Goal: Task Accomplishment & Management: Manage account settings

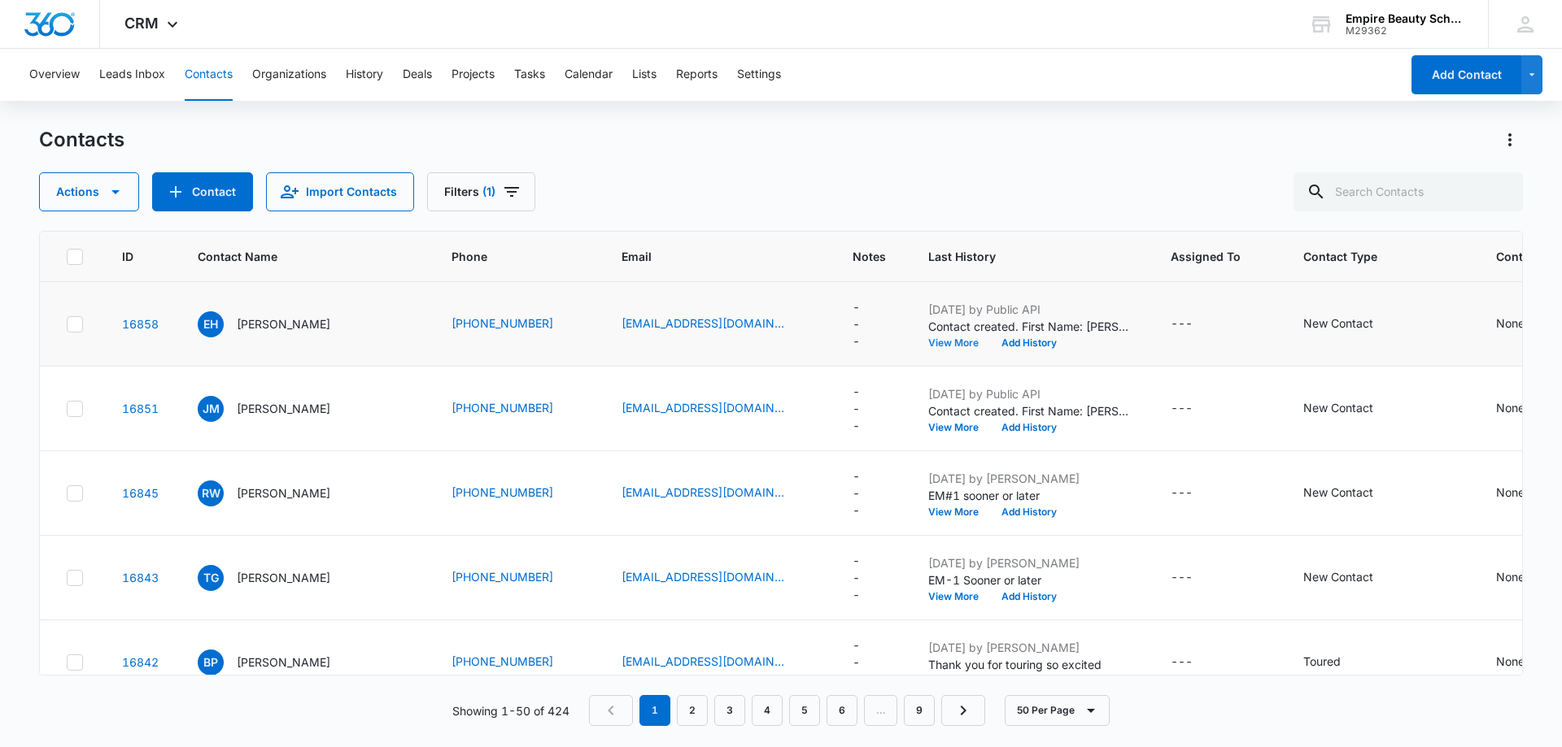
click at [938, 346] on button "View More" at bounding box center [959, 343] width 62 height 10
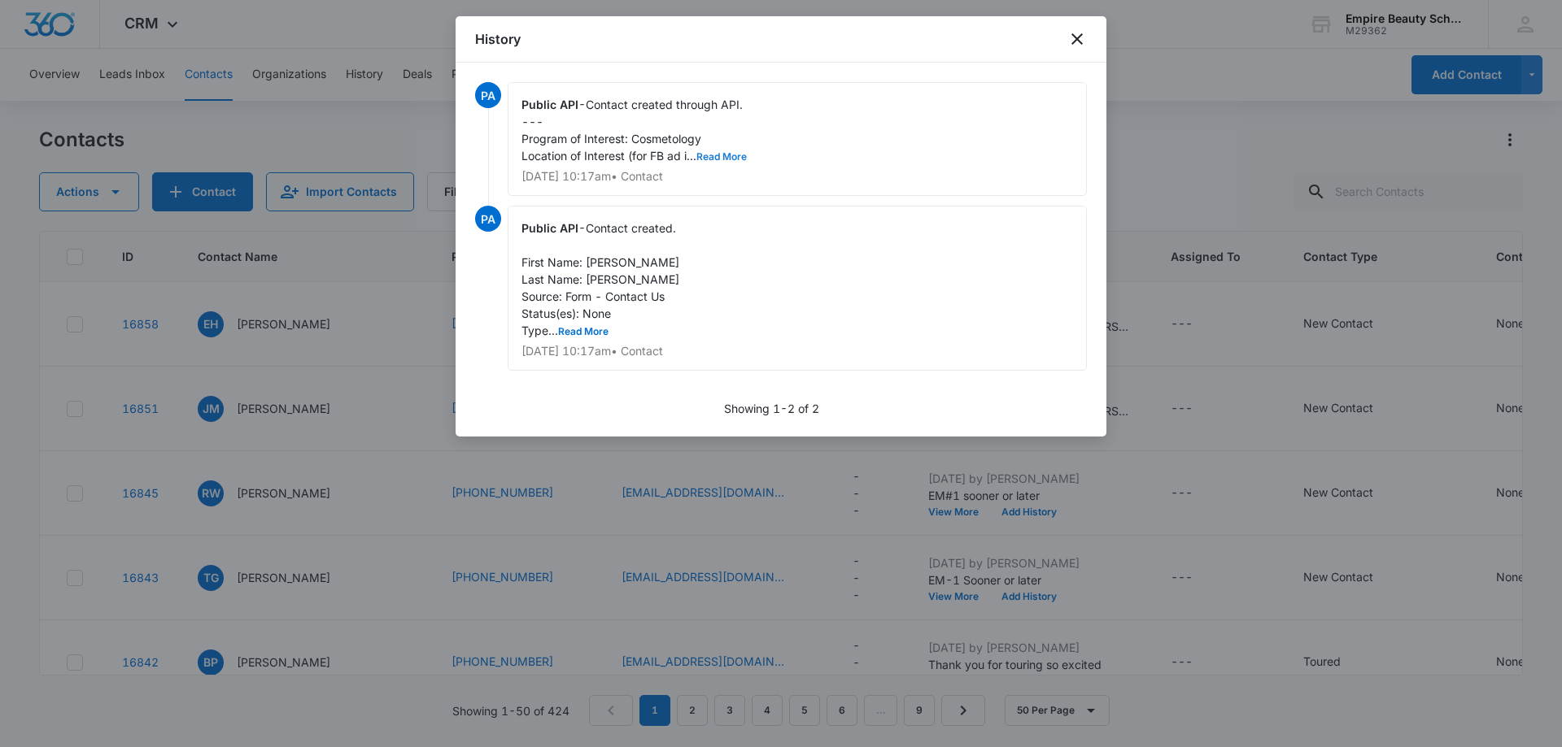
click at [729, 159] on button "Read More" at bounding box center [721, 157] width 50 height 10
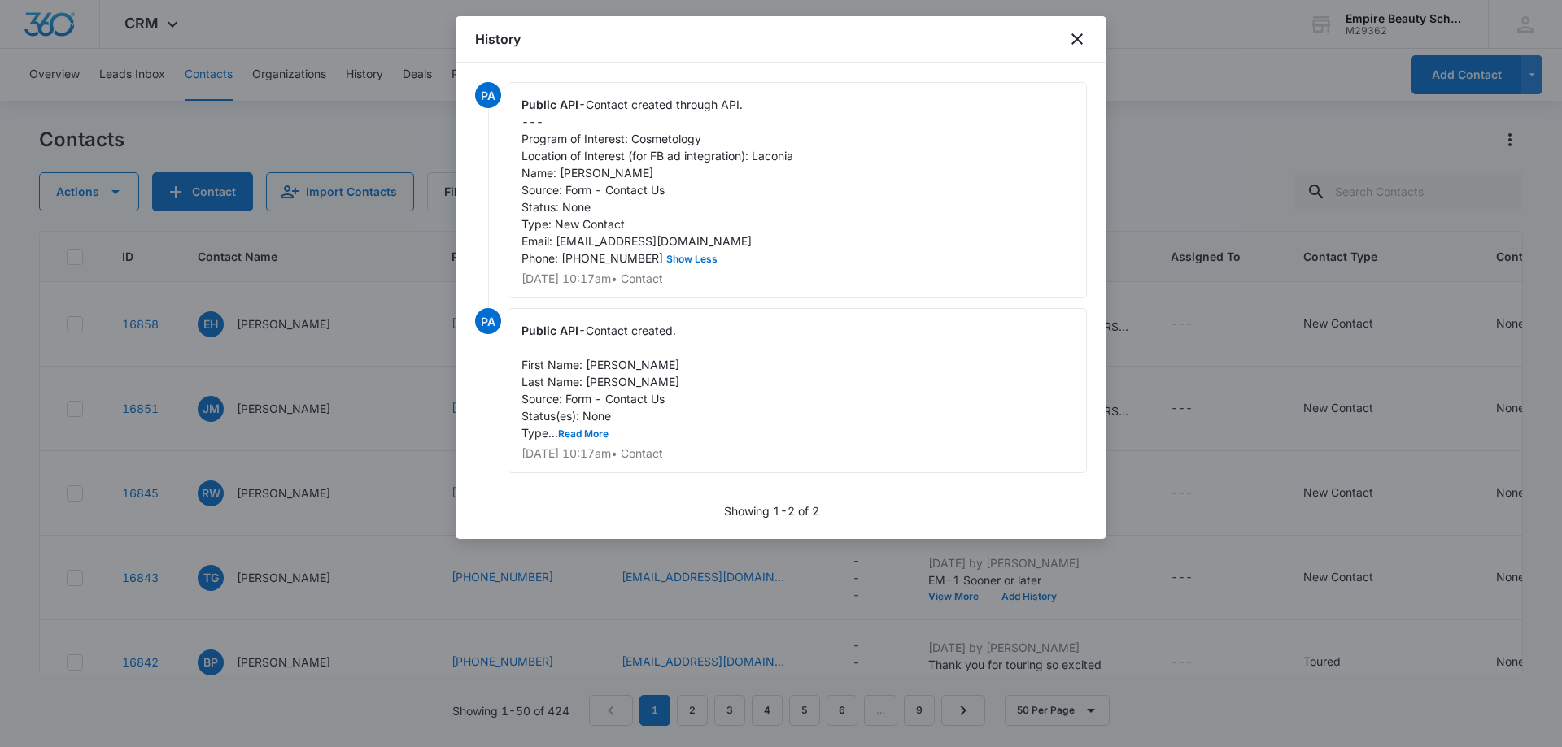
click at [957, 255] on div "Public API - Contact created through API. --- Program of Interest: Cosmetology …" at bounding box center [797, 190] width 579 height 216
click at [1083, 33] on icon "close" at bounding box center [1077, 39] width 20 height 20
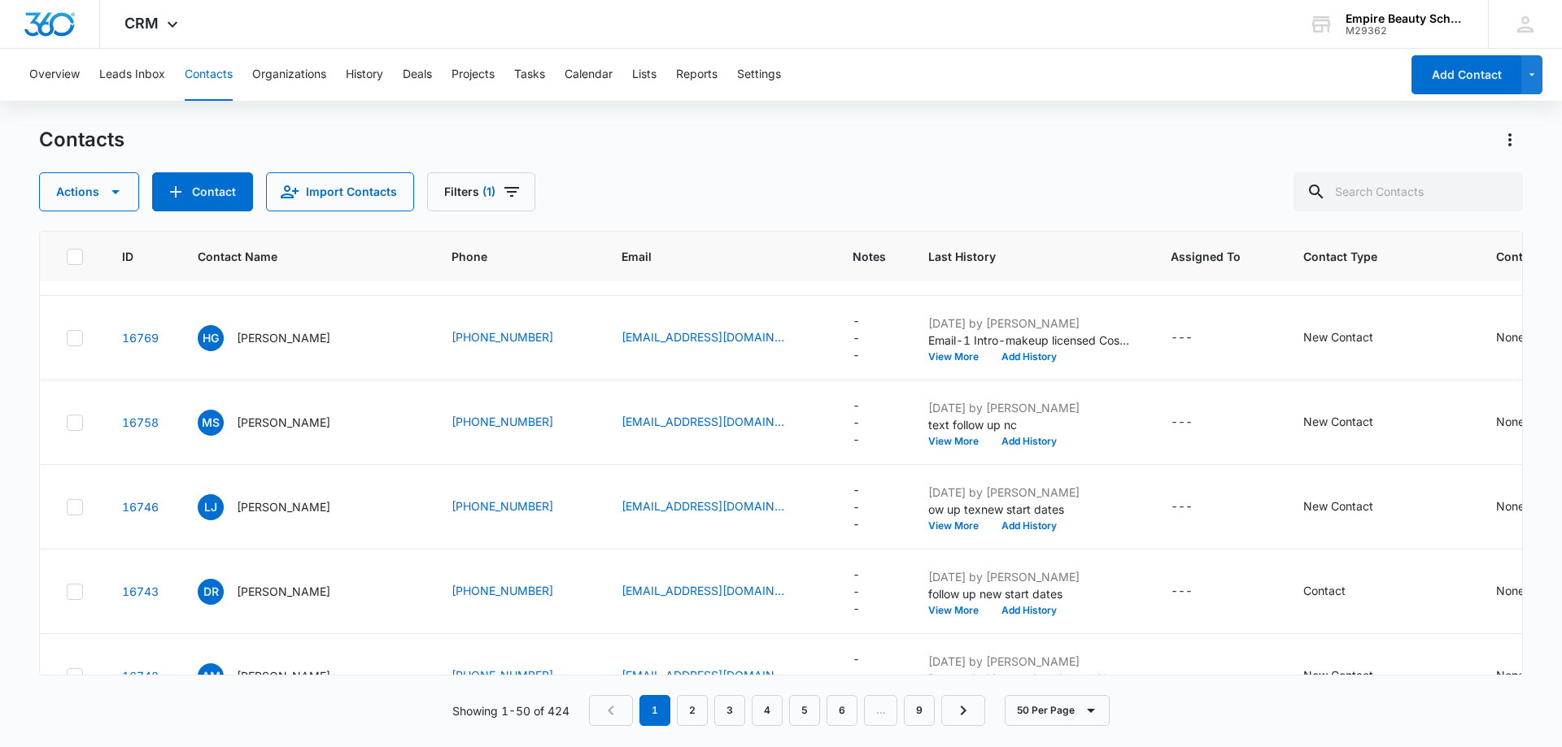
scroll to position [1220, 0]
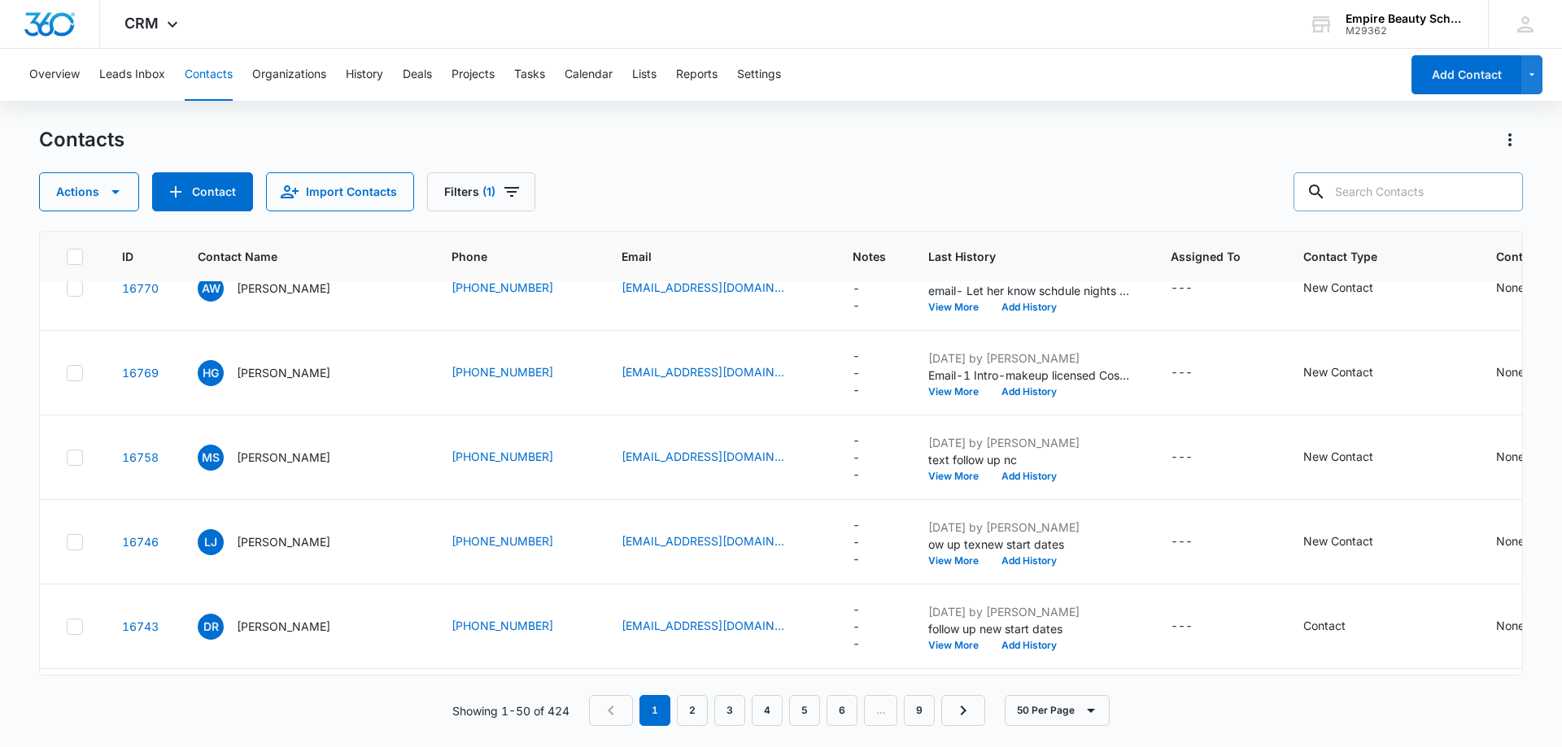
click at [1366, 184] on input "text" at bounding box center [1407, 191] width 229 height 39
type input "8147"
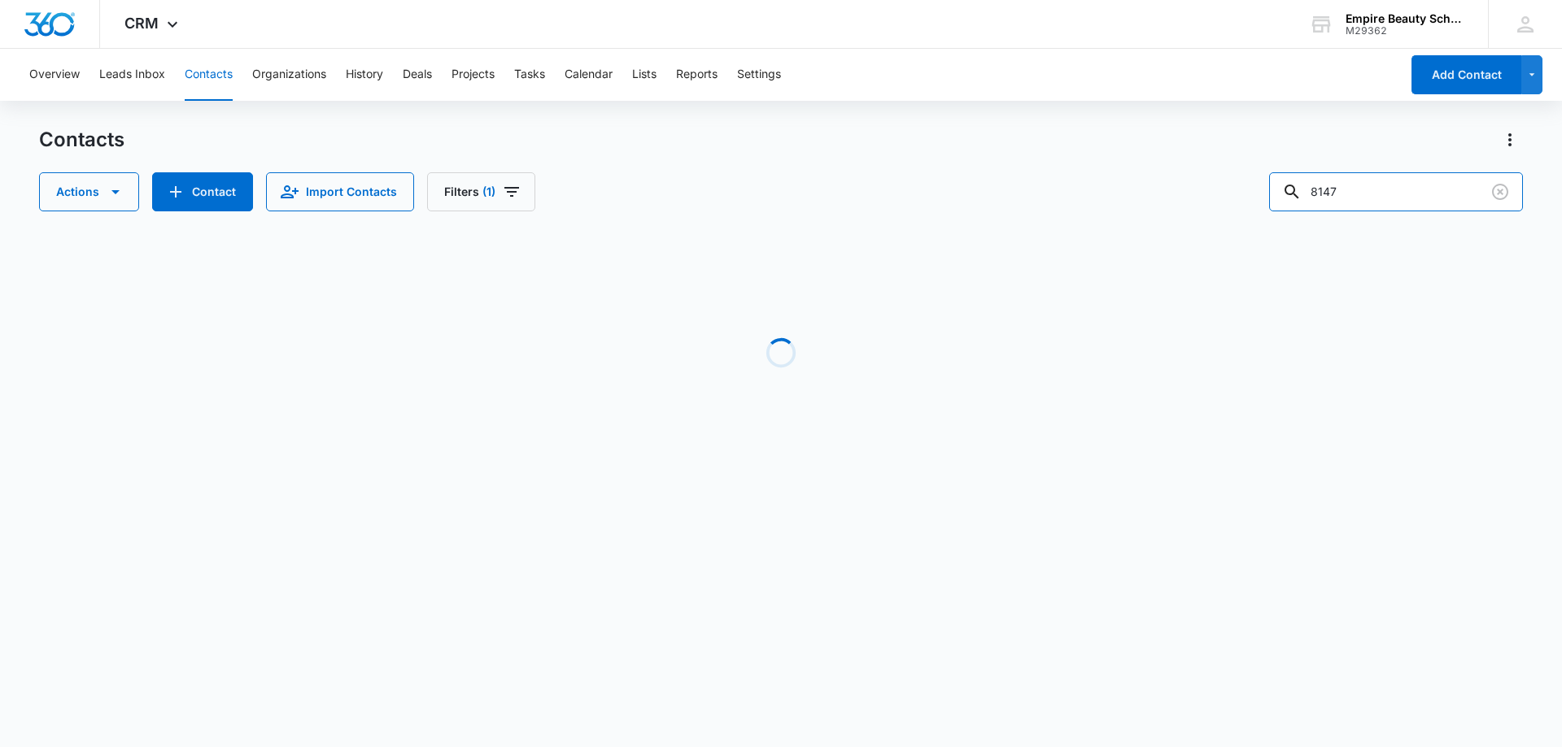
scroll to position [0, 0]
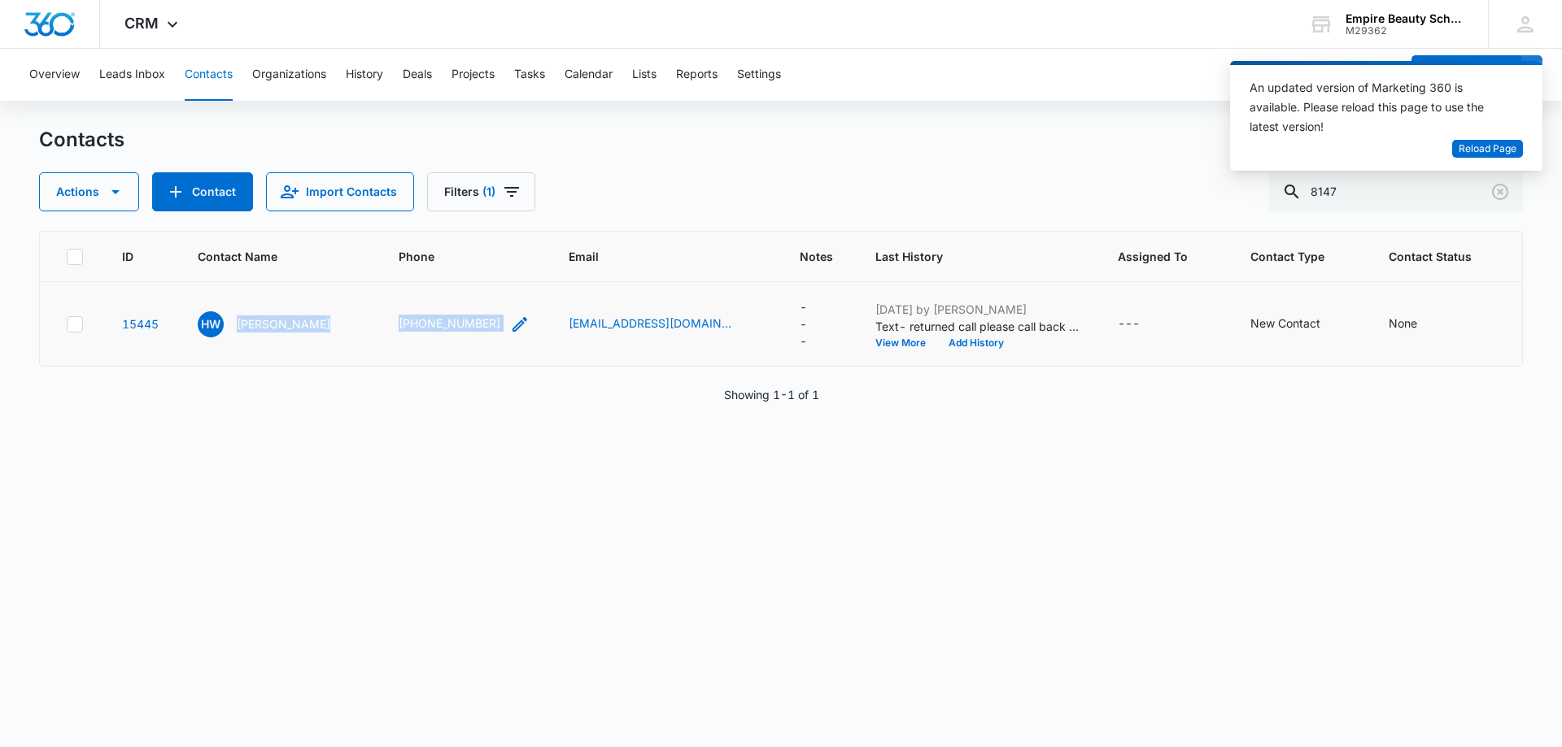
drag, startPoint x: 235, startPoint y: 319, endPoint x: 488, endPoint y: 319, distance: 253.0
click at [488, 319] on tr "15445 [PERSON_NAME] [PHONE_NUMBER] [EMAIL_ADDRESS][DOMAIN_NAME] --- [DATE] by […" at bounding box center [903, 324] width 1727 height 85
copy tr "[PERSON_NAME] [PHONE_NUMBER]"
click at [410, 359] on td "[PHONE_NUMBER]" at bounding box center [464, 324] width 170 height 85
click at [954, 341] on button "Add History" at bounding box center [976, 343] width 78 height 10
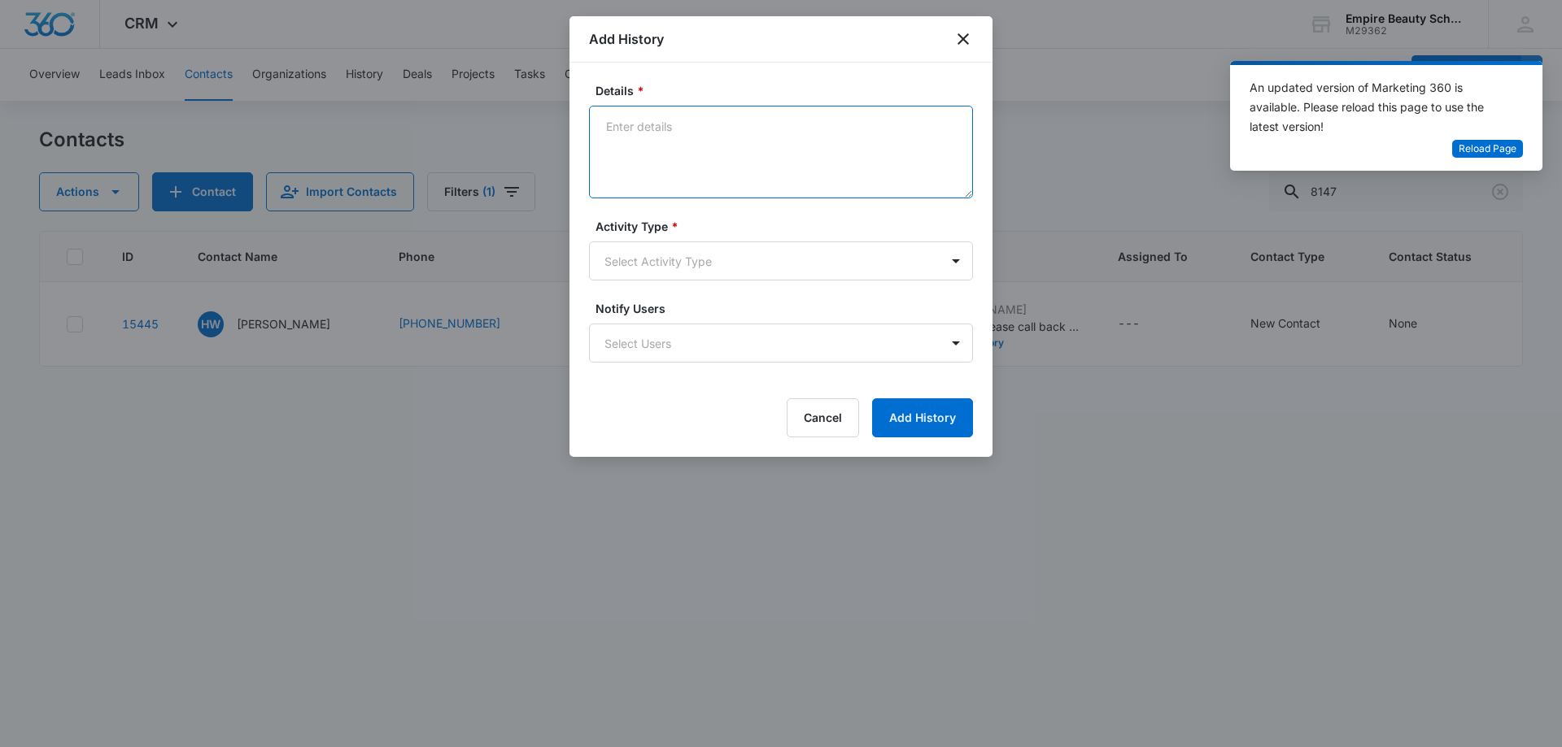
click at [642, 133] on textarea "Details *" at bounding box center [781, 152] width 384 height 93
click at [701, 149] on textarea "Called and set up date for tour on [DATE] Financial Aid" at bounding box center [781, 152] width 384 height 93
click at [759, 146] on textarea "Called and set up date for tour on [DATE] Financial Aid Living on her own Gradu…" at bounding box center [781, 152] width 384 height 93
click at [701, 156] on textarea "Called and set up date for tour on [DATE] Financial Aid Living on her own Gradu…" at bounding box center [781, 152] width 384 height 93
click at [834, 181] on textarea "Called and set up date for tour on [DATE] Financial Aid Living on her own / boy…" at bounding box center [781, 152] width 384 height 93
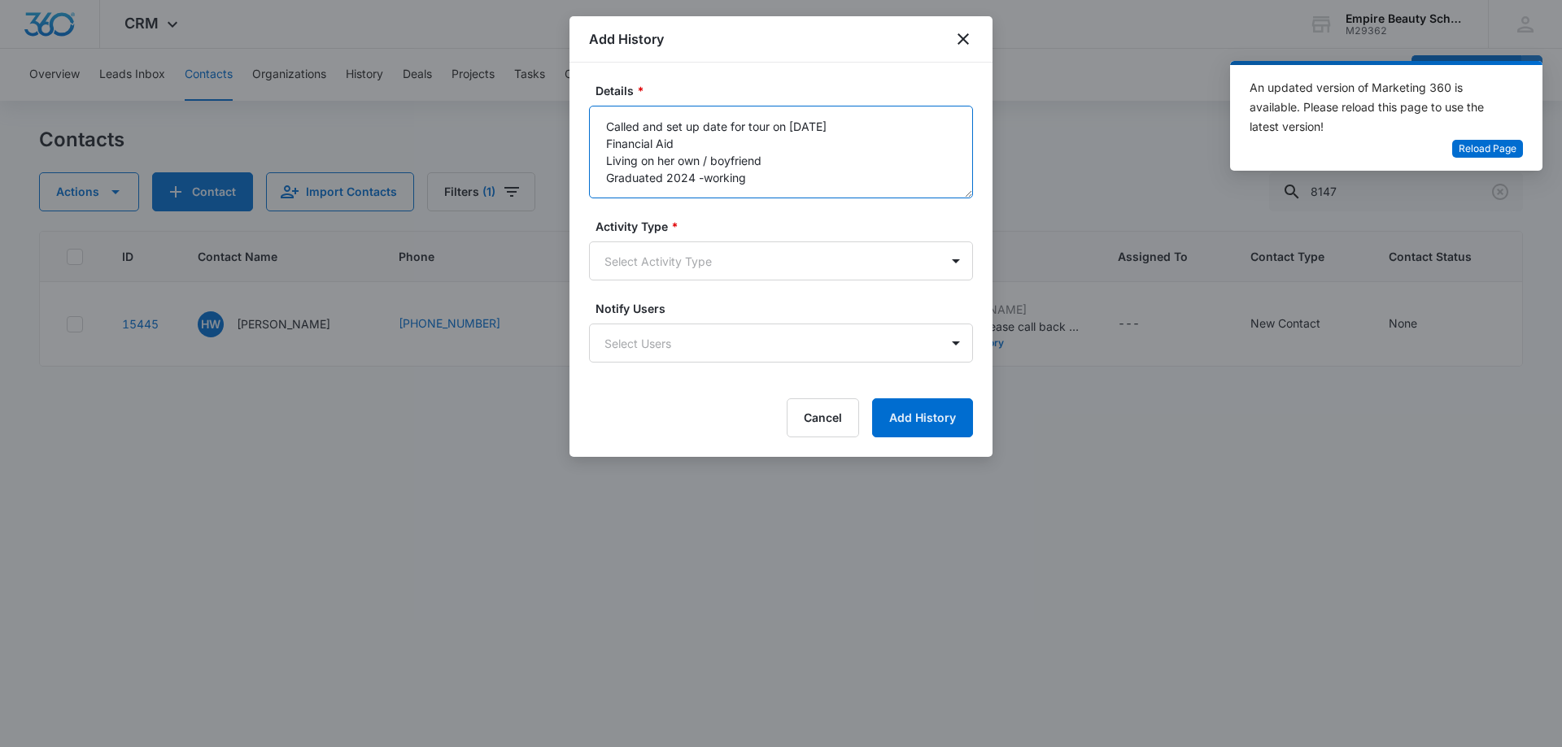
scroll to position [4, 0]
type textarea "Called and set up date for tour on [DATE] Financial Aid Living on her own / boy…"
click at [956, 263] on body "CRM Apps Forms CRM Email Shop Payments POS Files Brand Settings Empire Beauty S…" at bounding box center [781, 373] width 1562 height 747
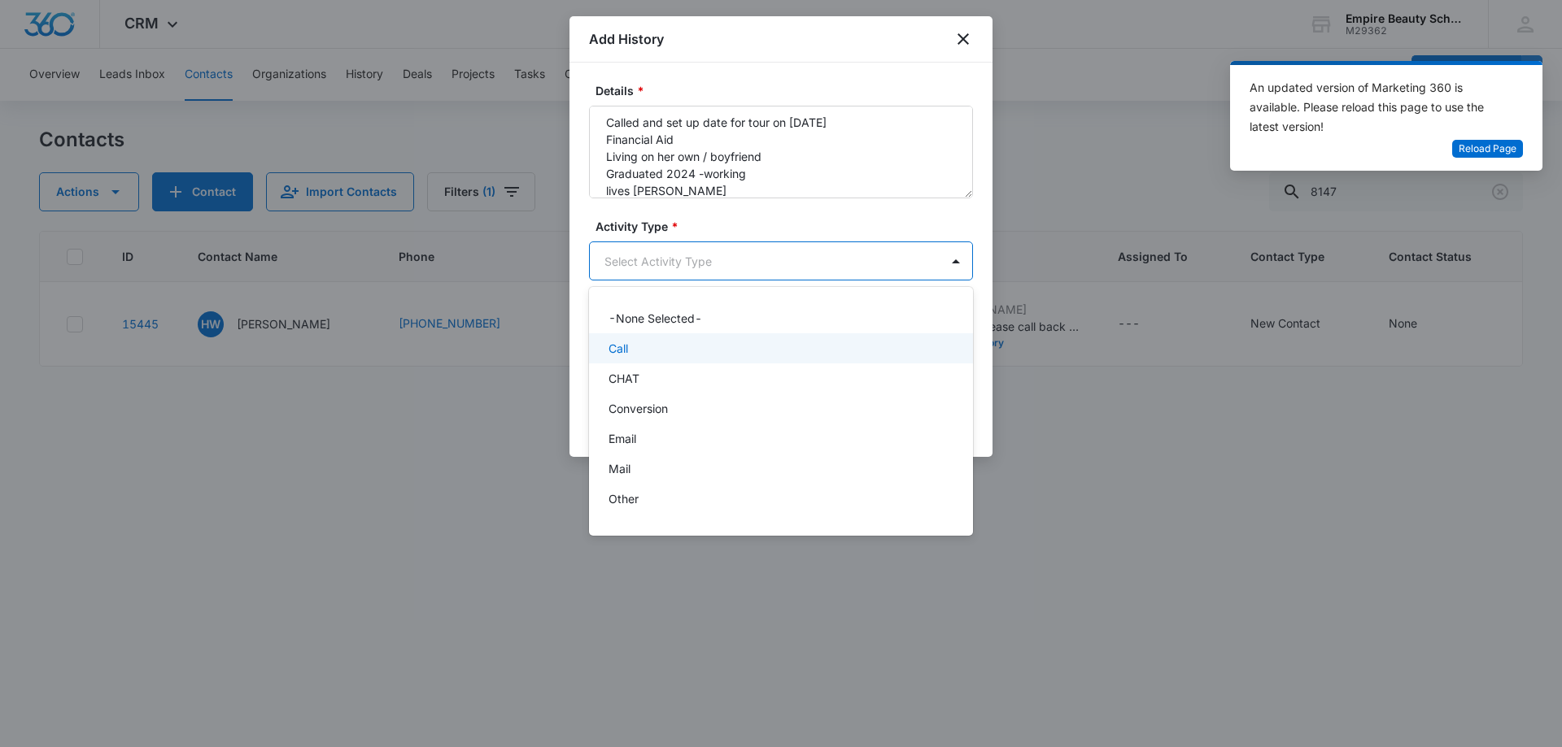
click at [848, 346] on div "Call" at bounding box center [779, 348] width 342 height 17
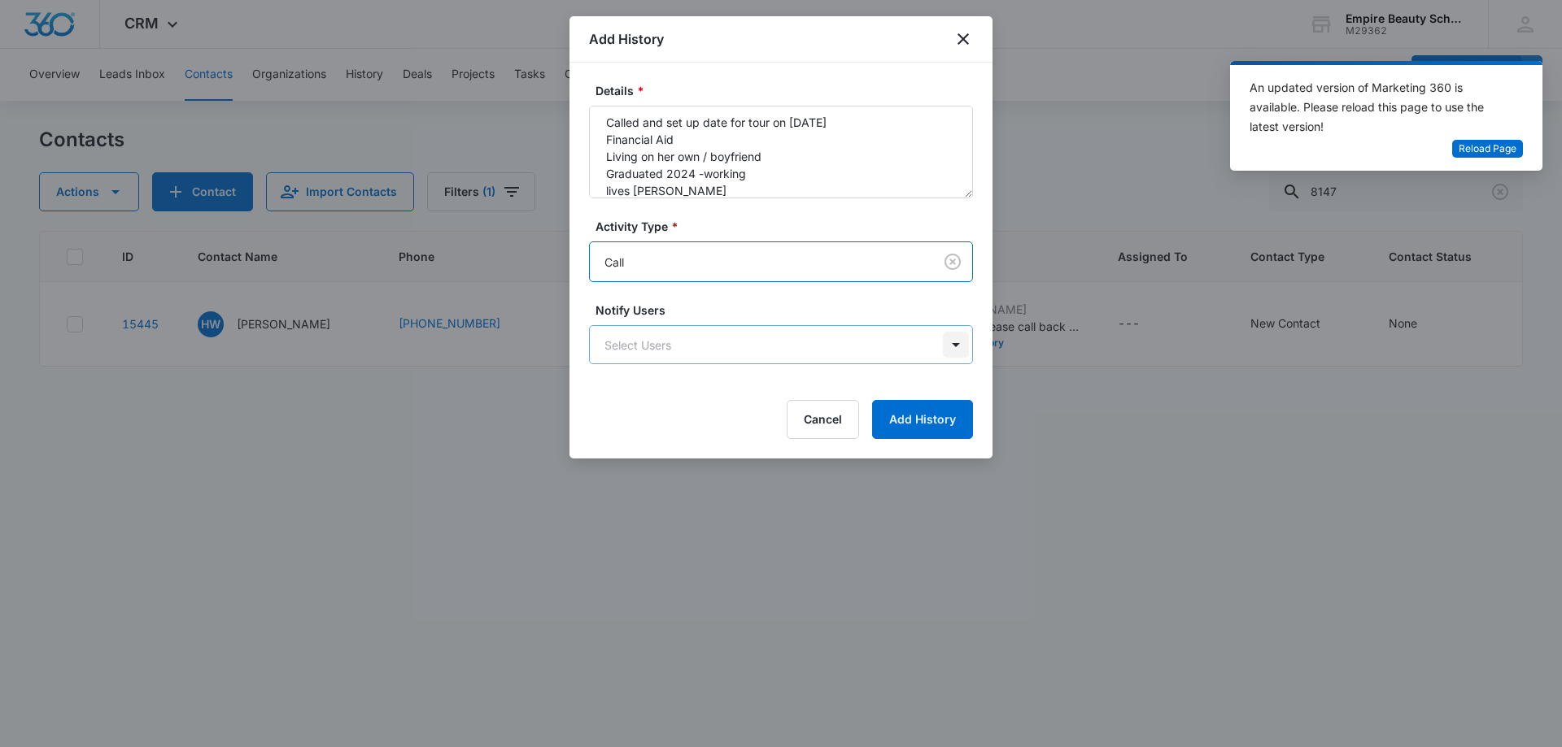
click at [958, 347] on body "CRM Apps Forms CRM Email Shop Payments POS Files Brand Settings Empire Beauty S…" at bounding box center [781, 373] width 1562 height 747
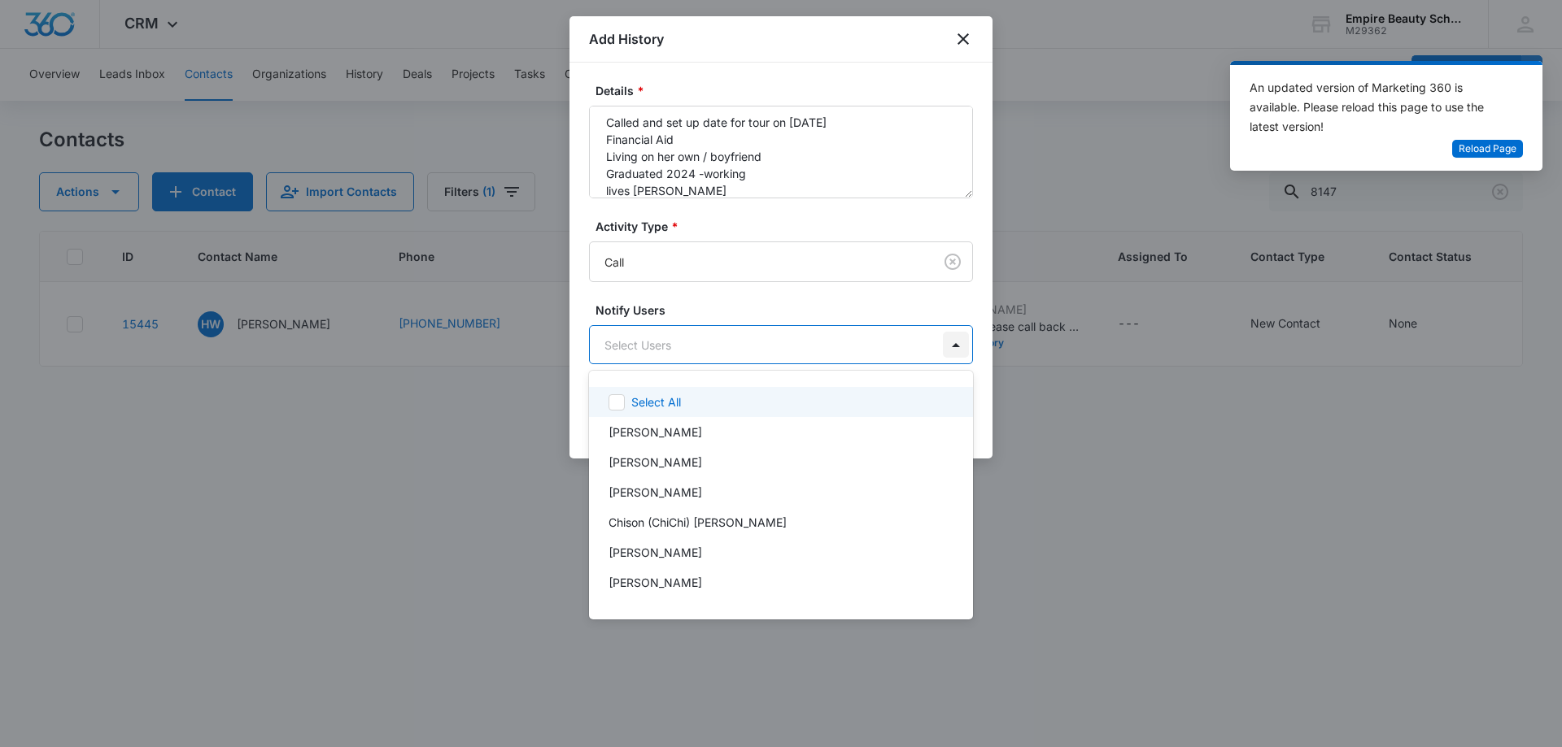
click at [958, 347] on div at bounding box center [781, 373] width 1562 height 747
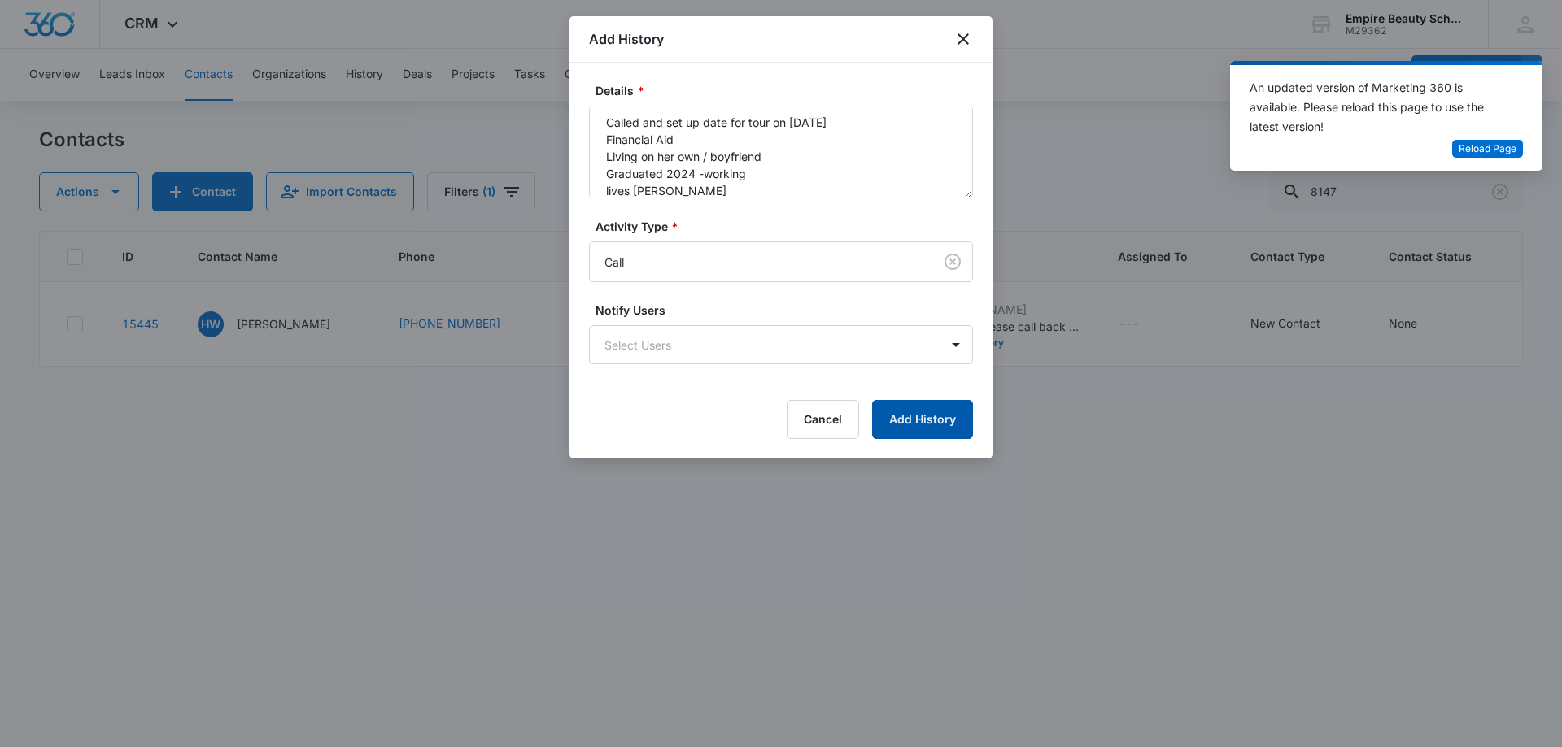
drag, startPoint x: 930, startPoint y: 416, endPoint x: 1028, endPoint y: 421, distance: 98.5
click at [1024, 427] on body "CRM Apps Forms CRM Email Shop Payments POS Files Brand Settings Empire Beauty S…" at bounding box center [781, 373] width 1562 height 747
click at [959, 340] on body "CRM Apps Forms CRM Email Shop Payments POS Files Brand Settings Empire Beauty S…" at bounding box center [781, 373] width 1562 height 747
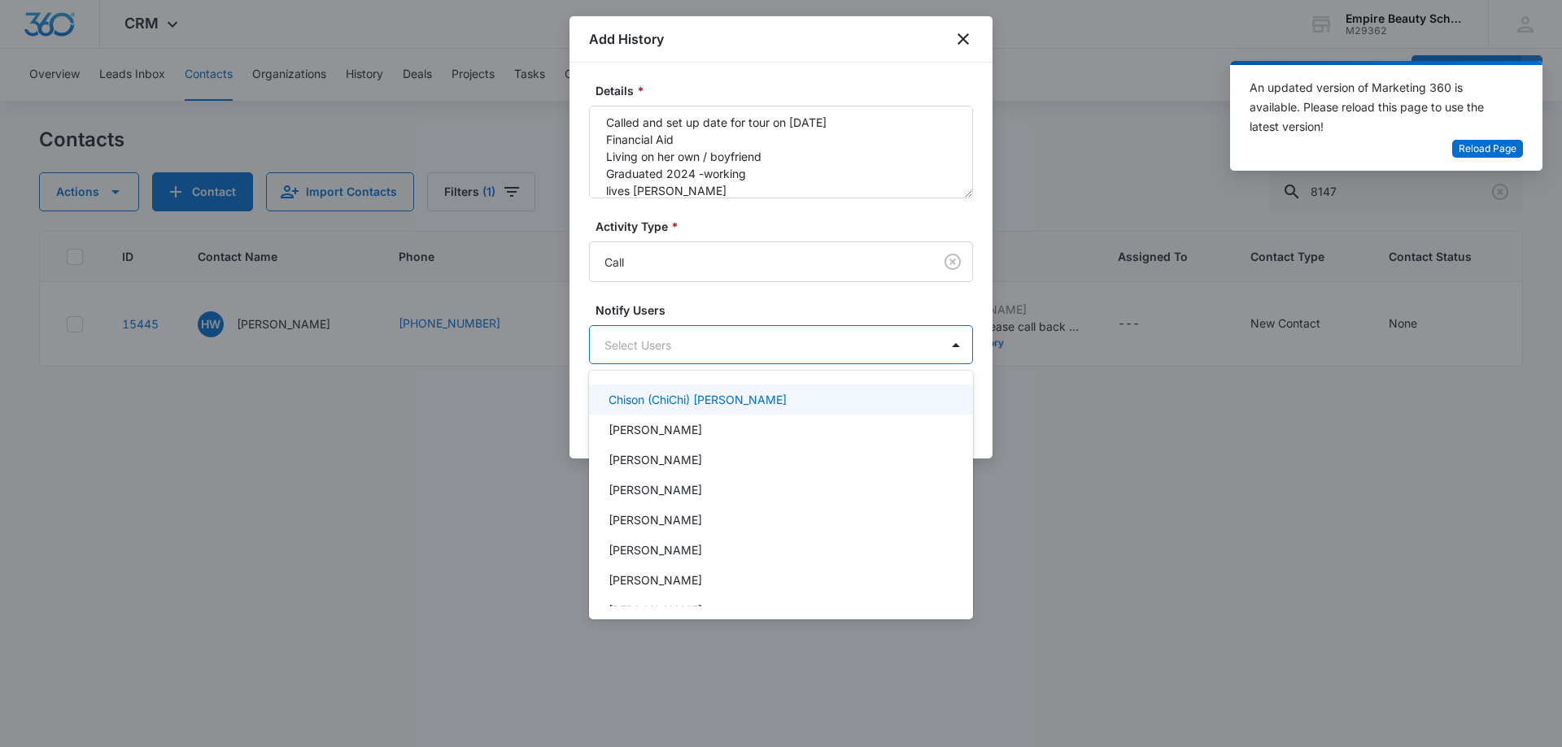
scroll to position [0, 0]
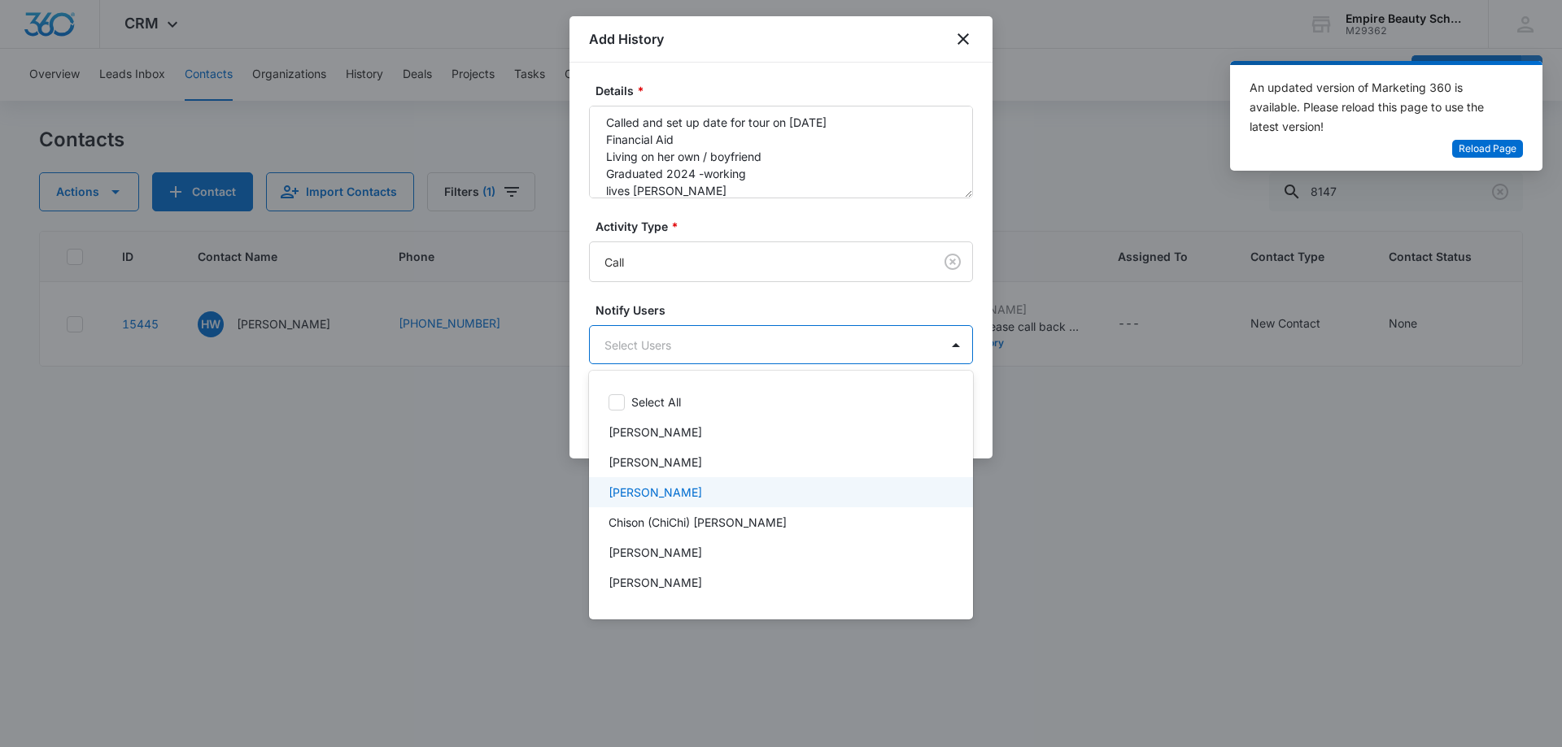
click at [676, 490] on p "[PERSON_NAME]" at bounding box center [655, 492] width 94 height 17
click at [994, 427] on div at bounding box center [781, 373] width 1562 height 747
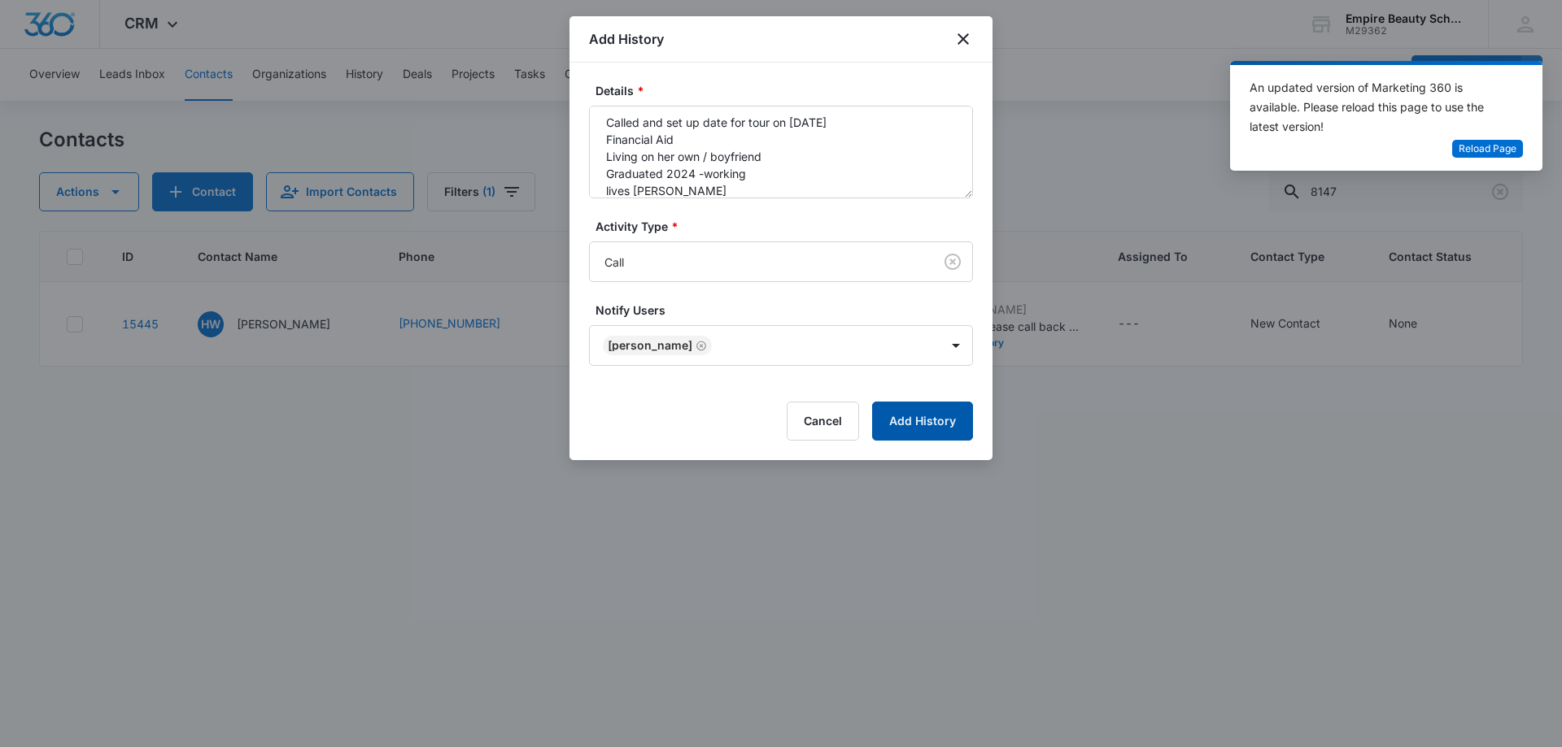
click at [925, 423] on button "Add History" at bounding box center [922, 421] width 101 height 39
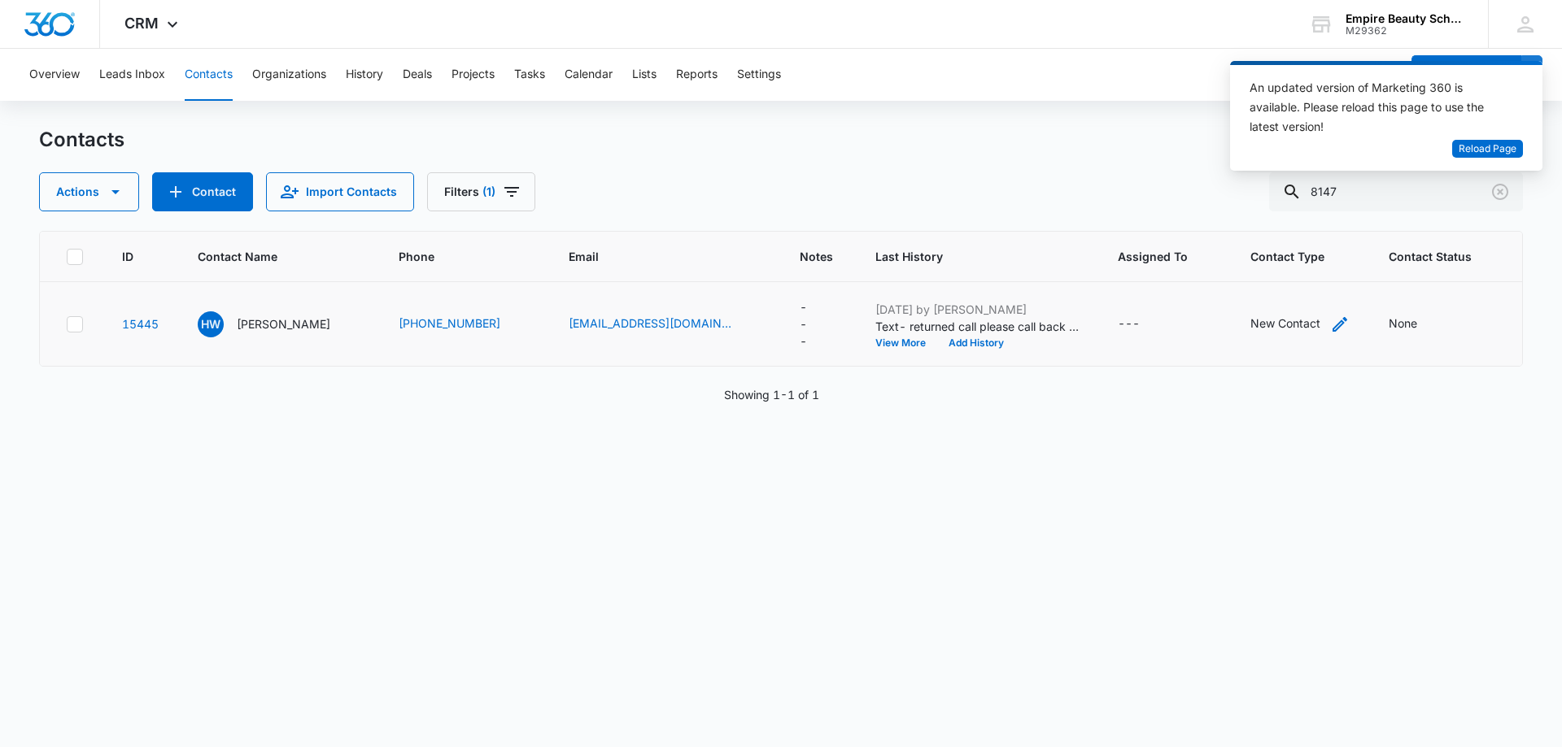
click at [1250, 328] on div "New Contact" at bounding box center [1285, 323] width 70 height 17
click at [1283, 220] on icon "Remove New Contact" at bounding box center [1284, 220] width 10 height 10
click at [1314, 221] on div at bounding box center [1313, 220] width 26 height 26
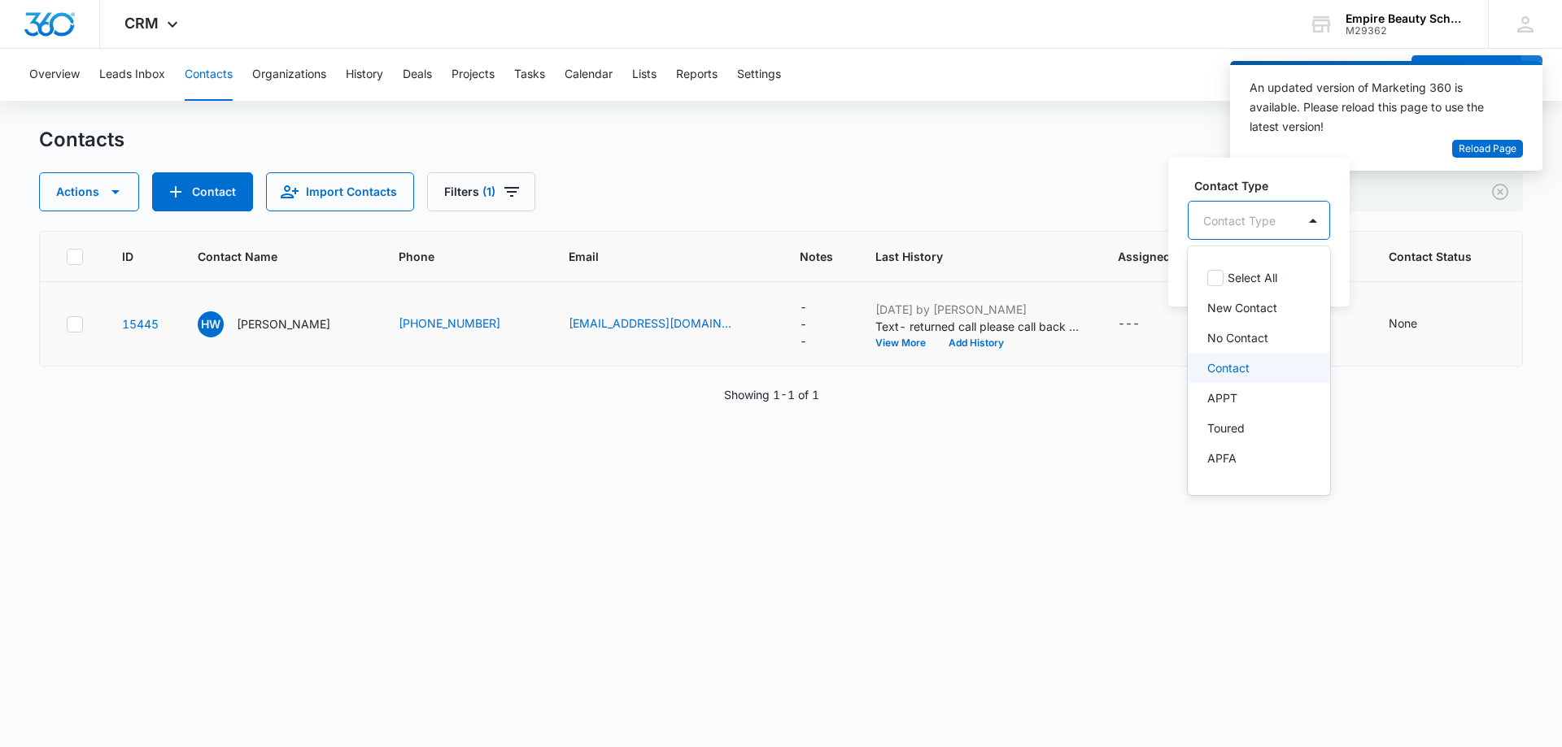
click at [1251, 371] on div "Contact" at bounding box center [1257, 367] width 100 height 17
click at [1353, 391] on div "ID Contact Name Phone Email Notes Last History Assigned To Contact Type Contact…" at bounding box center [781, 478] width 1484 height 495
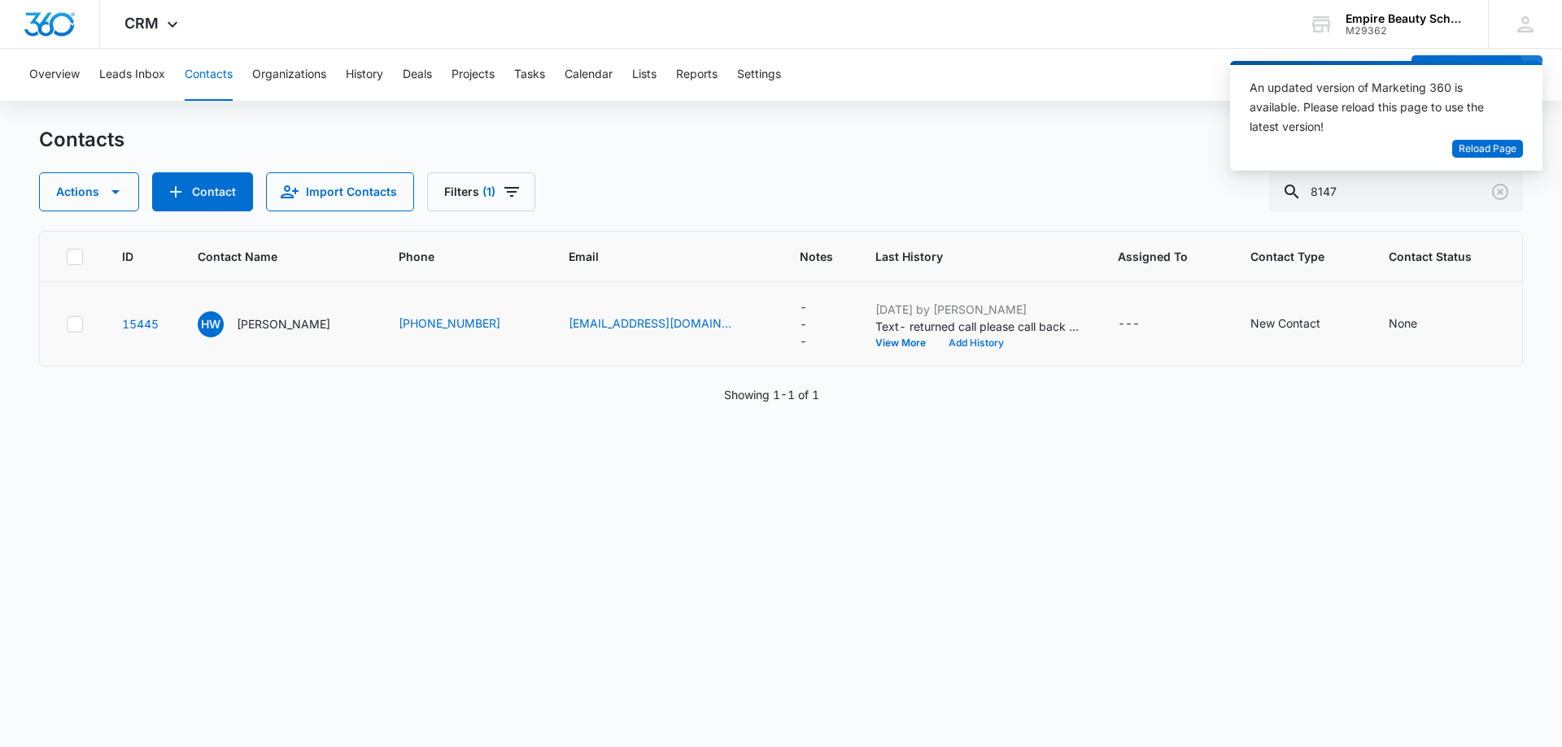
click at [938, 343] on button "Add History" at bounding box center [976, 343] width 78 height 10
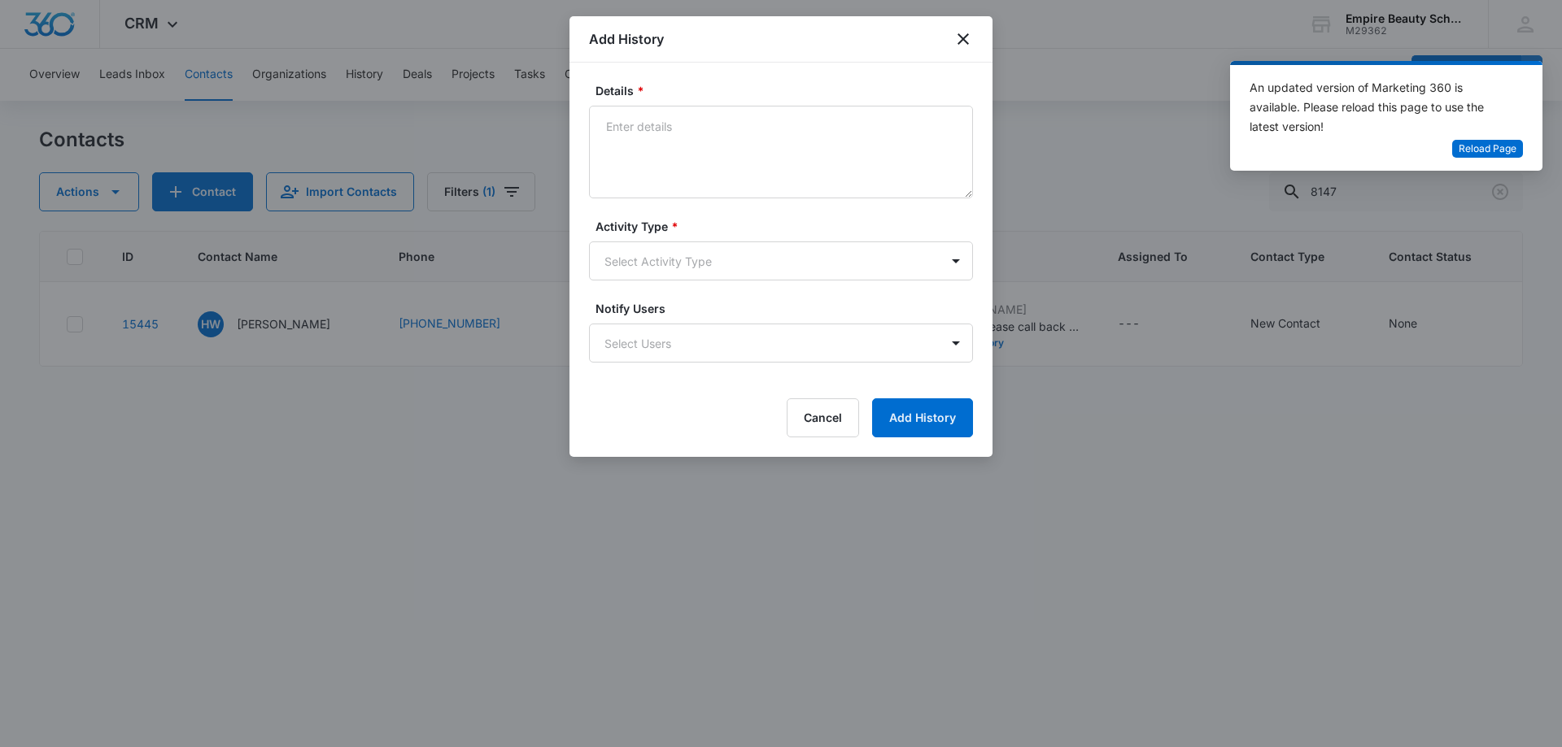
click at [1045, 390] on div at bounding box center [781, 373] width 1562 height 747
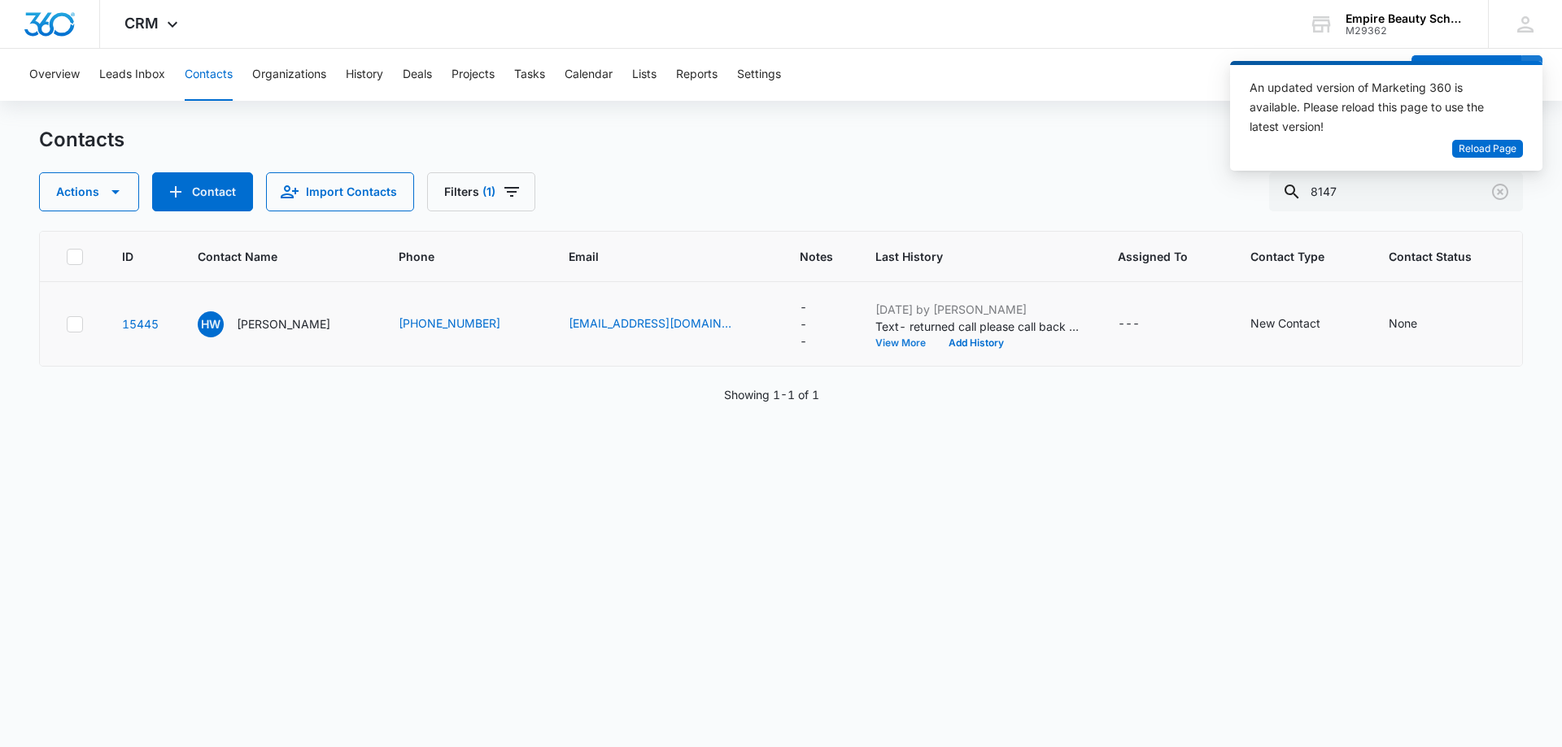
click at [884, 345] on button "View More" at bounding box center [906, 343] width 62 height 10
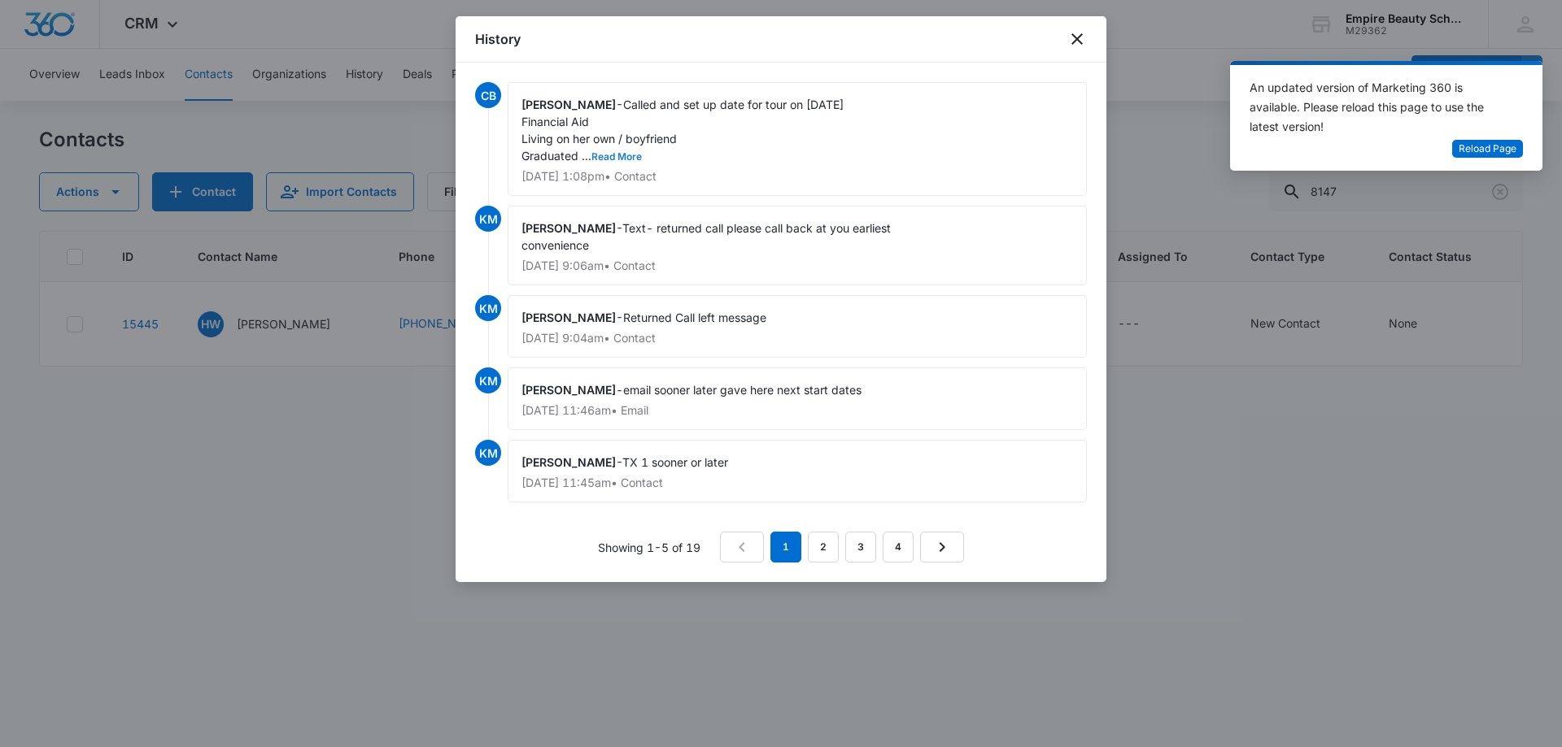
click at [633, 158] on button "Read More" at bounding box center [616, 157] width 50 height 10
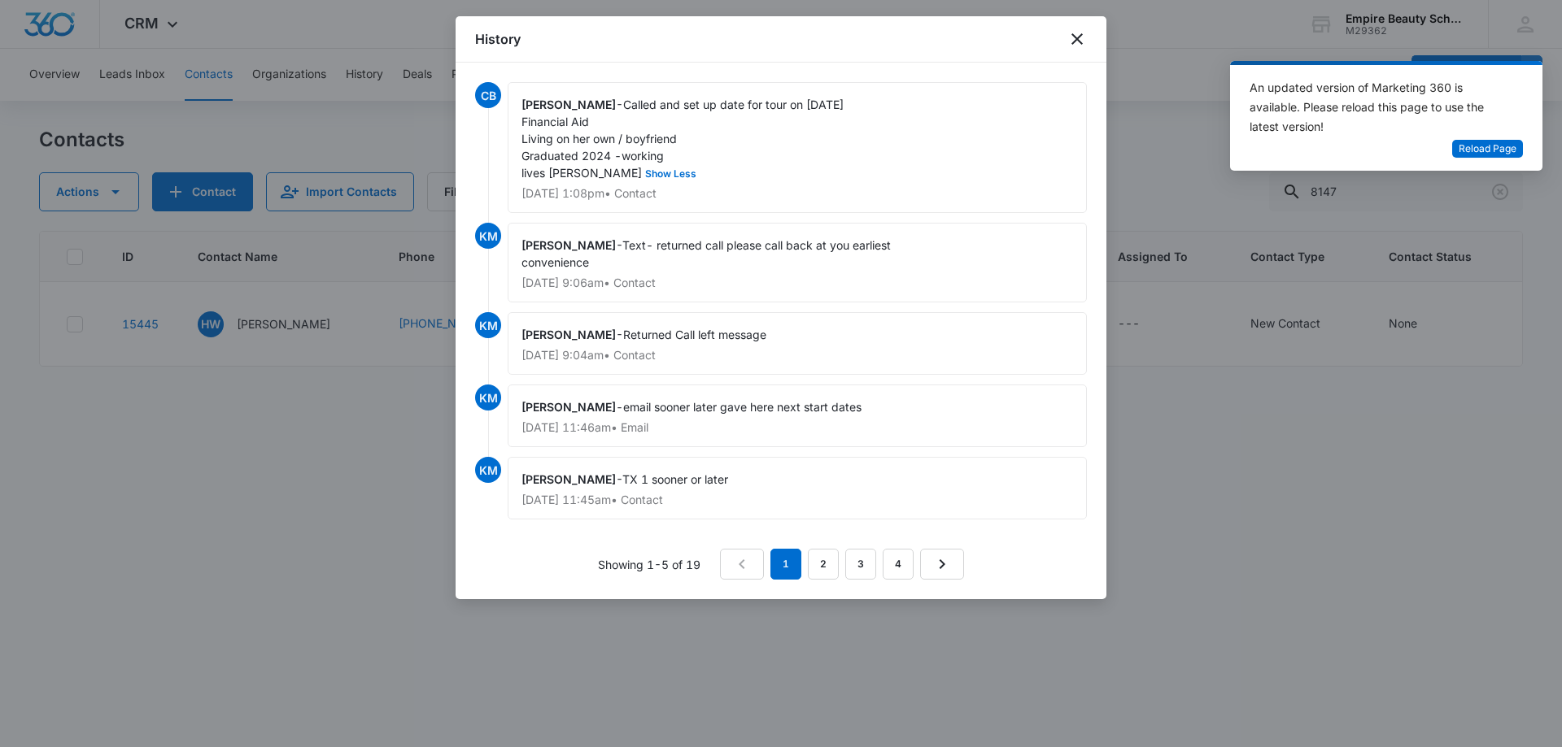
click at [675, 102] on span "Called and set up date for tour on [DATE] Financial Aid Living on her own / boy…" at bounding box center [682, 139] width 322 height 82
drag, startPoint x: 675, startPoint y: 102, endPoint x: 977, endPoint y: 152, distance: 305.8
click at [977, 153] on div "[PERSON_NAME] - Called and set up date for tour on [DATE] Financial Aid Living …" at bounding box center [797, 147] width 579 height 131
click at [1198, 478] on div at bounding box center [781, 373] width 1562 height 747
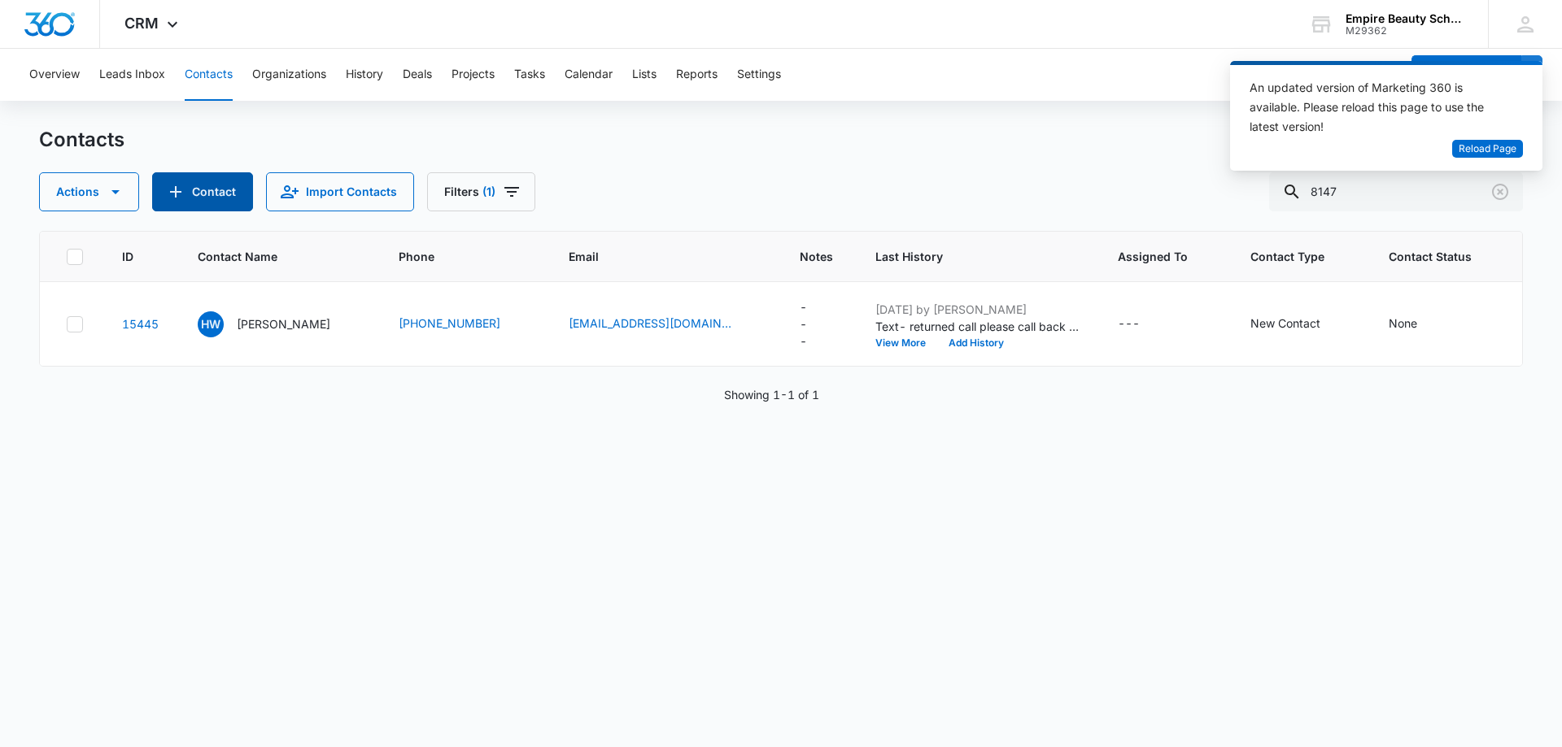
click at [220, 185] on button "Contact" at bounding box center [202, 191] width 101 height 39
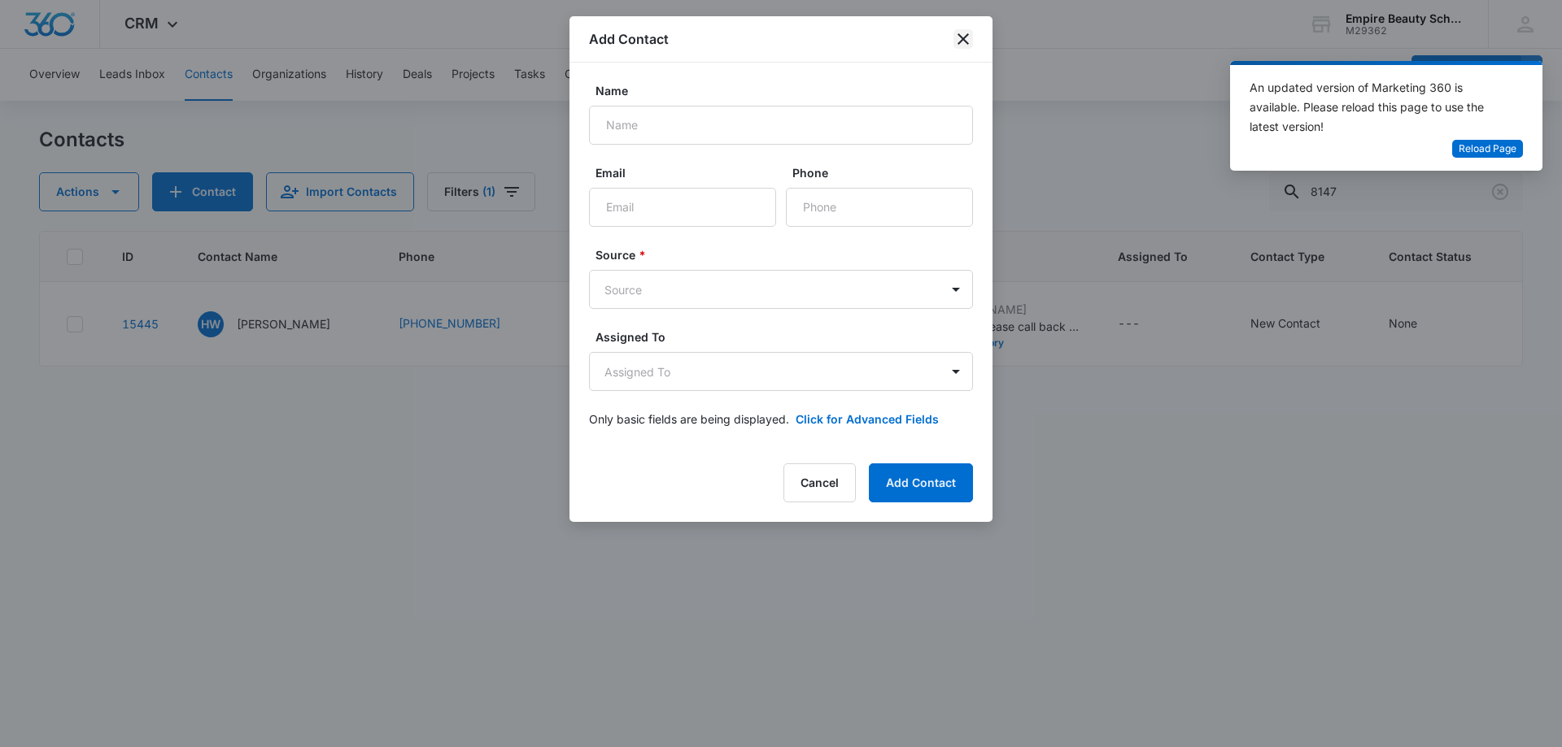
click at [965, 37] on icon "close" at bounding box center [962, 38] width 11 height 11
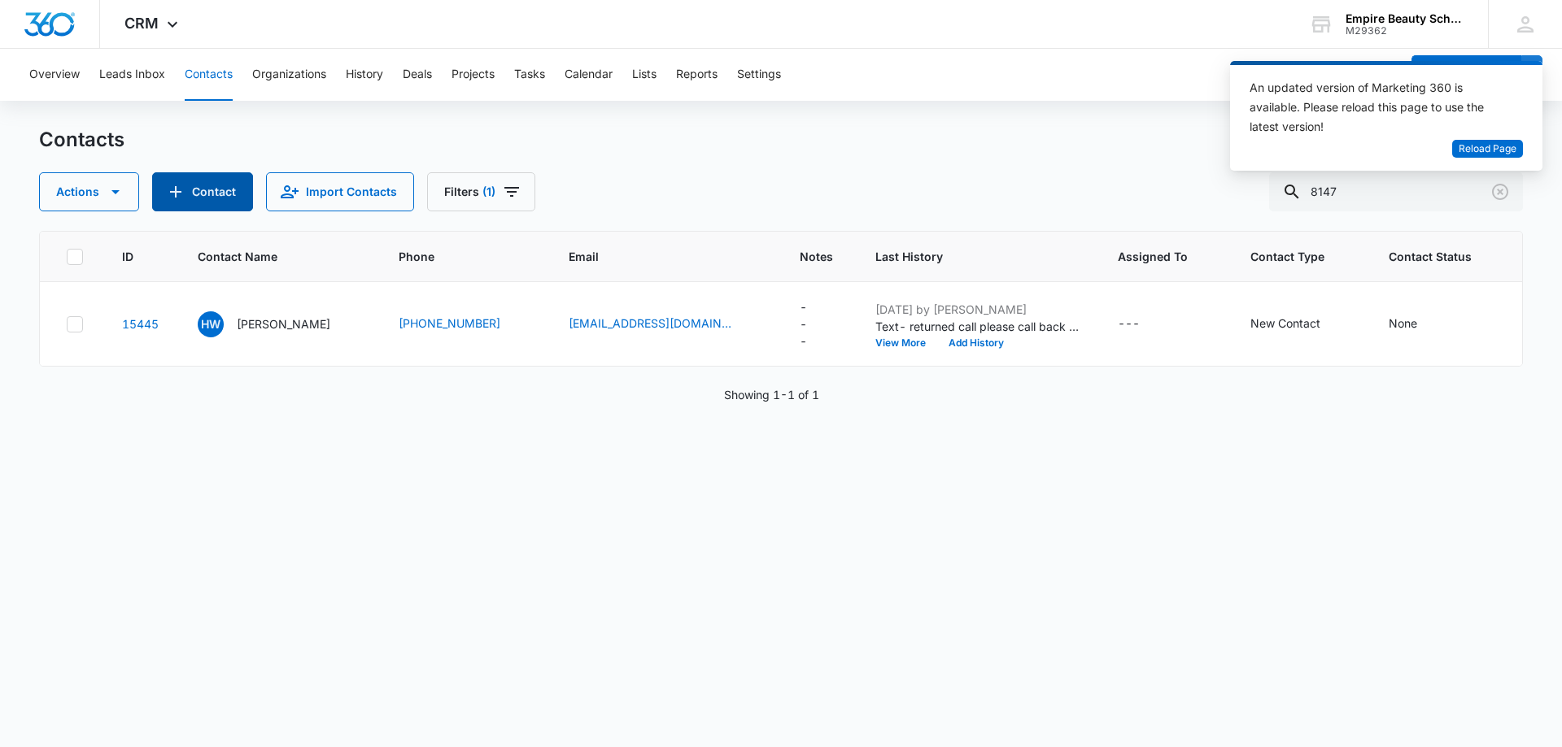
click at [233, 184] on button "Contact" at bounding box center [202, 191] width 101 height 39
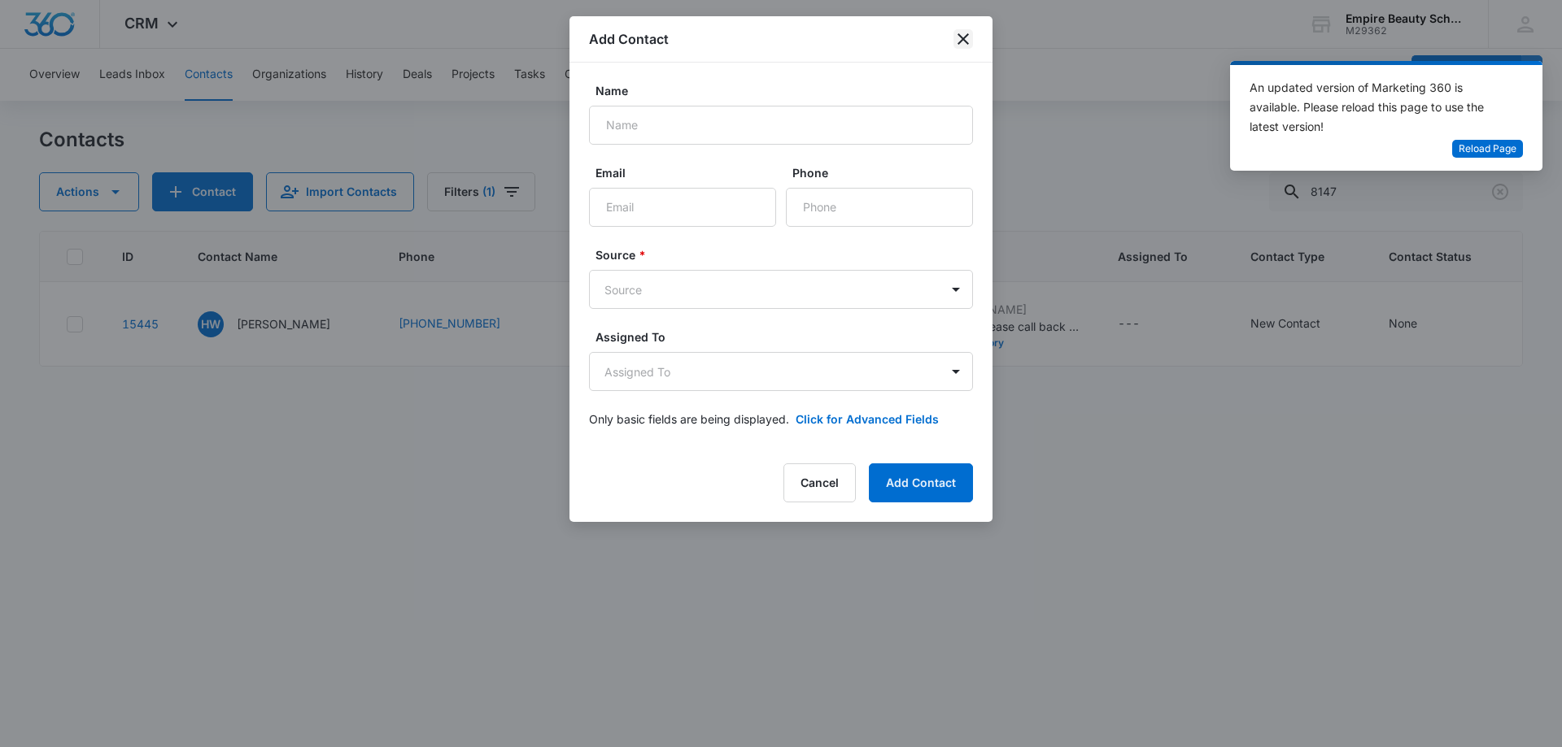
click at [964, 43] on icon "close" at bounding box center [963, 39] width 20 height 20
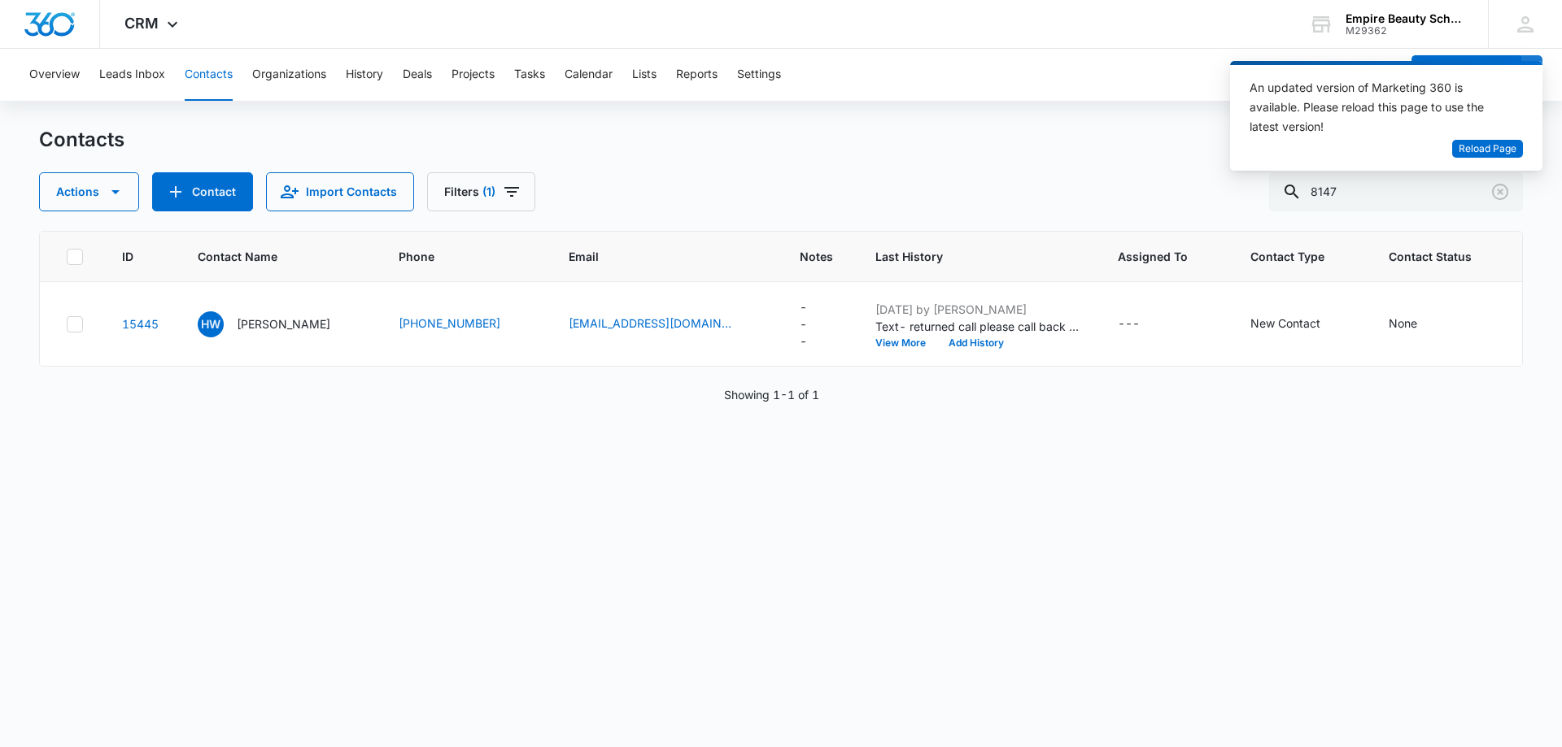
click at [237, 68] on div "Overview Leads Inbox Contacts Organizations History Deals Projects Tasks Calend…" at bounding box center [710, 75] width 1380 height 52
click at [211, 77] on button "Contacts" at bounding box center [209, 75] width 48 height 52
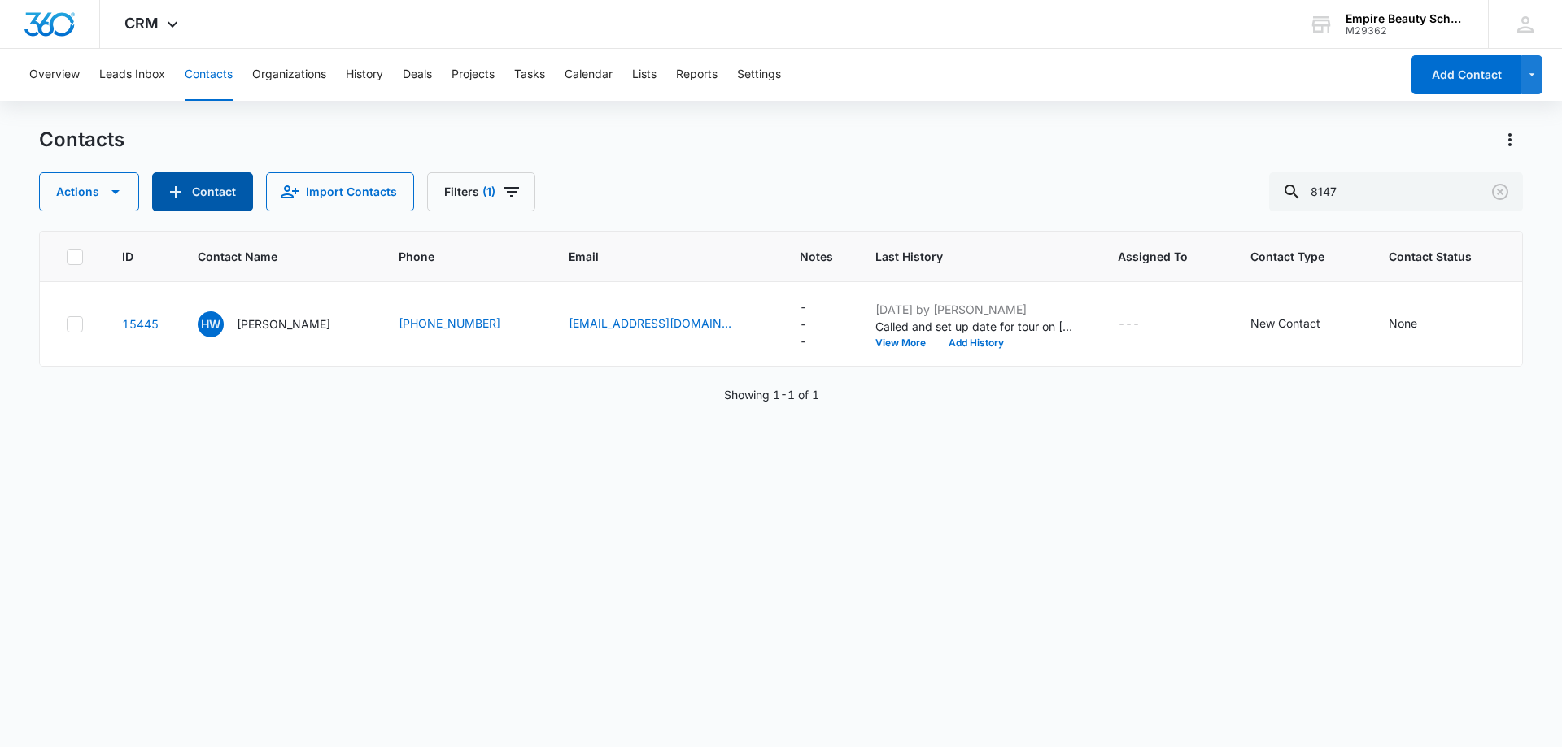
click at [212, 192] on button "Contact" at bounding box center [202, 191] width 101 height 39
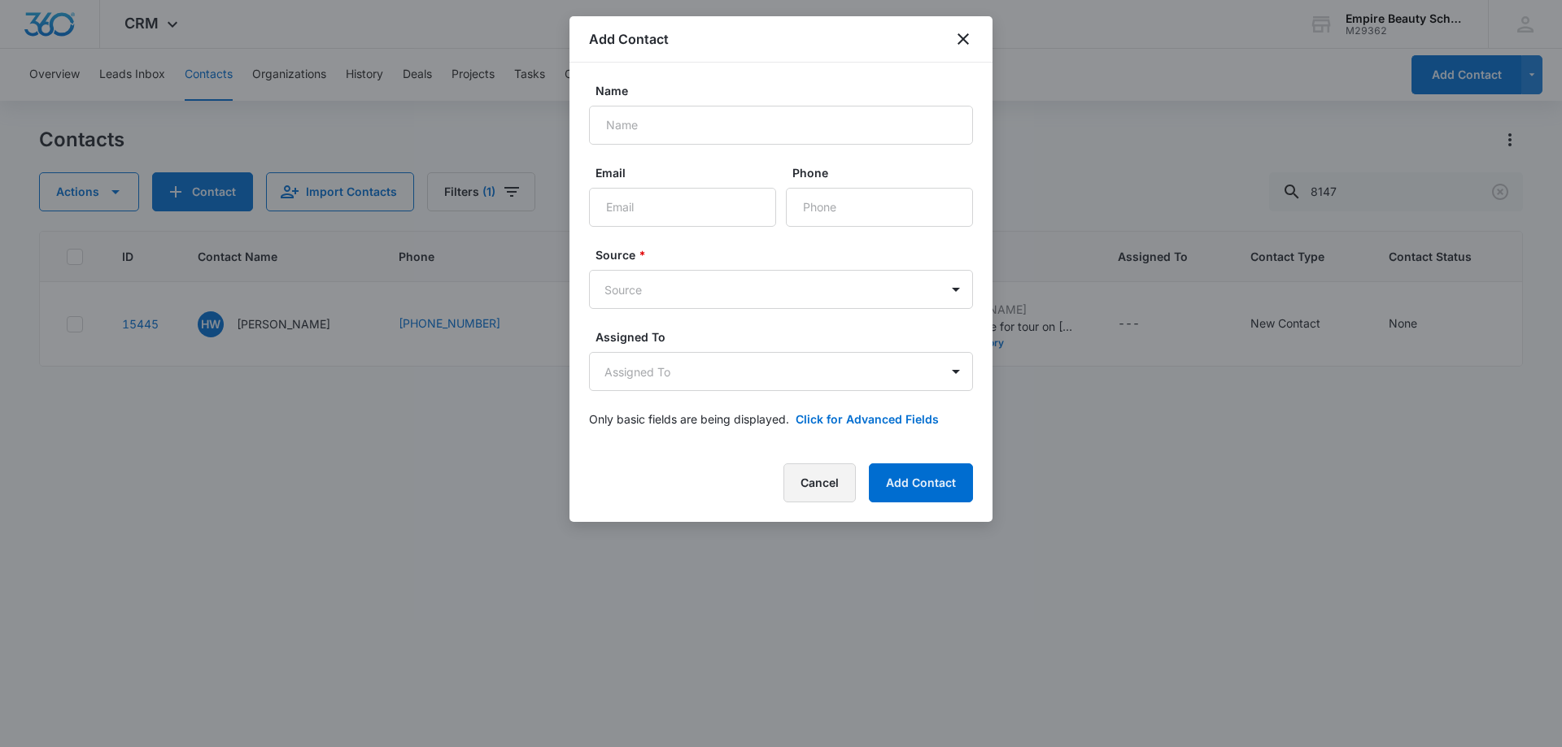
click at [842, 478] on button "Cancel" at bounding box center [819, 483] width 72 height 39
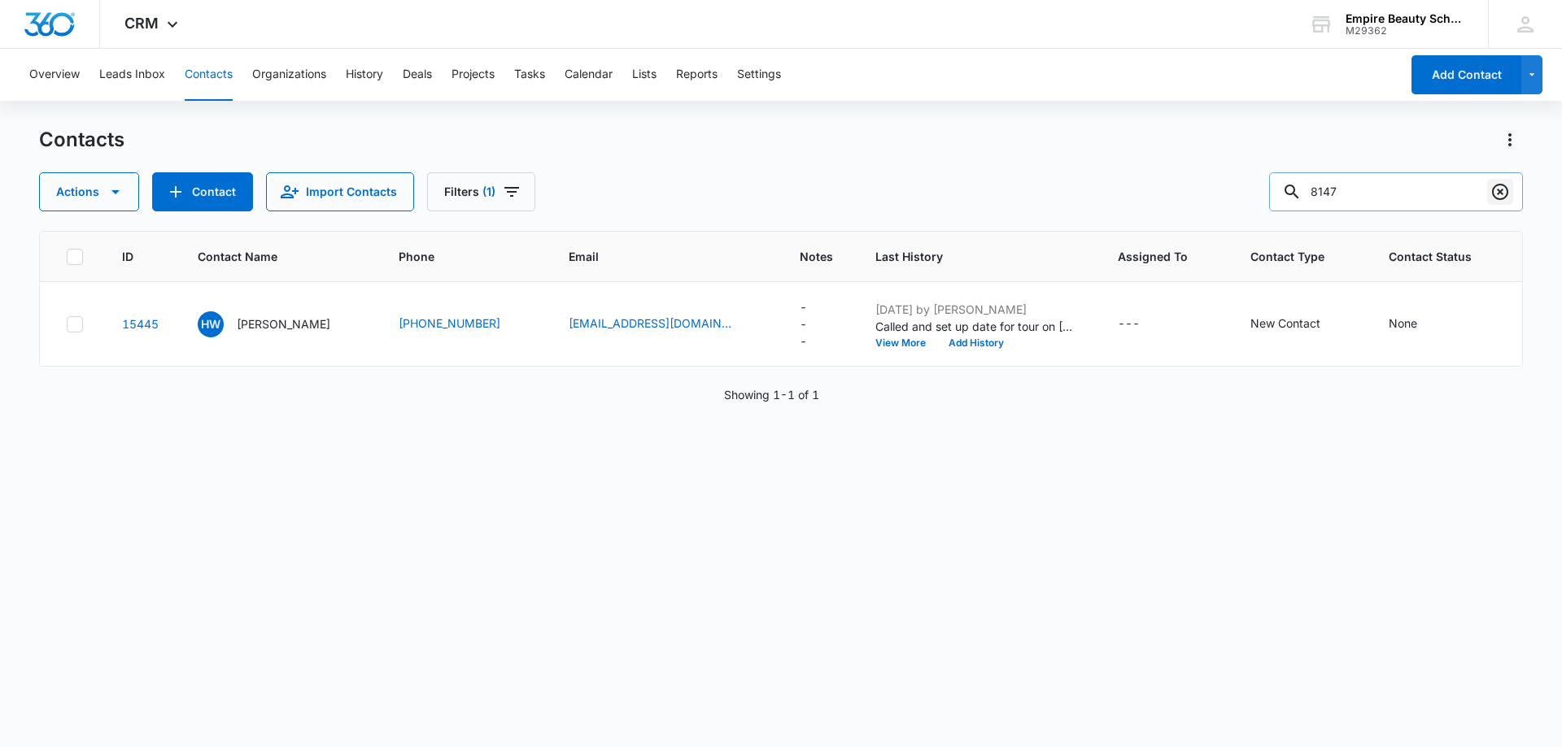
click at [1501, 190] on icon "Clear" at bounding box center [1500, 192] width 16 height 16
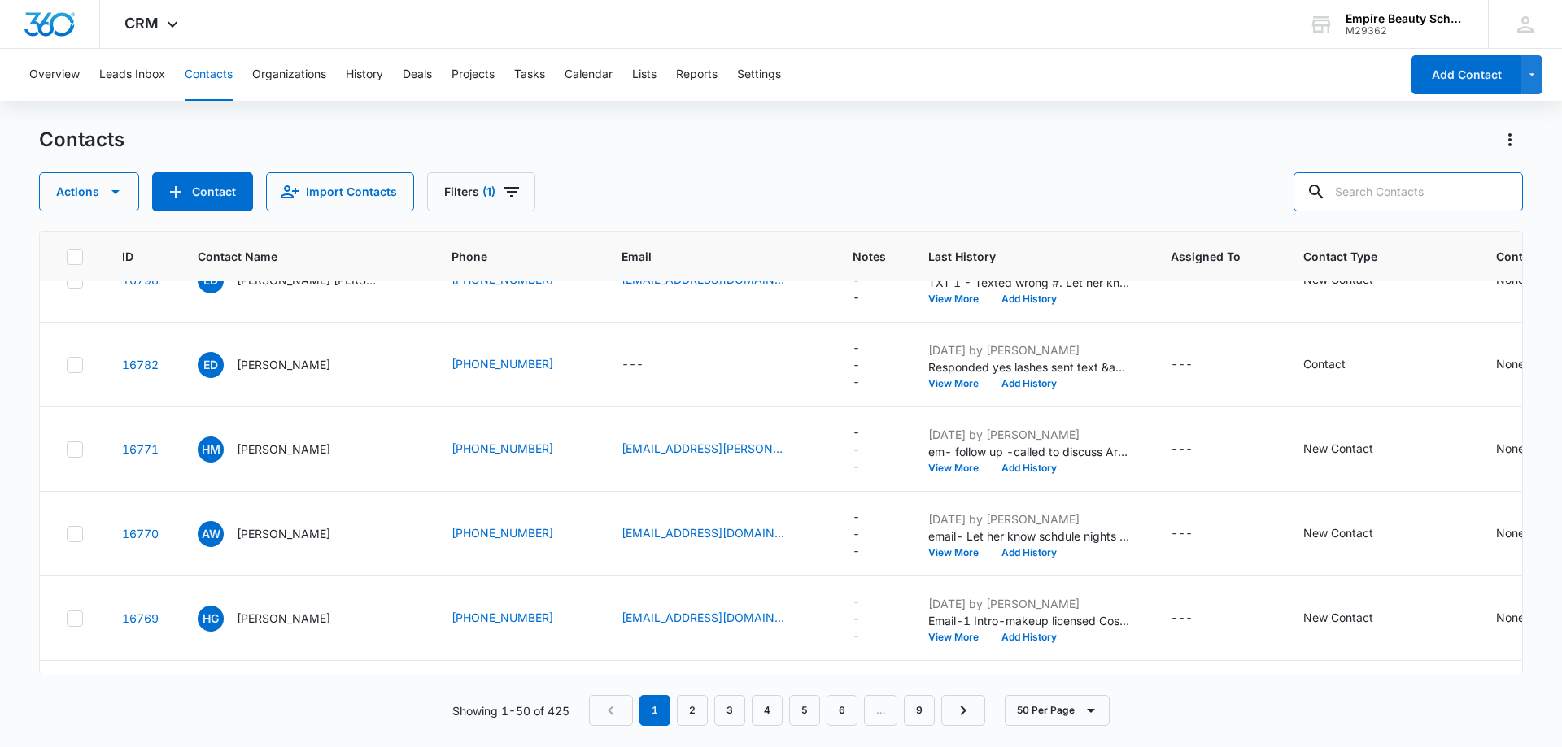
scroll to position [976, 0]
click at [1009, 381] on button "Add History" at bounding box center [1029, 382] width 78 height 10
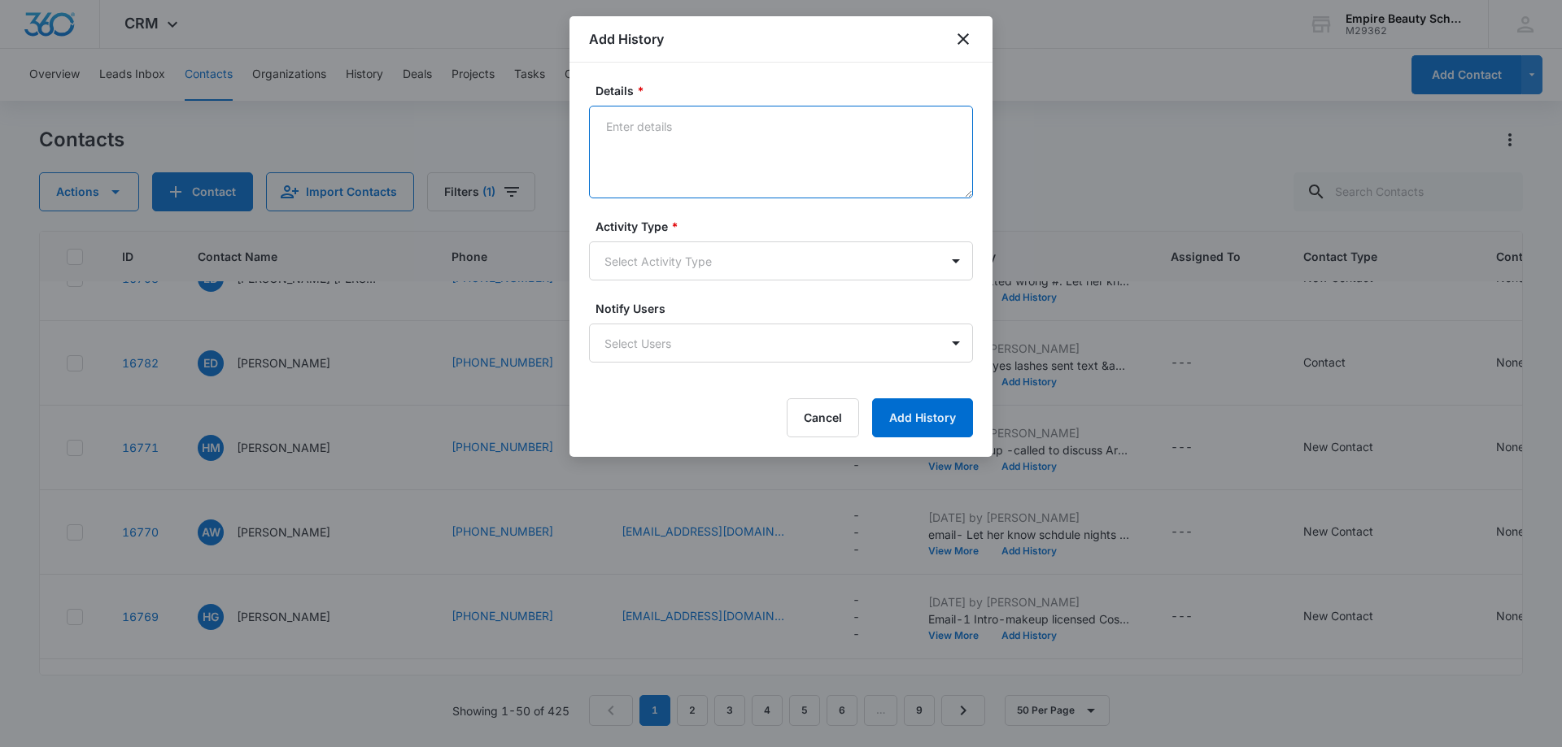
click at [632, 134] on textarea "Details *" at bounding box center [781, 152] width 384 height 93
click at [606, 127] on textarea "onfirmed appointment for tomorrow" at bounding box center [781, 152] width 384 height 93
click at [829, 131] on textarea "Confirmed appointment for tomorrow" at bounding box center [781, 152] width 384 height 93
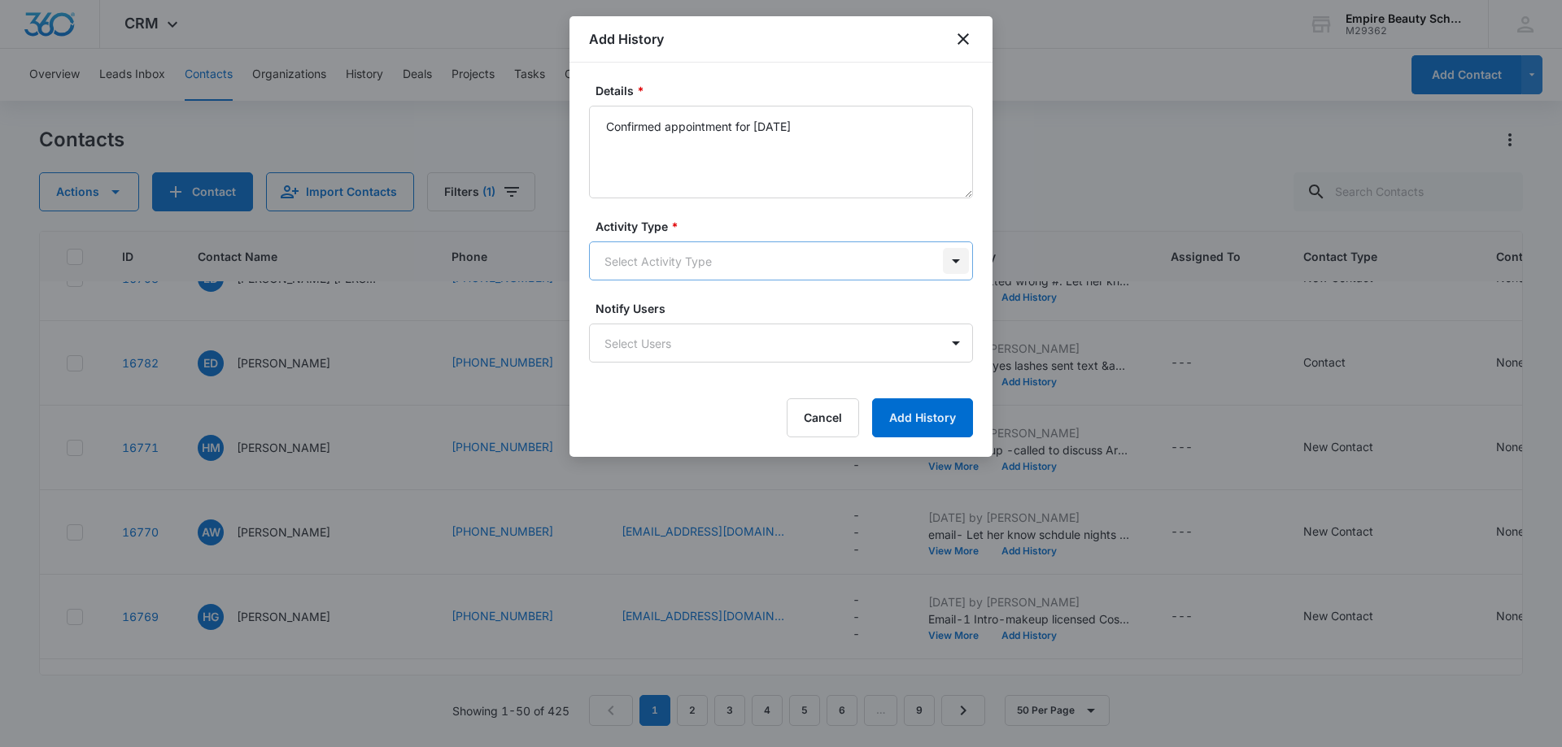
click at [961, 262] on body "CRM Apps Forms CRM Email Shop Payments POS Files Brand Settings Empire Beauty S…" at bounding box center [781, 373] width 1562 height 747
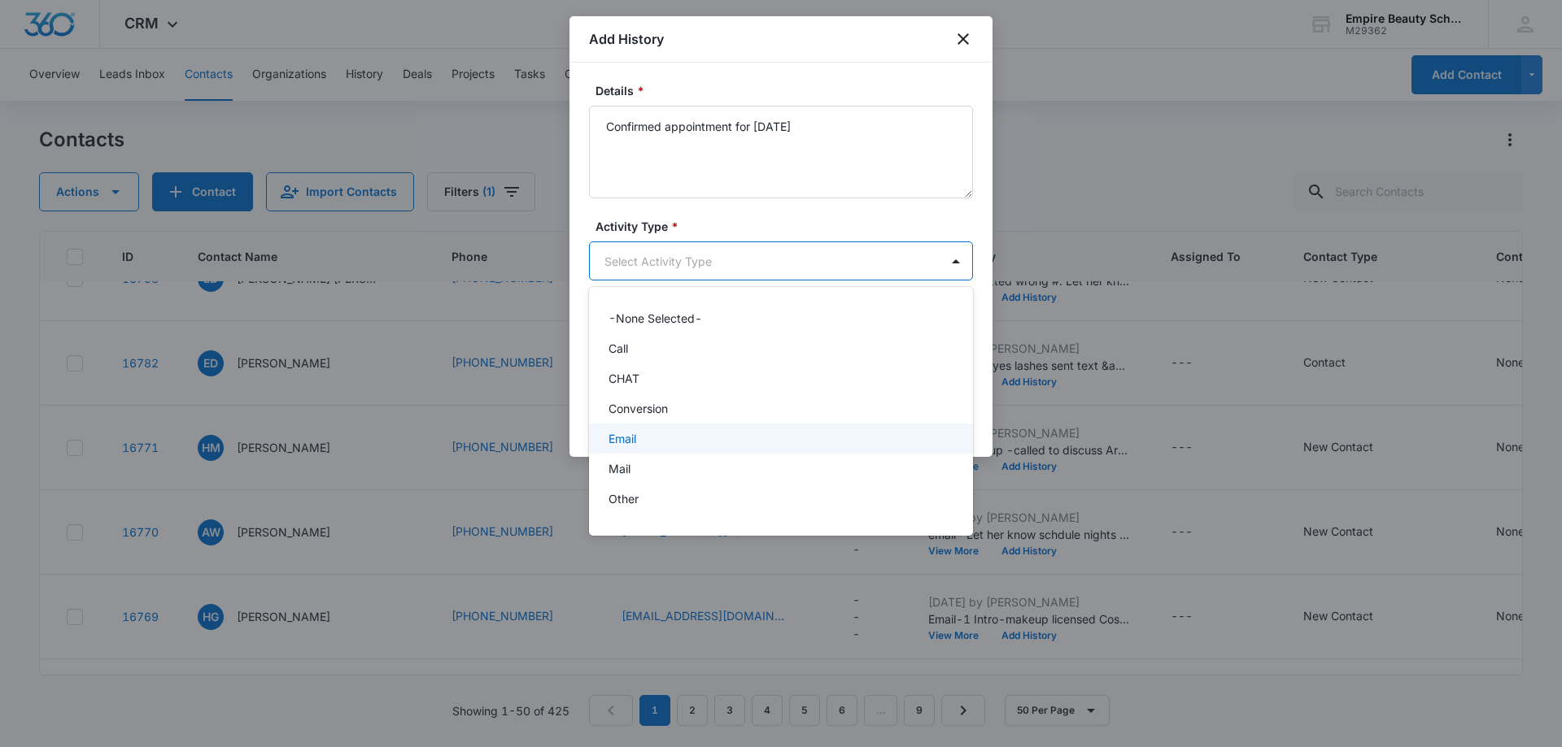
click at [804, 447] on div "Email" at bounding box center [781, 439] width 384 height 30
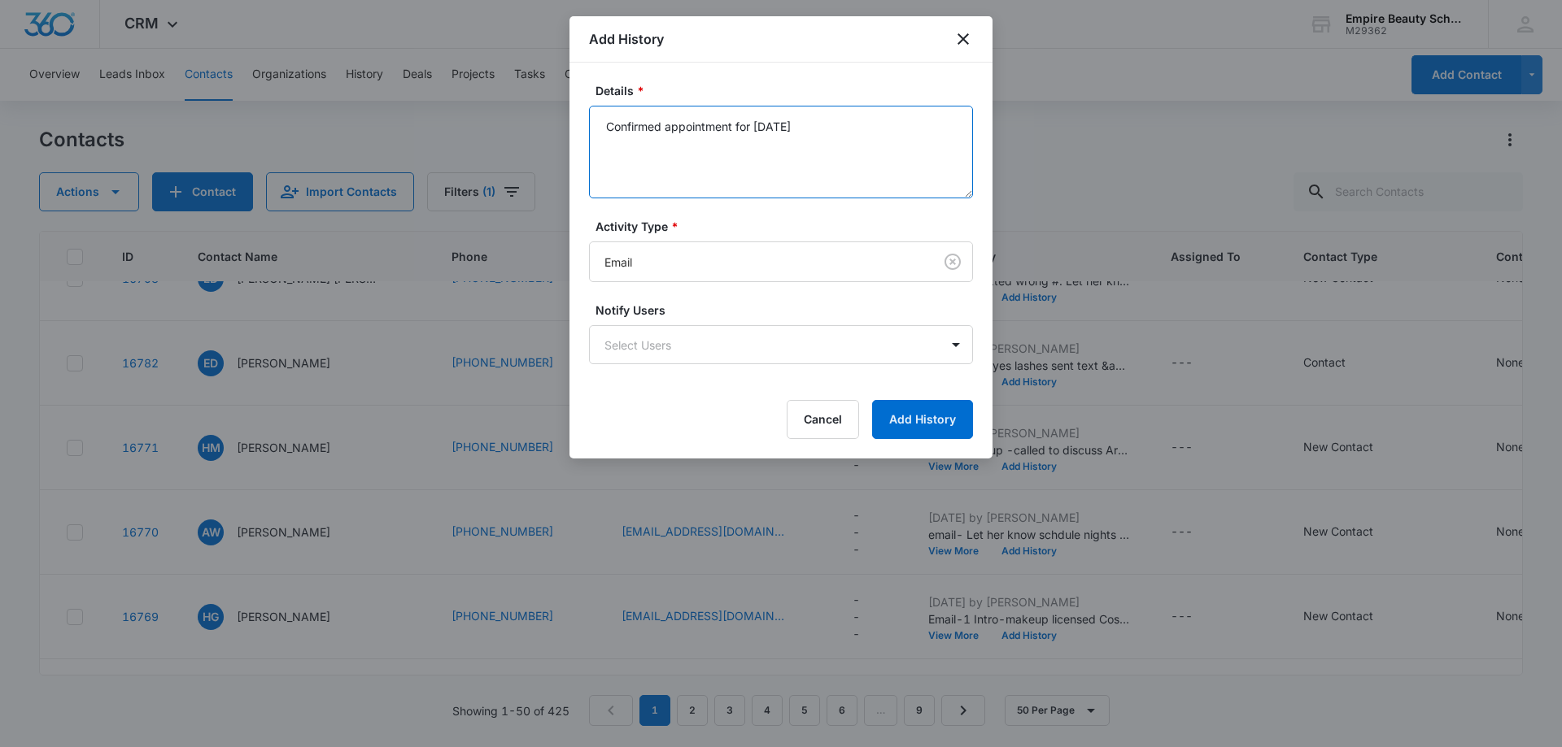
drag, startPoint x: 669, startPoint y: 129, endPoint x: 567, endPoint y: 143, distance: 102.7
click at [567, 143] on body "CRM Apps Forms CRM Email Shop Payments POS Files Brand Settings Empire Beauty S…" at bounding box center [781, 373] width 1562 height 747
type textarea "set text to appointment for tomorrow"
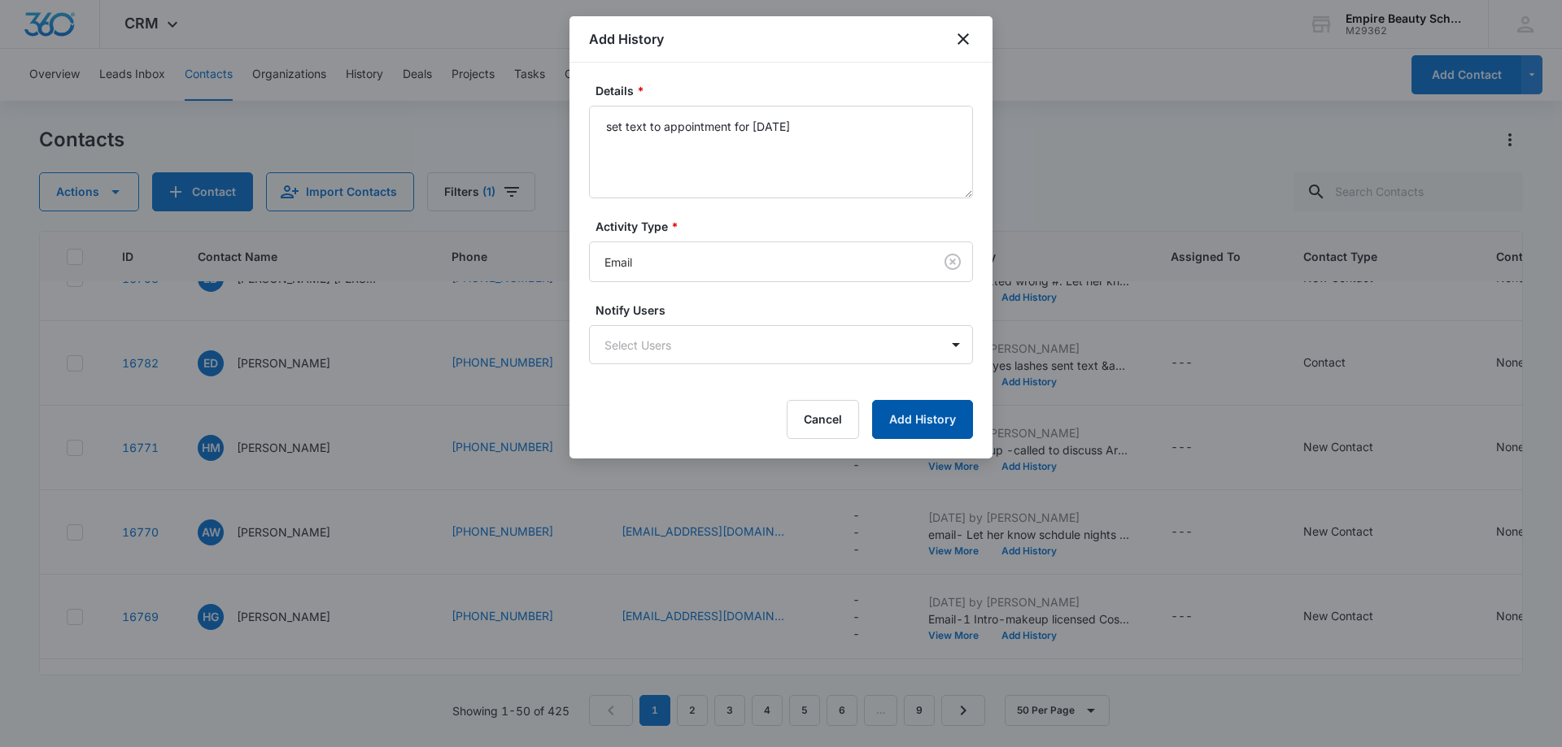
click at [930, 420] on button "Add History" at bounding box center [922, 419] width 101 height 39
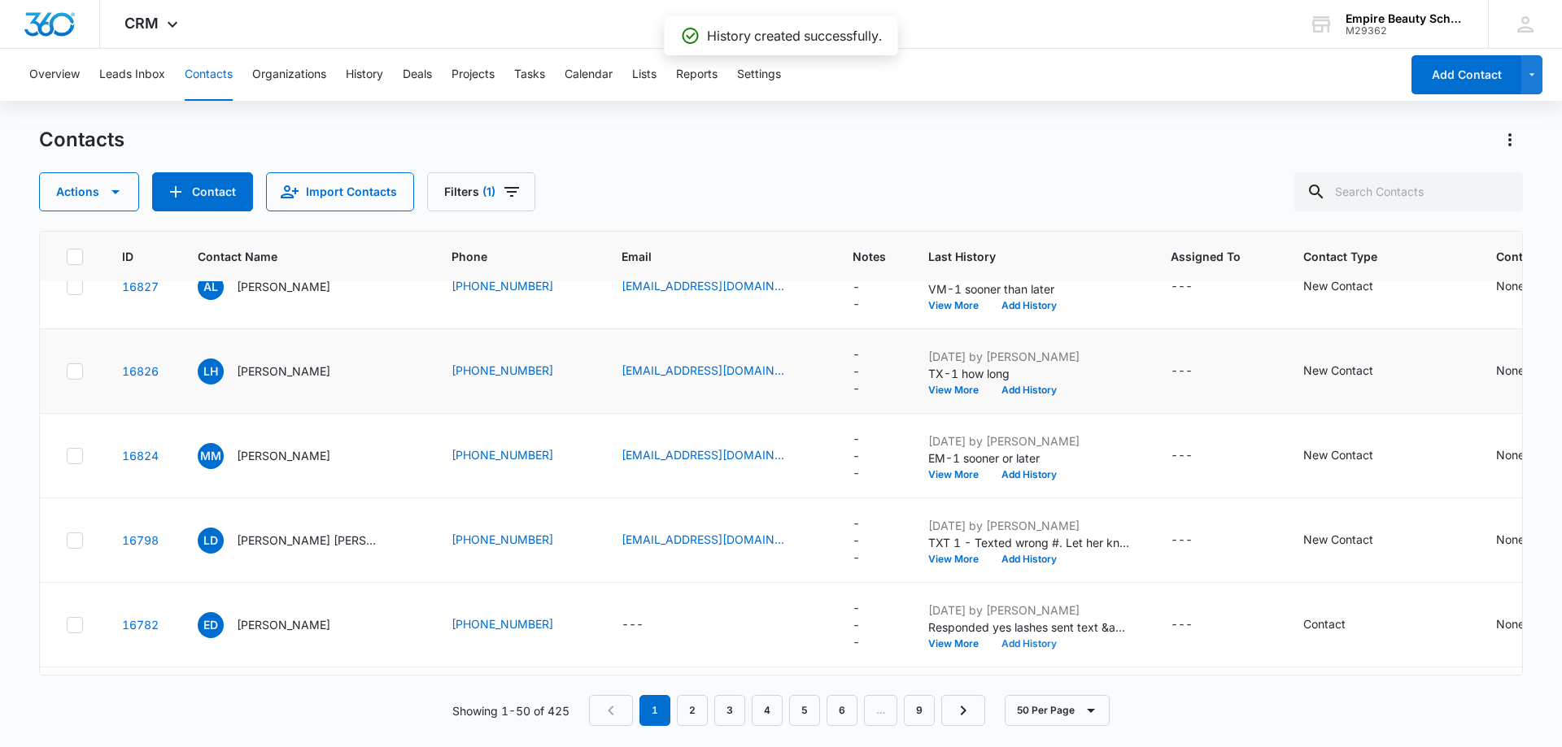
scroll to position [813, 0]
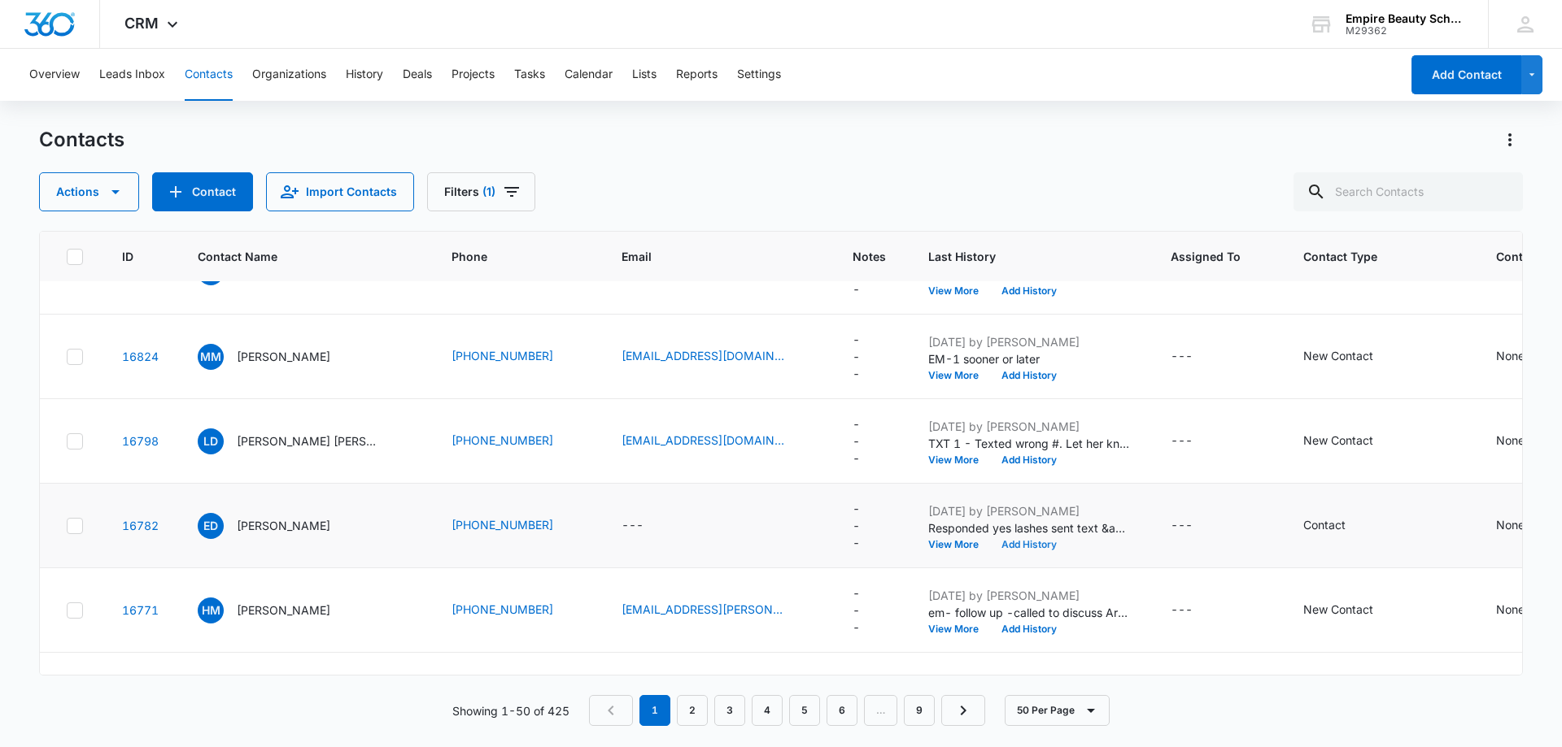
click at [1009, 541] on button "Add History" at bounding box center [1029, 545] width 78 height 10
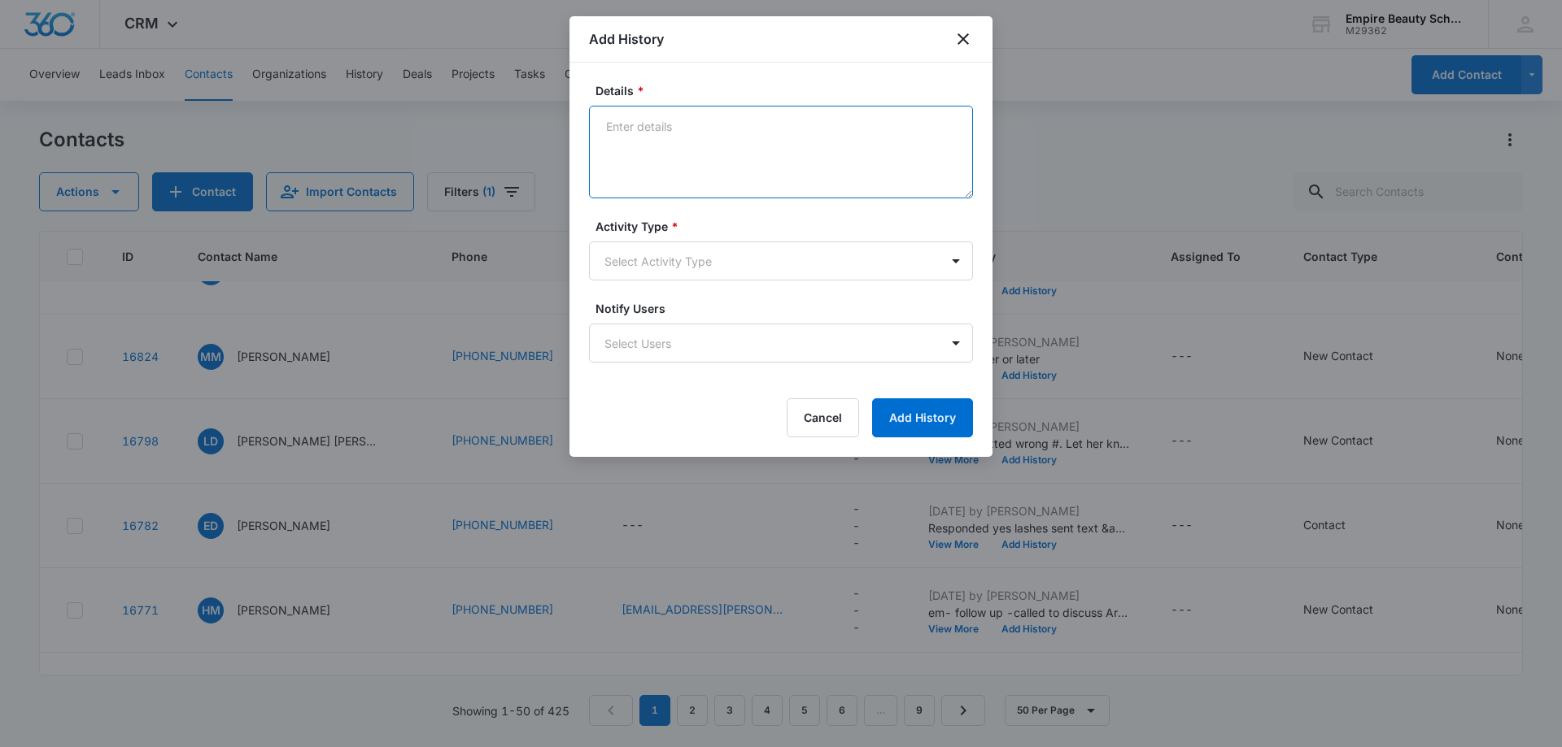
click at [651, 129] on textarea "Details *" at bounding box center [781, 152] width 384 height 93
type textarea "She confirmed text for tomorrow"
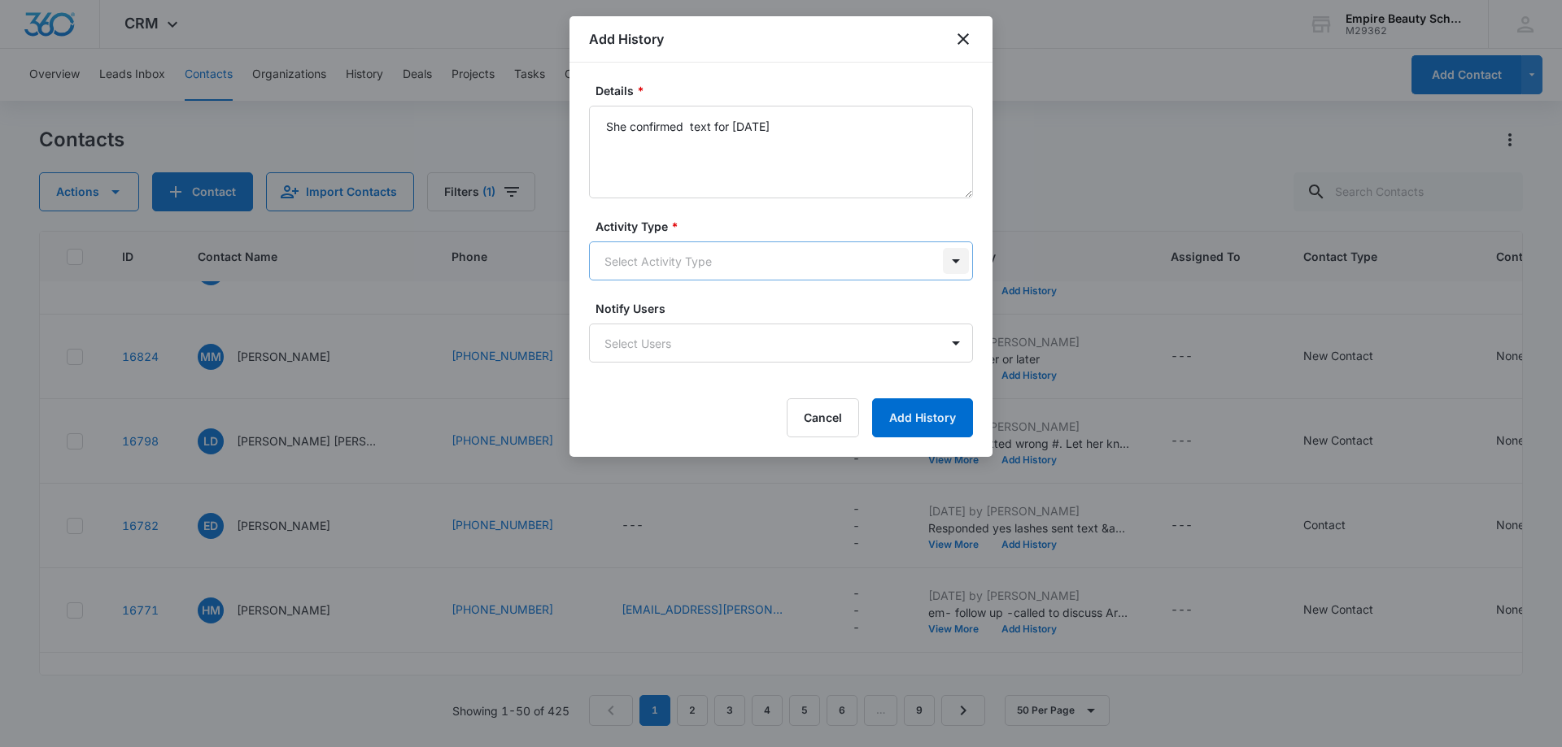
click at [953, 265] on body "CRM Apps Forms CRM Email Shop Payments POS Files Brand Settings Empire Beauty S…" at bounding box center [781, 373] width 1562 height 747
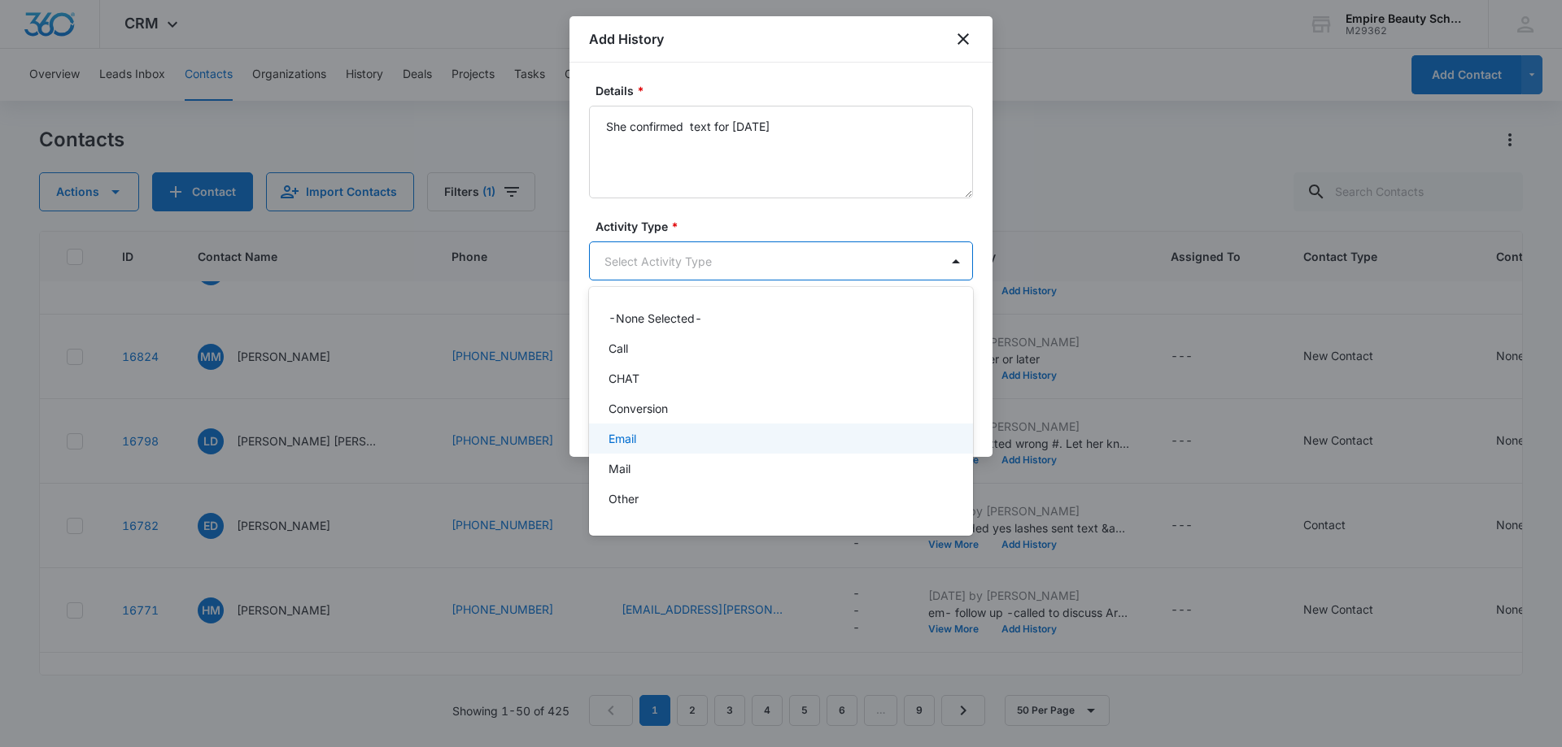
click at [881, 429] on div "Email" at bounding box center [781, 439] width 384 height 30
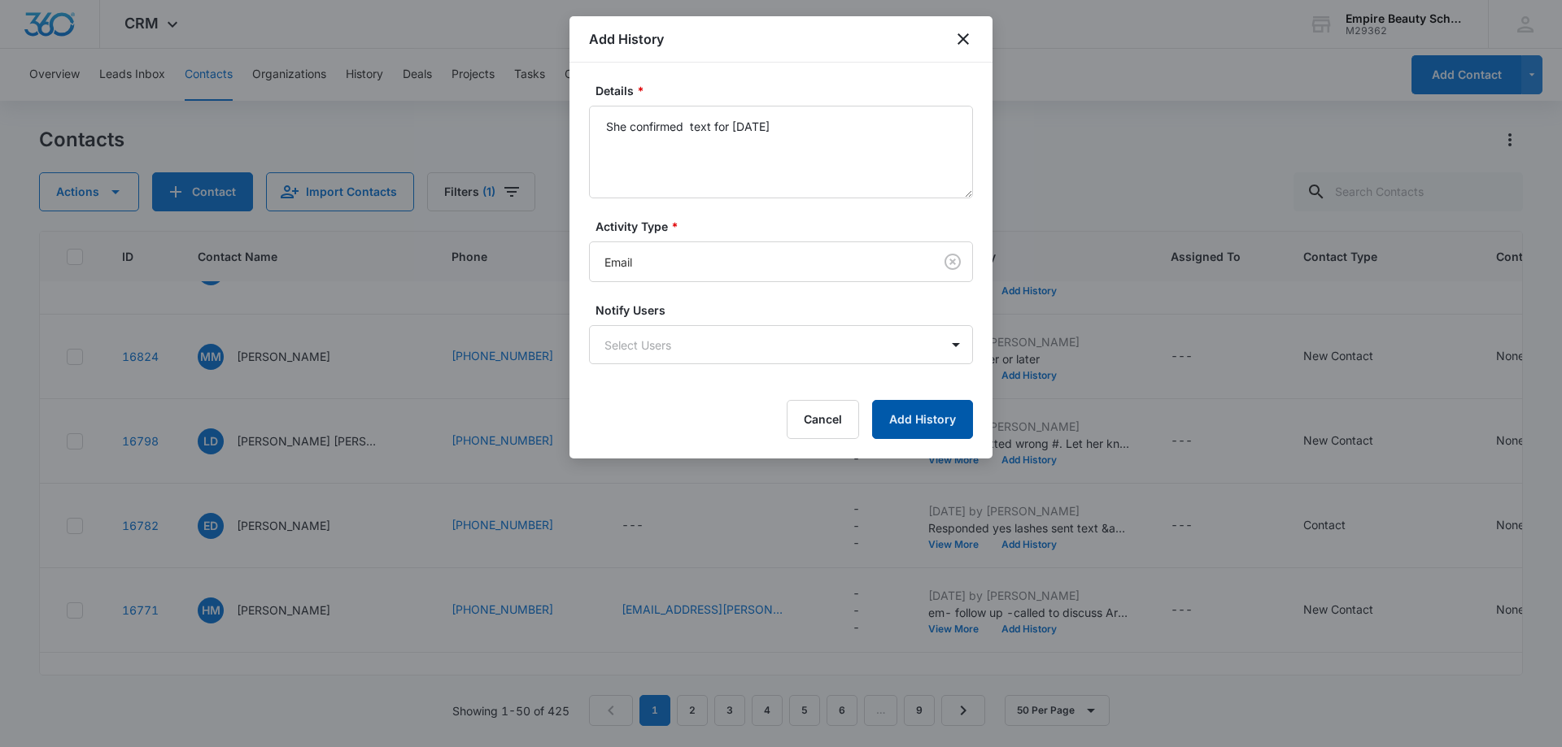
click at [925, 420] on button "Add History" at bounding box center [922, 419] width 101 height 39
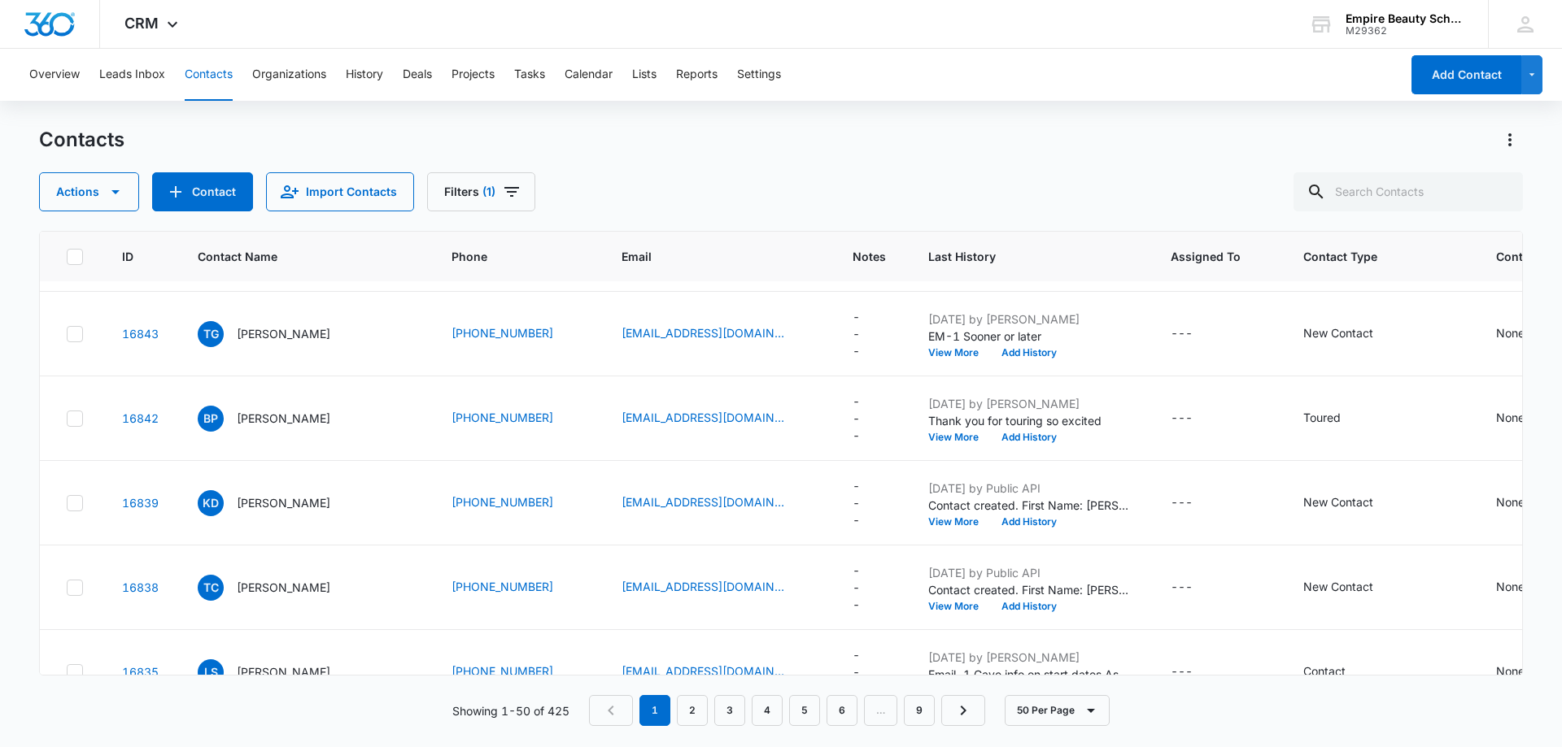
scroll to position [325, 0]
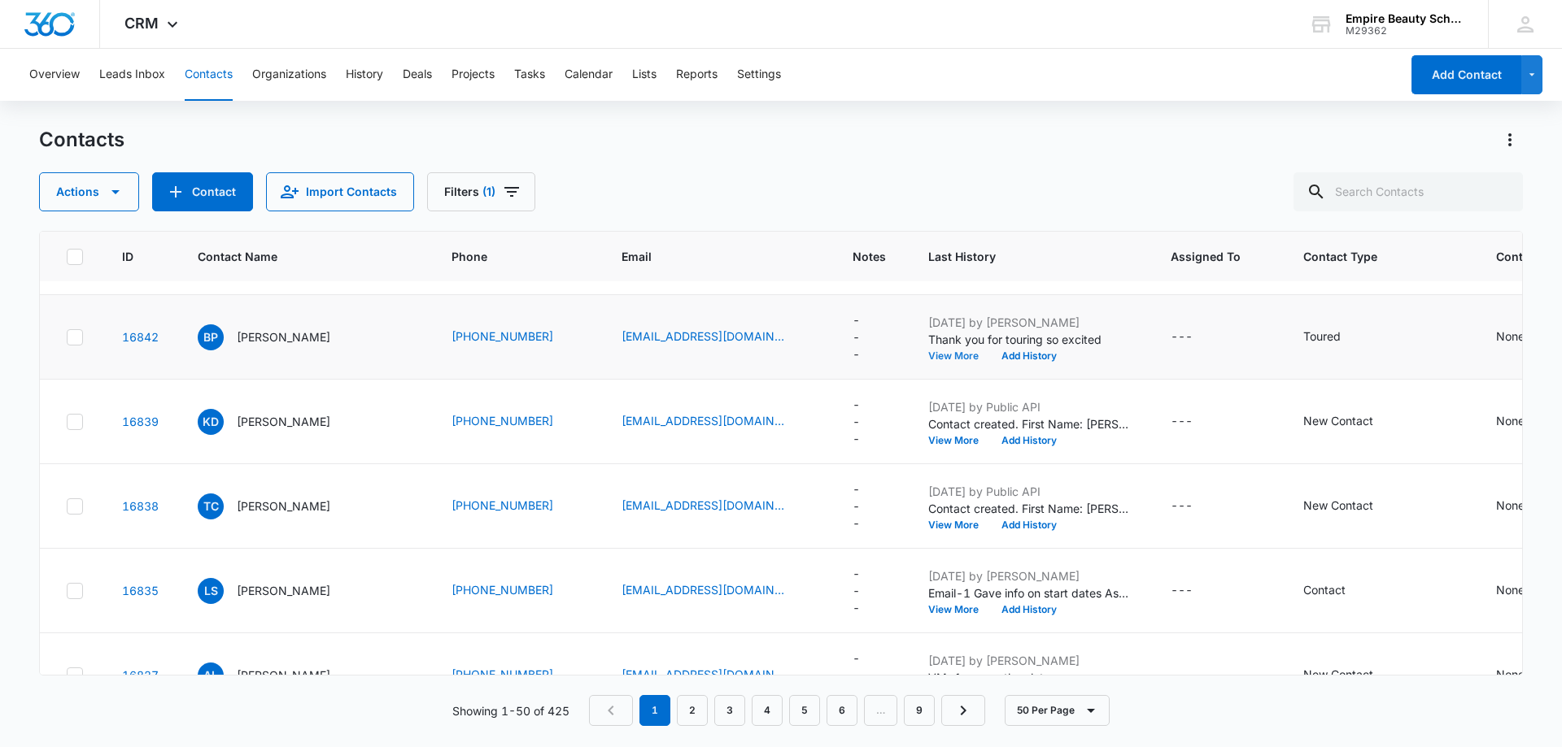
click at [932, 358] on button "View More" at bounding box center [959, 356] width 62 height 10
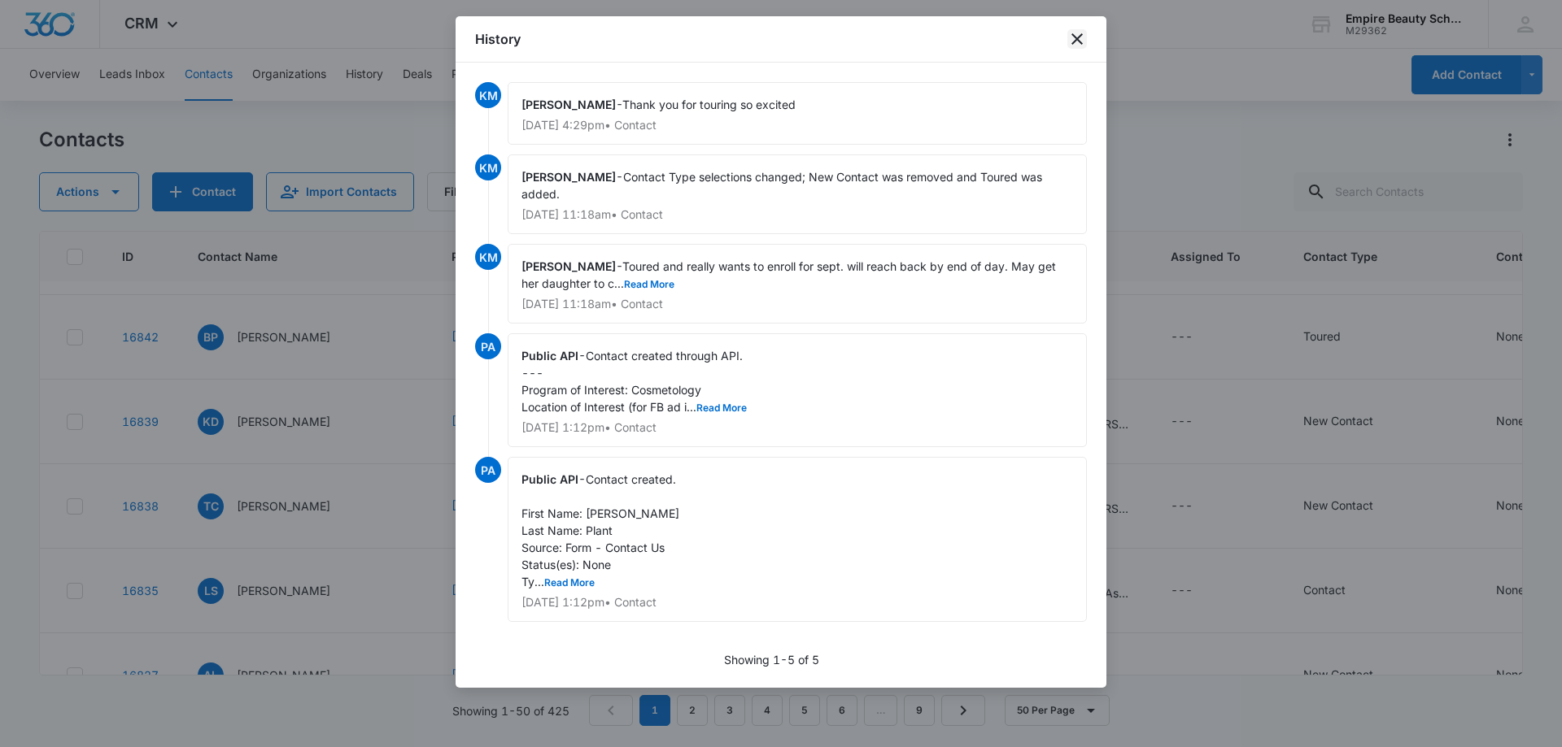
click at [1082, 37] on icon "close" at bounding box center [1077, 39] width 20 height 20
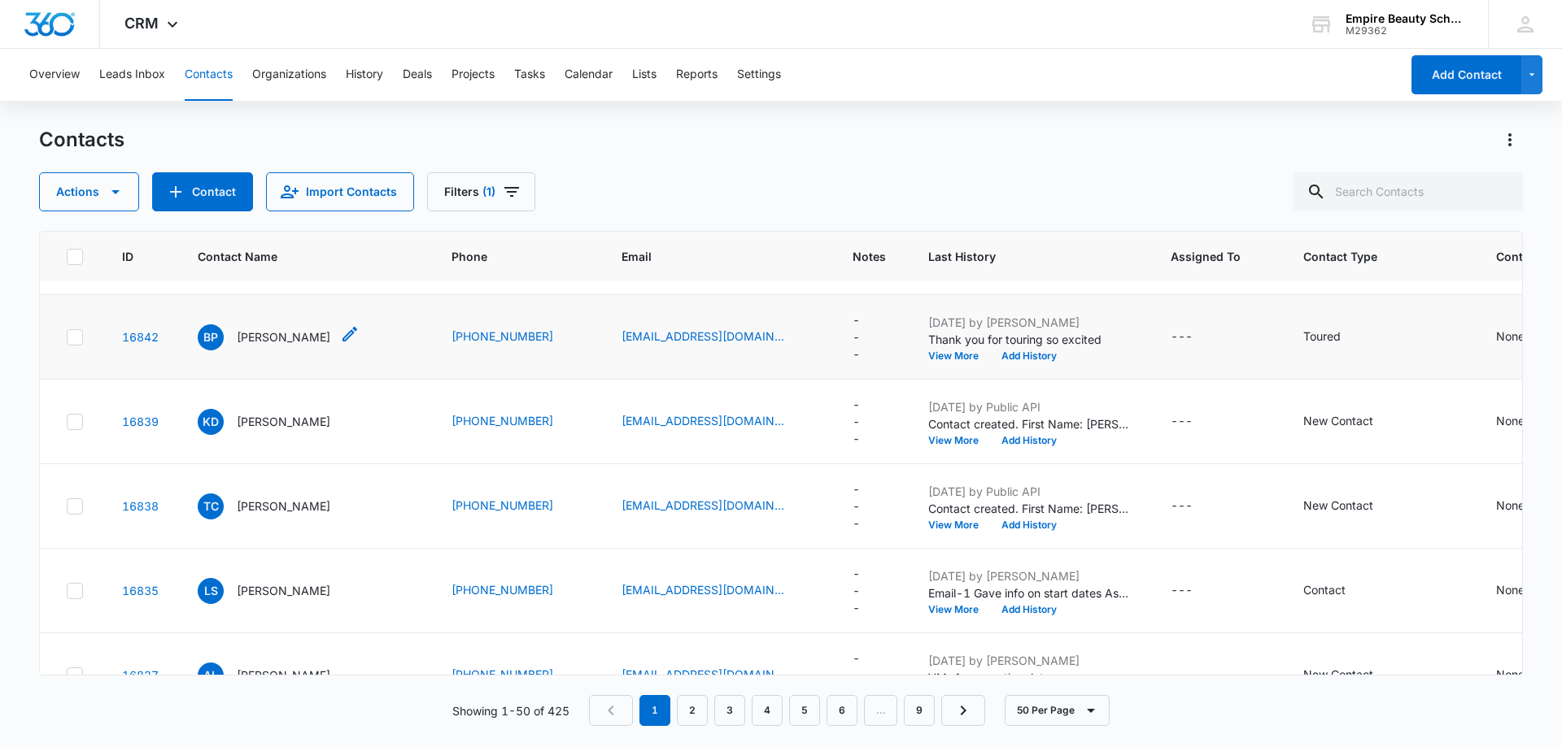
click at [277, 338] on p "[PERSON_NAME]" at bounding box center [284, 337] width 94 height 17
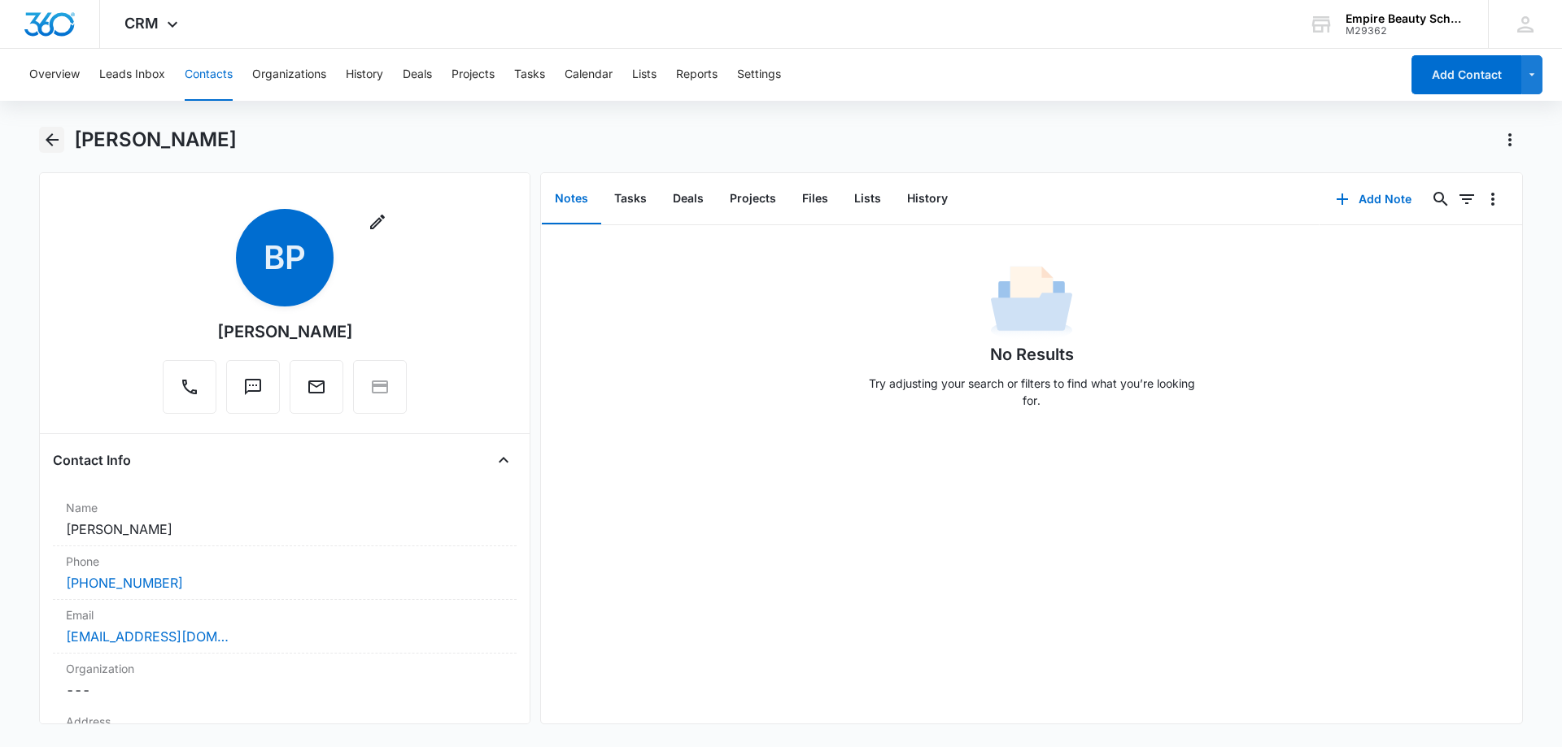
click at [50, 140] on icon "Back" at bounding box center [52, 139] width 13 height 13
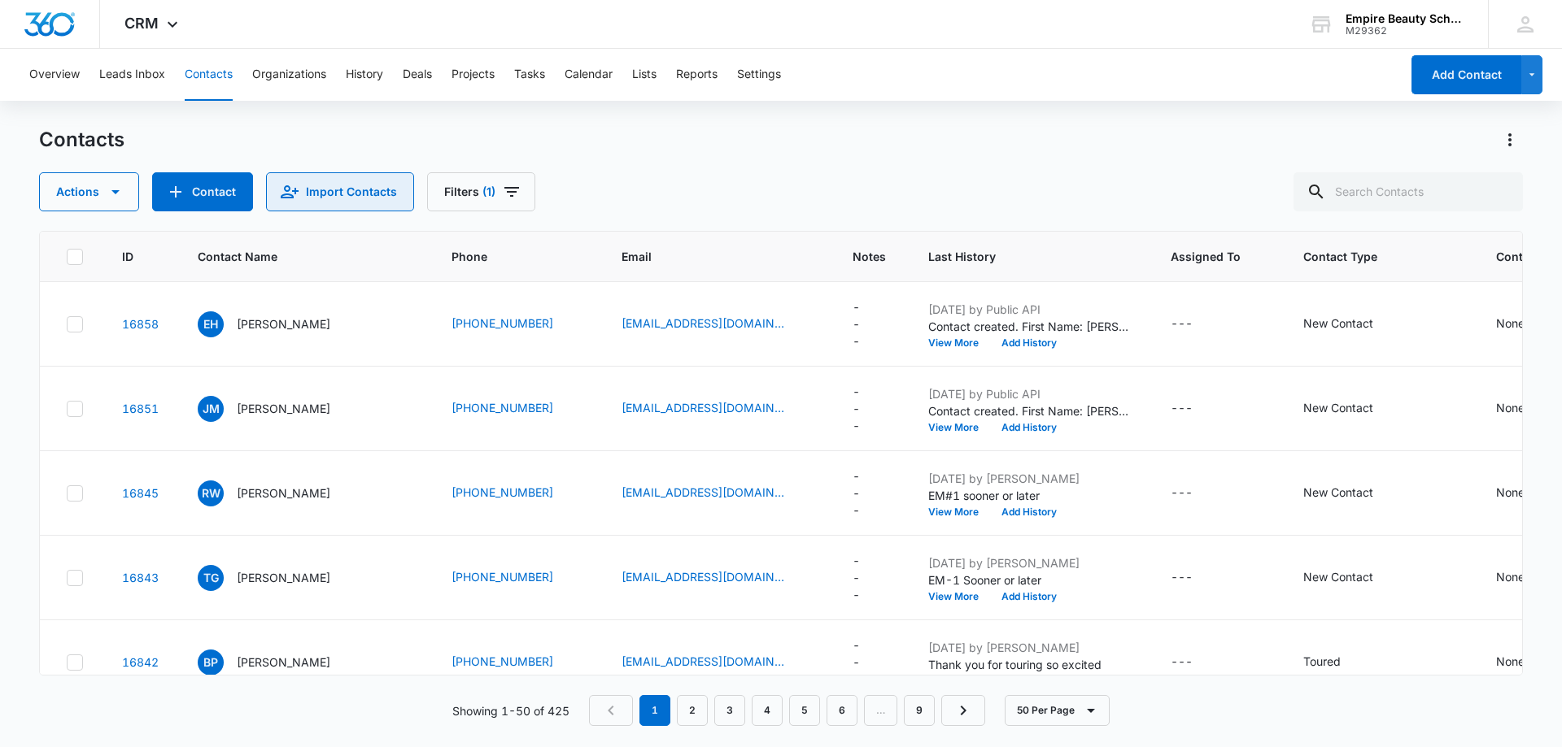
scroll to position [325, 0]
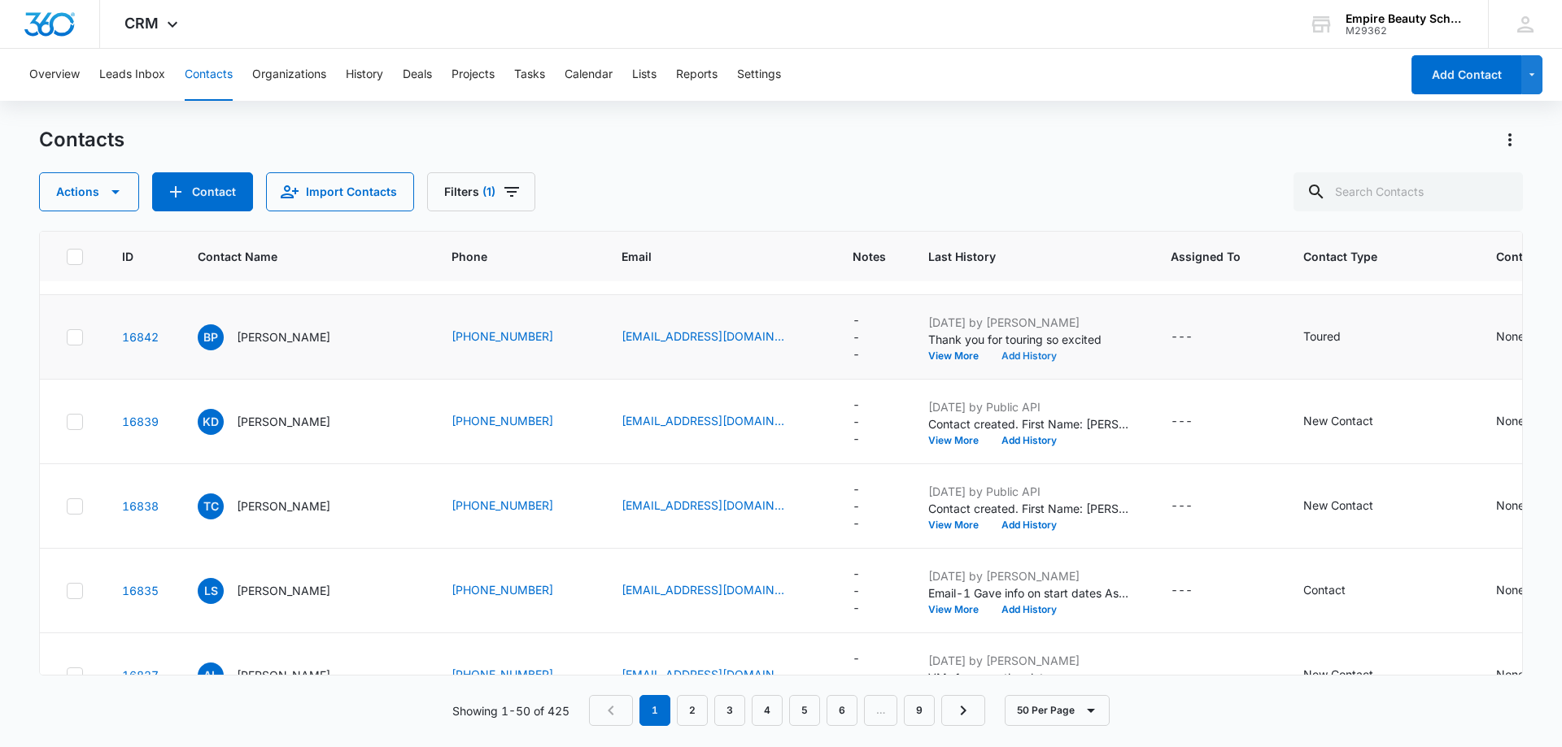
click at [1012, 359] on button "Add History" at bounding box center [1029, 356] width 78 height 10
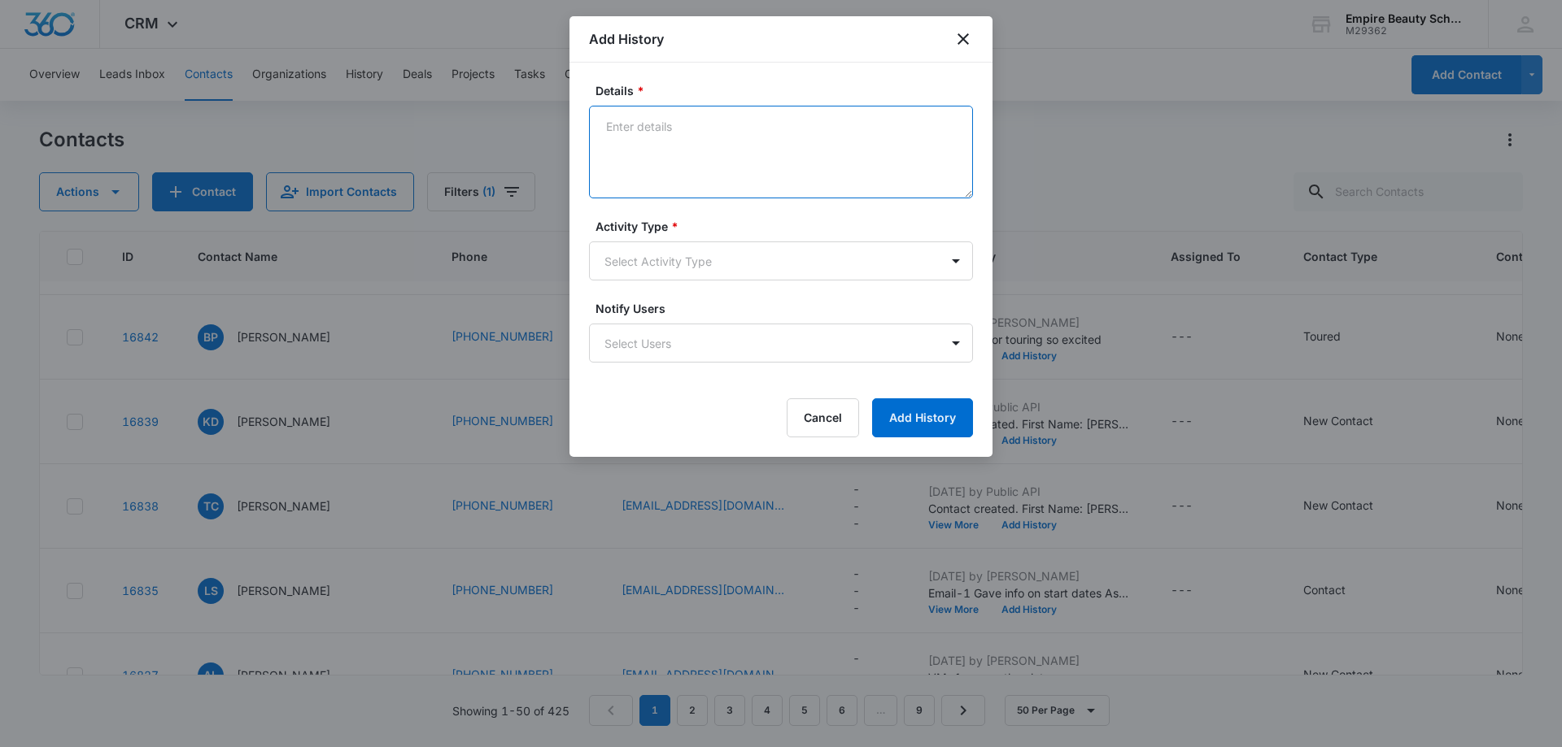
click at [599, 124] on textarea "Details *" at bounding box center [781, 152] width 384 height 93
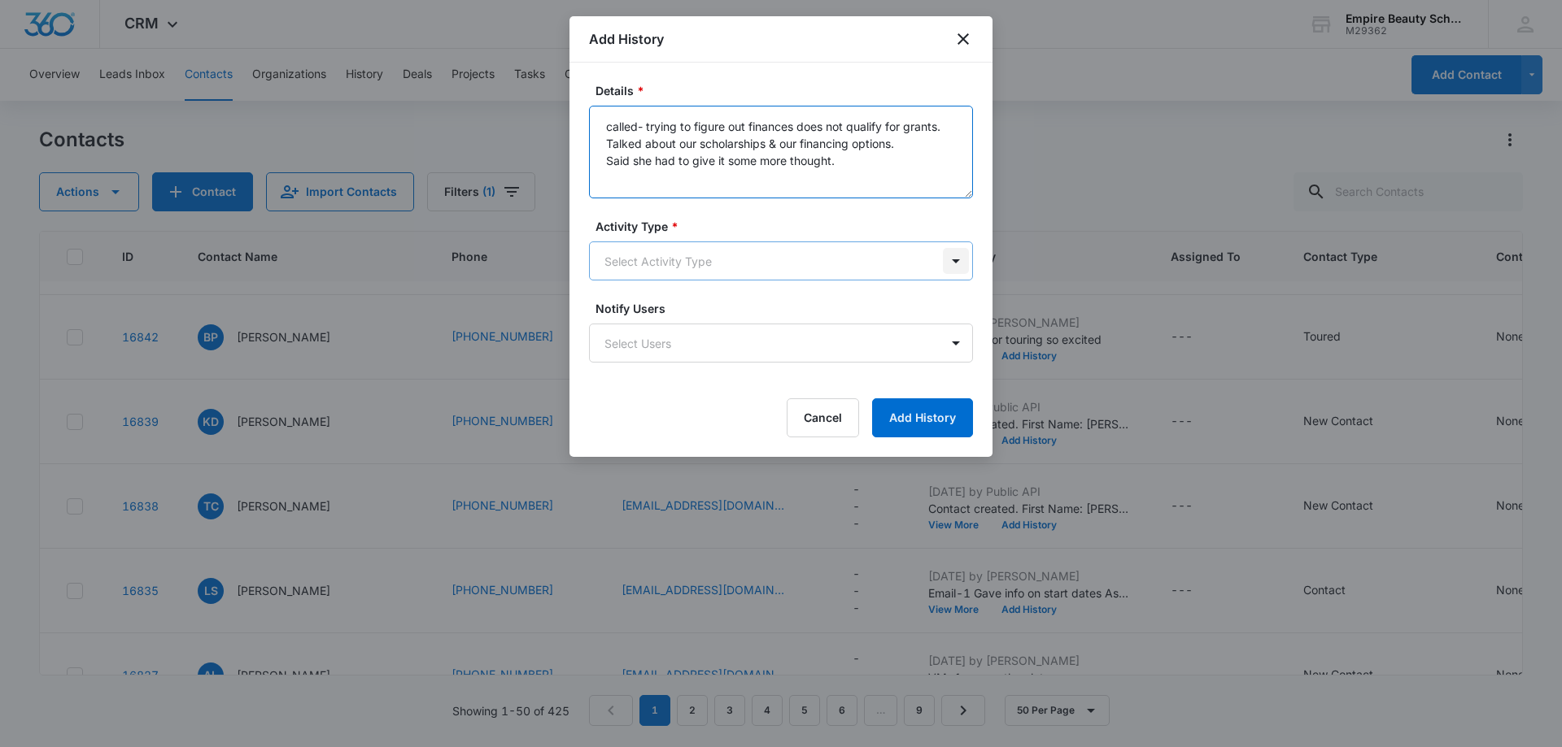
type textarea "called- trying to figure out finances does not qualify for grants. Talked about…"
click at [955, 263] on body "CRM Apps Forms CRM Email Shop Payments POS Files Brand Settings Empire Beauty S…" at bounding box center [781, 373] width 1562 height 747
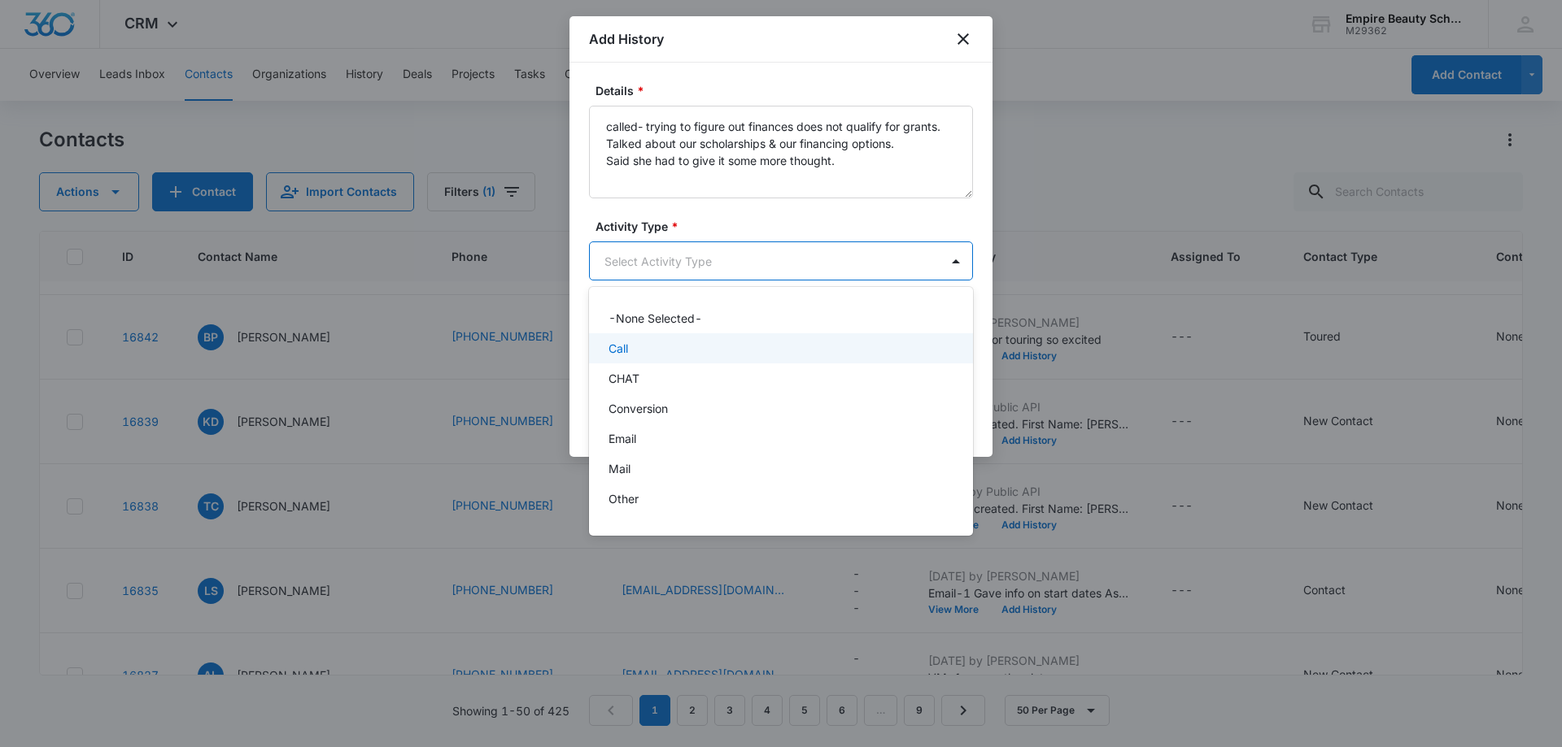
click at [806, 345] on div "Call" at bounding box center [779, 348] width 342 height 17
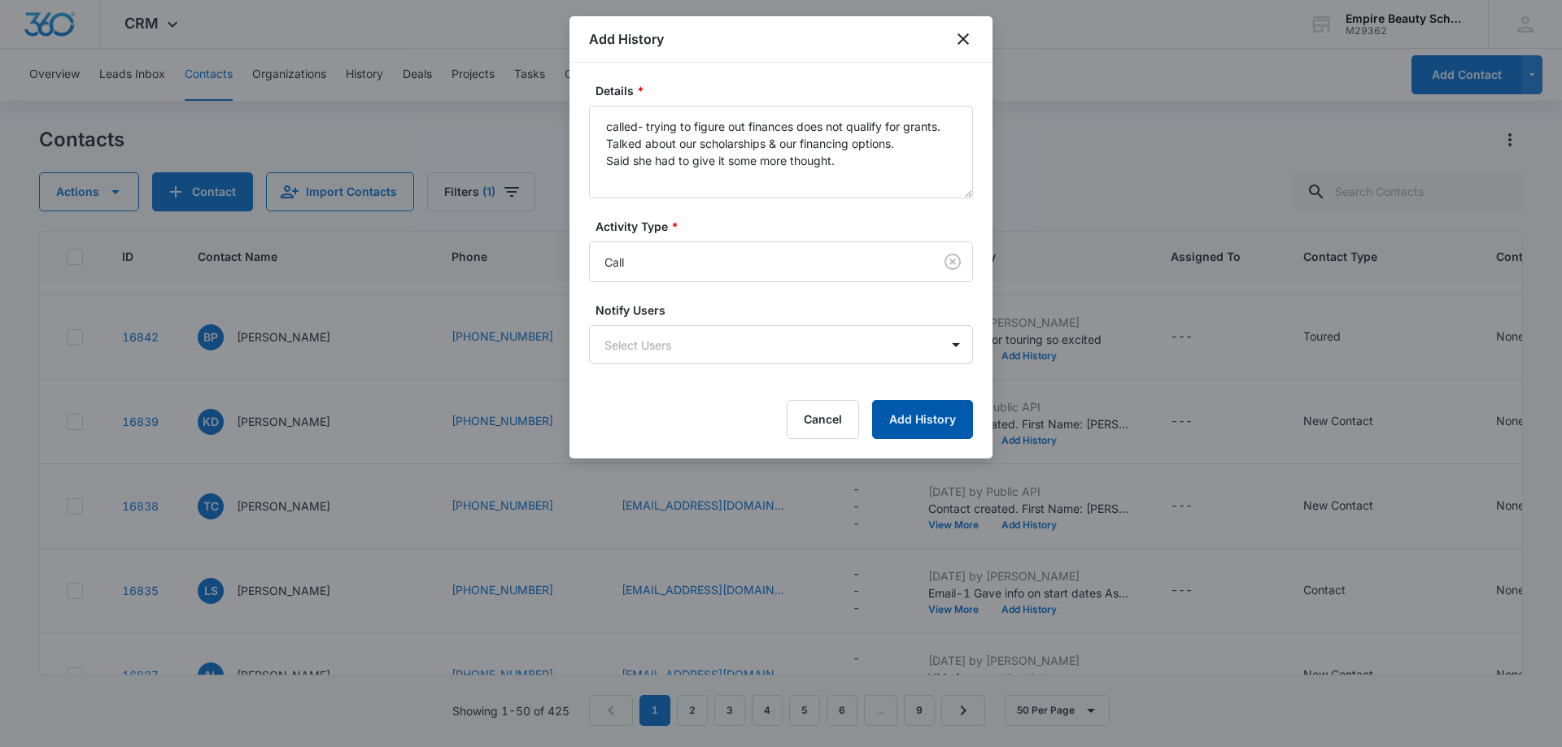
click at [913, 419] on button "Add History" at bounding box center [922, 419] width 101 height 39
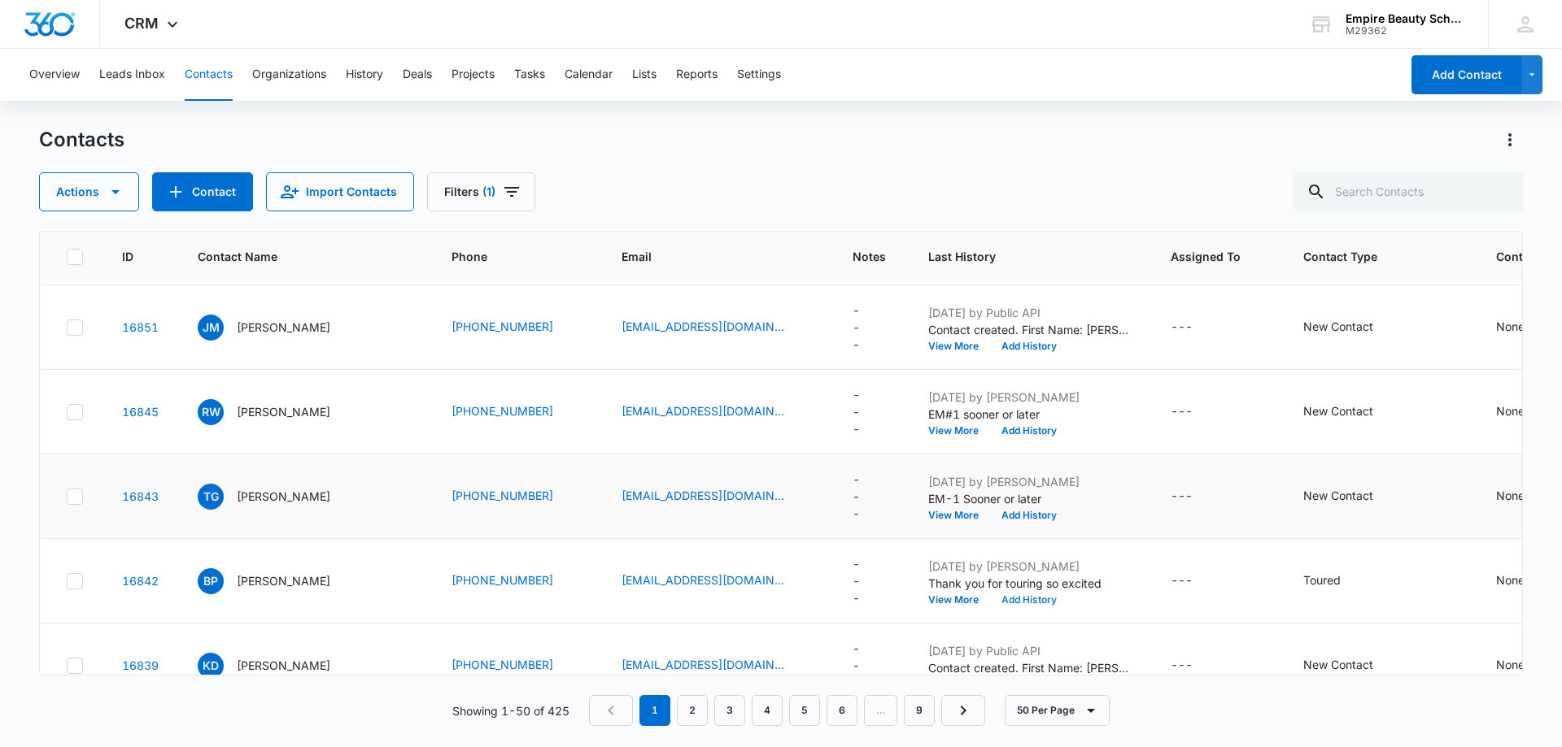
scroll to position [0, 0]
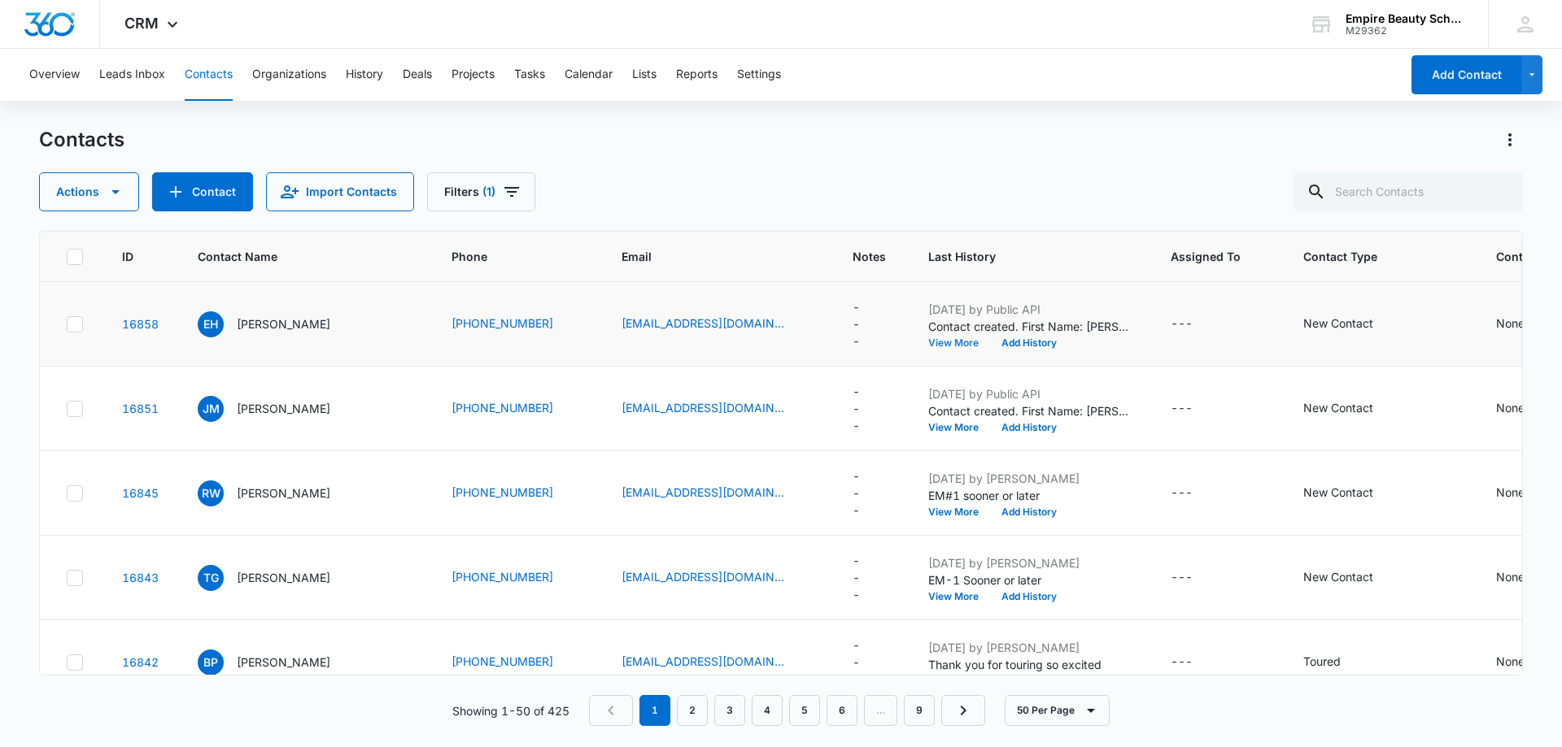
click at [928, 339] on button "View More" at bounding box center [959, 343] width 62 height 10
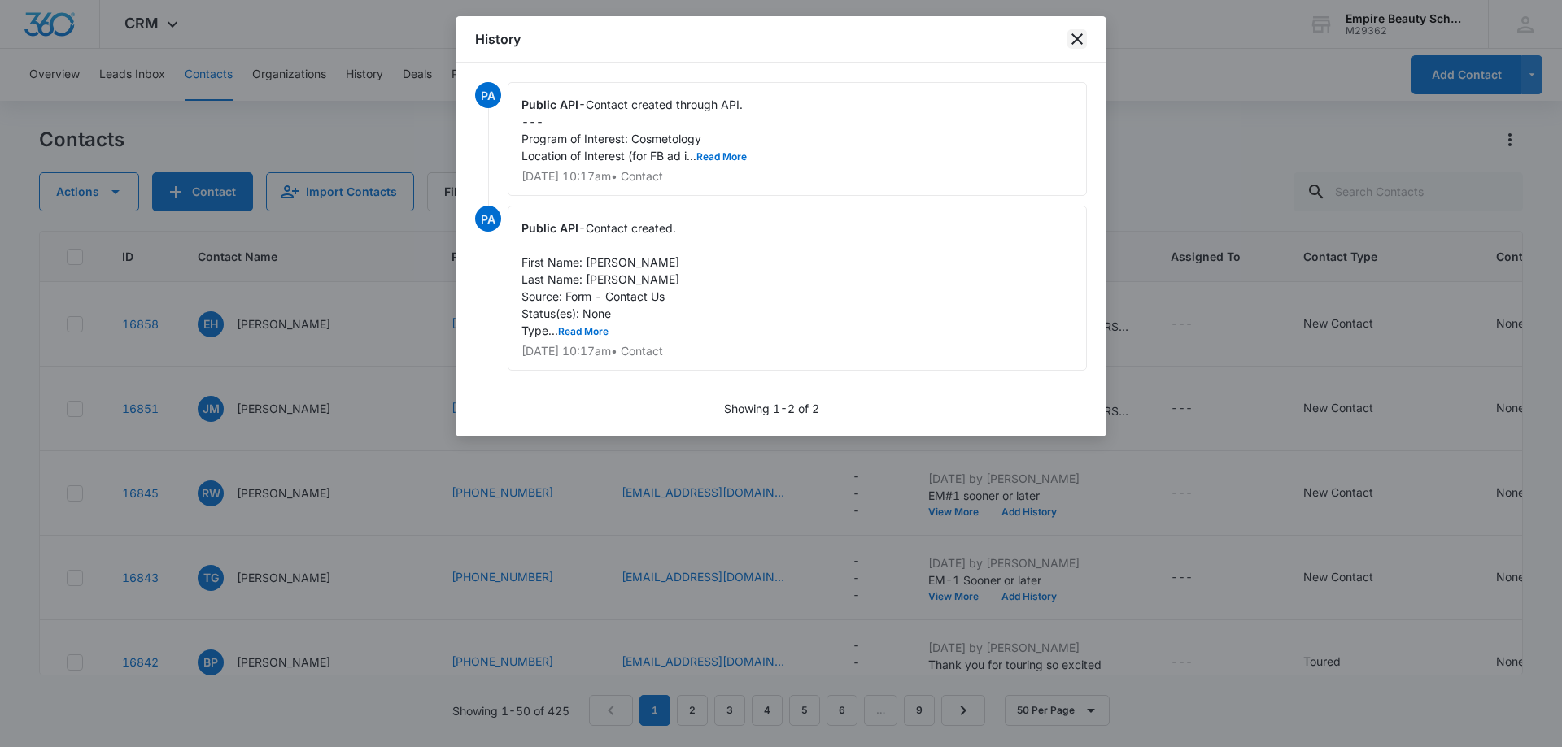
click at [1076, 38] on icon "close" at bounding box center [1076, 38] width 11 height 11
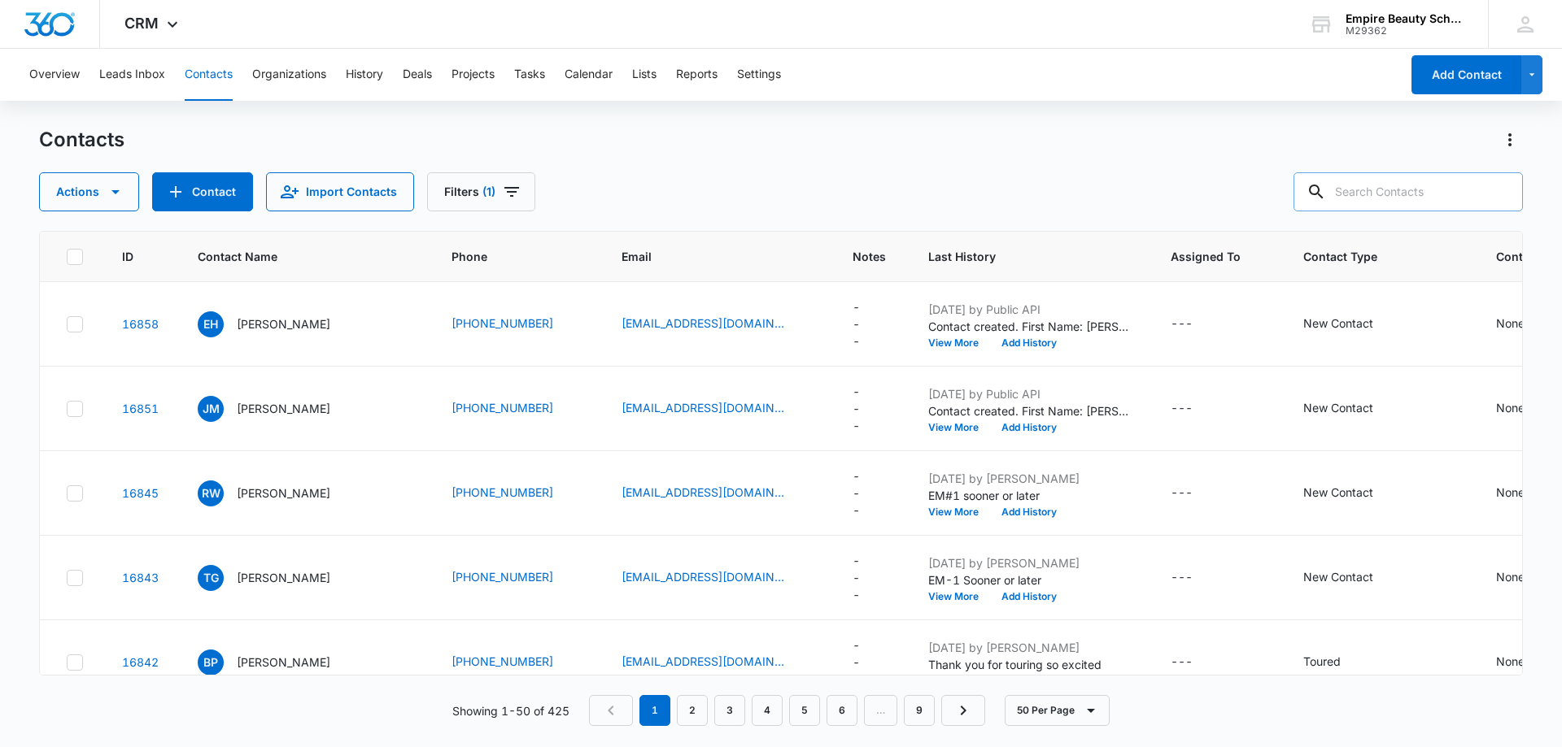
click at [1383, 190] on input "text" at bounding box center [1407, 191] width 229 height 39
type input "7350"
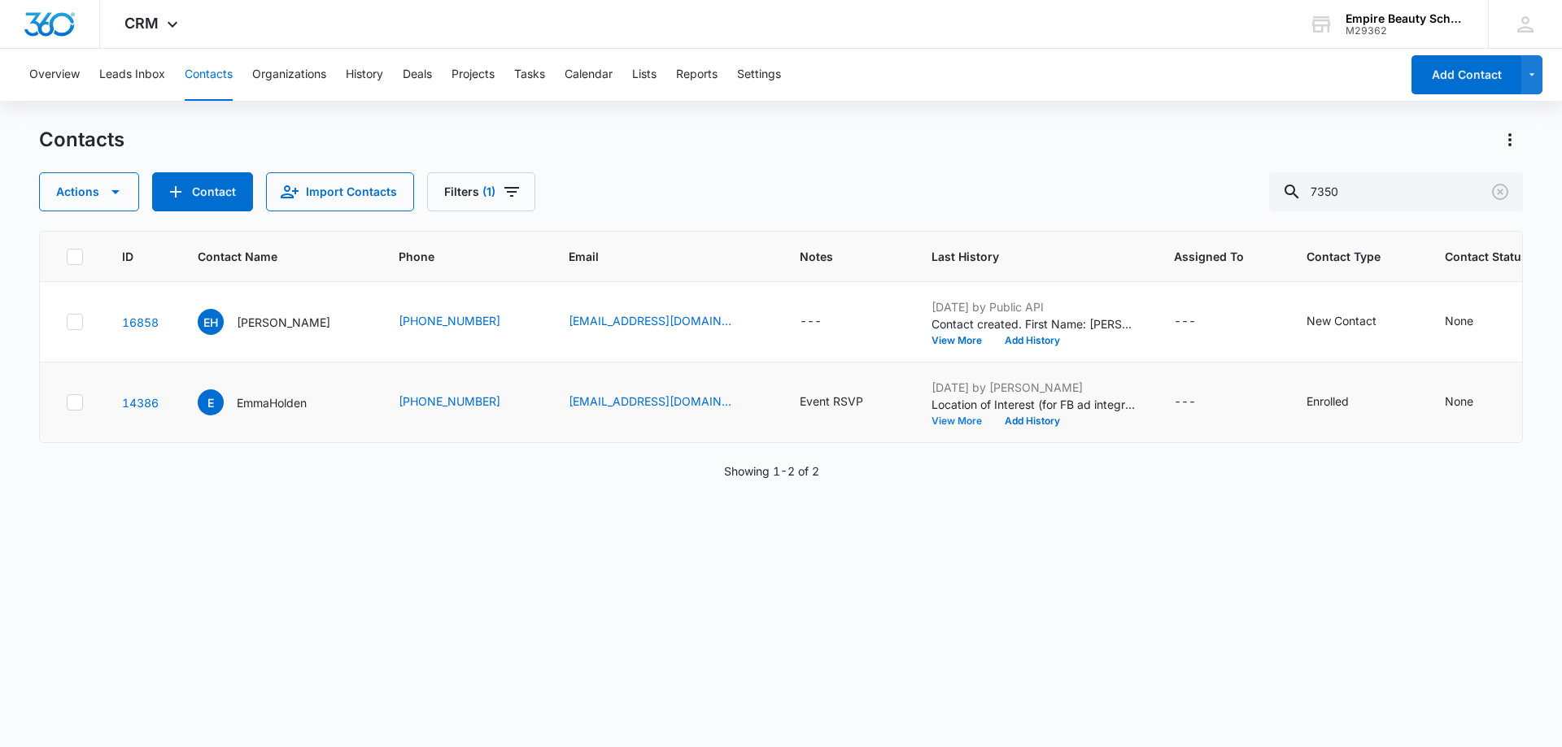
click at [931, 421] on button "View More" at bounding box center [962, 421] width 62 height 10
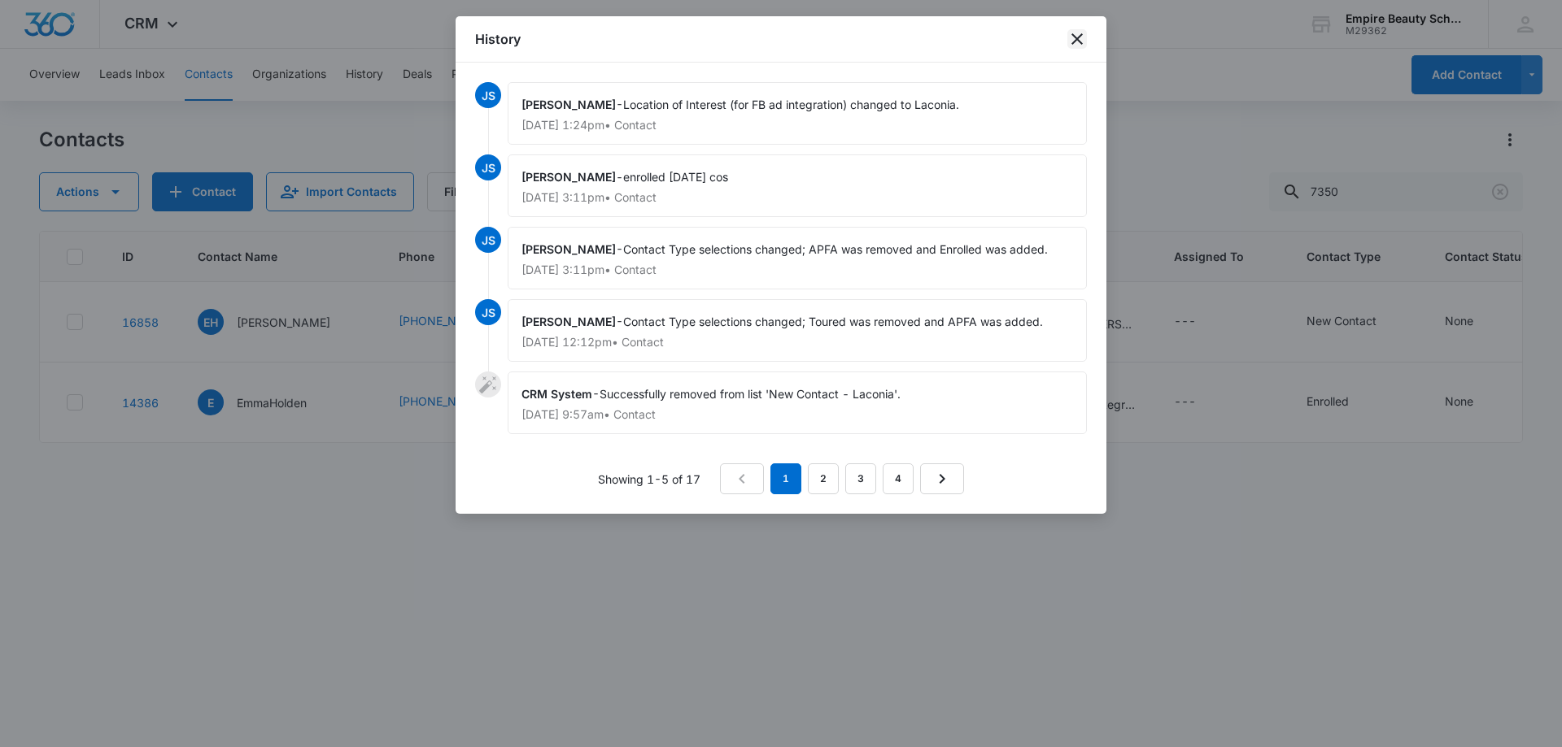
drag, startPoint x: 1076, startPoint y: 35, endPoint x: 1048, endPoint y: 188, distance: 155.4
click at [1056, 183] on div "History JS Jessica Spillane - Location of Interest (for FB ad integration) chan…" at bounding box center [780, 265] width 651 height 498
click at [1076, 37] on icon "close" at bounding box center [1077, 39] width 20 height 20
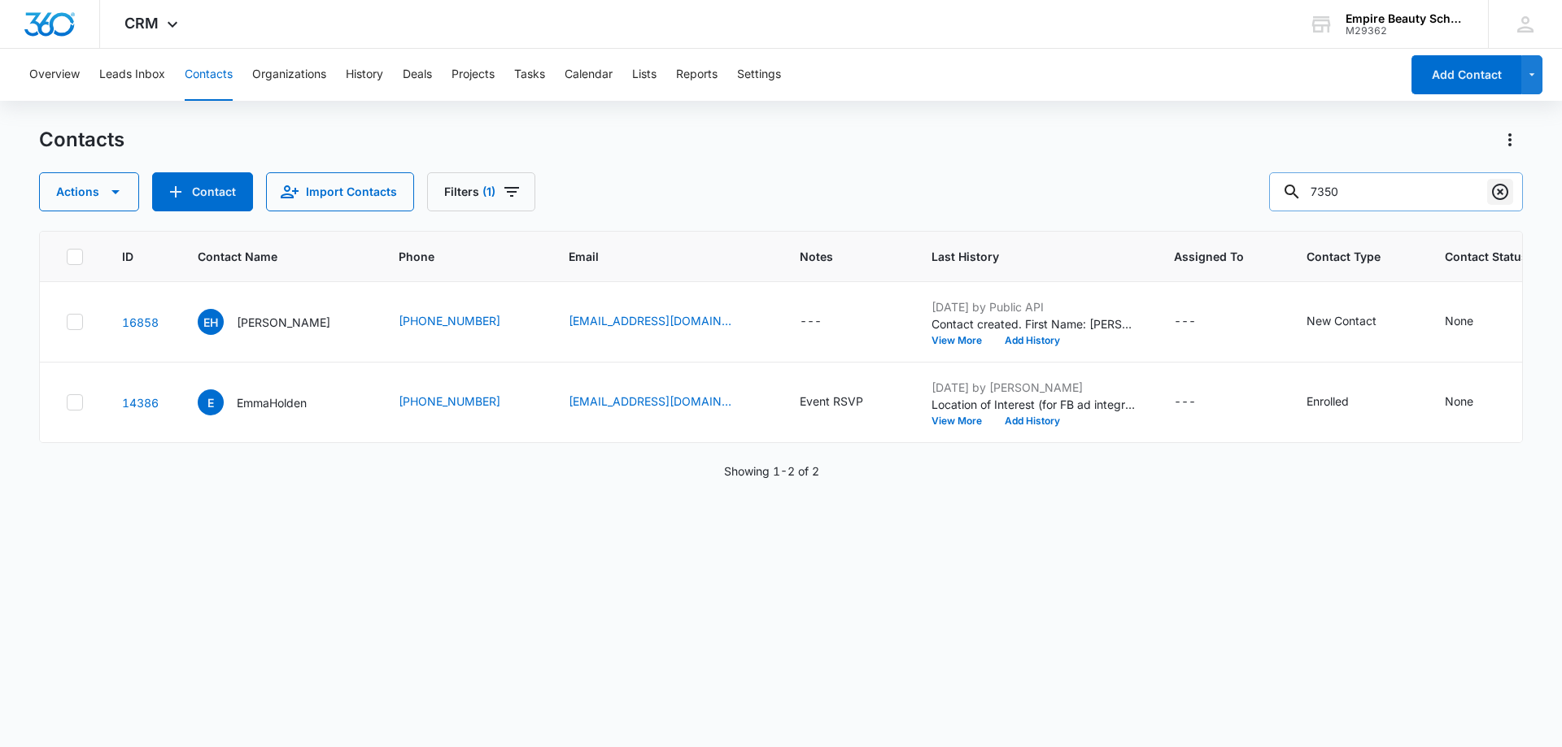
click at [1502, 189] on icon "Clear" at bounding box center [1500, 192] width 20 height 20
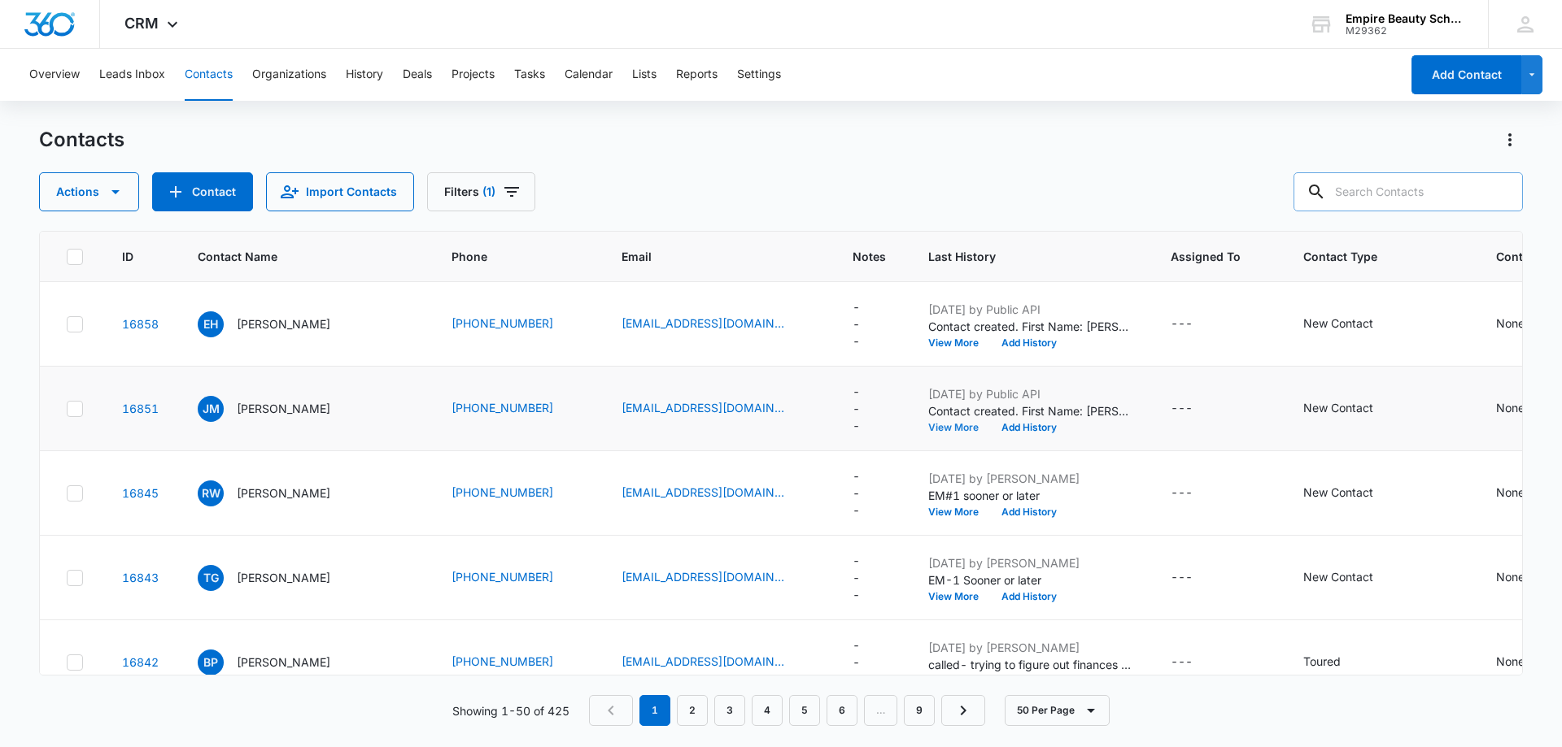
click at [928, 429] on button "View More" at bounding box center [959, 428] width 62 height 10
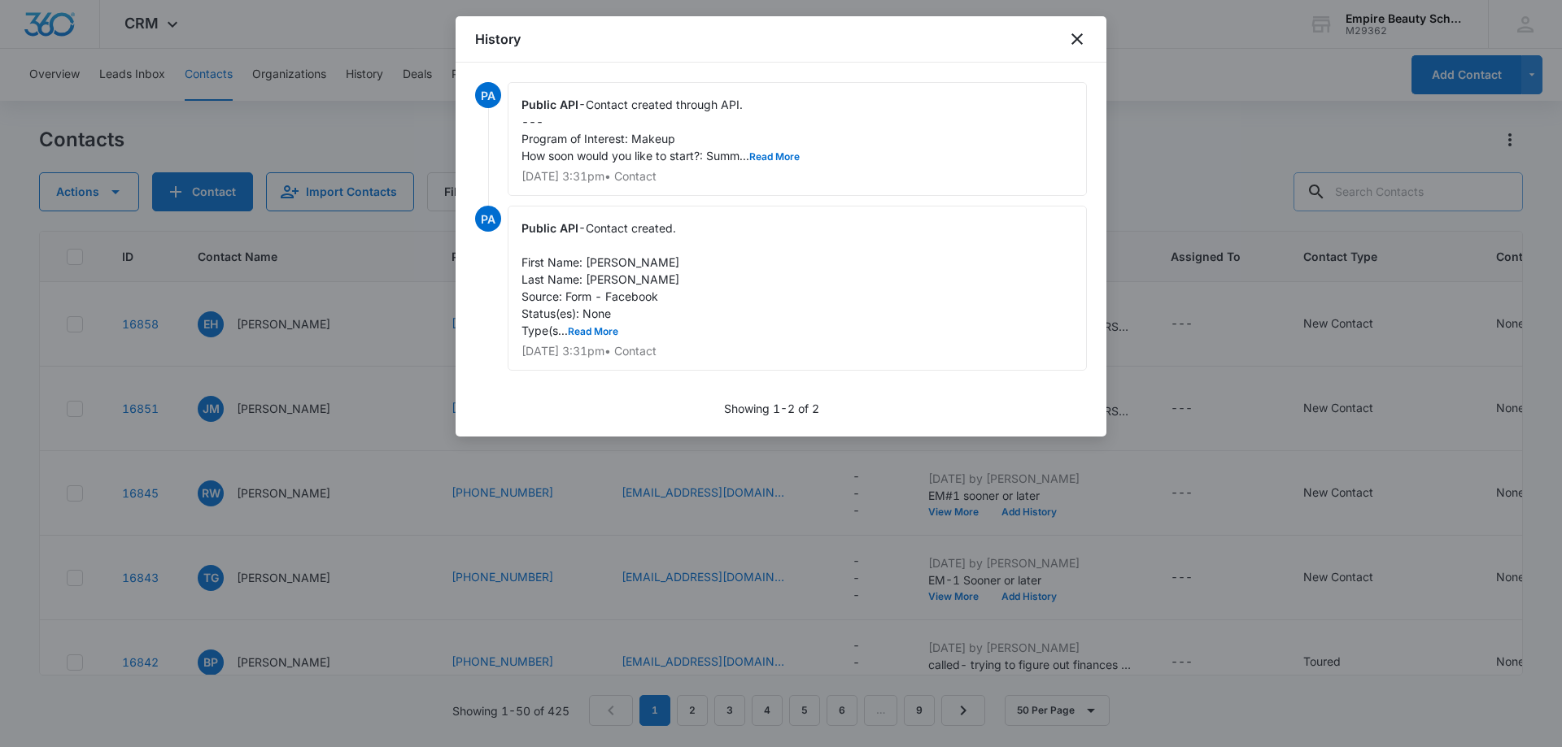
click at [1143, 46] on div at bounding box center [781, 373] width 1562 height 747
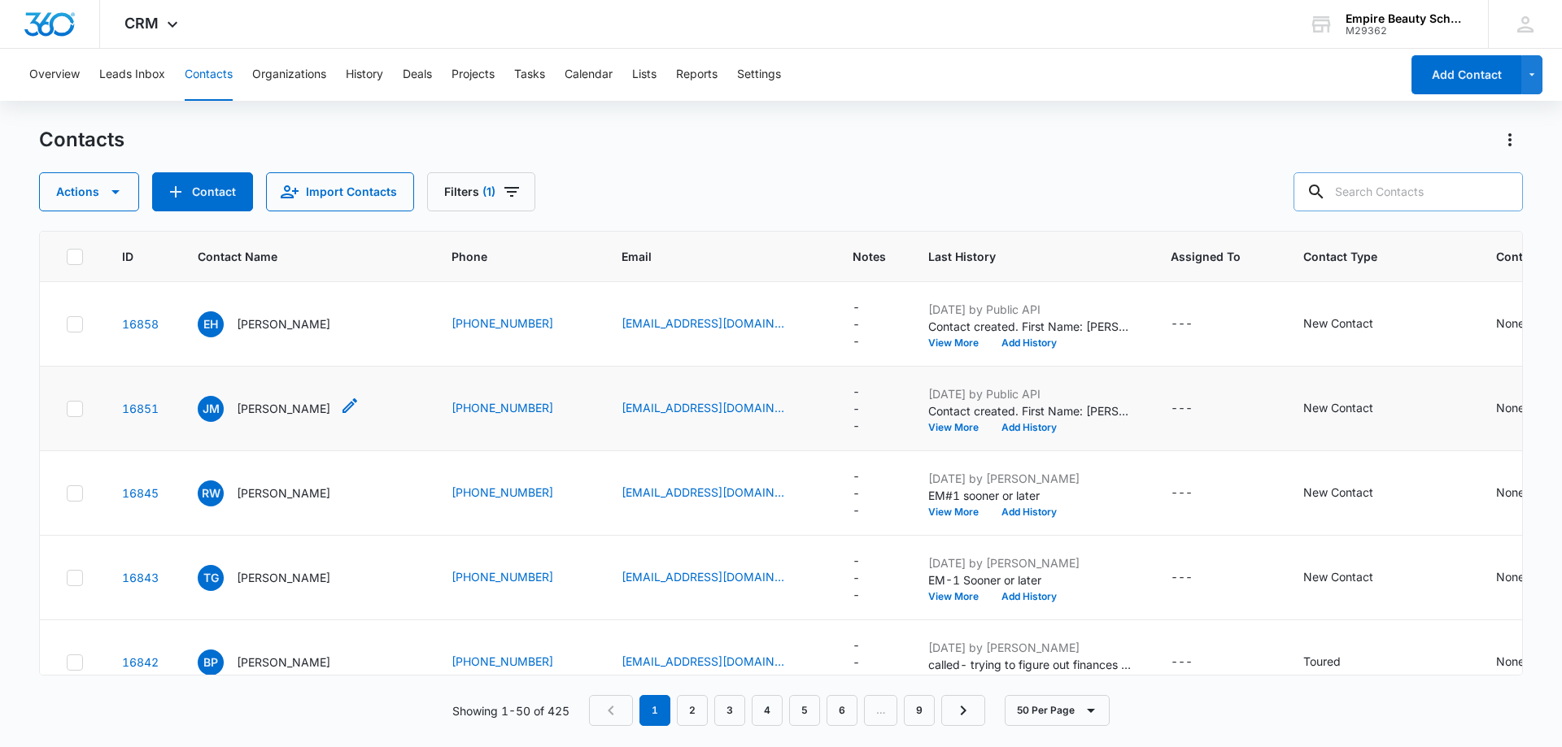
click at [269, 413] on p "[PERSON_NAME]" at bounding box center [284, 408] width 94 height 17
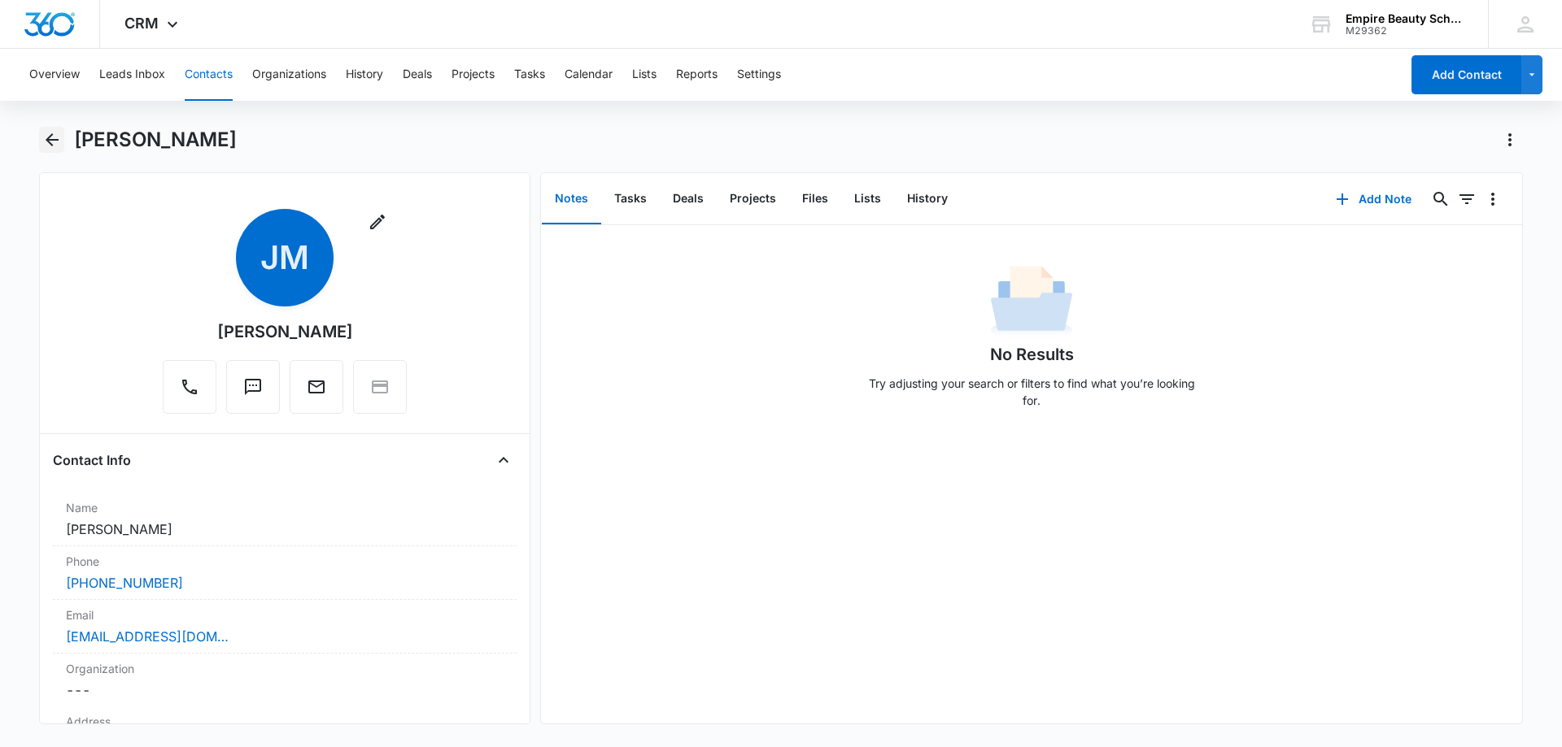
click at [62, 132] on button "Back" at bounding box center [51, 140] width 25 height 26
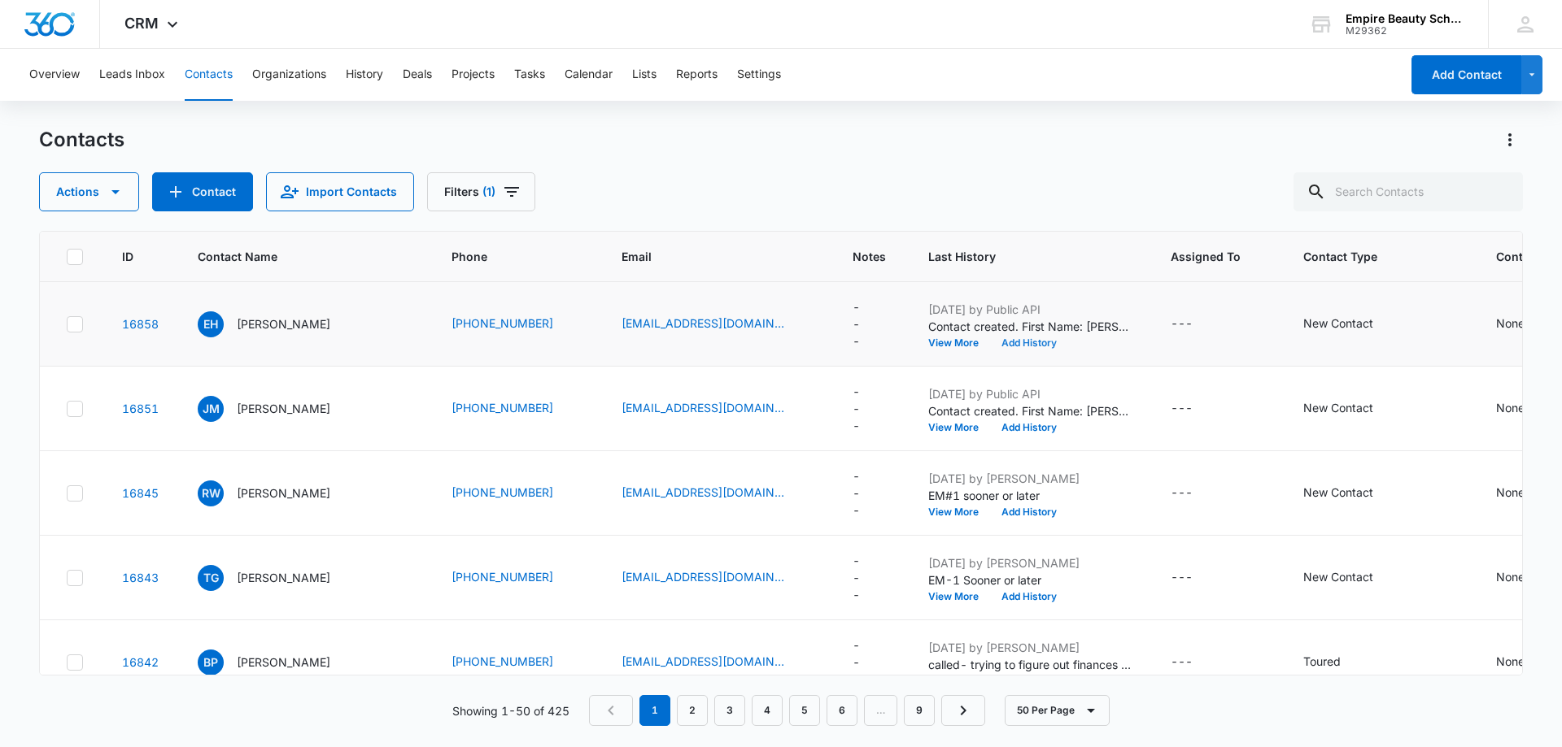
click at [1018, 341] on button "Add History" at bounding box center [1029, 343] width 78 height 10
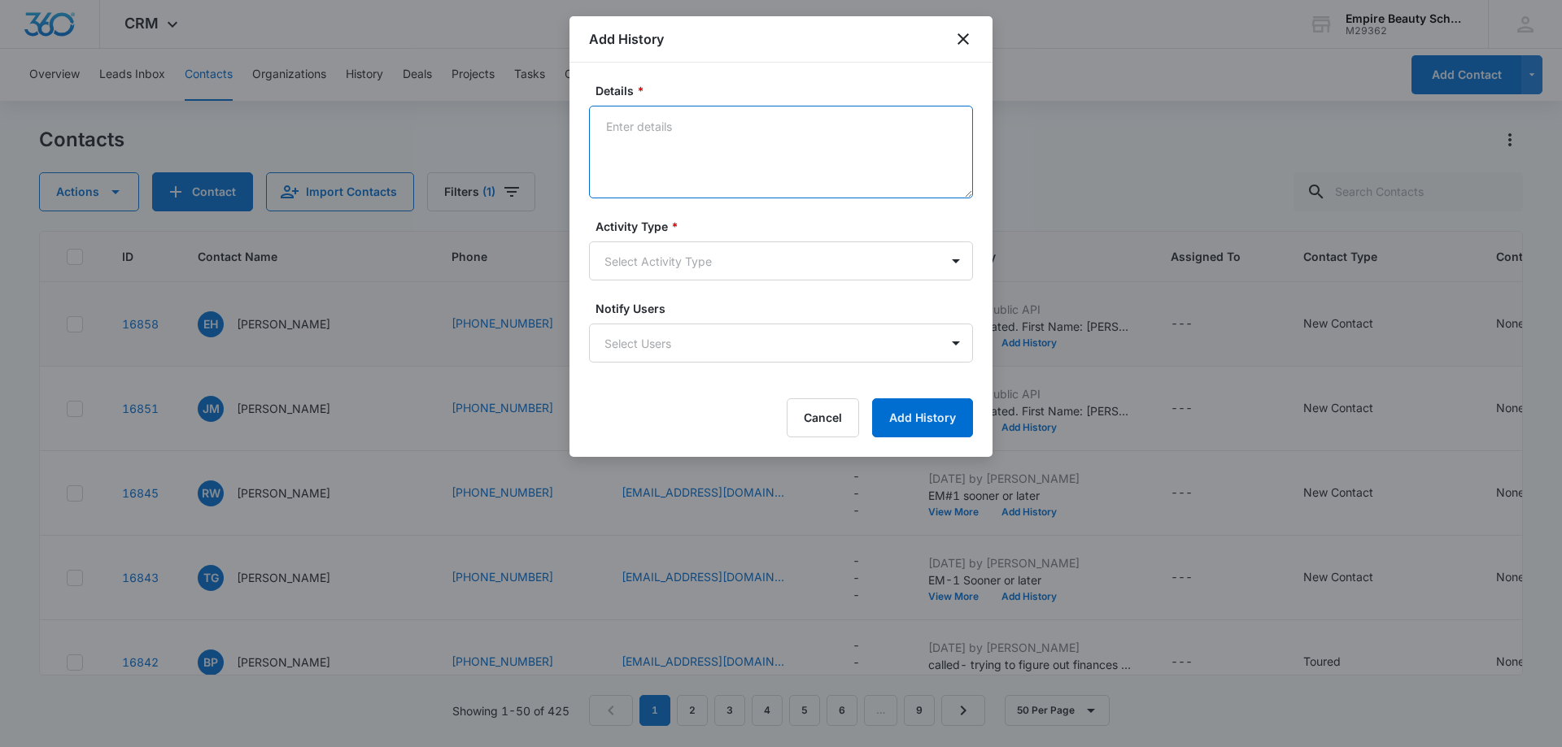
click at [659, 134] on textarea "Details *" at bounding box center [781, 152] width 384 height 93
type textarea "Call -1 No answer"
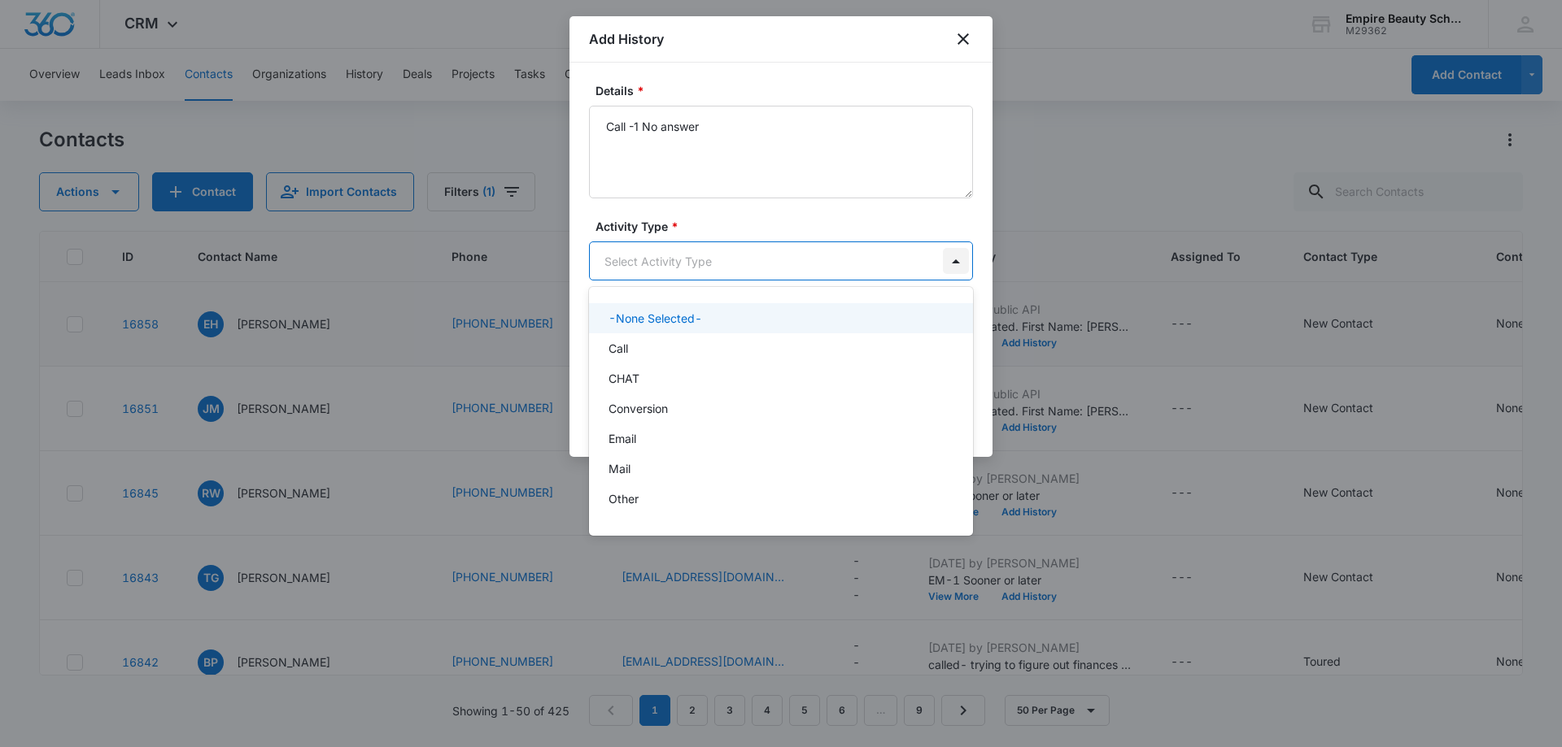
click at [952, 265] on body "CRM Apps Forms CRM Email Shop Payments POS Files Brand Settings Empire Beauty S…" at bounding box center [781, 373] width 1562 height 747
click at [731, 354] on div "Call" at bounding box center [779, 348] width 342 height 17
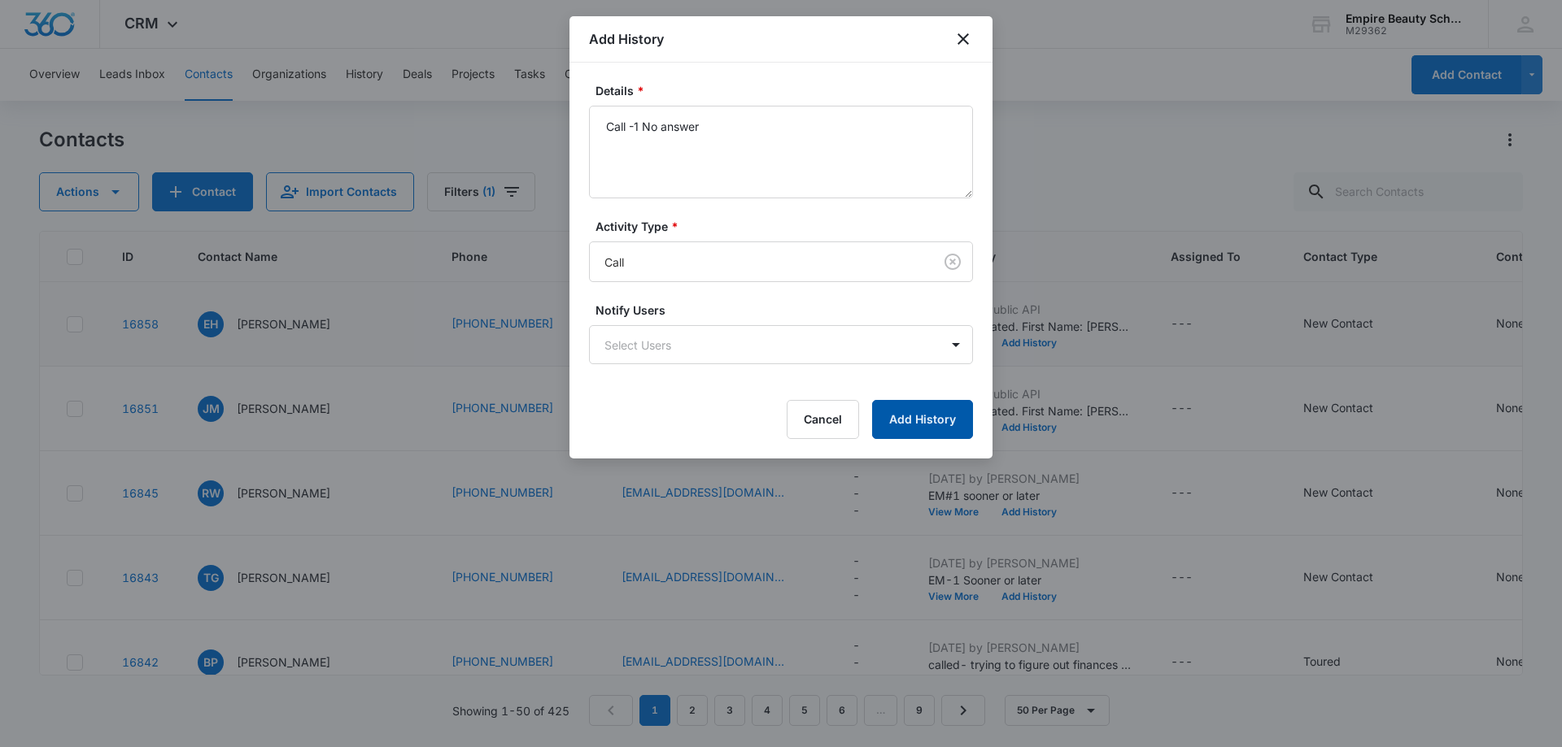
click at [921, 412] on button "Add History" at bounding box center [922, 419] width 101 height 39
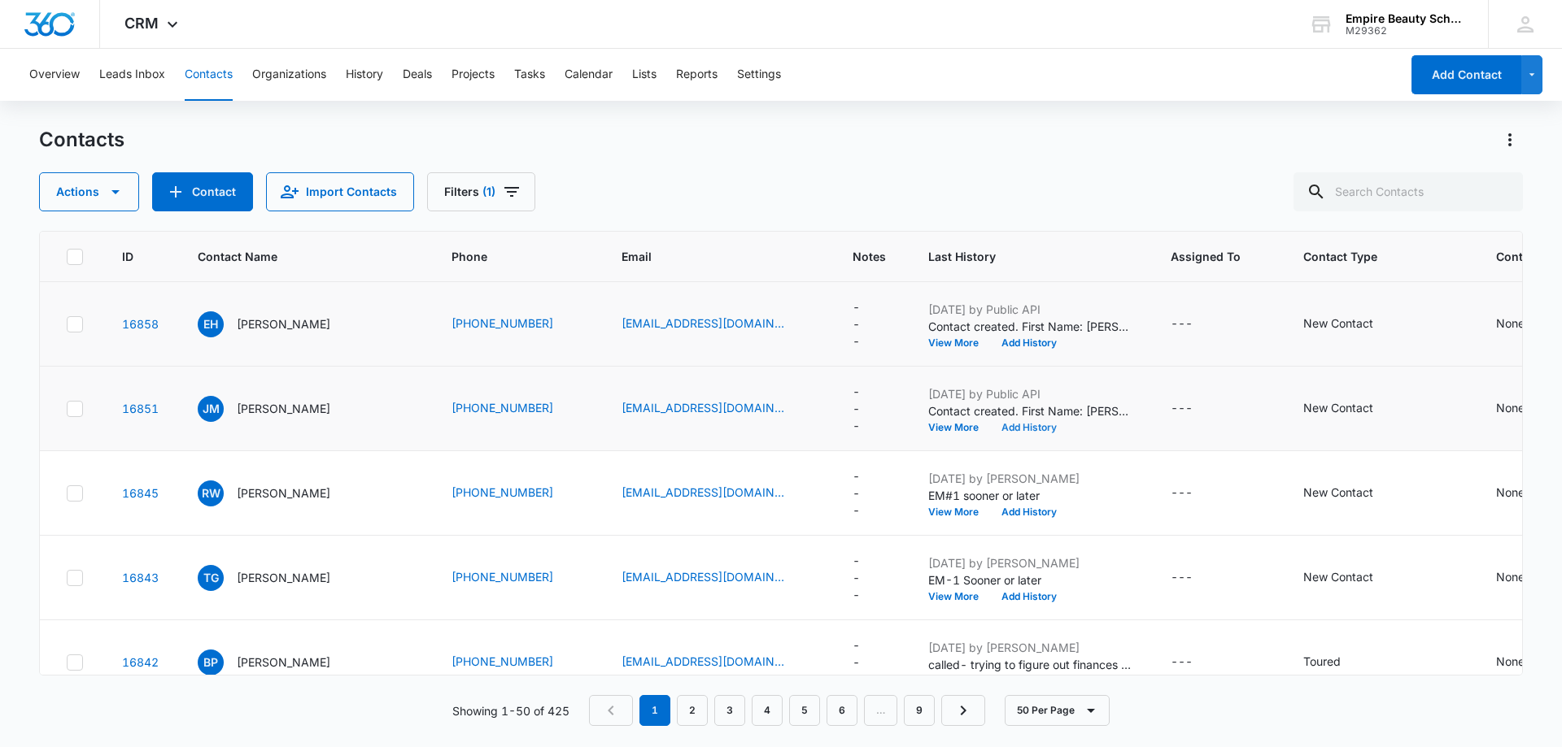
click at [1008, 424] on button "Add History" at bounding box center [1029, 428] width 78 height 10
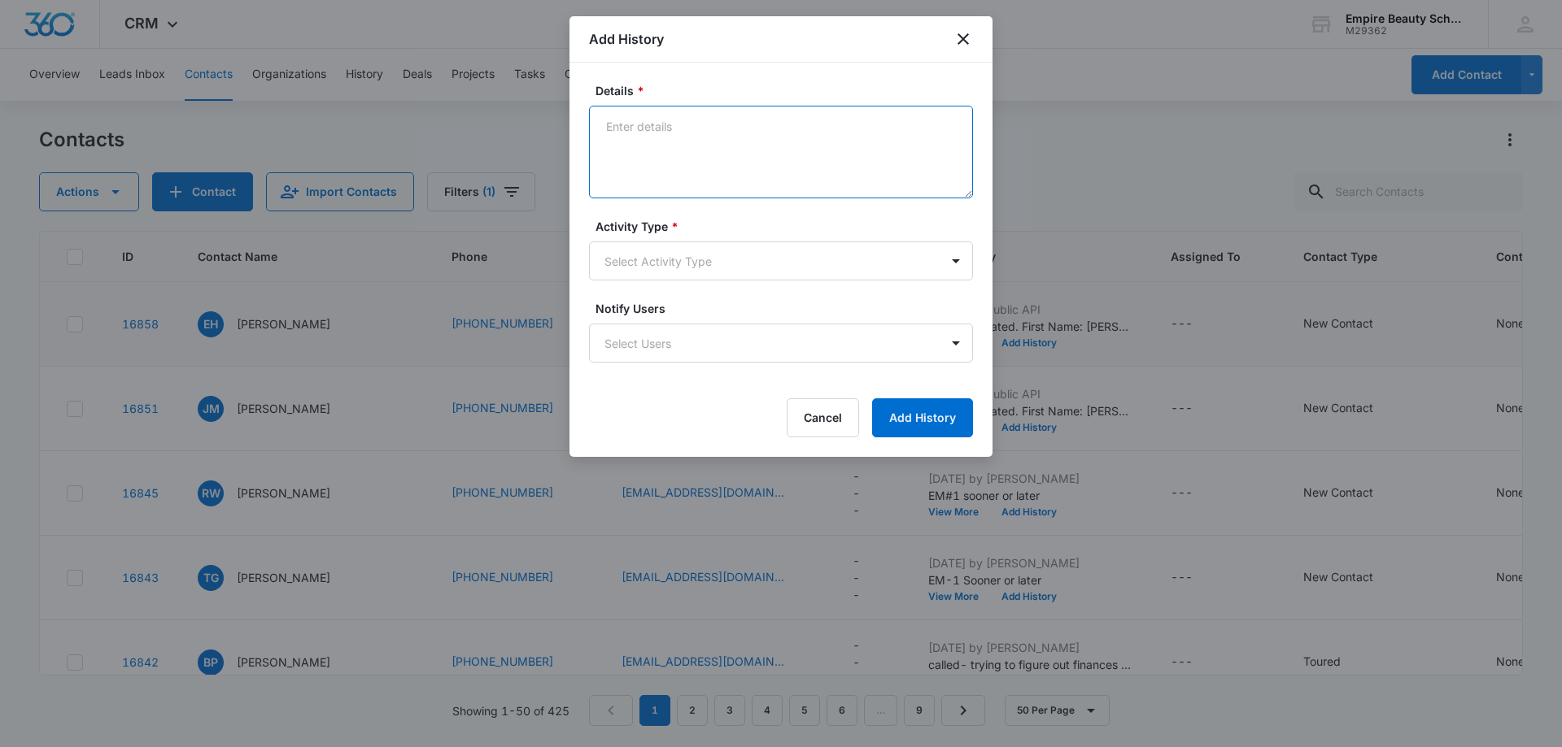
click at [656, 131] on textarea "Details *" at bounding box center [781, 152] width 384 height 93
type textarea "text-1 sooner or later"
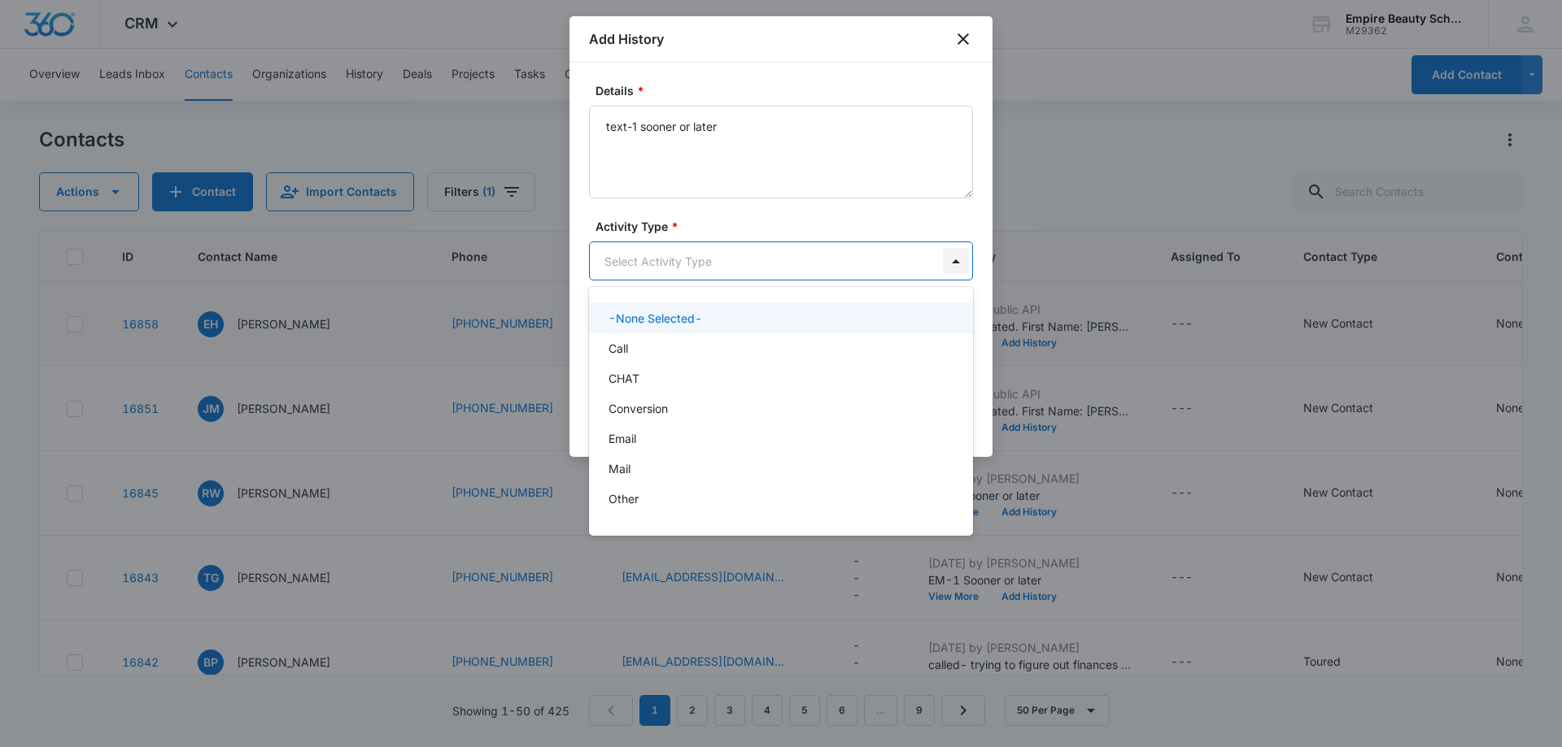
click at [961, 263] on body "CRM Apps Forms CRM Email Shop Payments POS Files Brand Settings Empire Beauty S…" at bounding box center [781, 373] width 1562 height 747
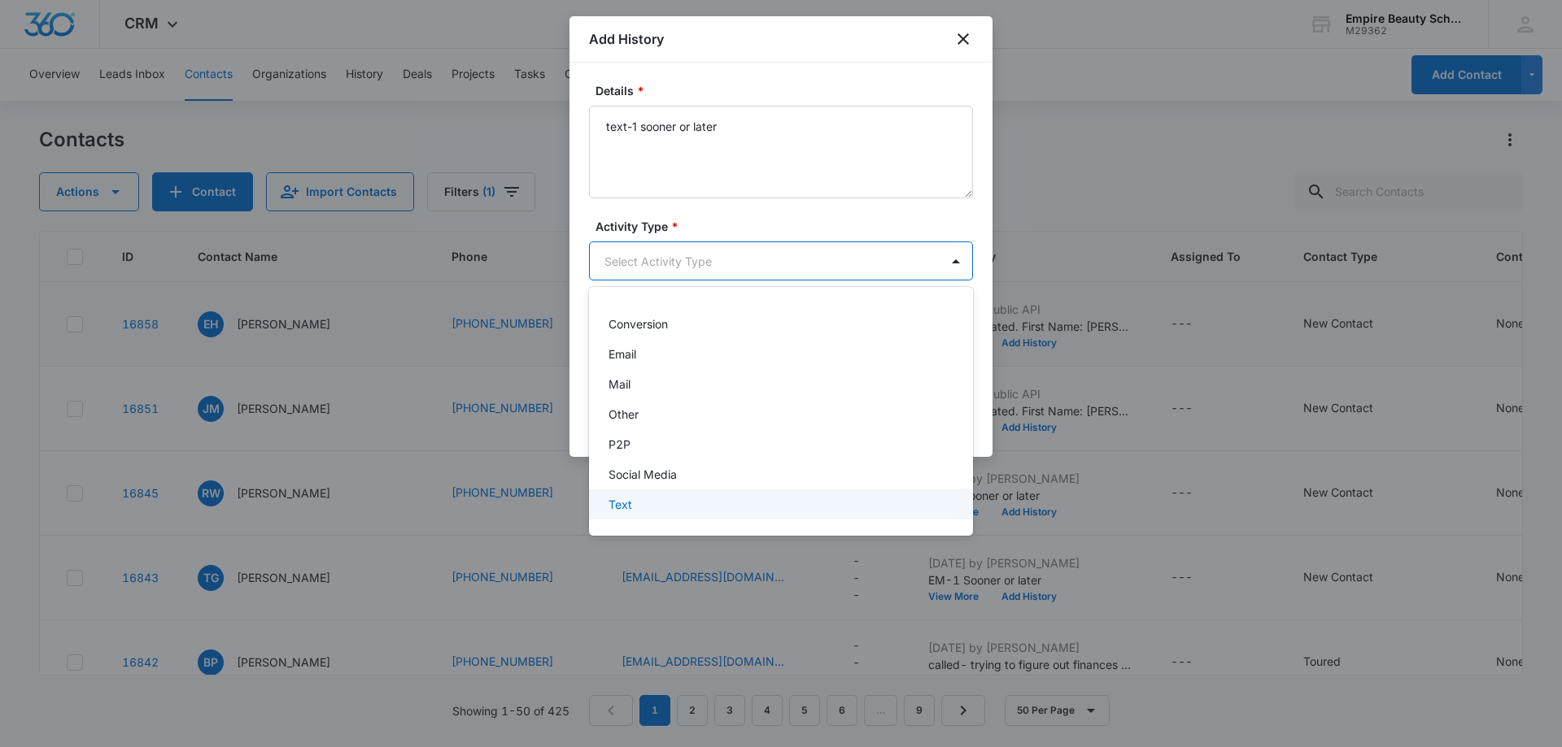
click at [699, 500] on div "Text" at bounding box center [779, 504] width 342 height 17
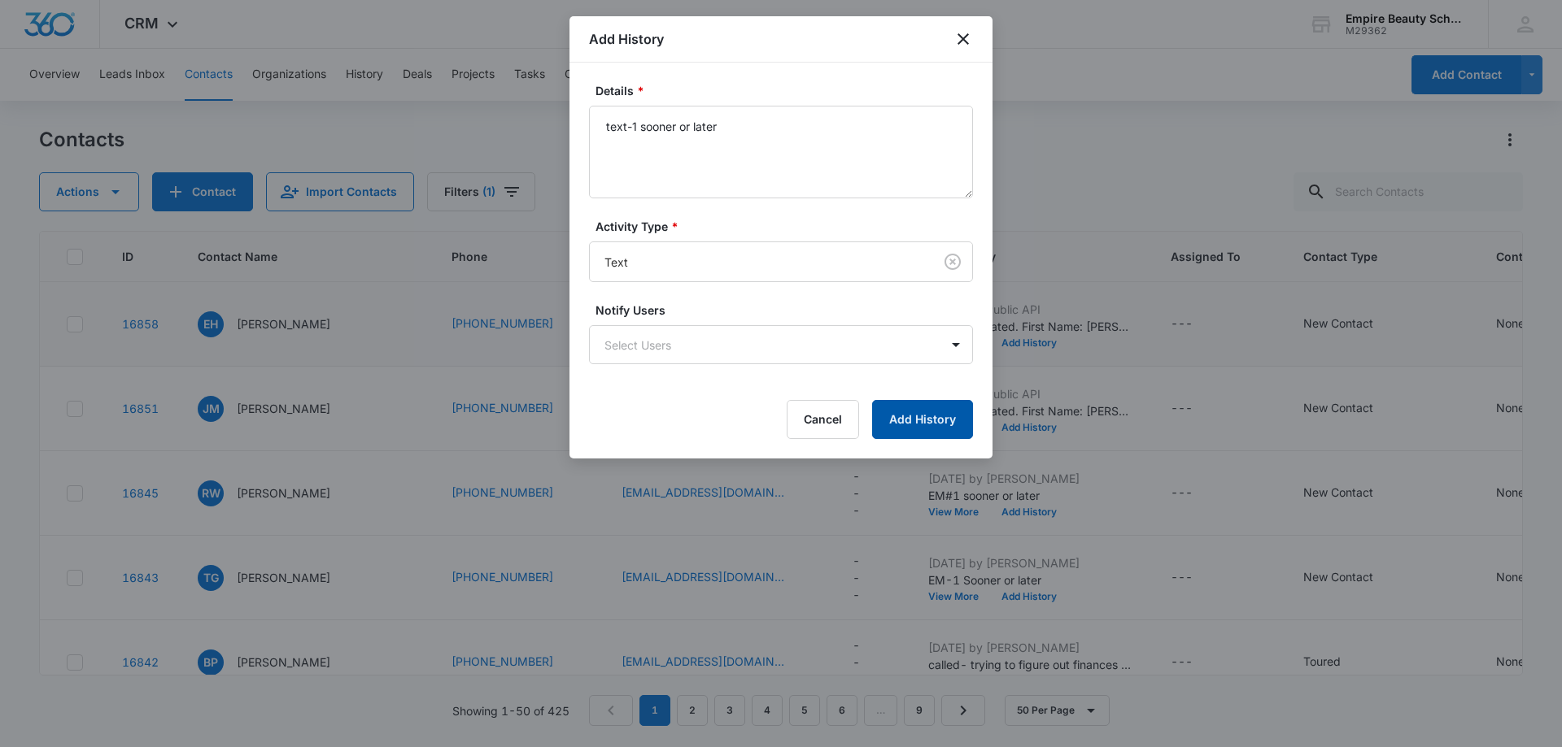
click at [903, 424] on button "Add History" at bounding box center [922, 419] width 101 height 39
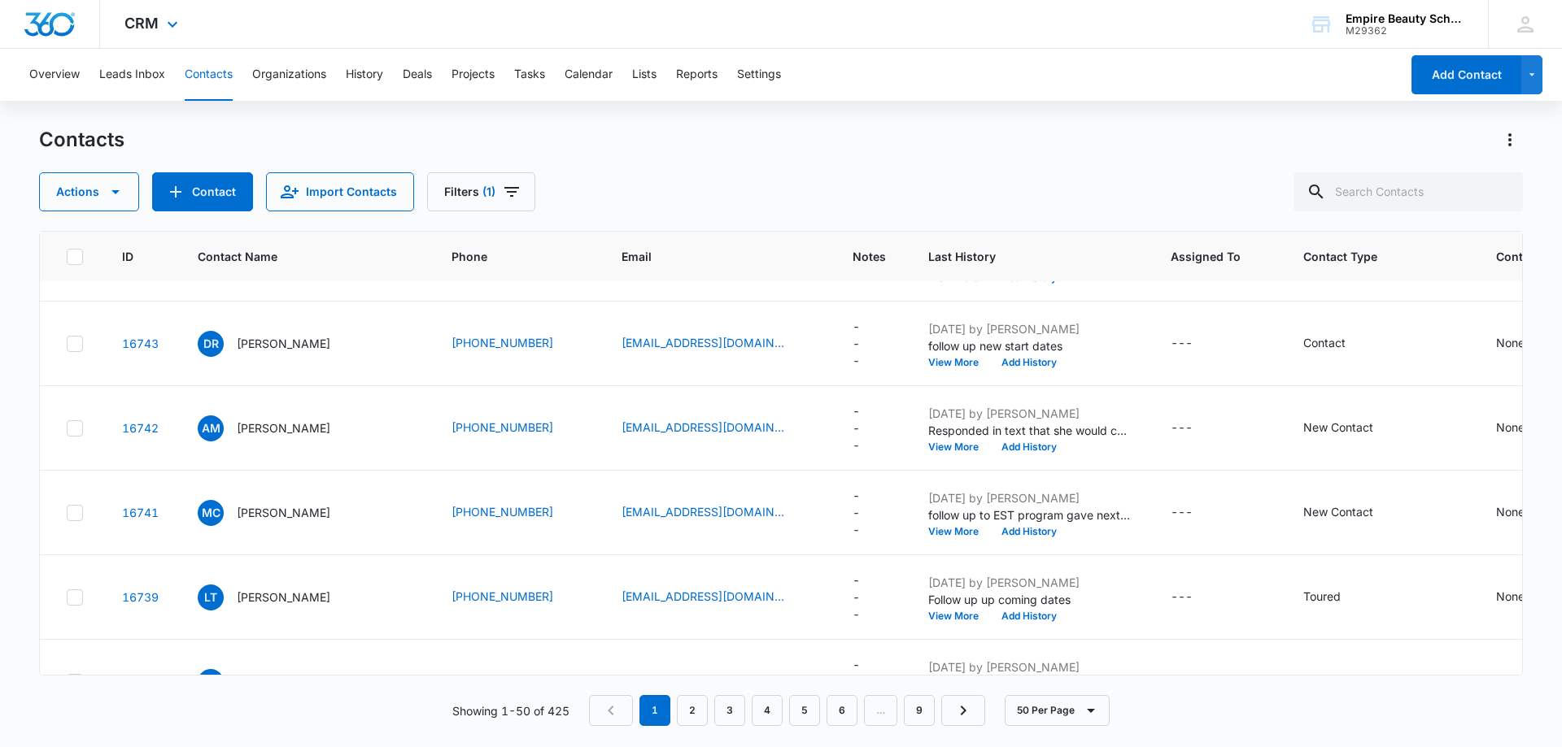
scroll to position [1383, 0]
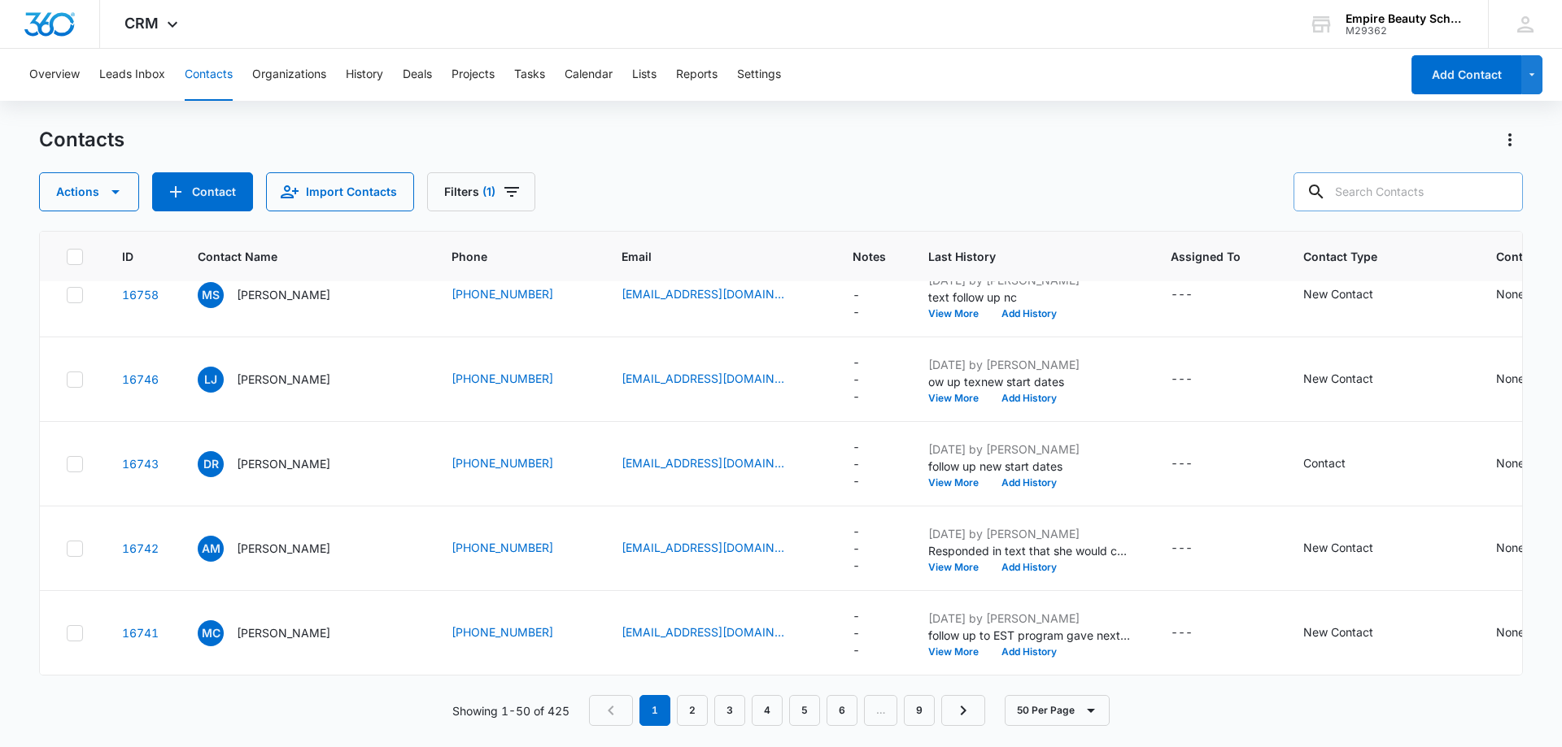
click at [1379, 194] on input "text" at bounding box center [1407, 191] width 229 height 39
type input "3153"
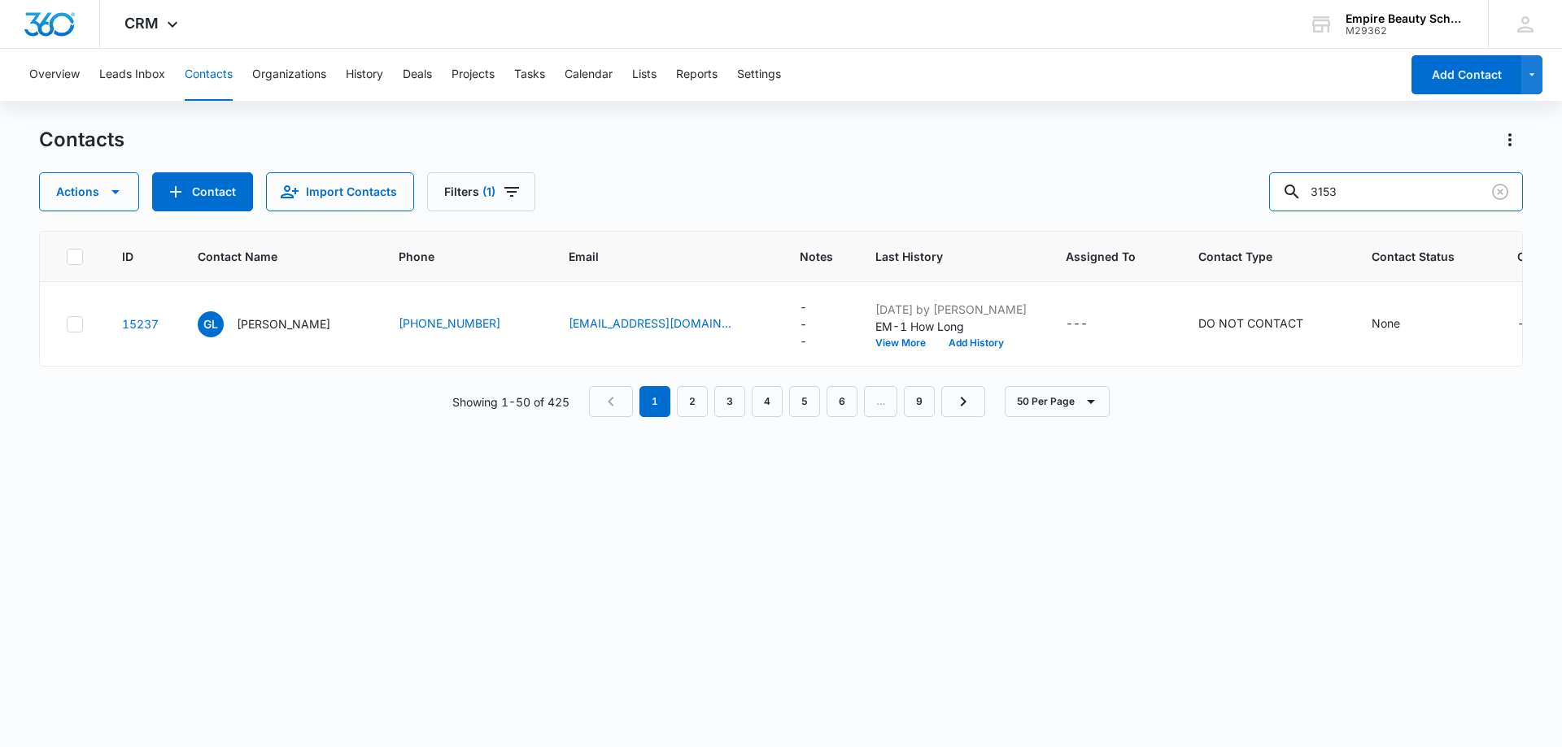
scroll to position [0, 0]
click at [891, 346] on button "View More" at bounding box center [906, 343] width 62 height 10
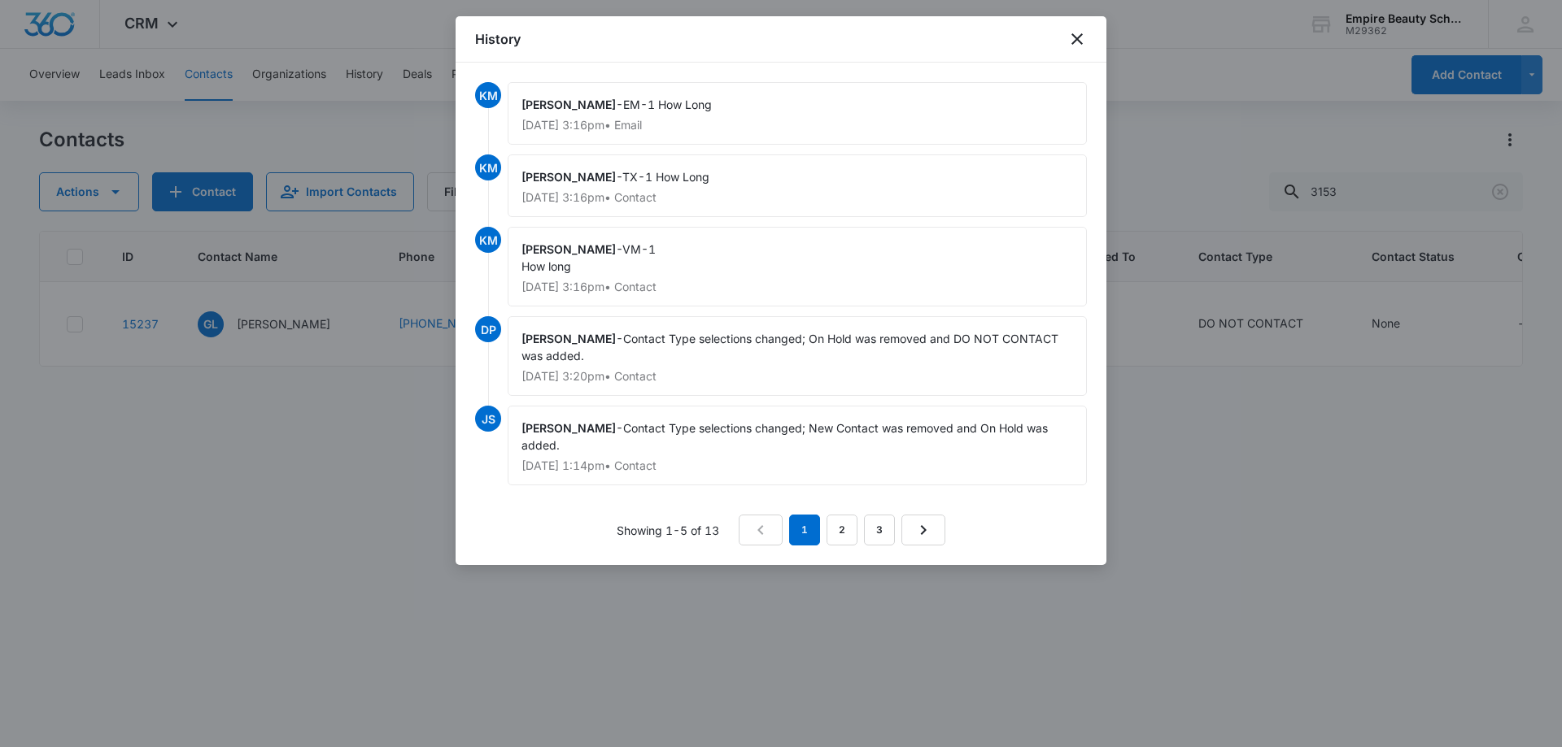
click at [1214, 115] on div at bounding box center [781, 373] width 1562 height 747
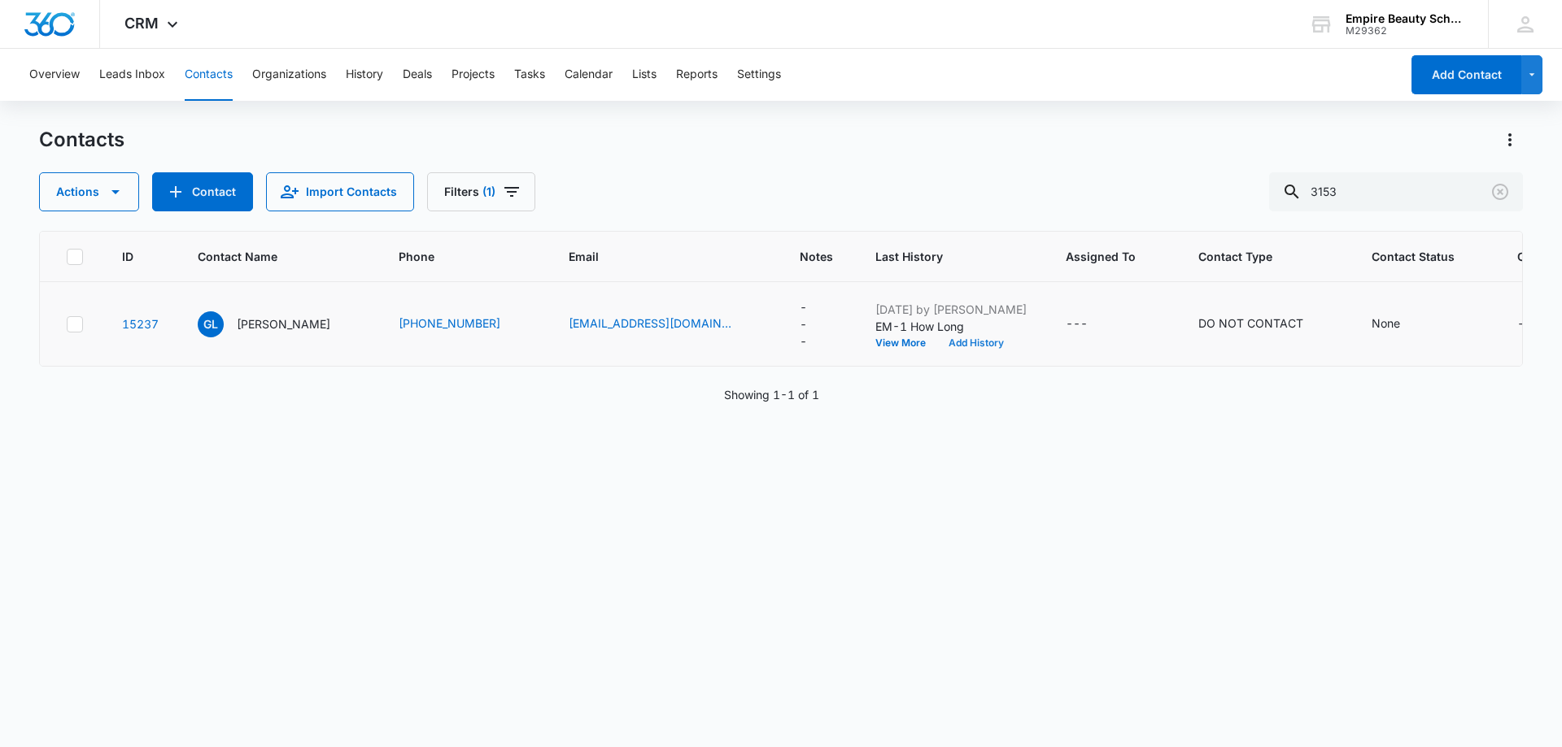
click at [972, 345] on button "Add History" at bounding box center [976, 343] width 78 height 10
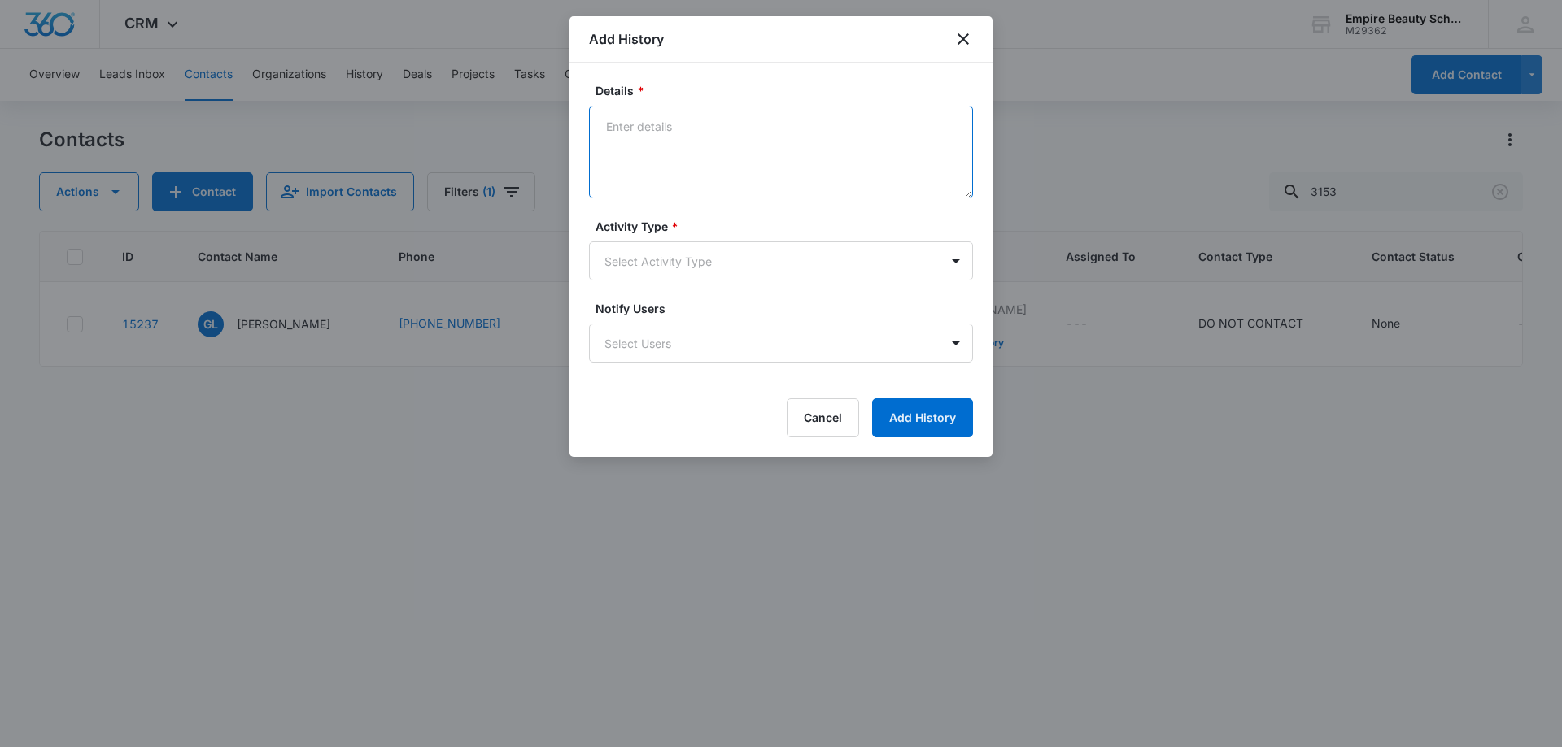
click at [626, 129] on textarea "Details *" at bounding box center [781, 152] width 384 height 93
type textarea "c"
type textarea "not excepting calls at this time"
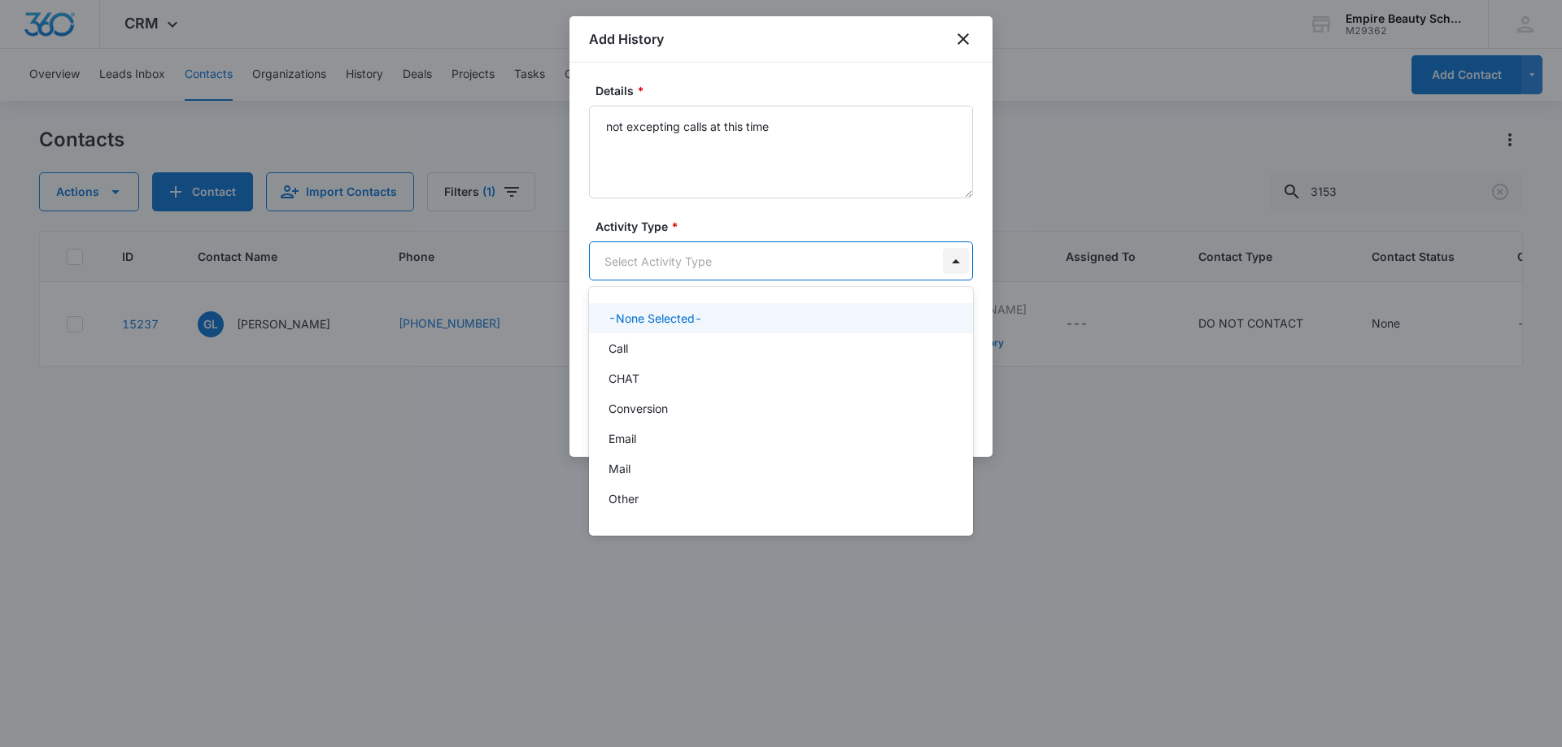
click at [956, 259] on body "CRM Apps Forms CRM Email Shop Payments POS Files Brand Settings Empire Beauty S…" at bounding box center [781, 373] width 1562 height 747
click at [840, 345] on div "Call" at bounding box center [779, 348] width 342 height 17
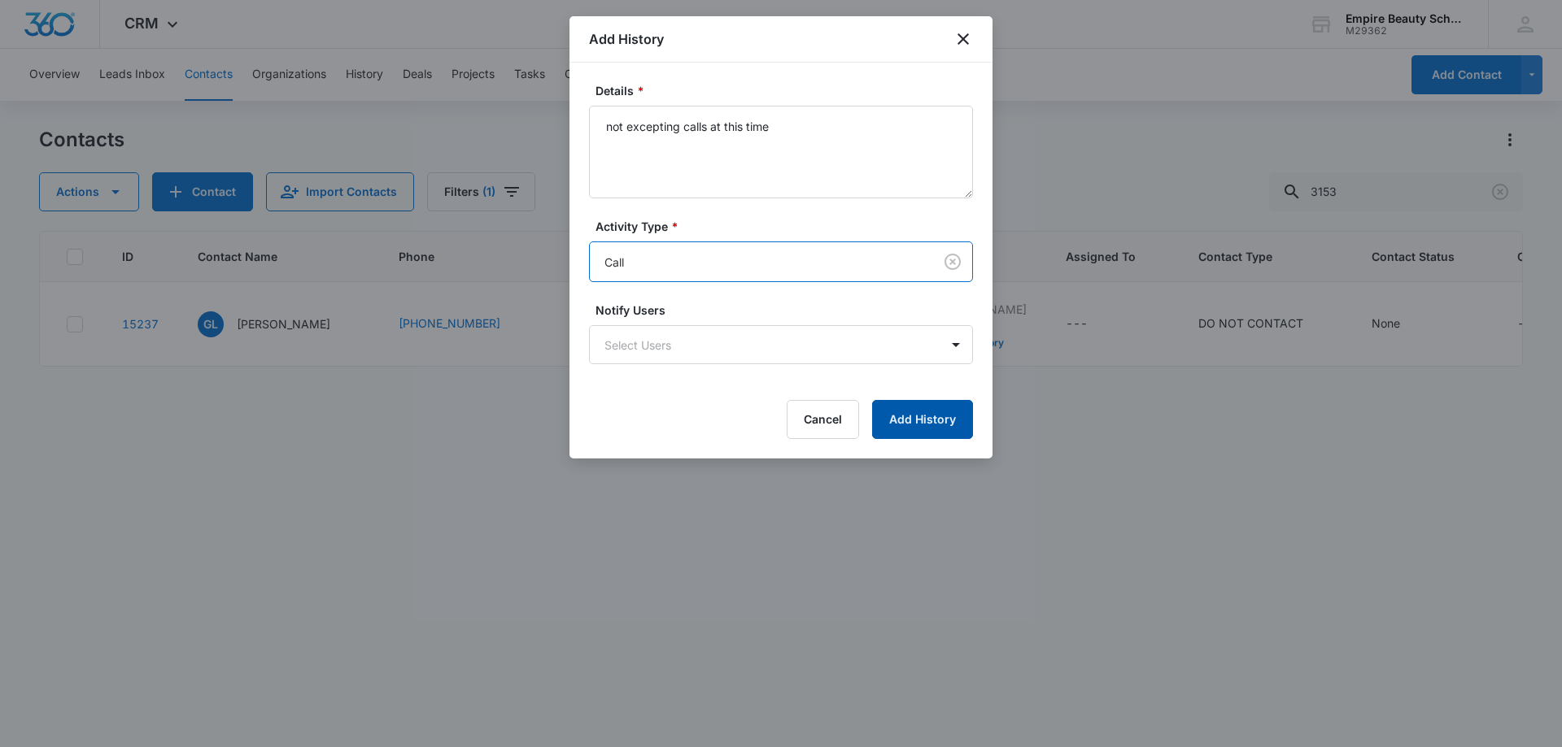
click at [939, 415] on button "Add History" at bounding box center [922, 419] width 101 height 39
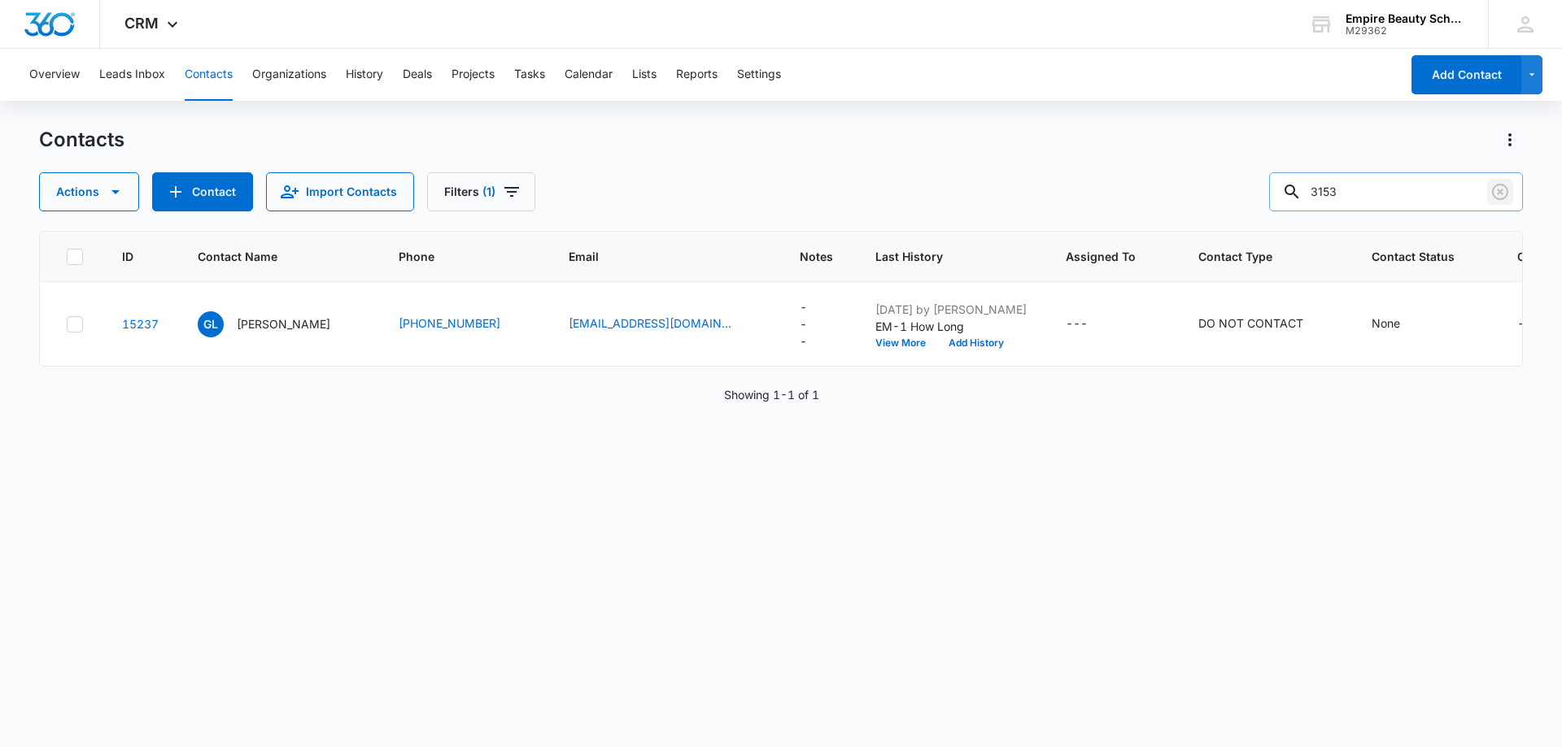
drag, startPoint x: 1505, startPoint y: 191, endPoint x: 1437, endPoint y: 190, distance: 67.5
click at [1504, 191] on icon "Clear" at bounding box center [1500, 192] width 20 height 20
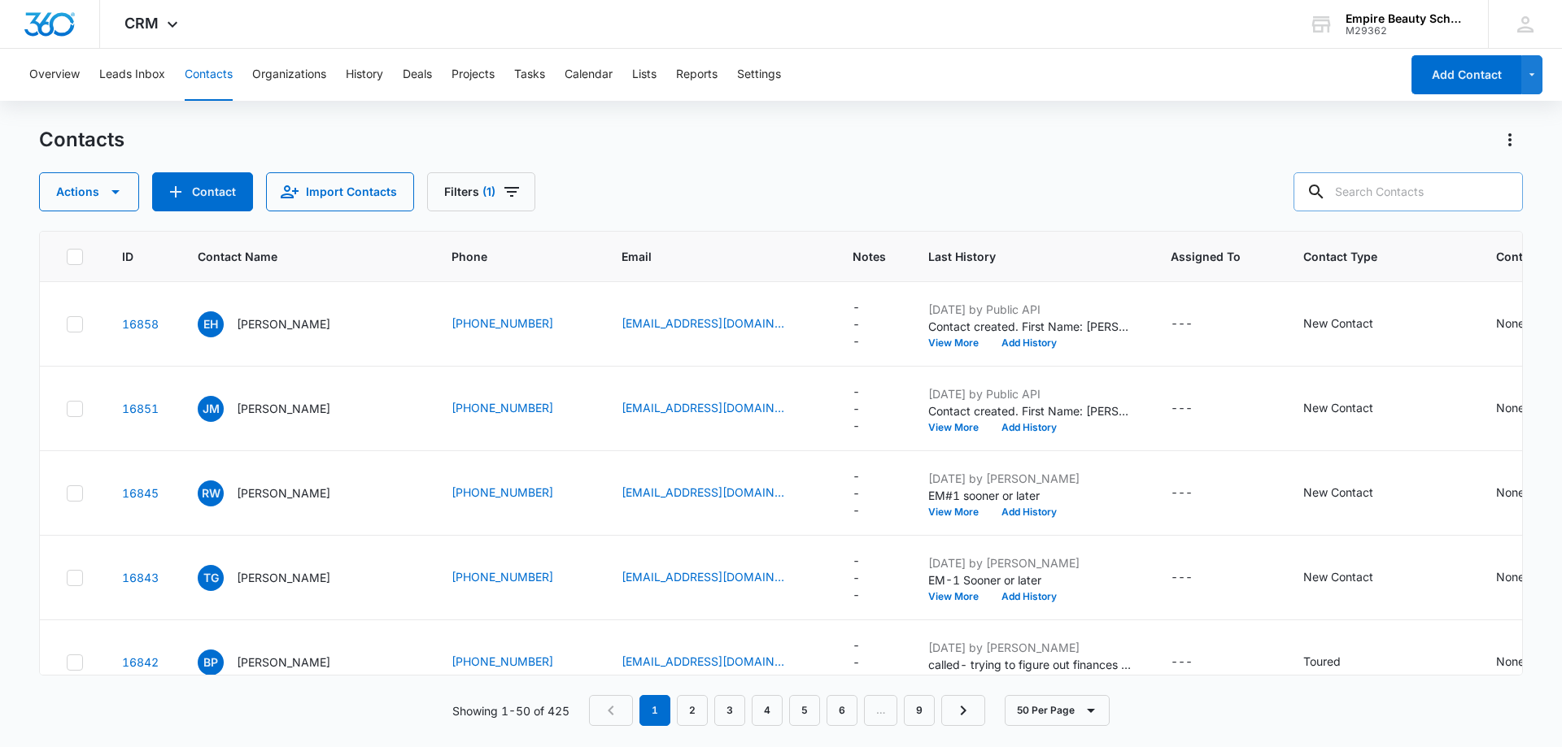
click at [1373, 187] on input "text" at bounding box center [1407, 191] width 229 height 39
type input "6677"
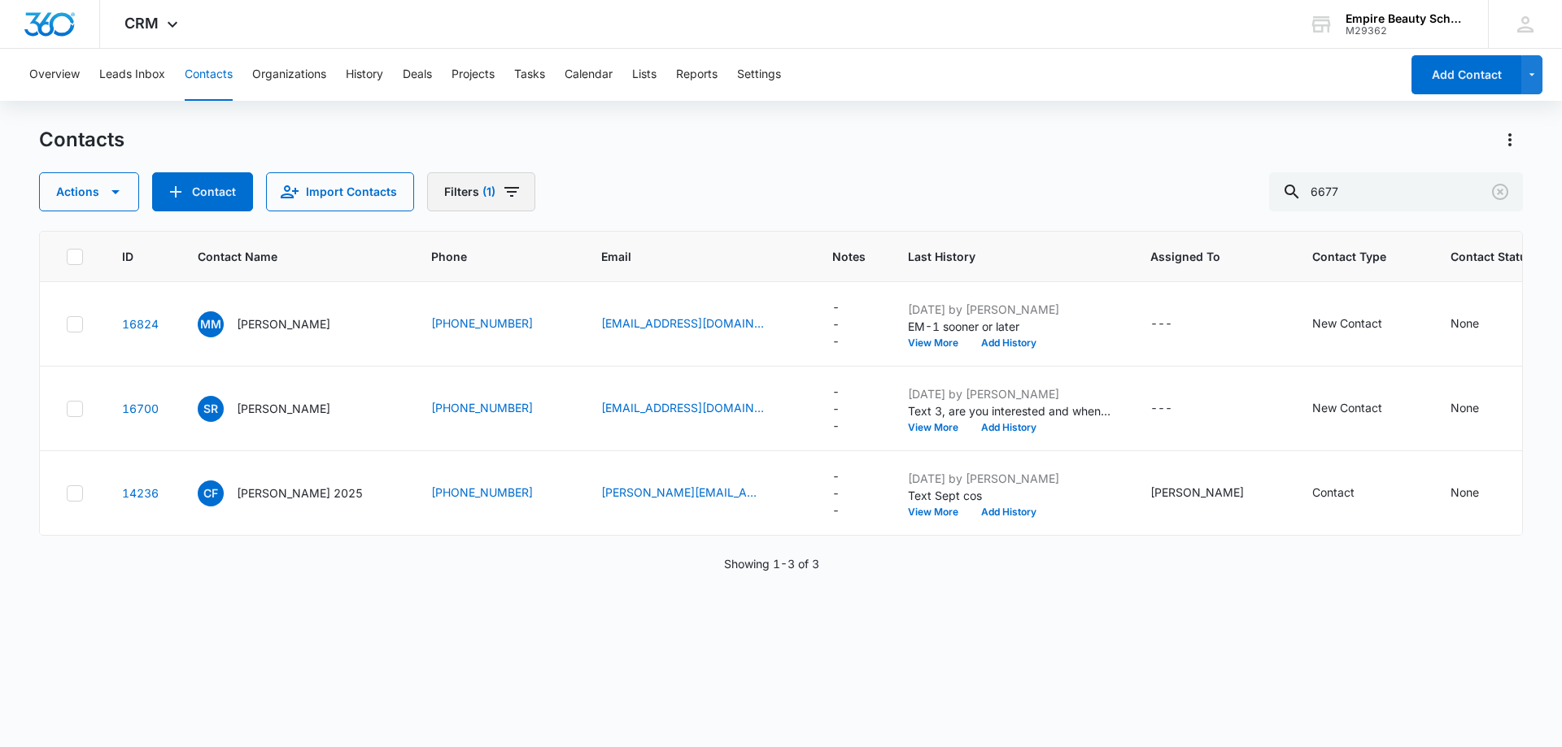
click at [507, 198] on icon "Filters" at bounding box center [512, 192] width 20 height 20
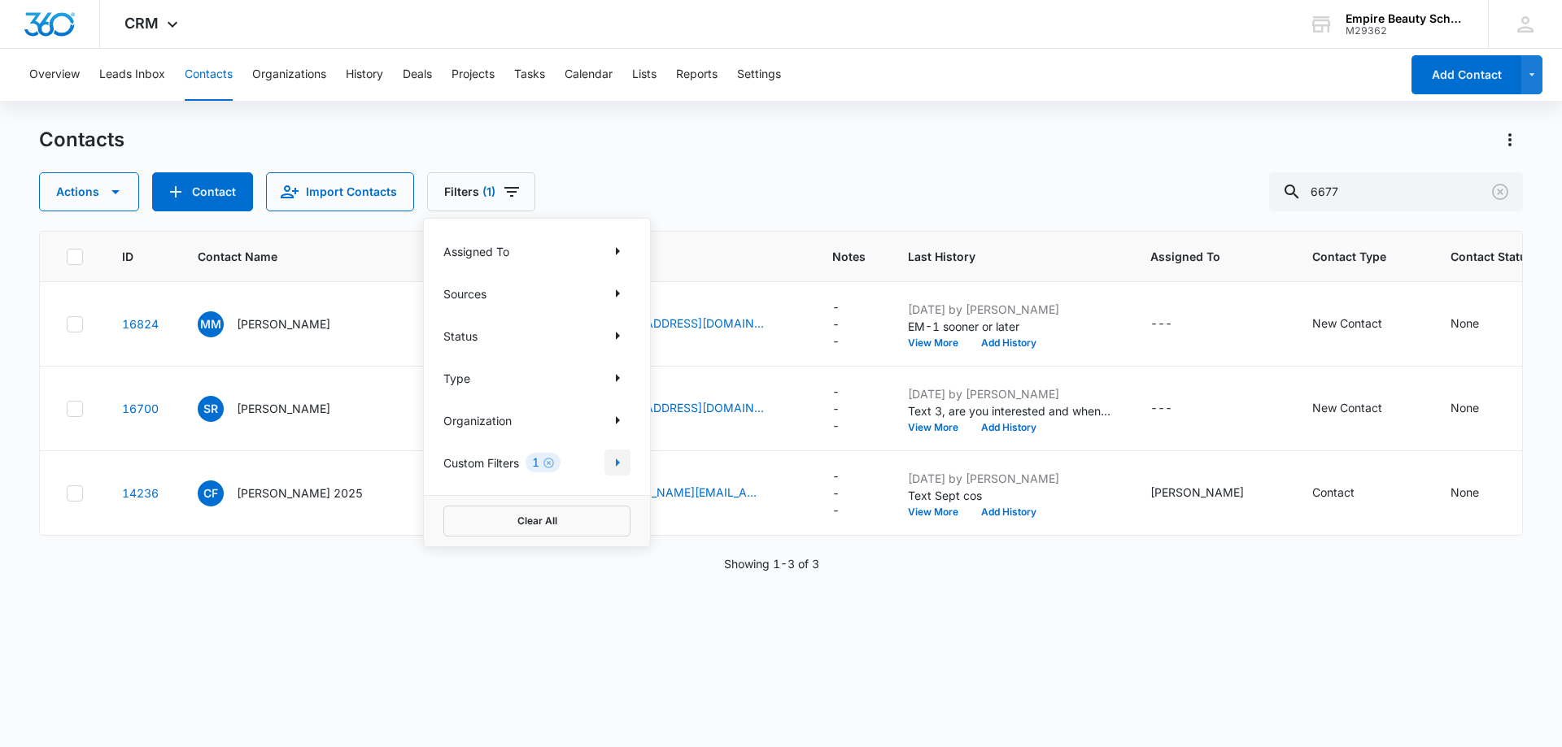
click at [616, 466] on icon "Show Custom Filters filters" at bounding box center [618, 463] width 4 height 8
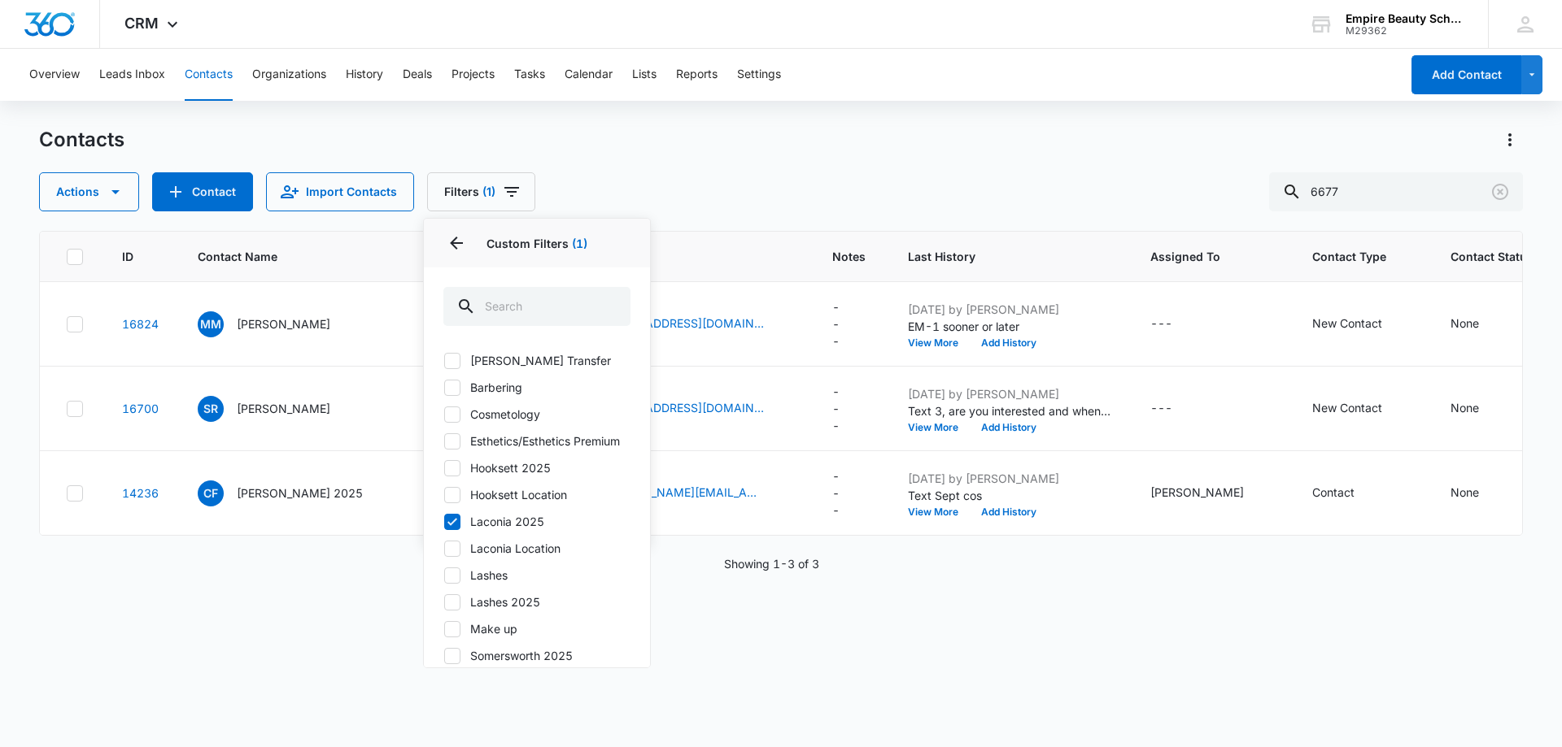
click at [451, 556] on icon at bounding box center [452, 549] width 15 height 15
click at [444, 549] on input "Laconia Location" at bounding box center [443, 548] width 1 height 1
checkbox input "true"
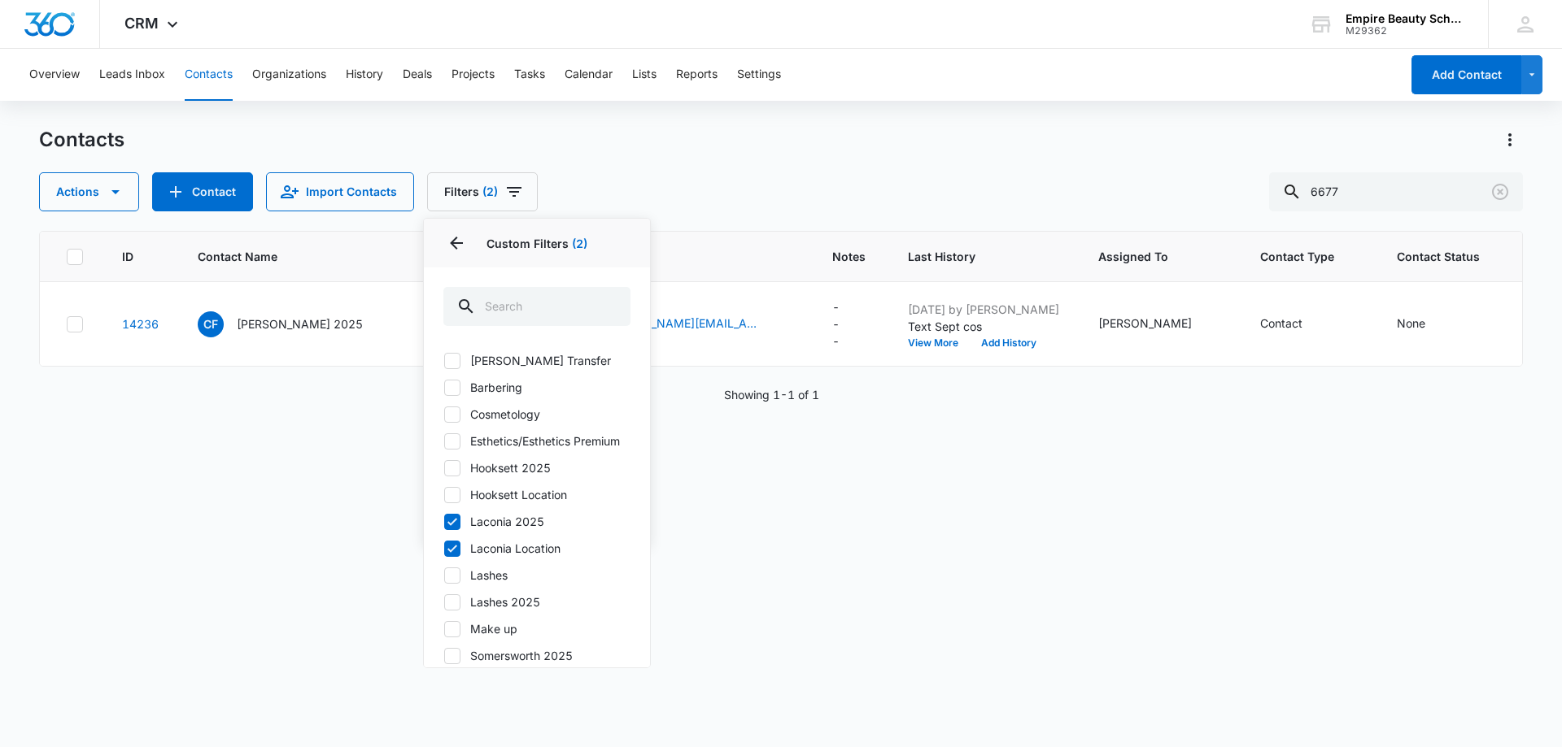
click at [778, 482] on div "ID Contact Name Phone Email Notes Last History Assigned To Contact Type Contact…" at bounding box center [781, 478] width 1484 height 495
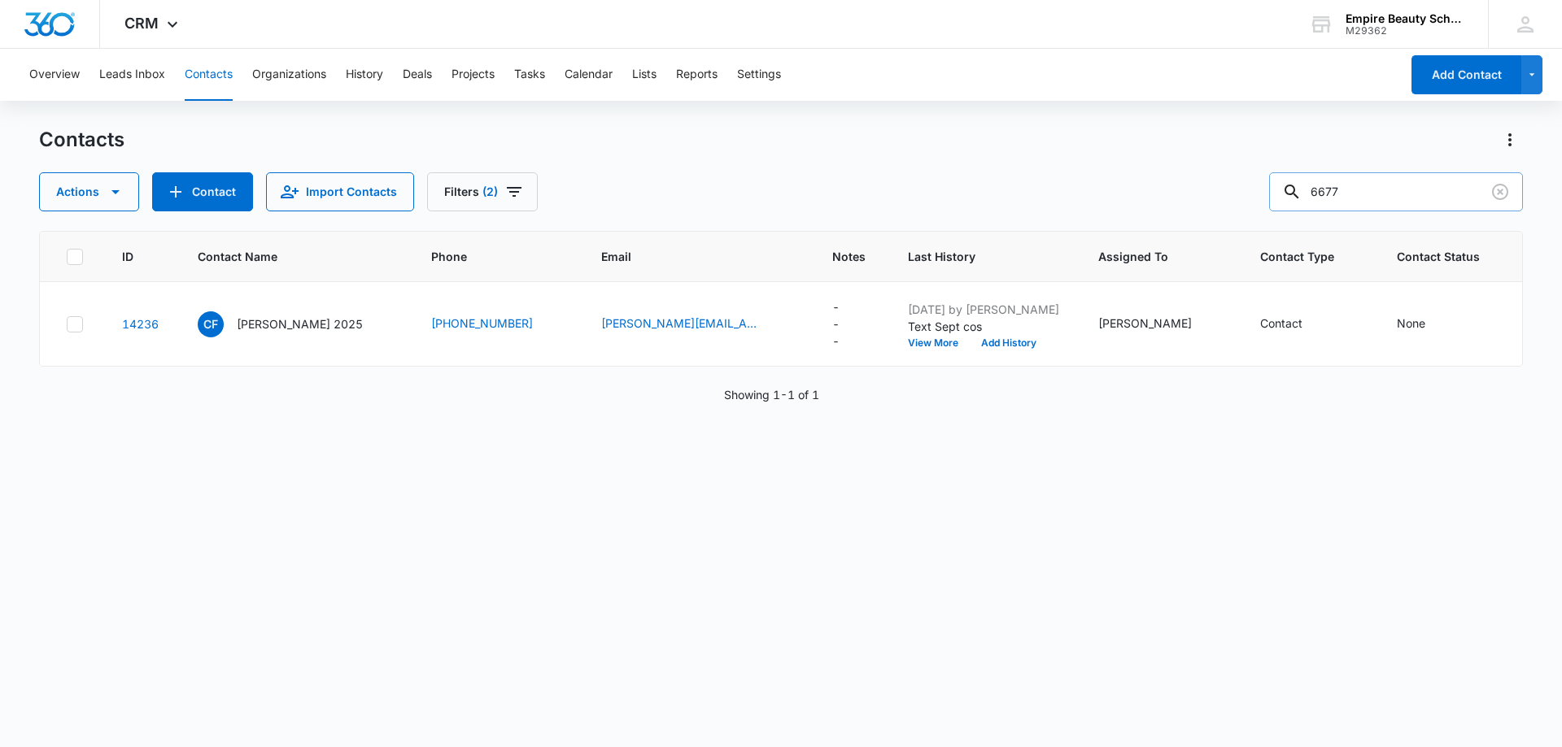
click at [1430, 187] on input "6677" at bounding box center [1396, 191] width 254 height 39
click at [1461, 181] on input "6677" at bounding box center [1396, 191] width 254 height 39
click at [1077, 107] on div "Overview Leads Inbox Contacts Organizations History Deals Projects Tasks Calend…" at bounding box center [781, 397] width 1562 height 697
click at [1257, 170] on div "Contacts Actions Contact Import Contacts Filters (2) 6677" at bounding box center [781, 169] width 1484 height 85
click at [490, 192] on span "(2)" at bounding box center [489, 191] width 15 height 11
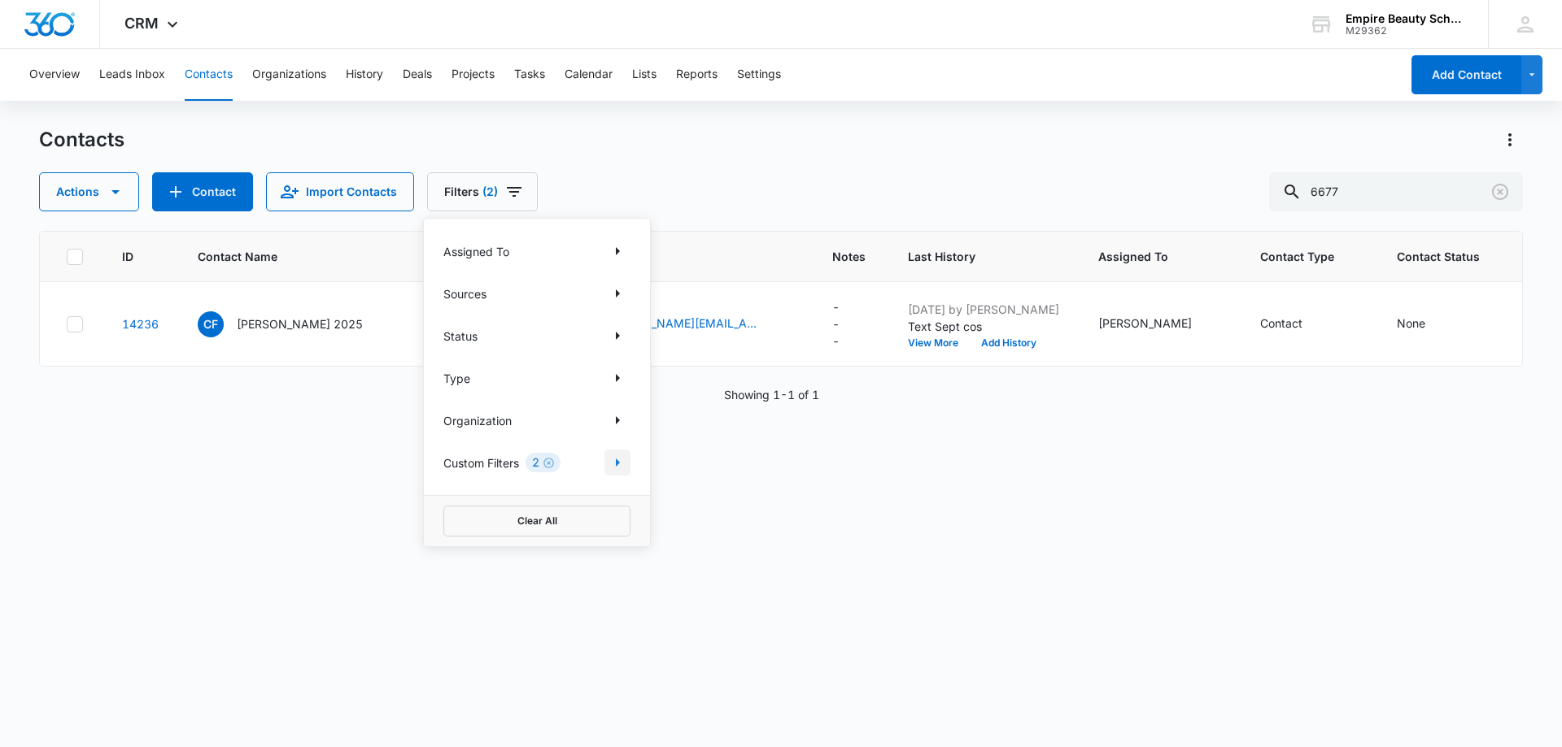
click at [614, 461] on icon "Show Custom Filters filters" at bounding box center [618, 463] width 20 height 20
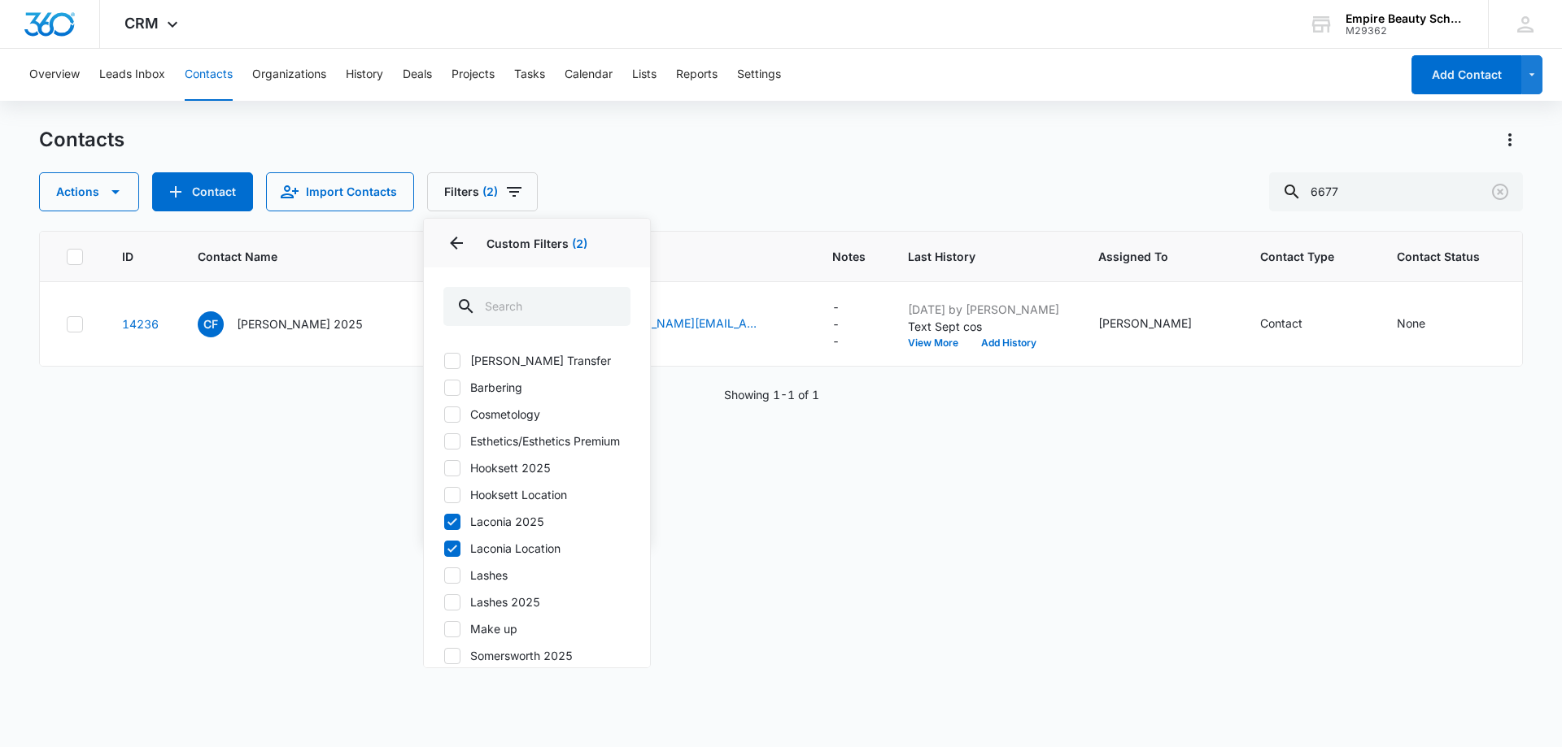
click at [444, 557] on label "Laconia Location" at bounding box center [536, 548] width 187 height 17
click at [456, 552] on icon at bounding box center [452, 548] width 10 height 7
click at [444, 549] on input "Laconia Location" at bounding box center [443, 548] width 1 height 1
checkbox input "false"
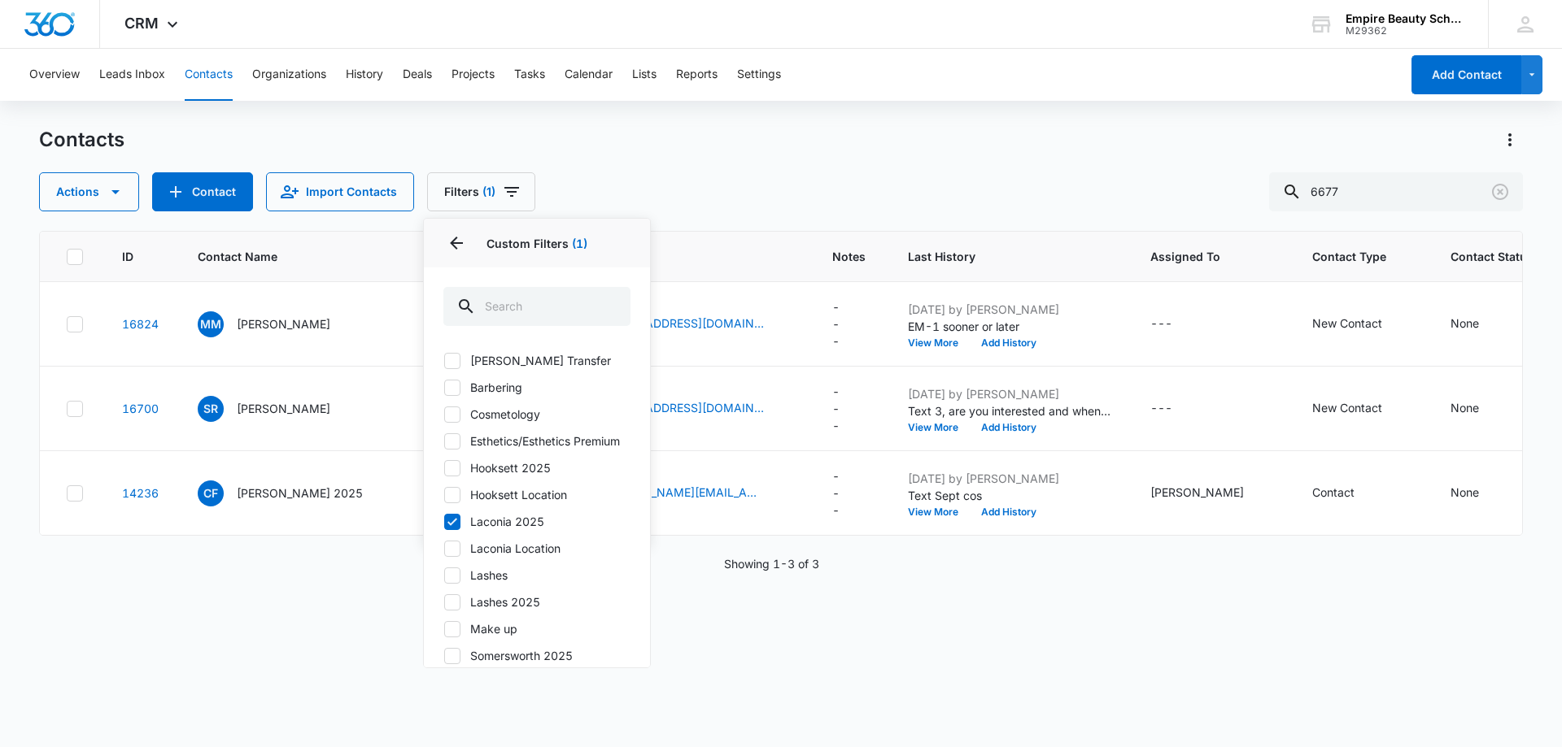
click at [750, 138] on div "Contacts" at bounding box center [781, 140] width 1484 height 26
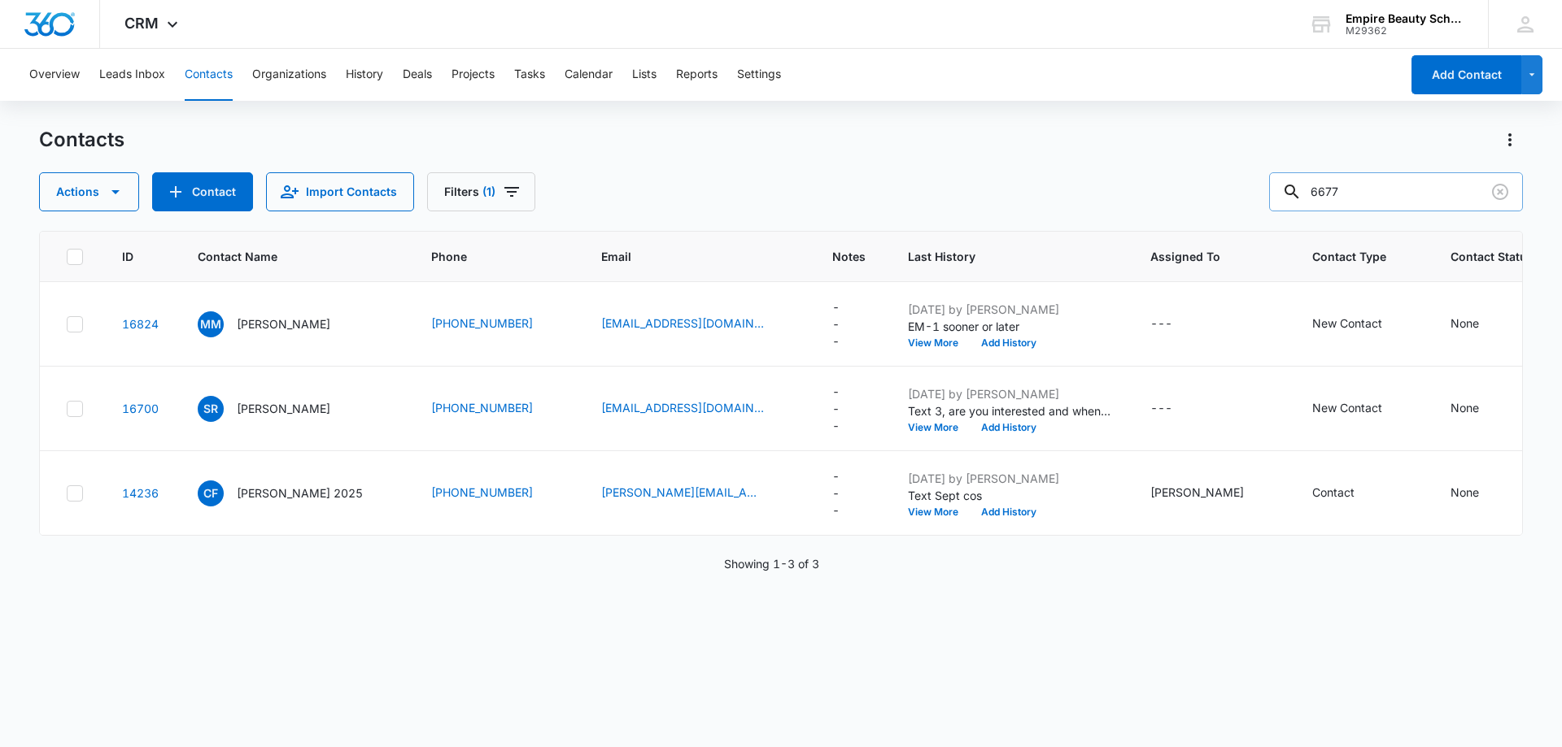
click at [1437, 193] on input "6677" at bounding box center [1396, 191] width 254 height 39
type input "6"
type input "6677"
click at [220, 184] on button "Contact" at bounding box center [202, 191] width 101 height 39
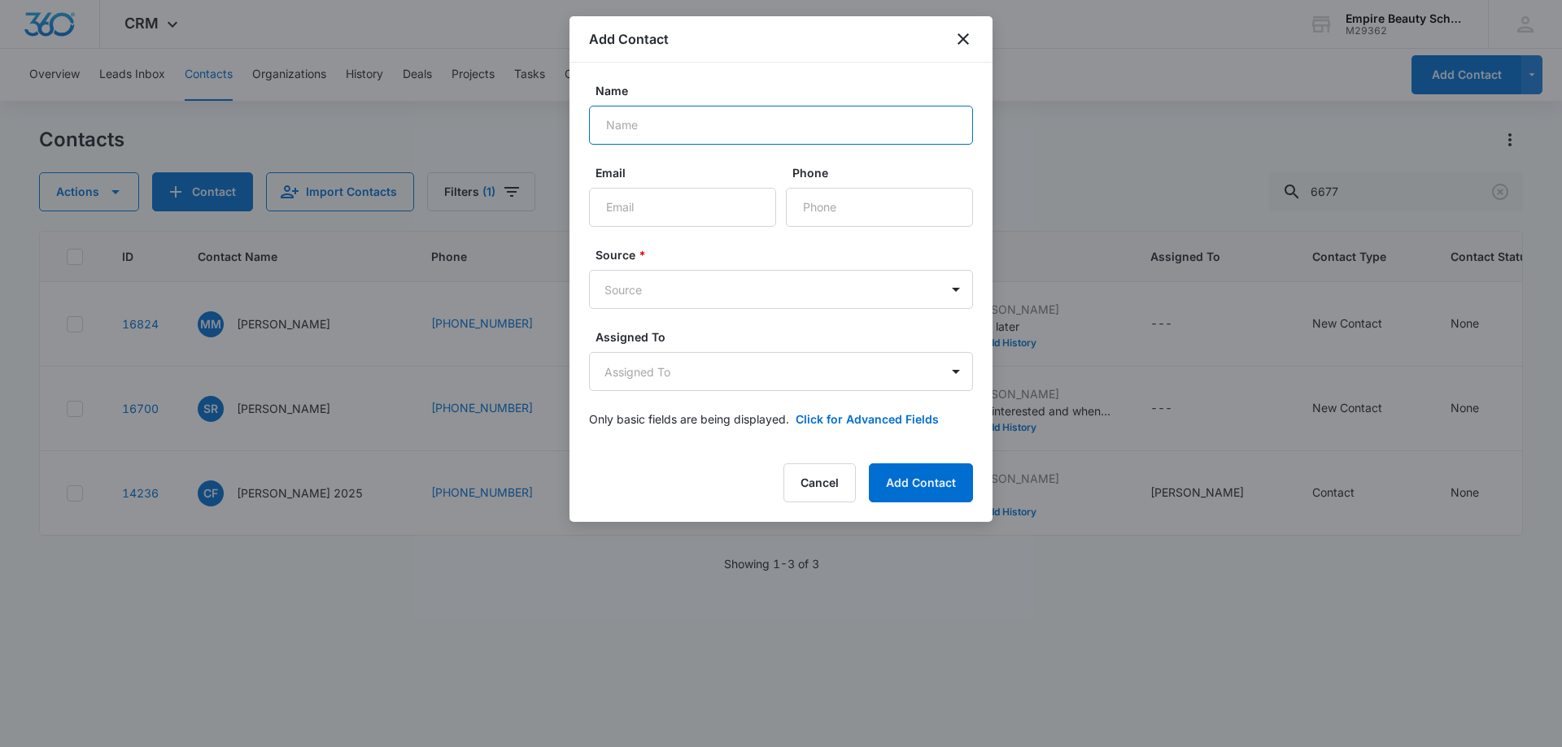
click at [625, 121] on input "Name" at bounding box center [781, 125] width 384 height 39
click at [1134, 96] on div at bounding box center [781, 373] width 1562 height 747
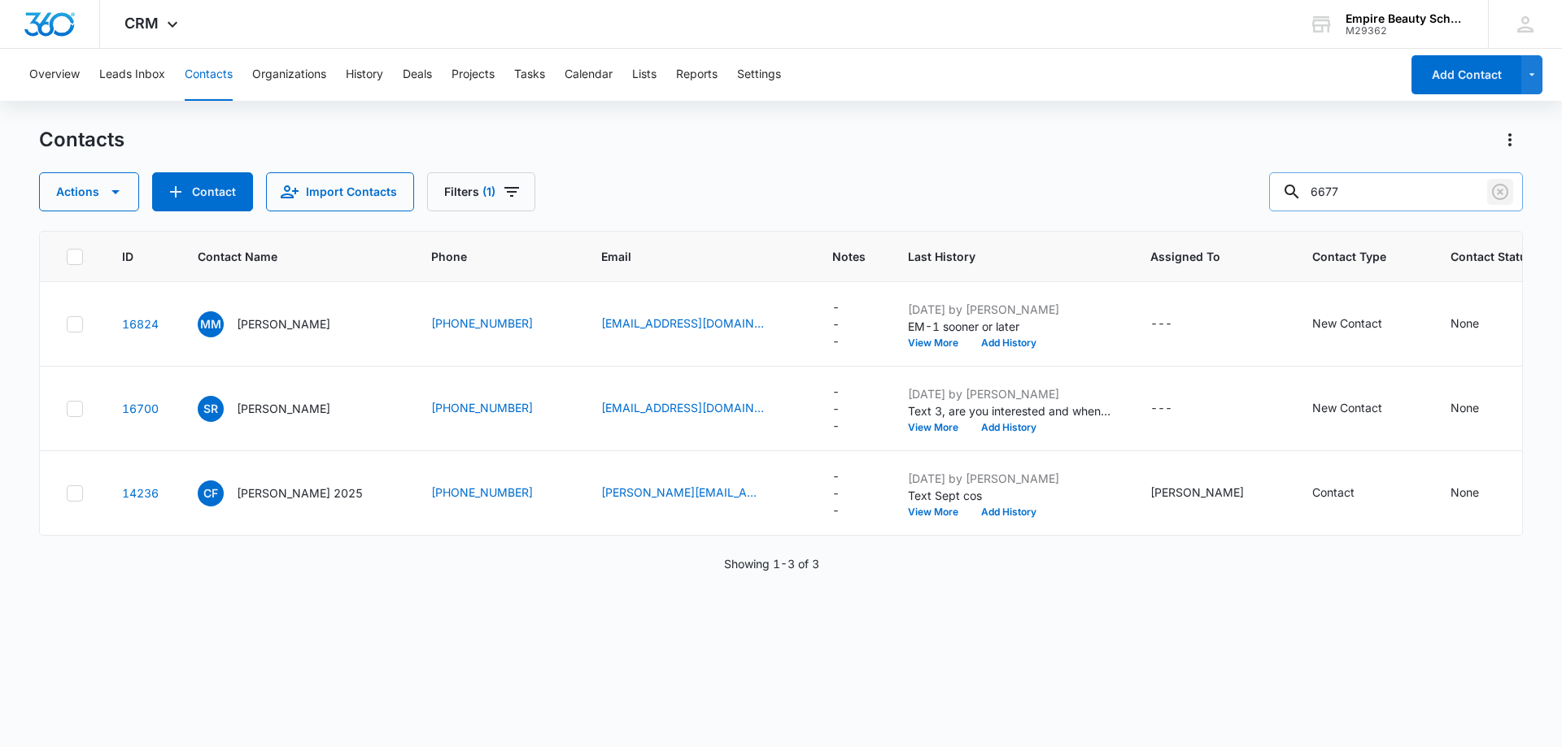
click at [1501, 188] on icon "Clear" at bounding box center [1500, 192] width 20 height 20
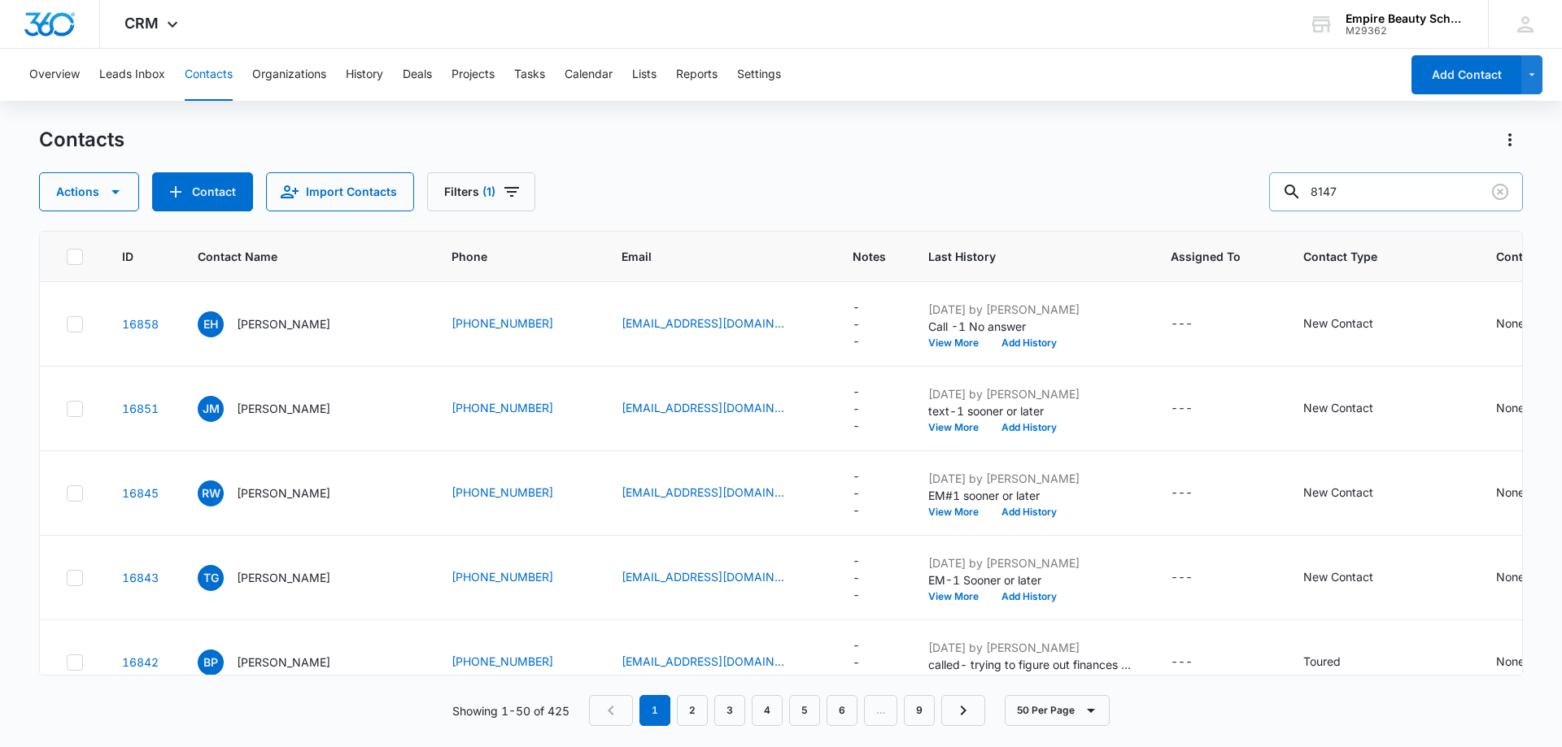
type input "8147"
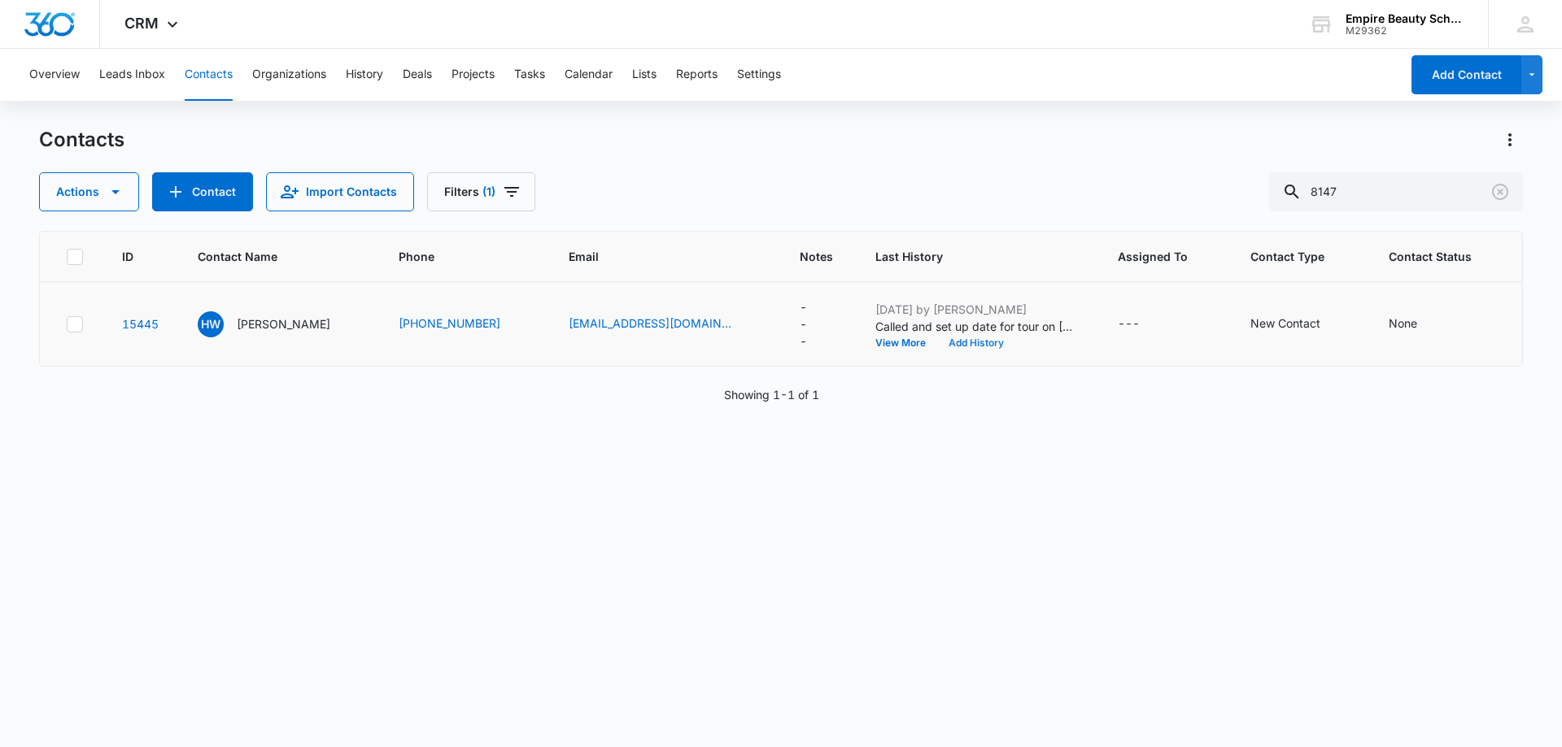
click at [961, 346] on button "Add History" at bounding box center [976, 343] width 78 height 10
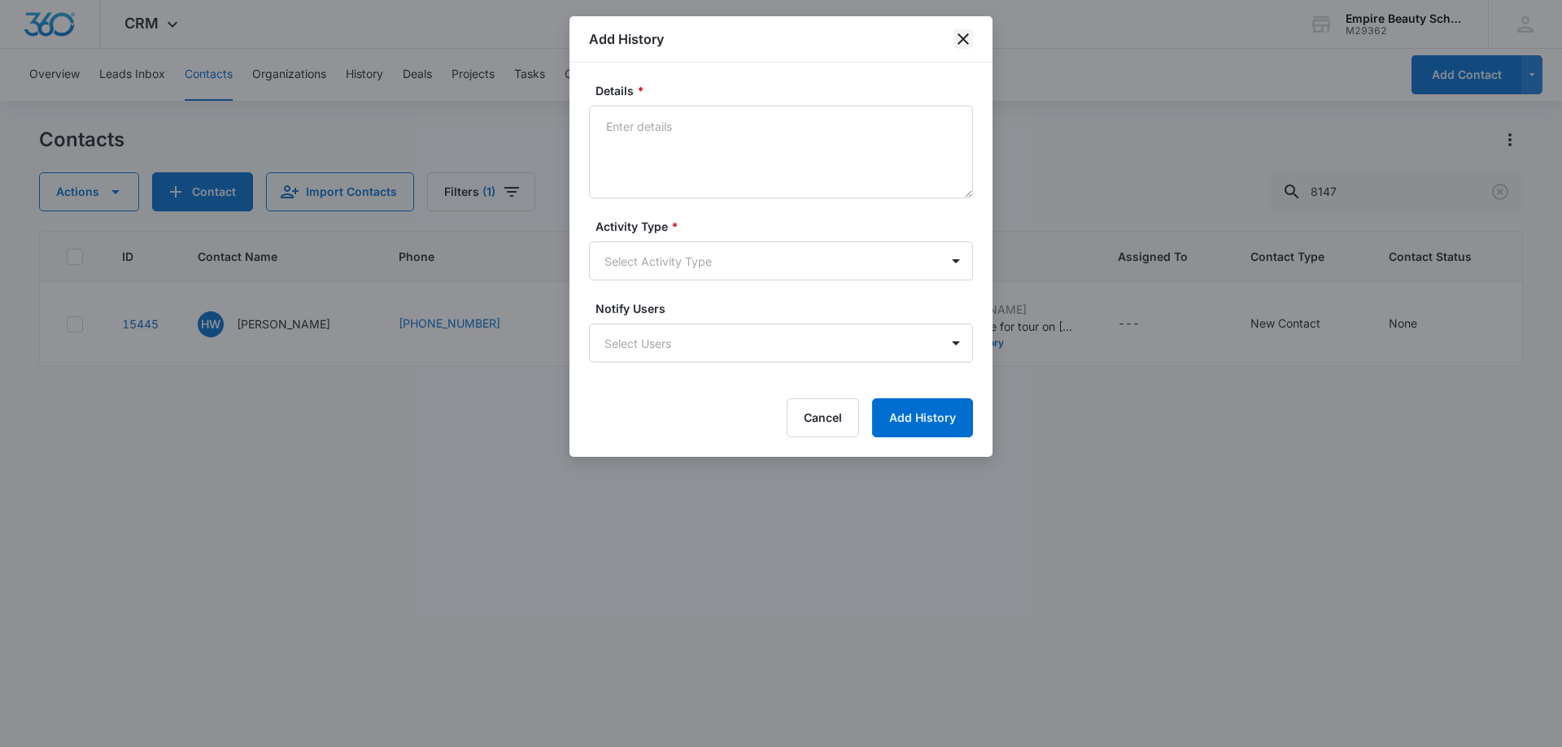
click at [959, 30] on icon "close" at bounding box center [963, 39] width 20 height 20
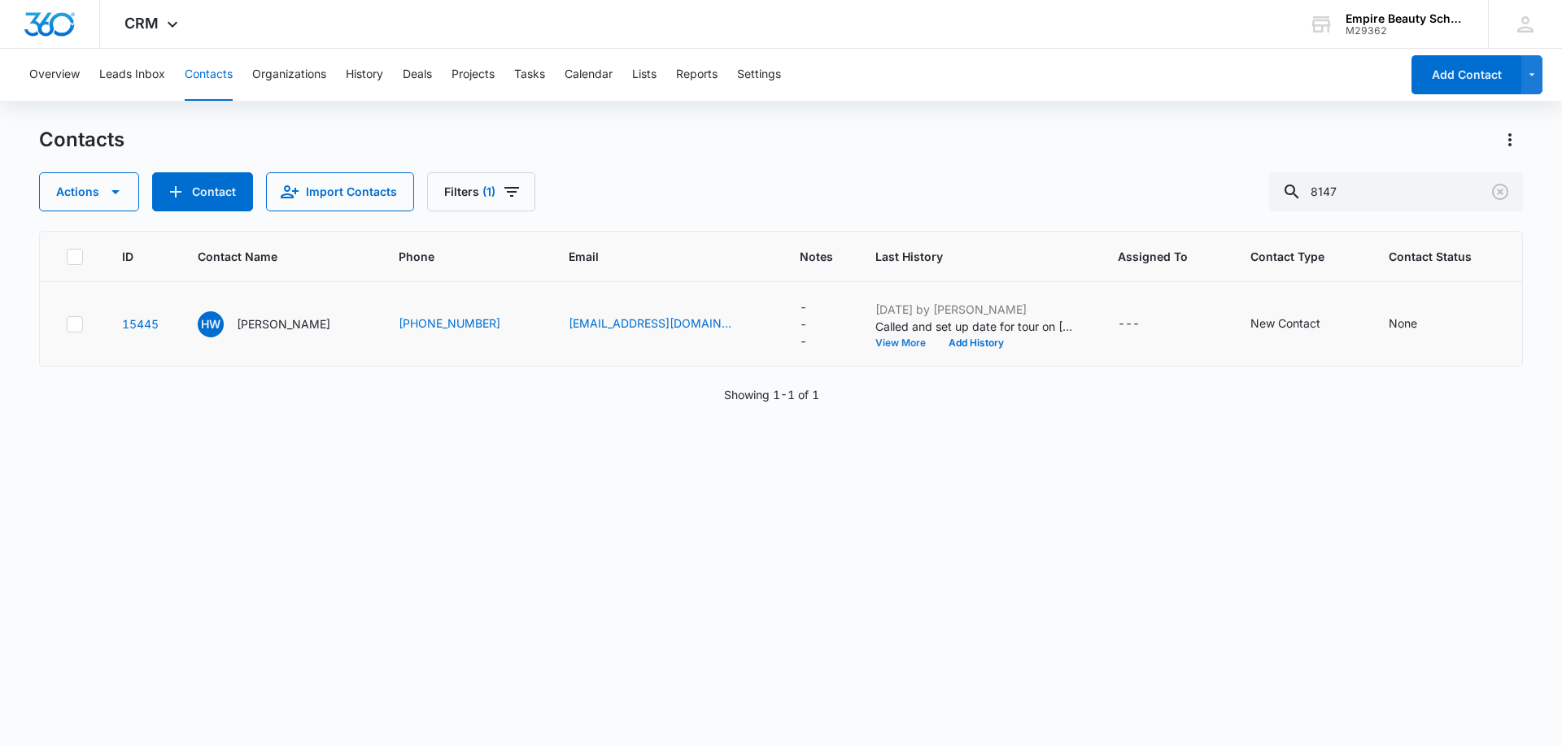
click at [879, 346] on button "View More" at bounding box center [906, 343] width 62 height 10
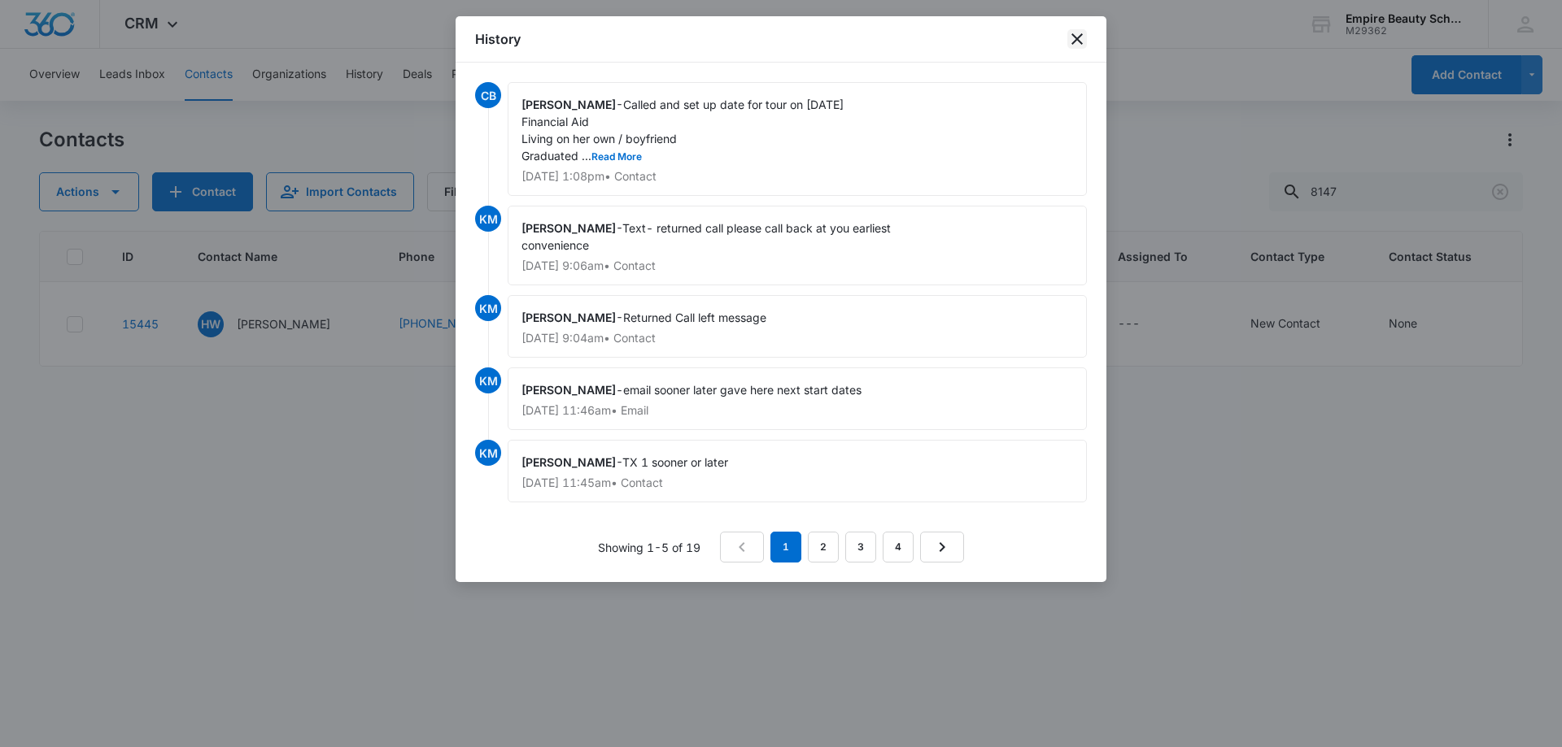
click at [1078, 35] on icon "close" at bounding box center [1077, 39] width 20 height 20
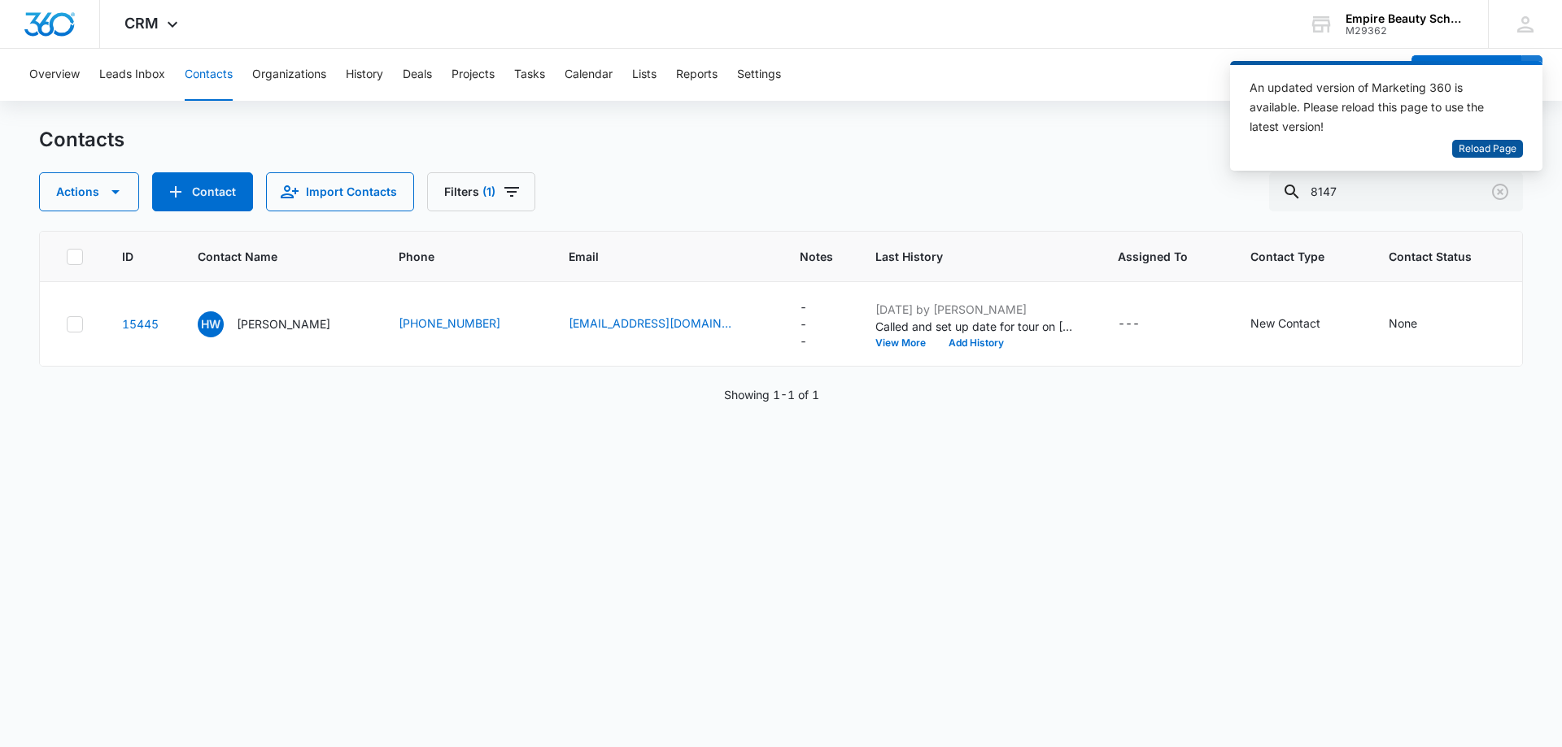
click at [1492, 142] on span "Reload Page" at bounding box center [1487, 149] width 58 height 15
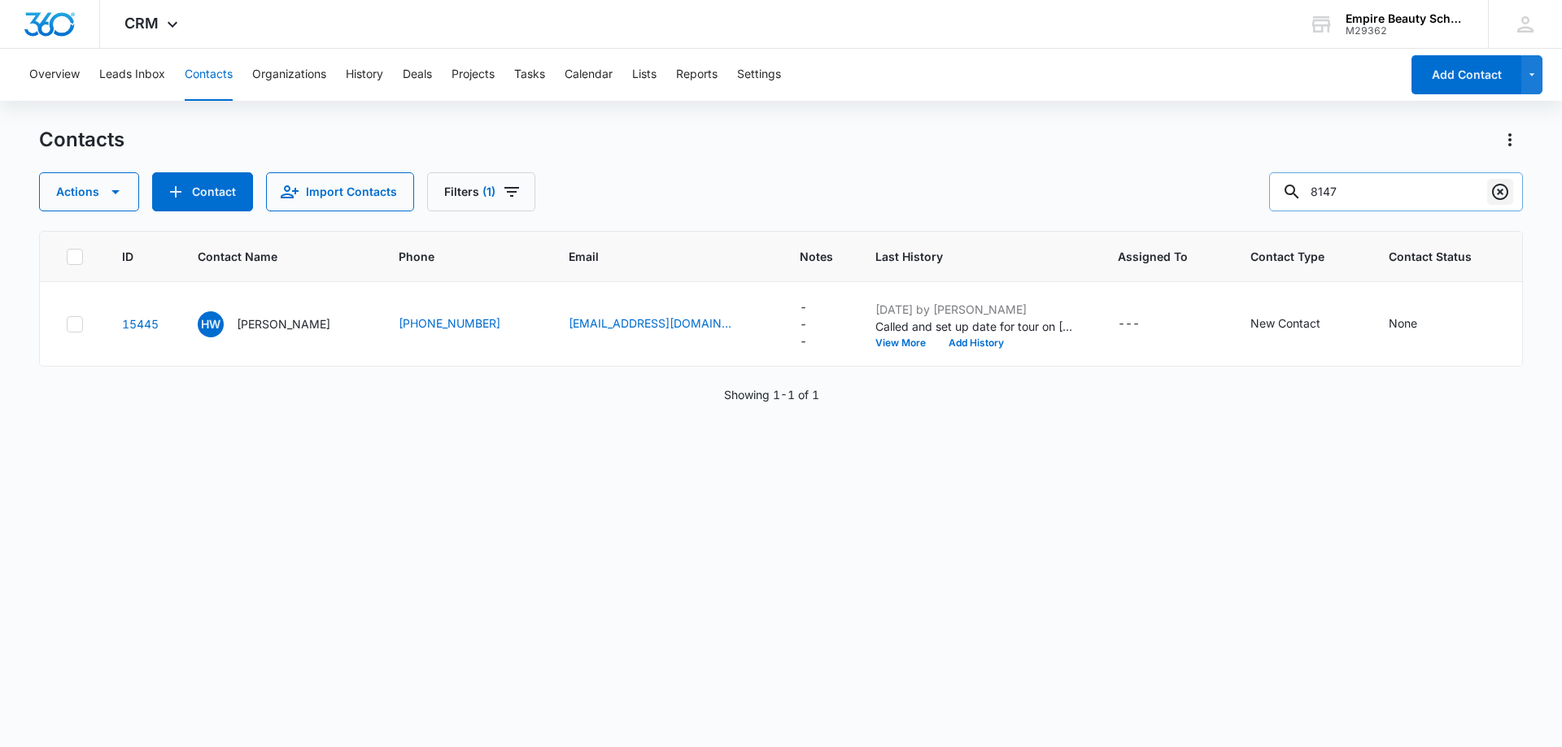
click at [1501, 189] on icon "Clear" at bounding box center [1500, 192] width 20 height 20
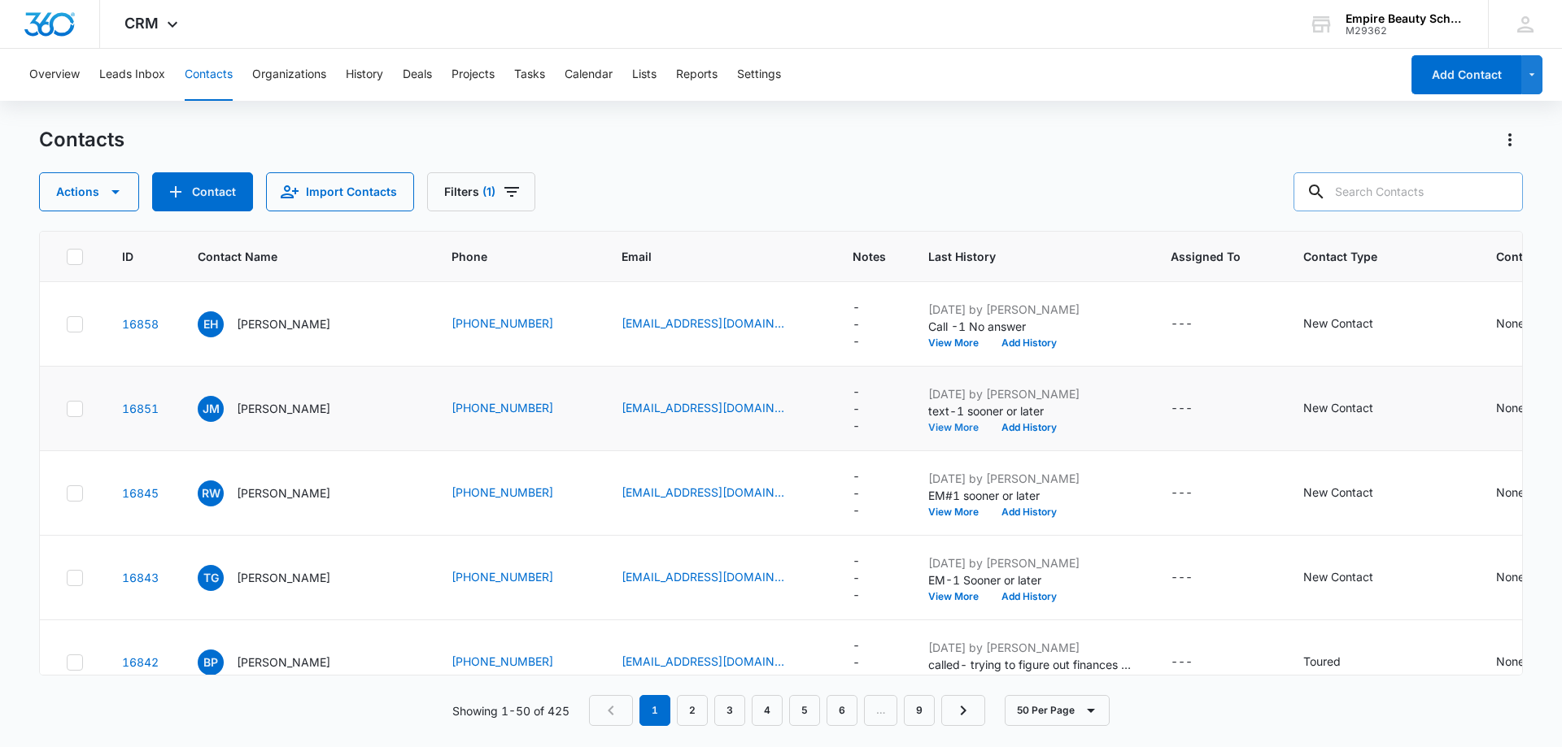
click at [945, 425] on button "View More" at bounding box center [959, 428] width 62 height 10
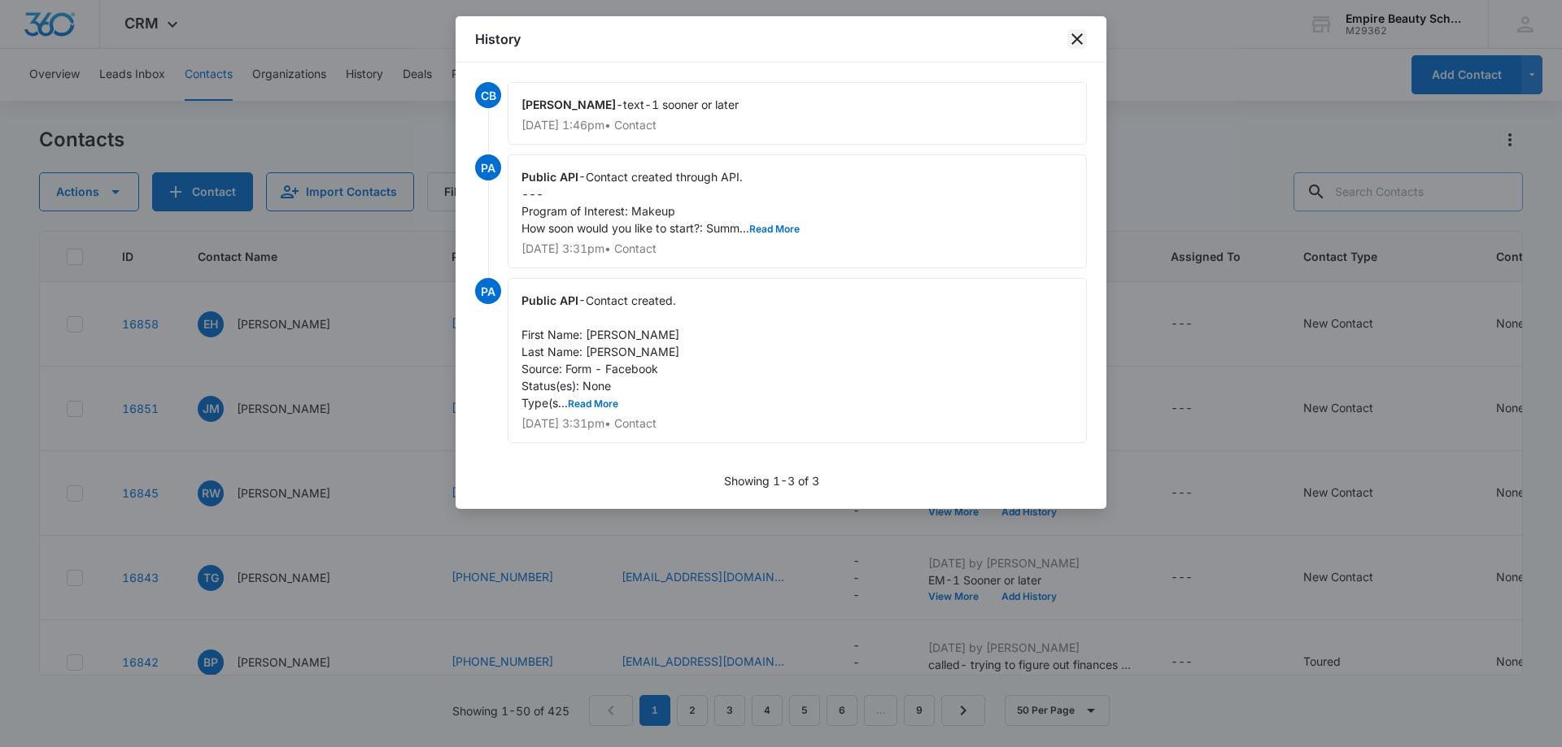
click at [1070, 37] on icon "close" at bounding box center [1077, 39] width 20 height 20
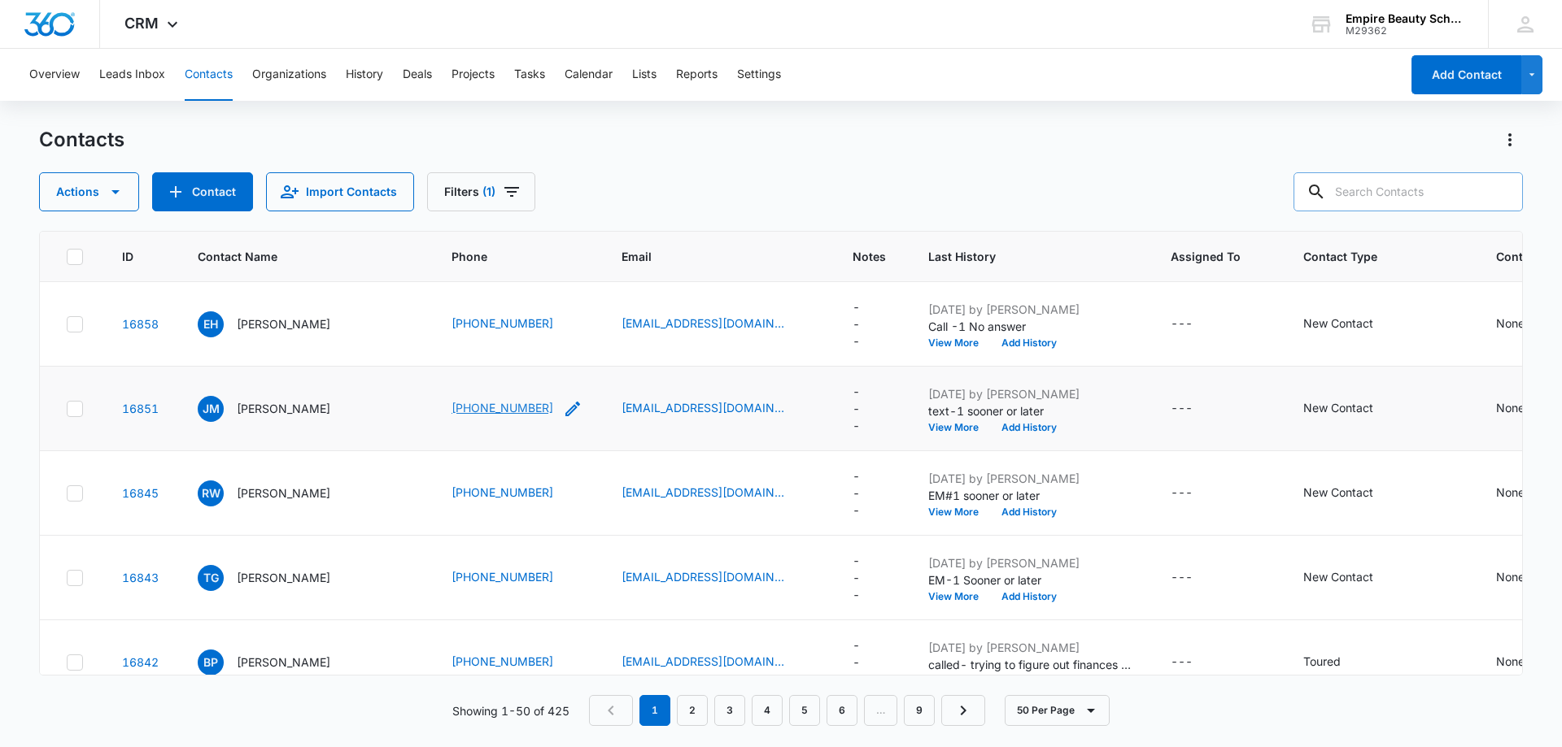
click at [499, 403] on link "[PHONE_NUMBER]" at bounding box center [502, 407] width 102 height 17
click at [530, 409] on link "[PHONE_NUMBER]" at bounding box center [502, 407] width 102 height 17
click at [273, 411] on p "[PERSON_NAME]" at bounding box center [284, 408] width 94 height 17
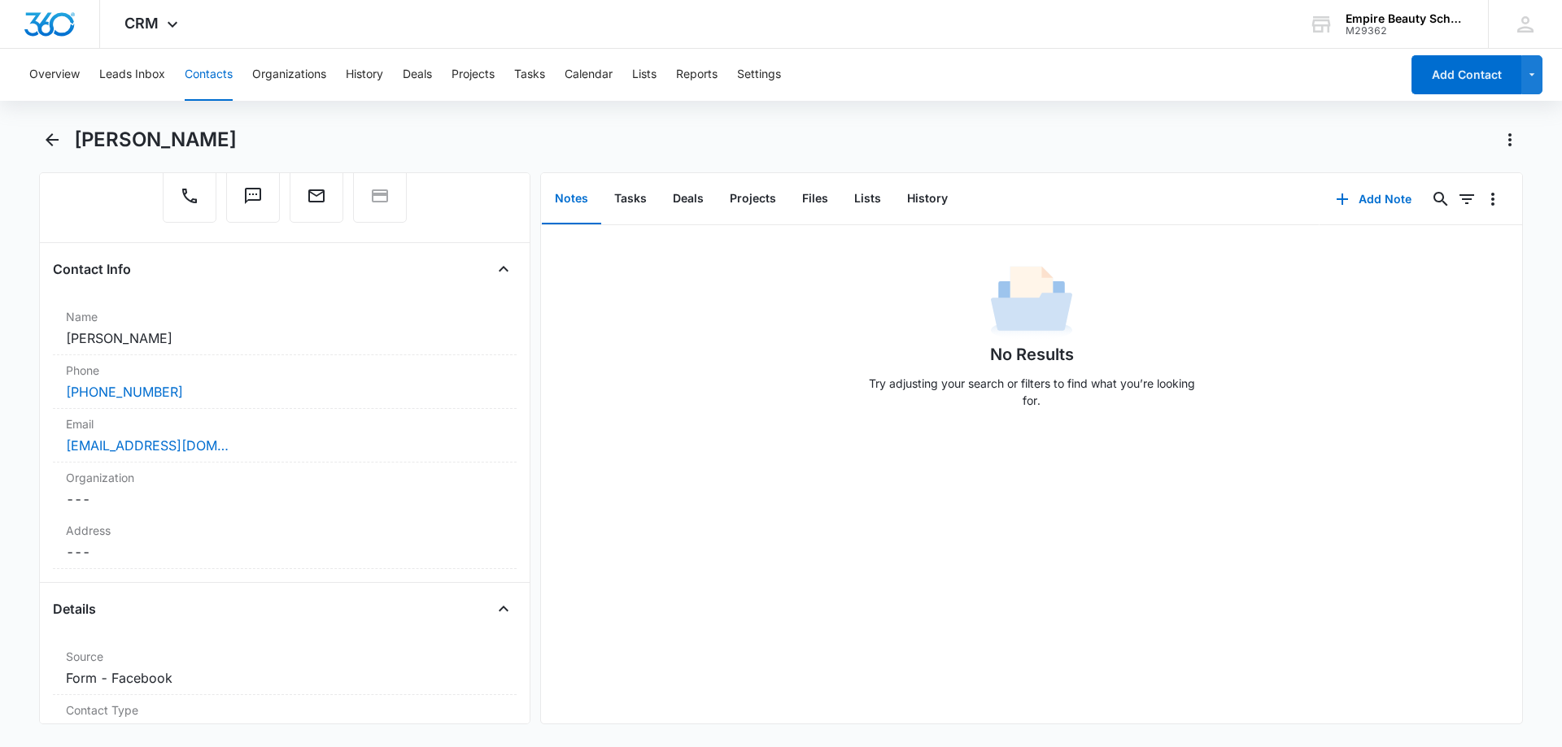
scroll to position [163, 0]
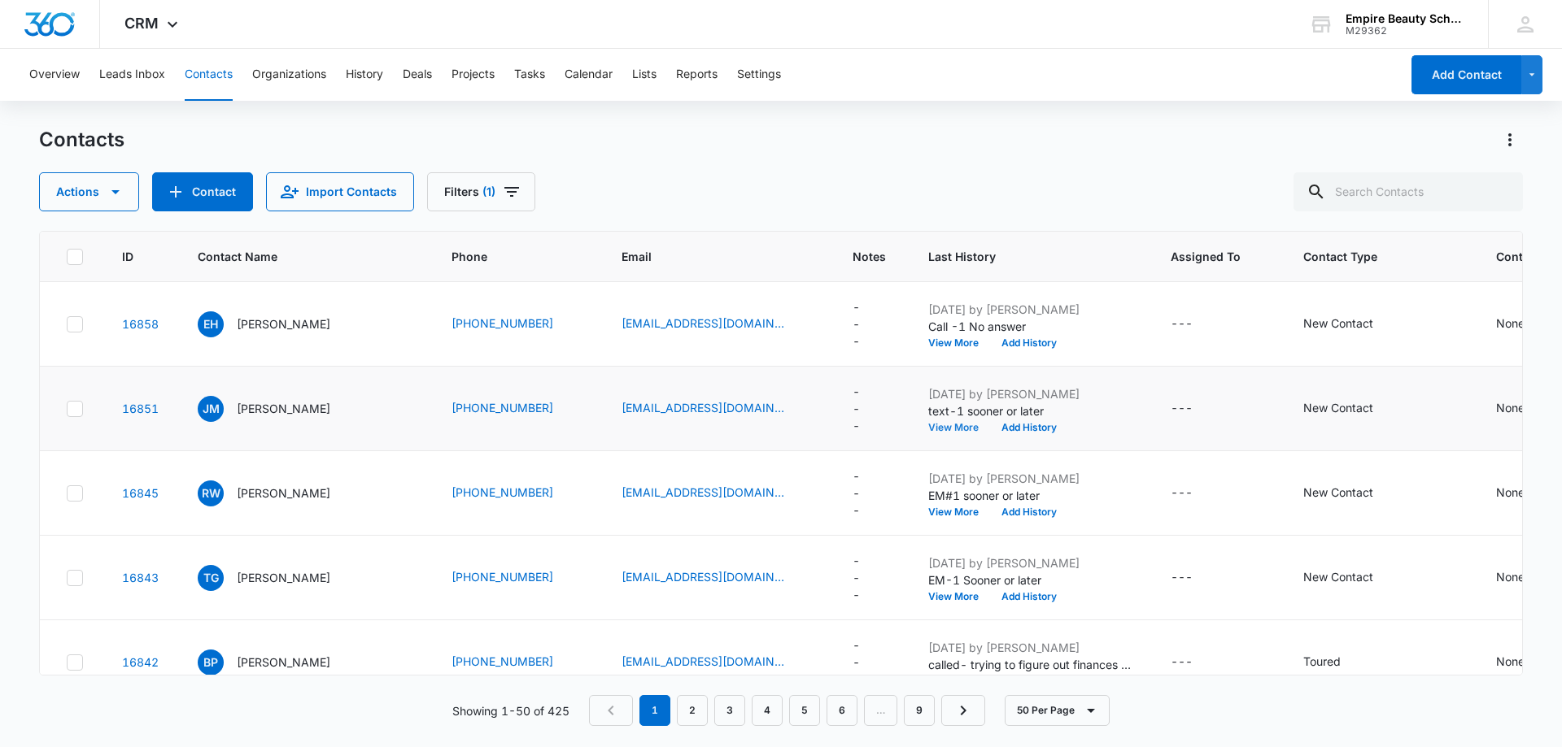
click at [938, 427] on button "View More" at bounding box center [959, 428] width 62 height 10
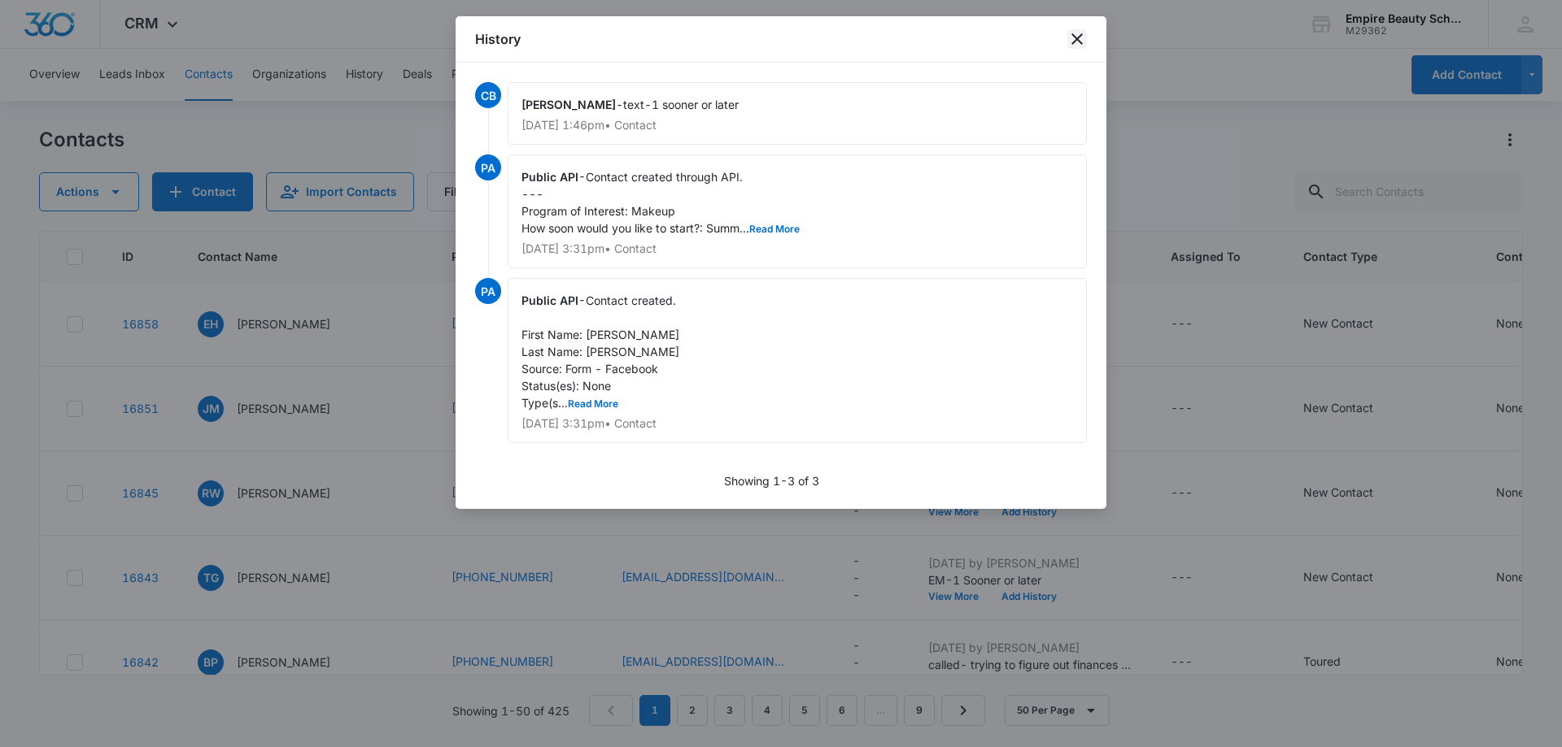
click at [1079, 37] on icon "close" at bounding box center [1076, 38] width 11 height 11
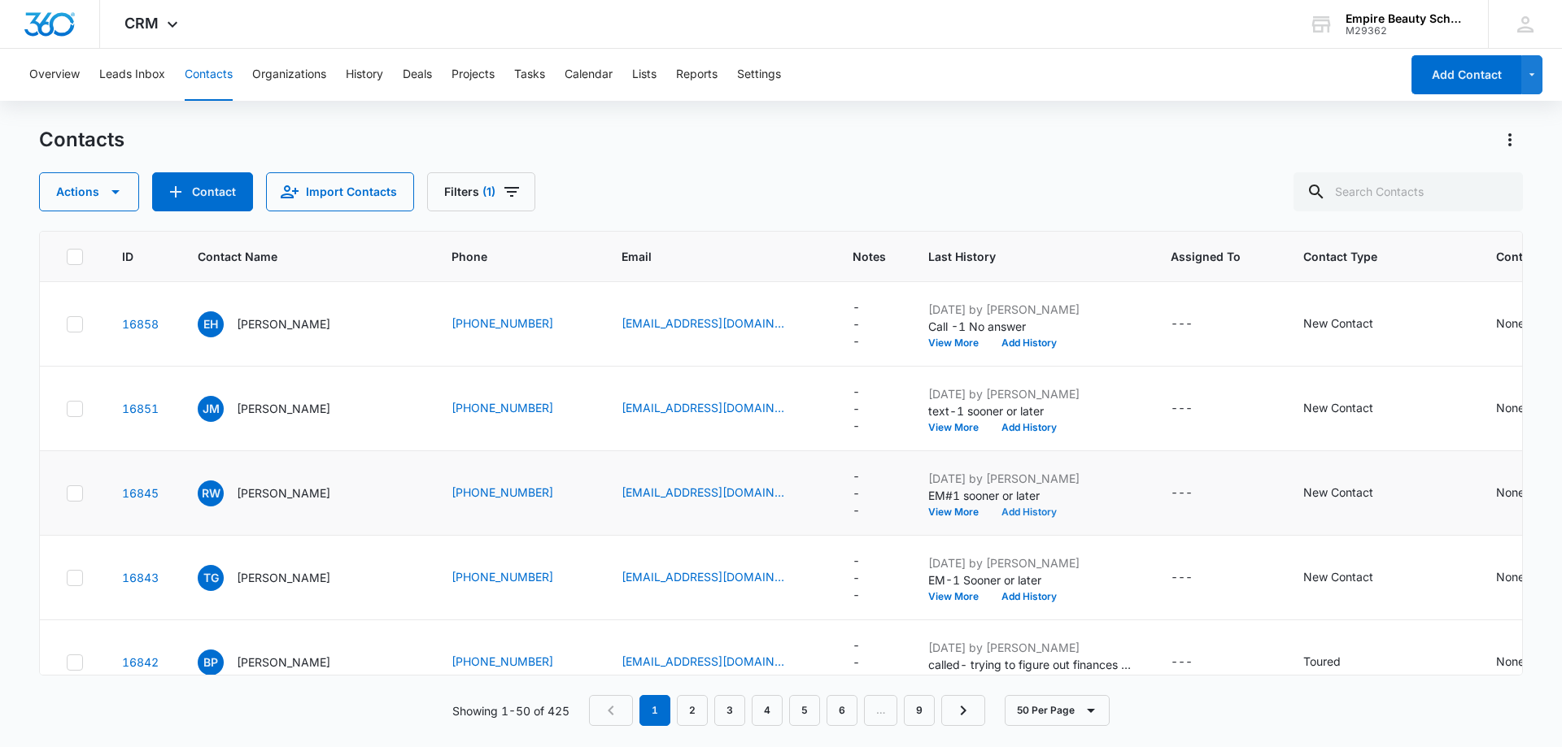
click at [1009, 513] on button "Add History" at bounding box center [1029, 513] width 78 height 10
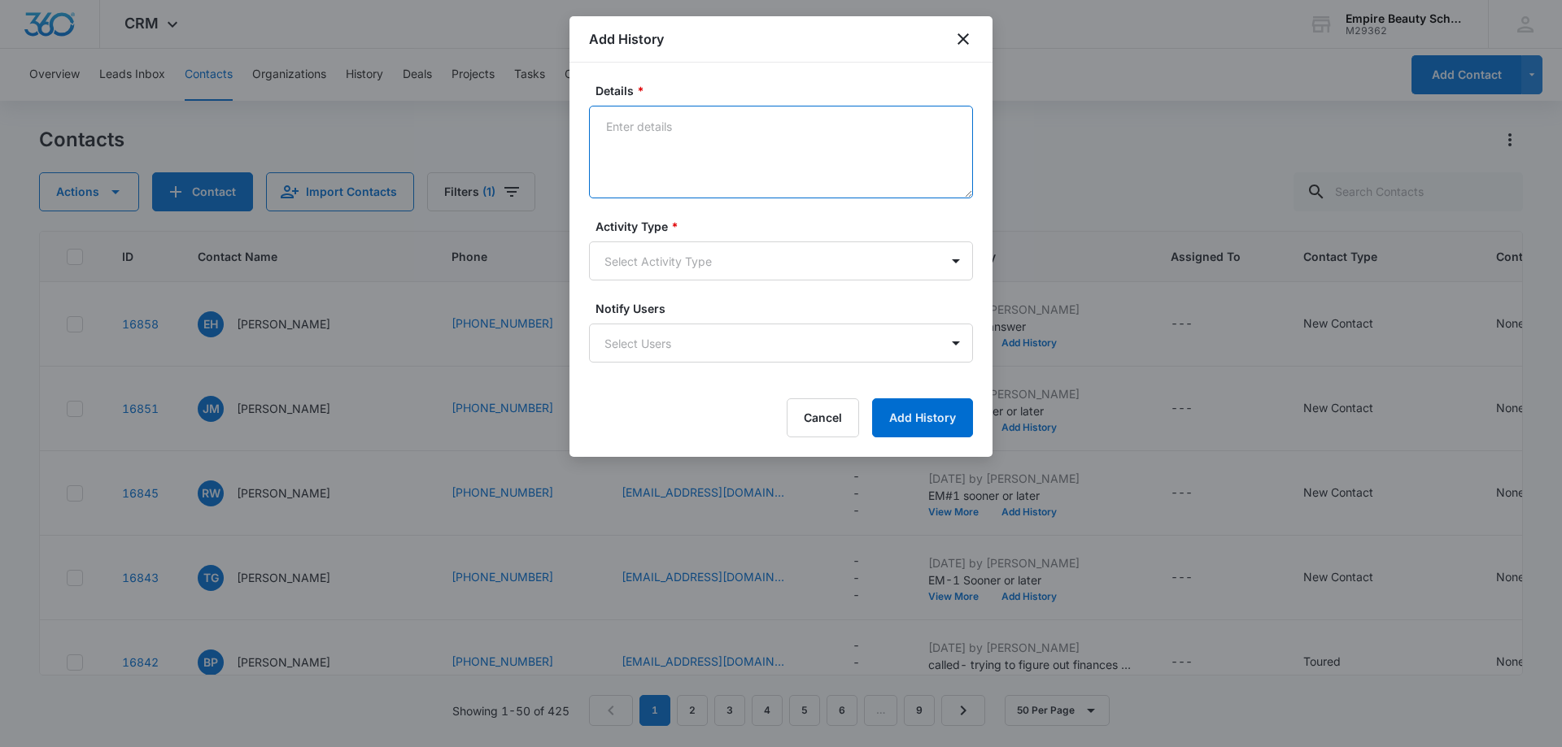
click at [633, 122] on textarea "Details *" at bounding box center [781, 152] width 384 height 93
click at [961, 36] on icon "close" at bounding box center [962, 38] width 11 height 11
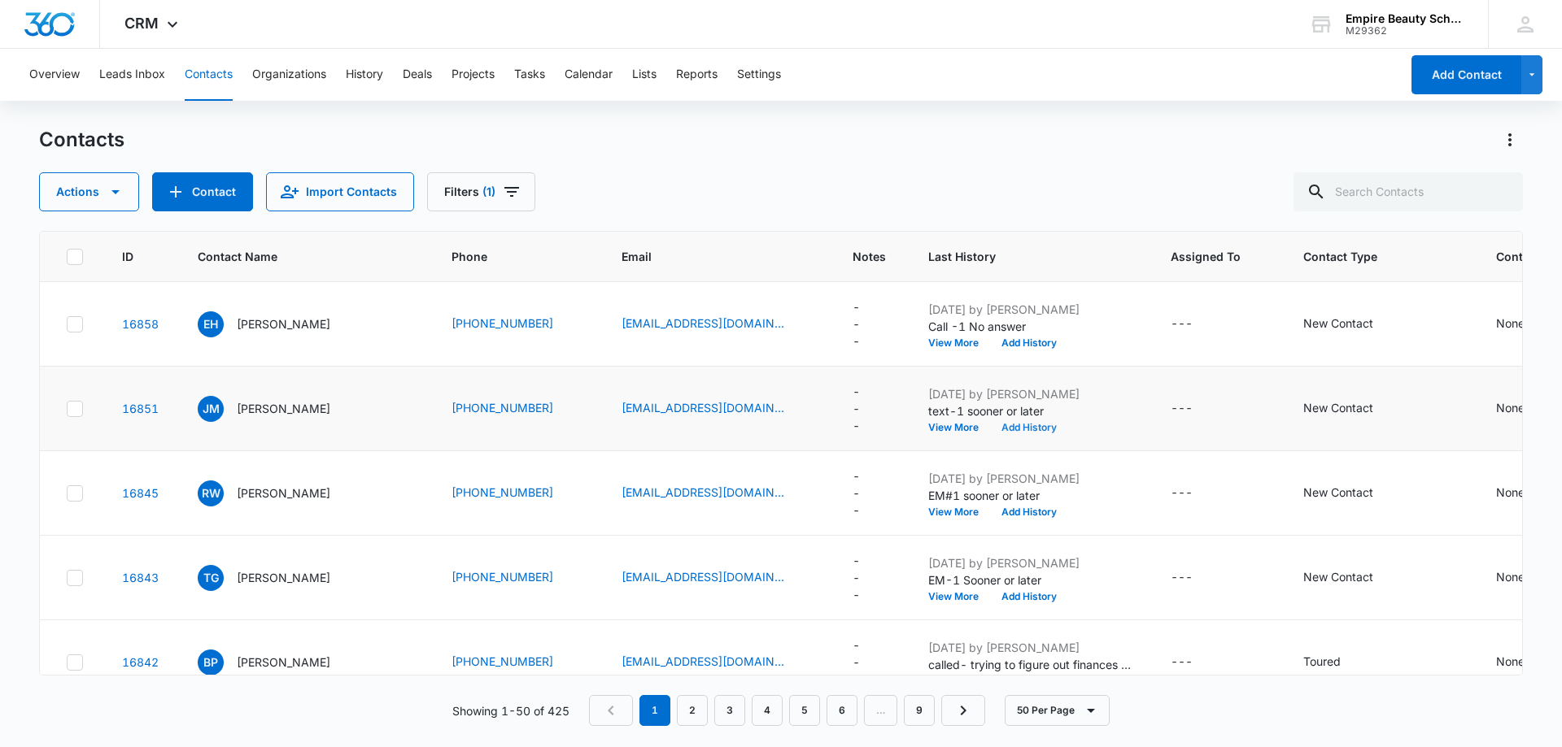
click at [1007, 423] on button "Add History" at bounding box center [1029, 428] width 78 height 10
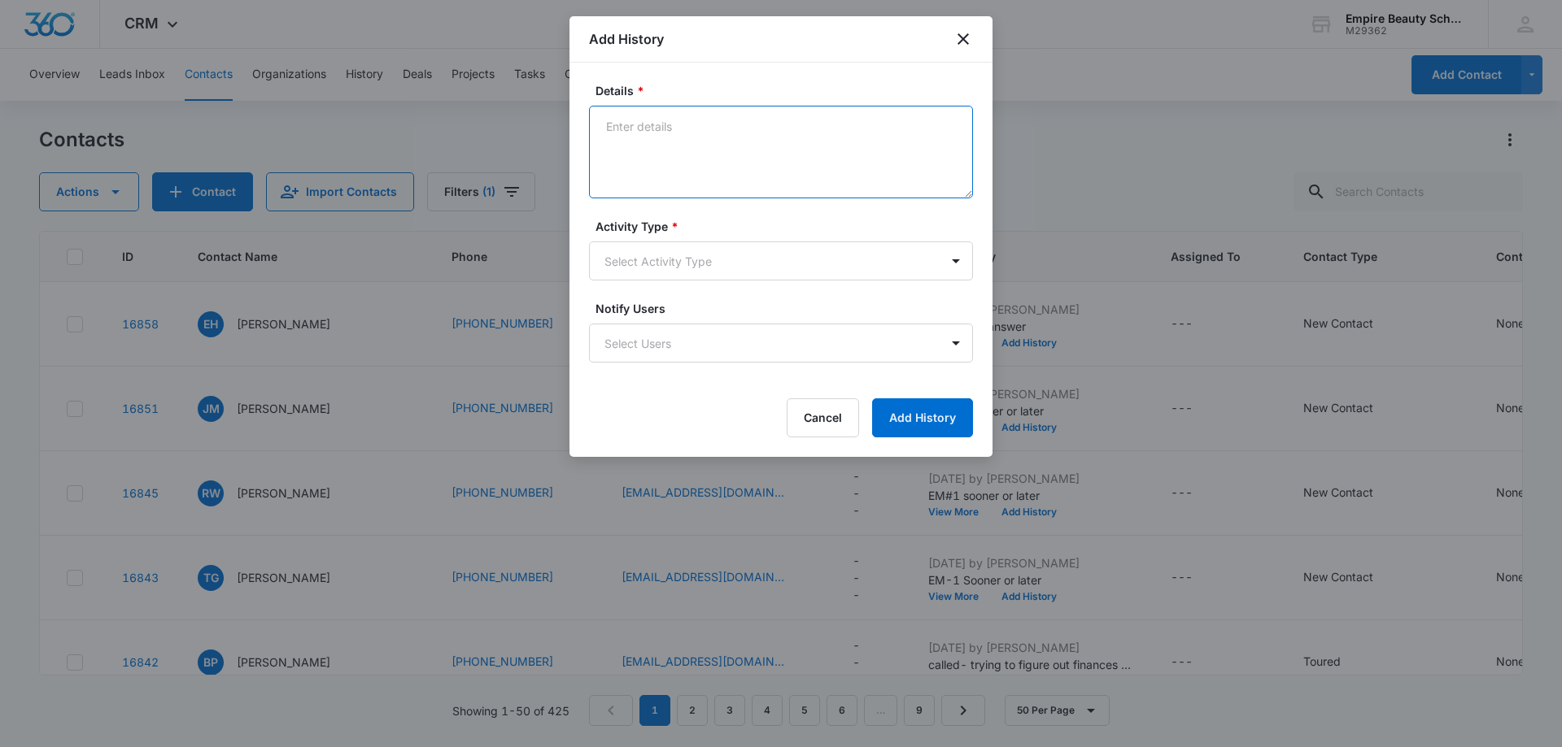
click at [642, 128] on textarea "Details *" at bounding box center [781, 152] width 384 height 93
type textarea "call-1 no credit to call??? weird"
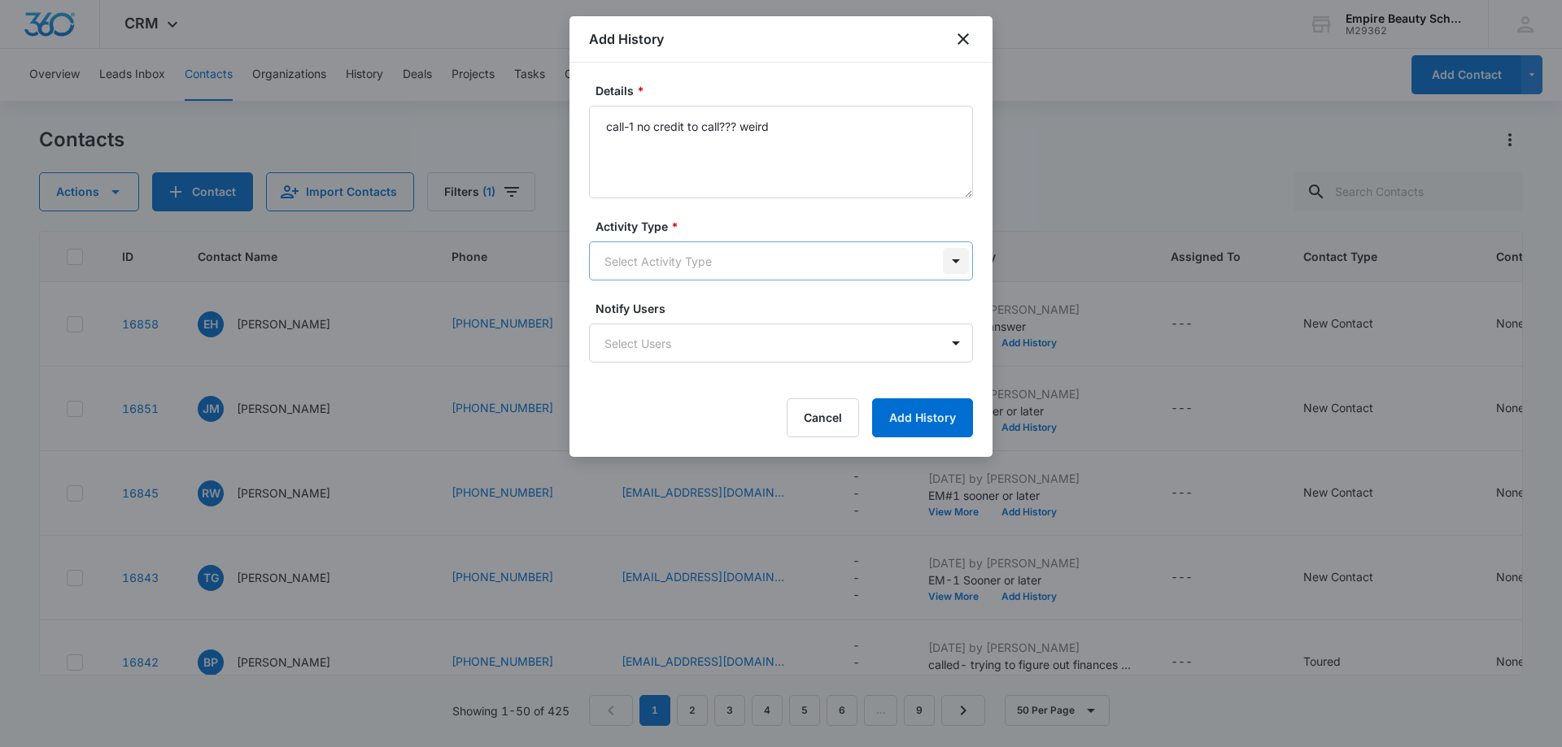
click at [956, 262] on body "CRM Apps Forms CRM Email Shop Payments POS Files Brand Settings Empire Beauty S…" at bounding box center [781, 373] width 1562 height 747
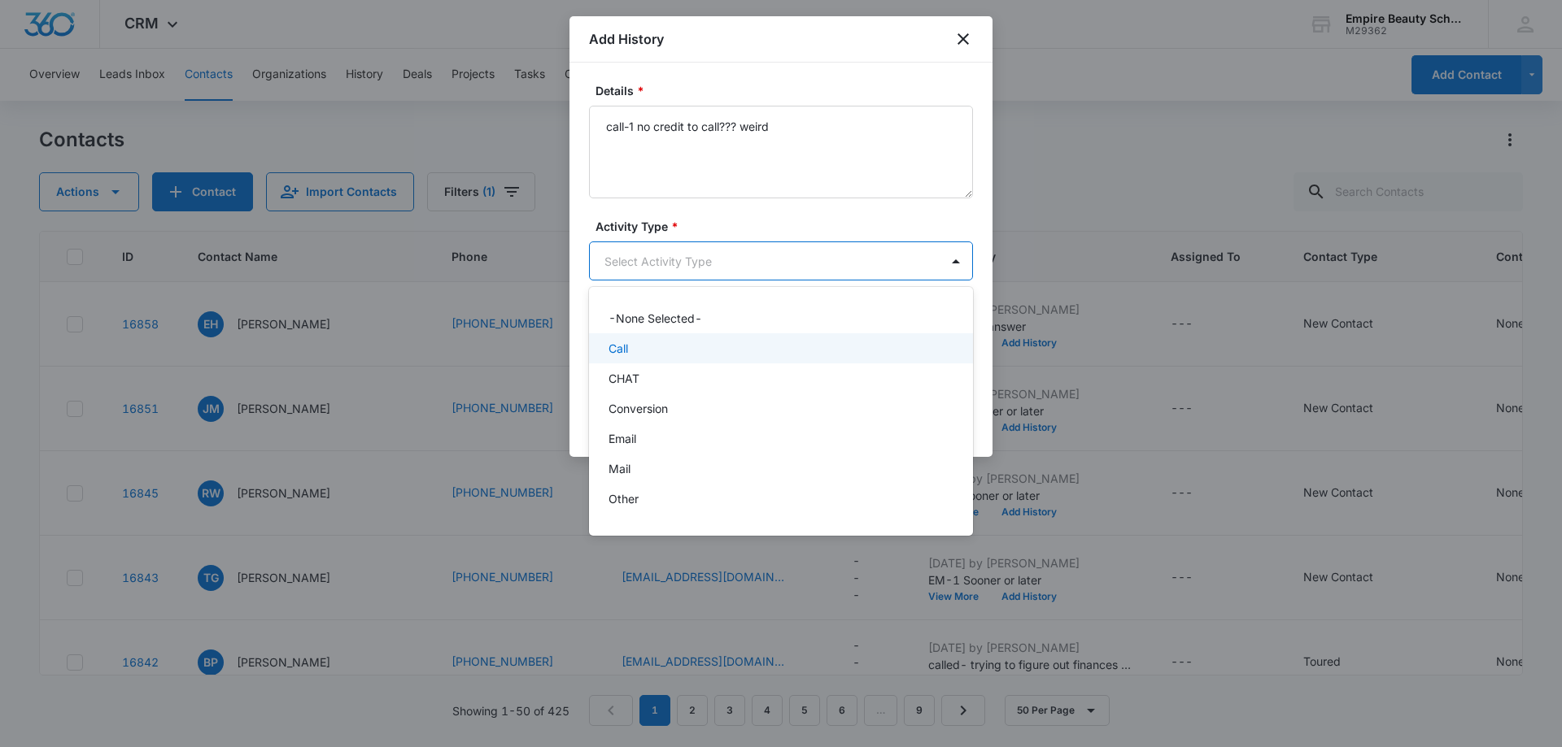
click at [784, 340] on div "Call" at bounding box center [779, 348] width 342 height 17
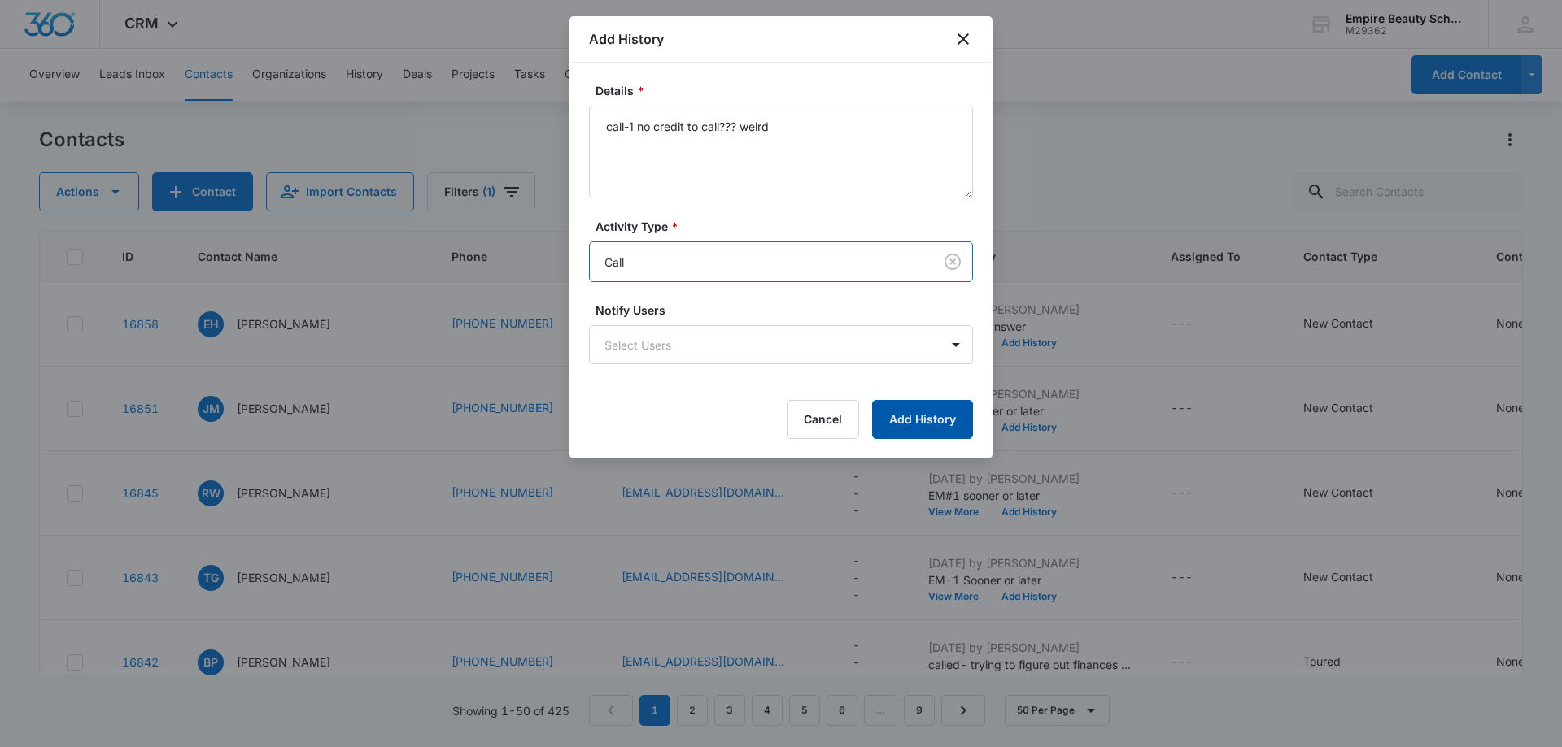
click at [943, 419] on button "Add History" at bounding box center [922, 419] width 101 height 39
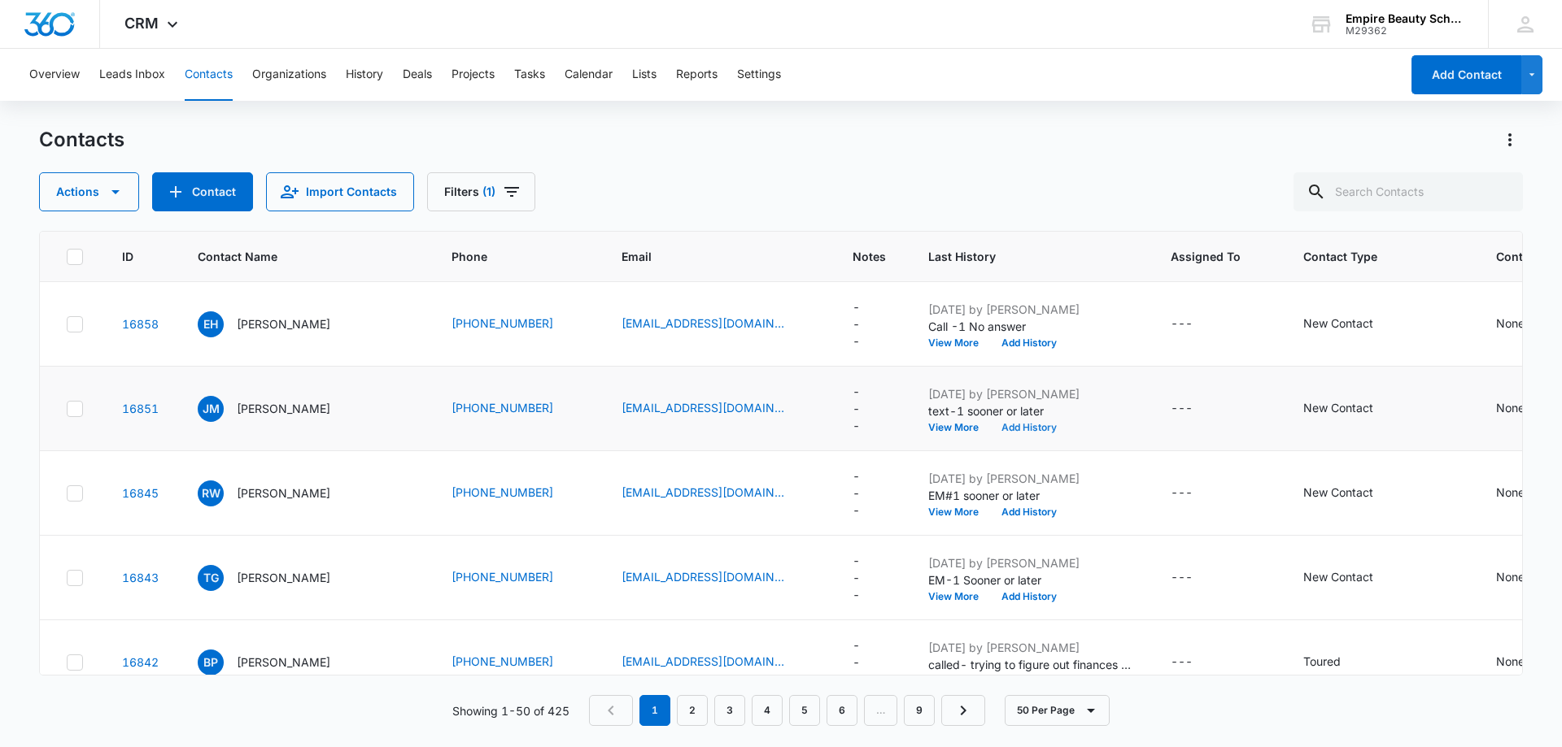
scroll to position [81, 0]
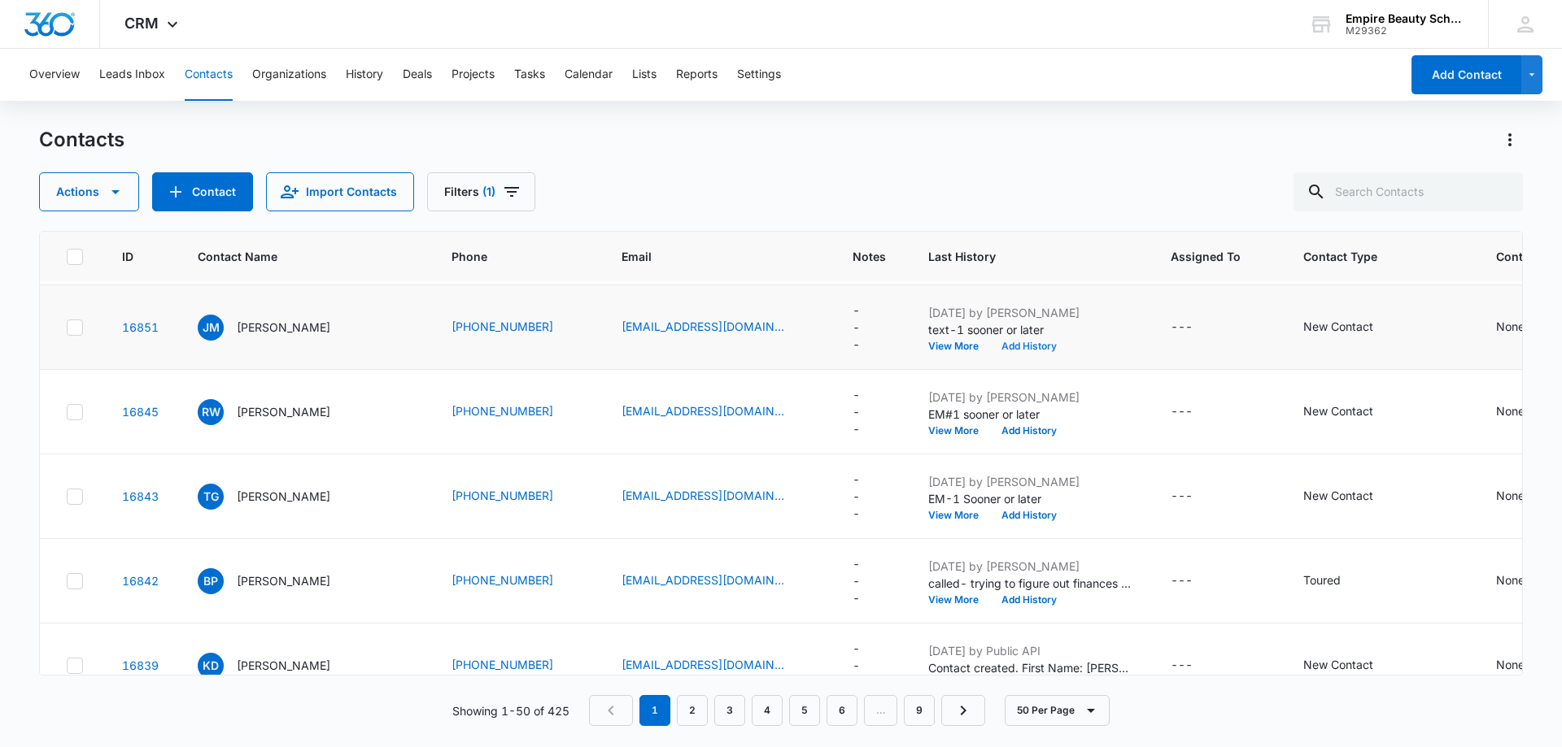
click at [1010, 346] on button "Add History" at bounding box center [1029, 347] width 78 height 10
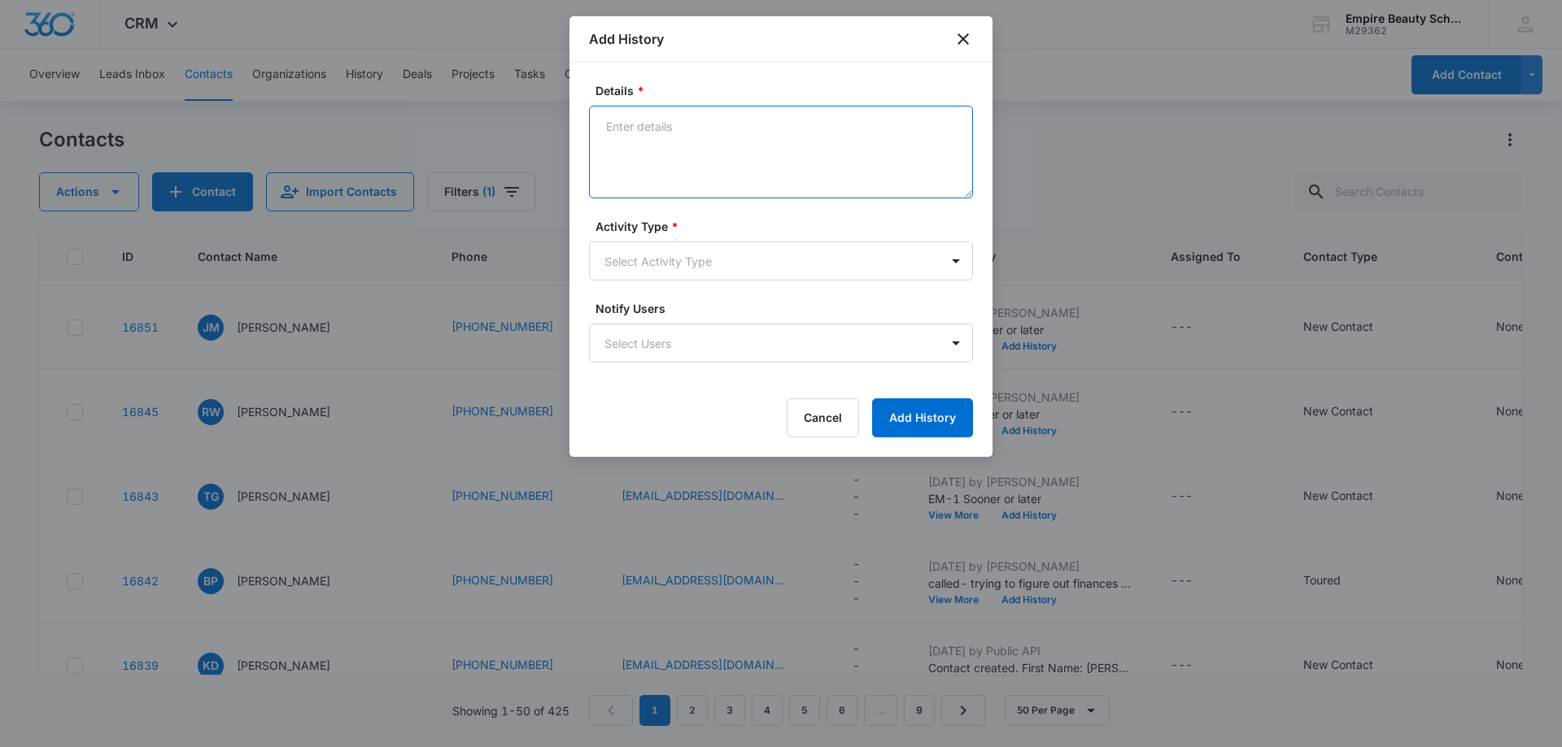
click at [663, 137] on textarea "Details *" at bounding box center [781, 152] width 384 height 93
type textarea "Email-1 Sooner or later"
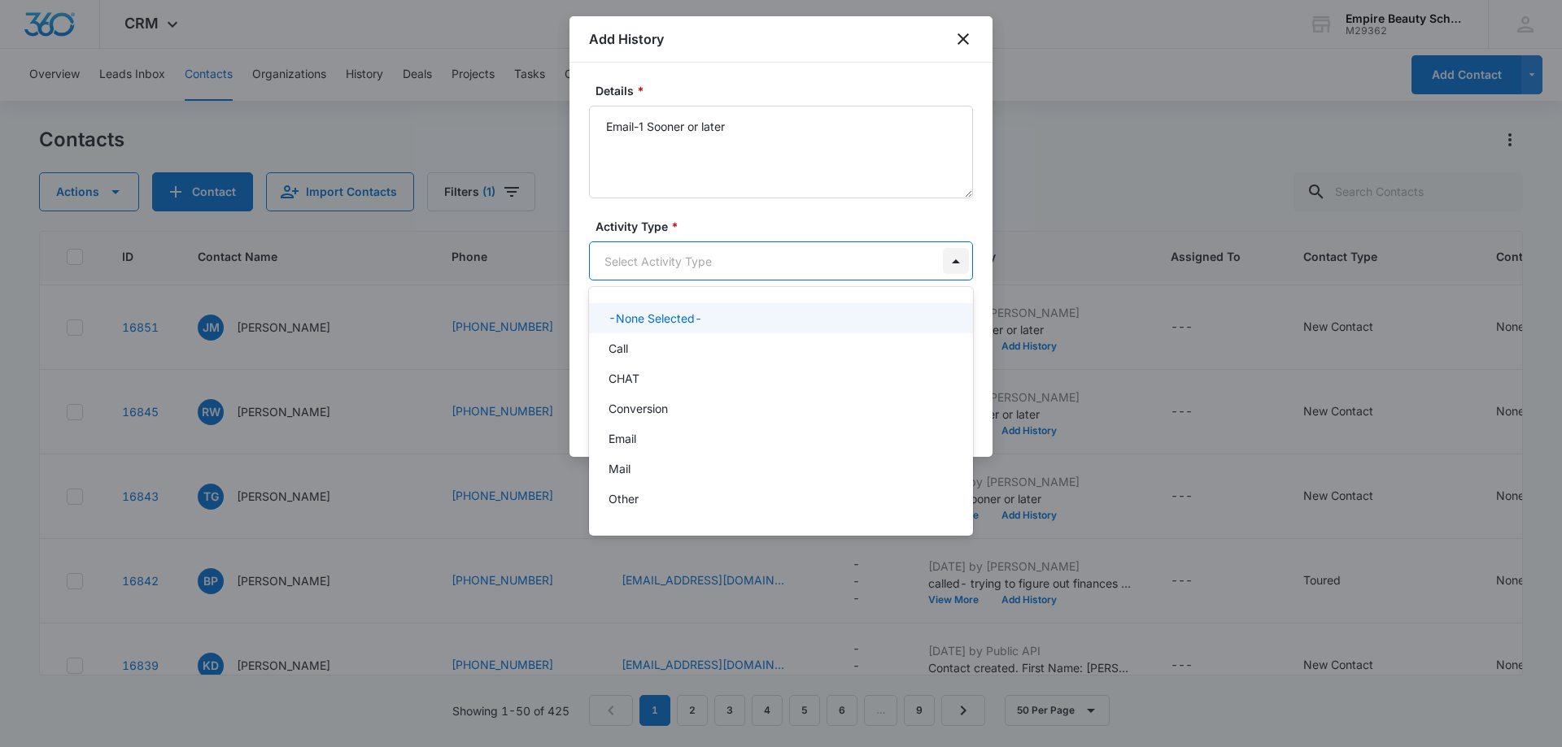
click at [951, 263] on body "CRM Apps Forms CRM Email Shop Payments POS Files Brand Settings Empire Beauty S…" at bounding box center [781, 373] width 1562 height 747
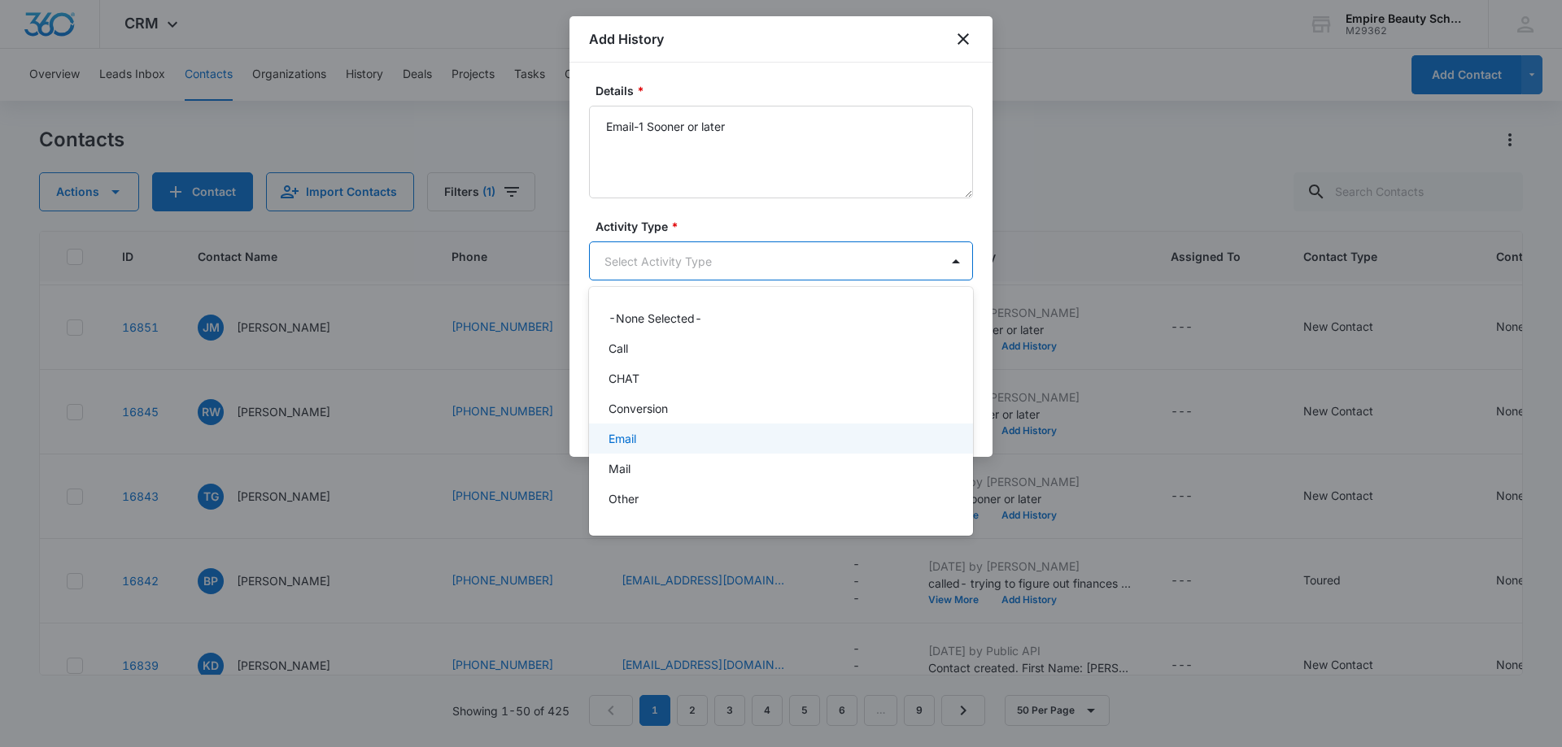
click at [828, 450] on div "Email" at bounding box center [781, 439] width 384 height 30
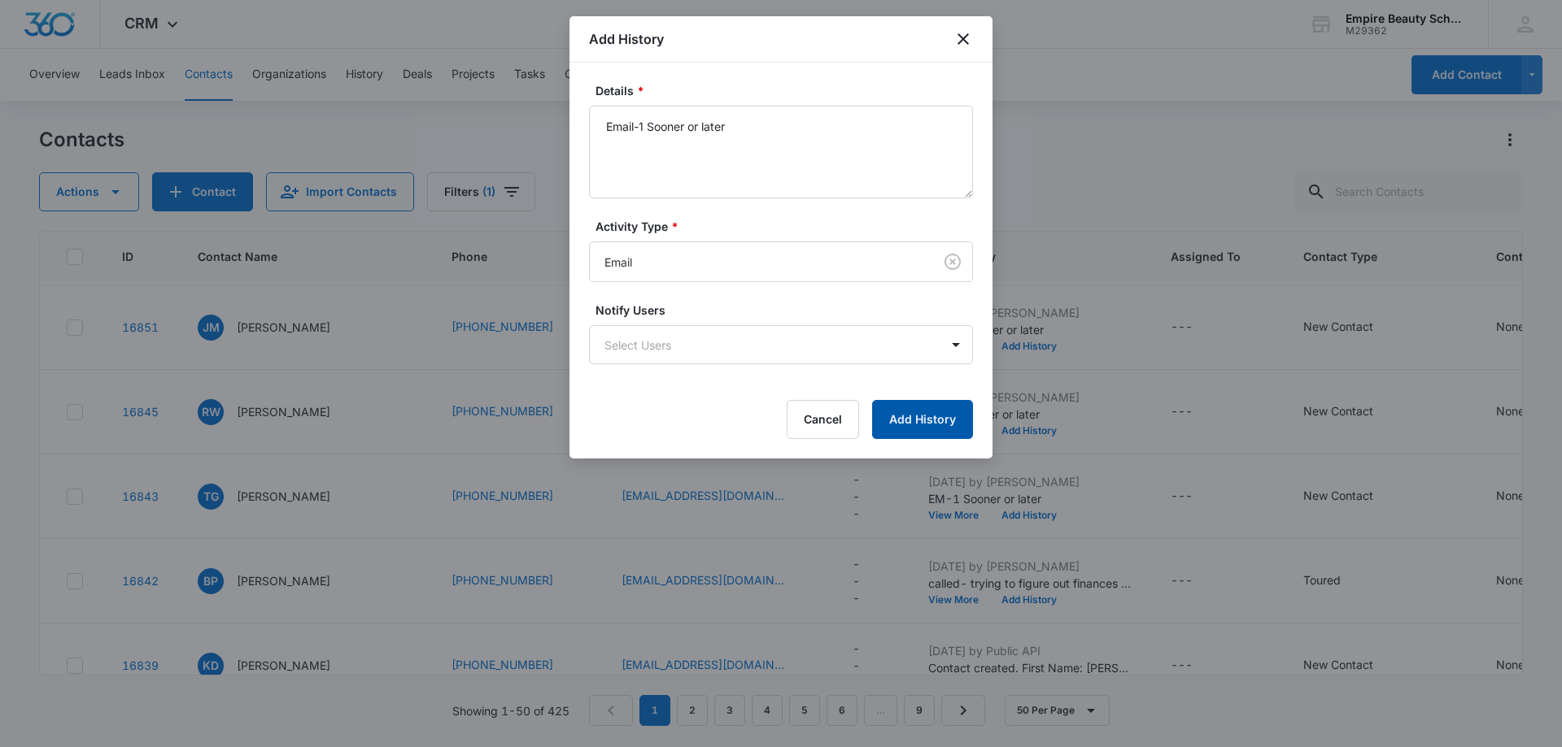
click at [936, 412] on button "Add History" at bounding box center [922, 419] width 101 height 39
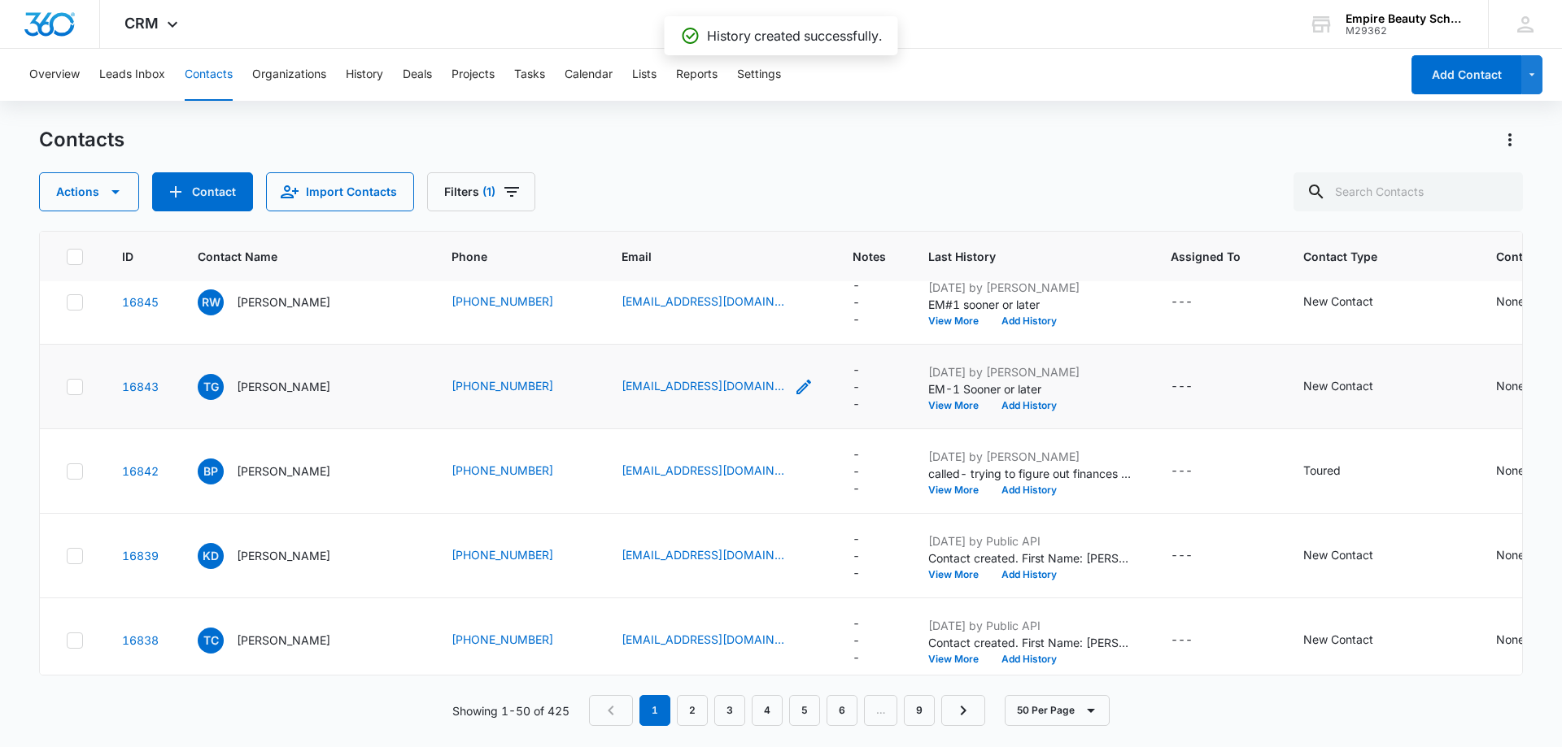
scroll to position [163, 0]
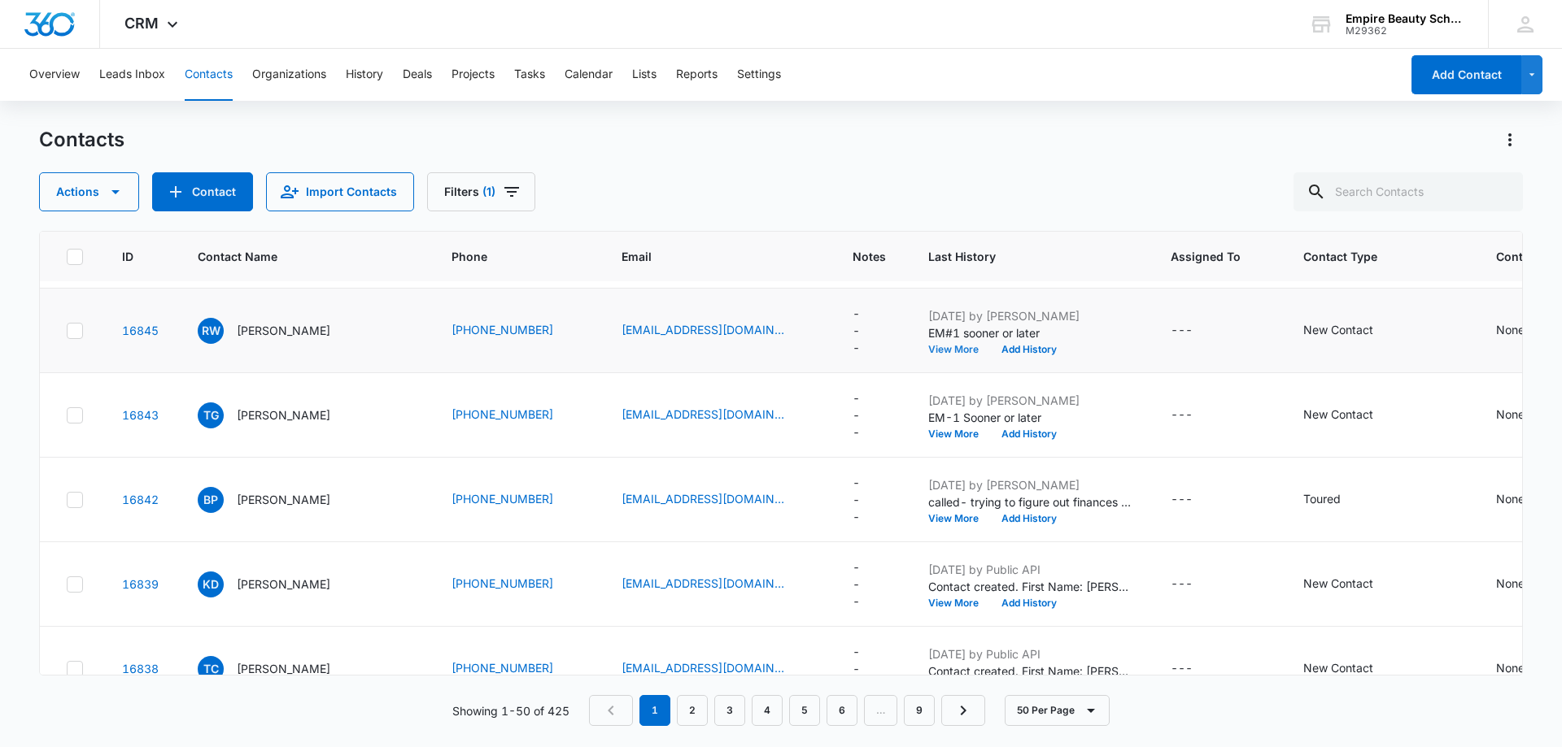
click at [947, 349] on button "View More" at bounding box center [959, 350] width 62 height 10
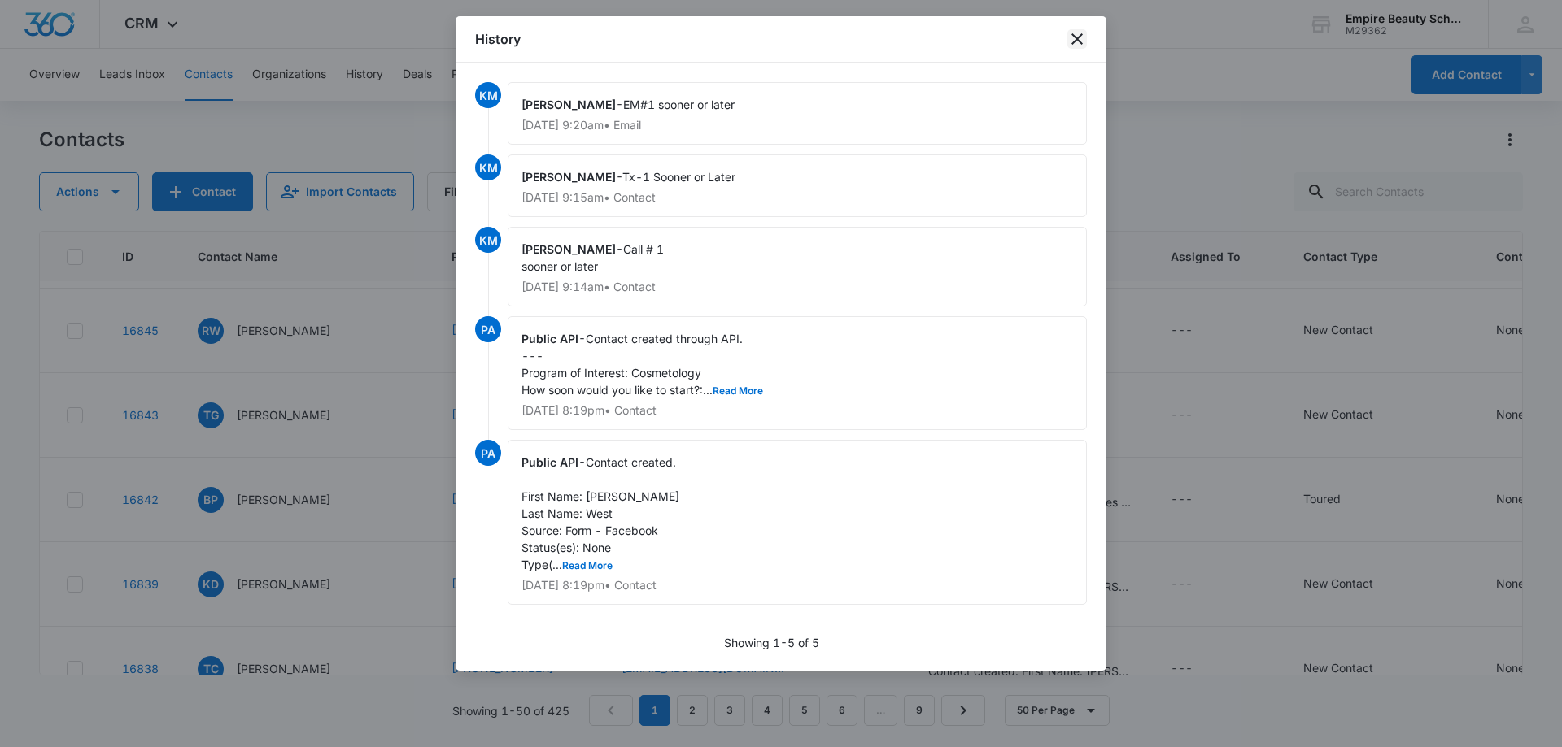
click at [1074, 40] on icon "close" at bounding box center [1077, 39] width 20 height 20
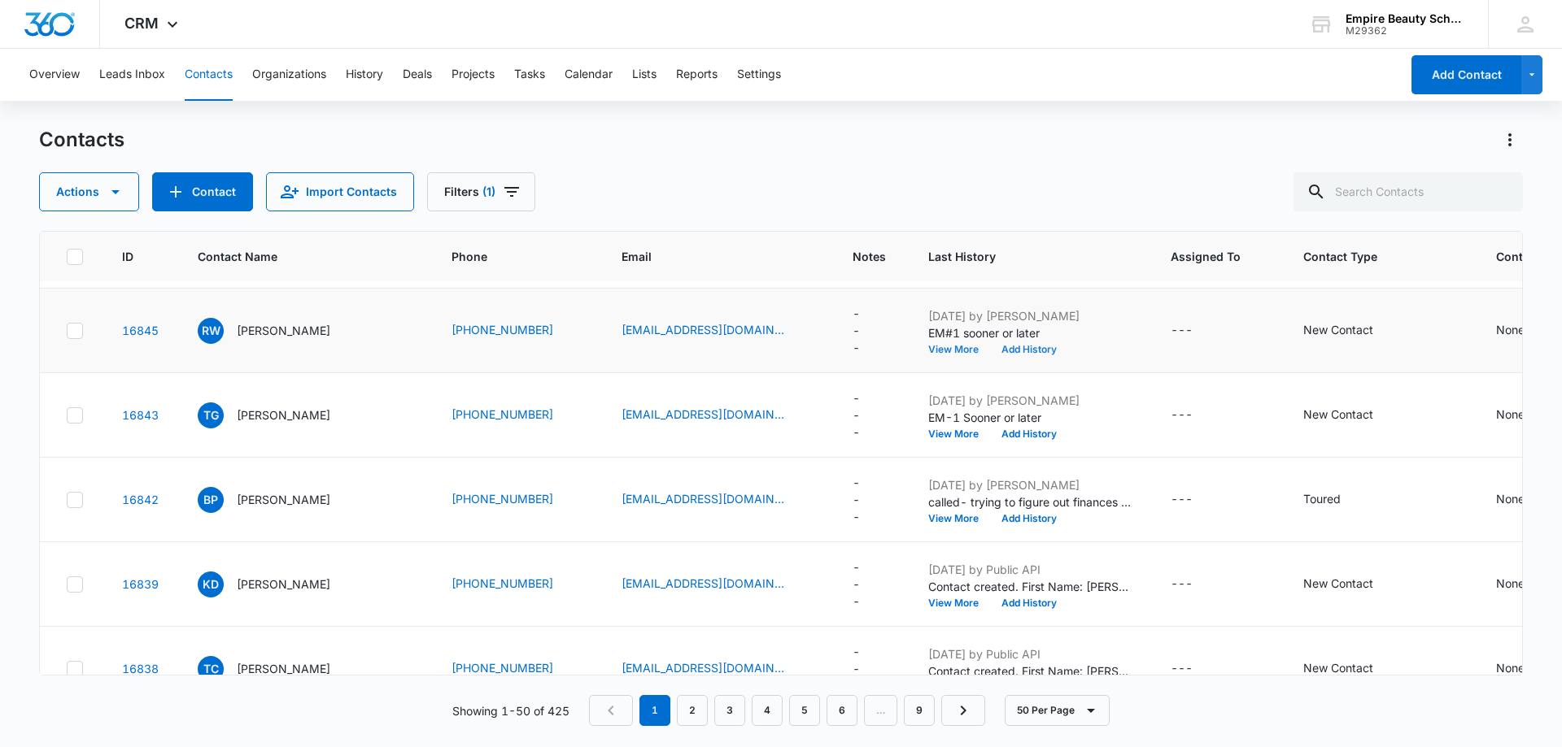
scroll to position [0, 0]
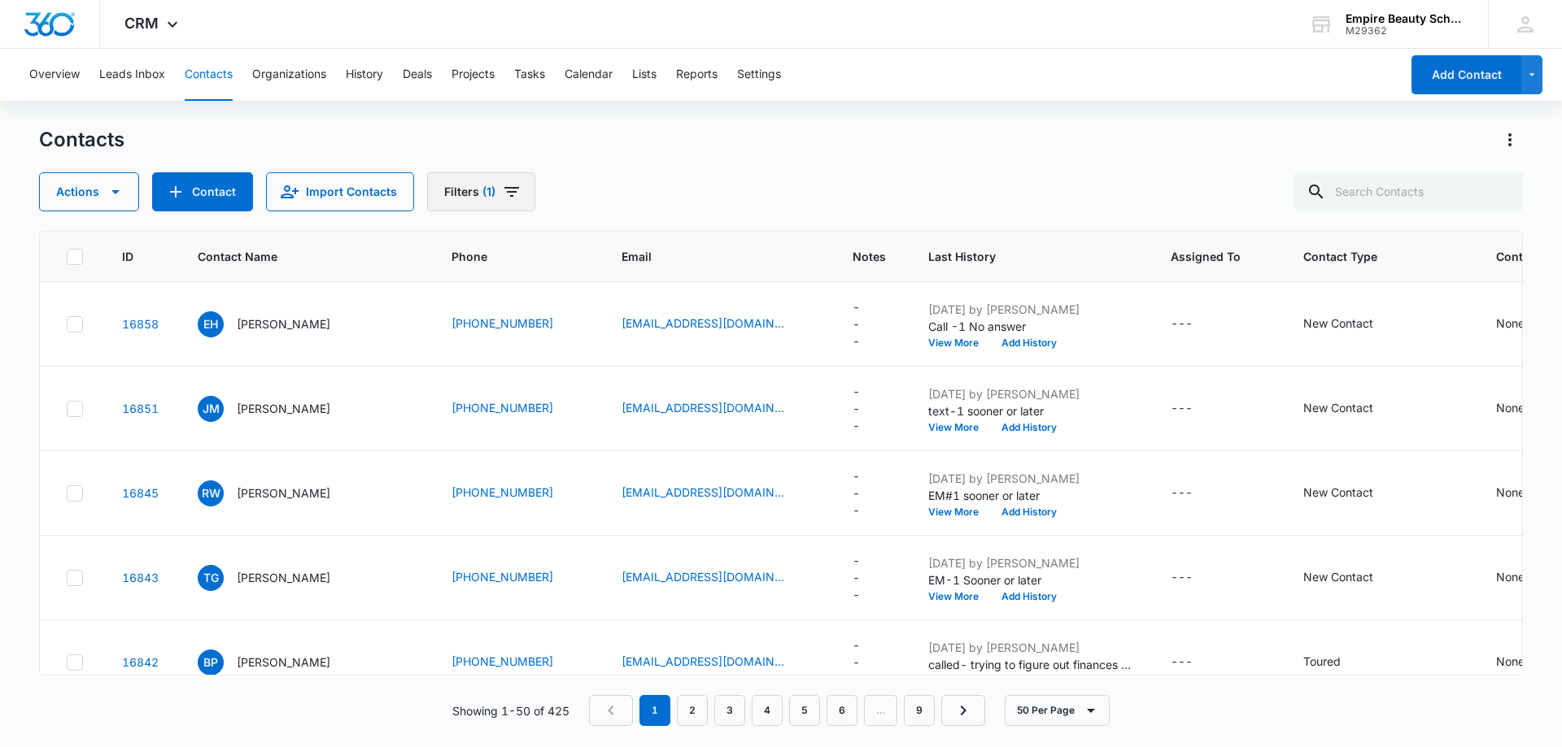
click at [505, 185] on icon "Filters" at bounding box center [512, 192] width 20 height 20
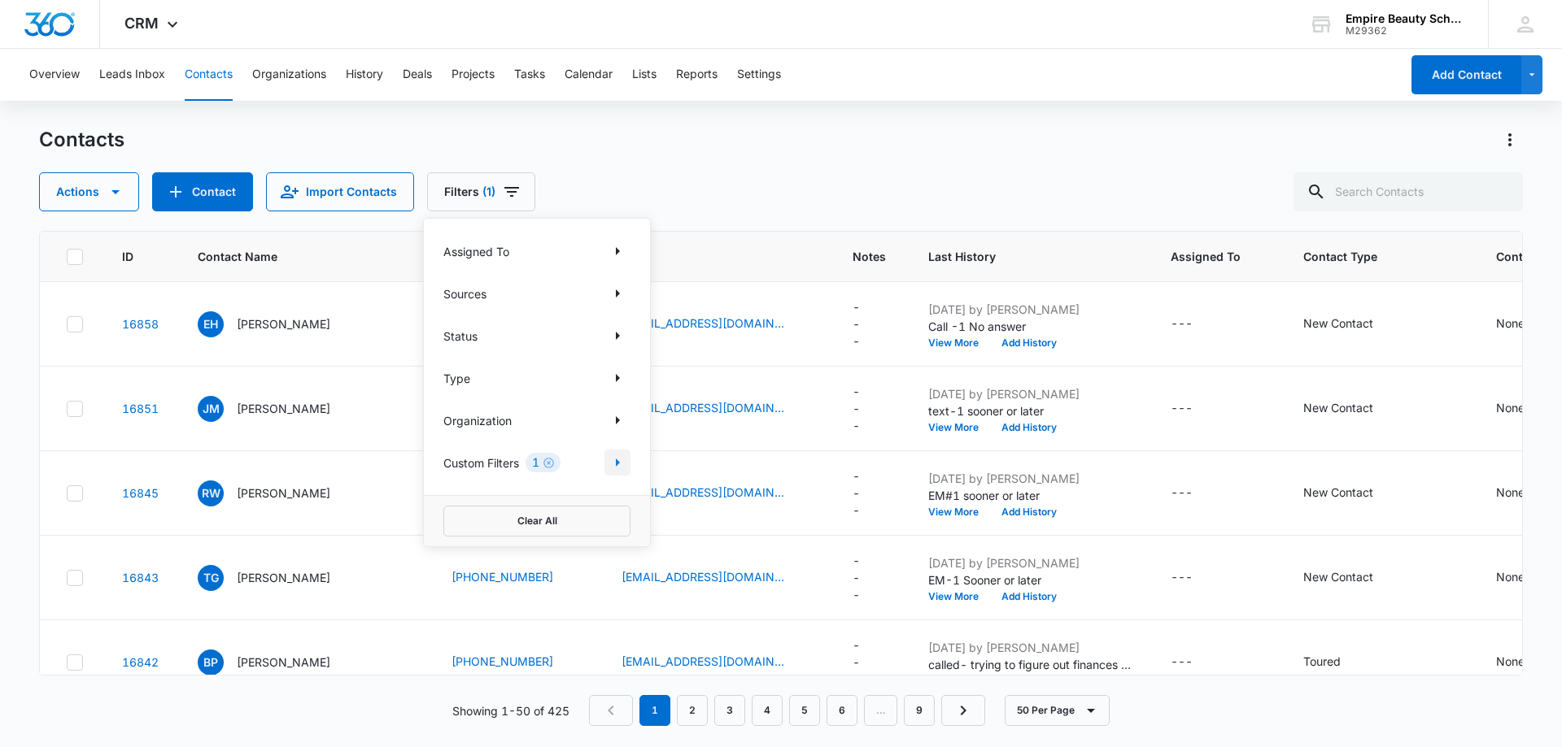
click at [614, 465] on icon "Show Custom Filters filters" at bounding box center [618, 463] width 20 height 20
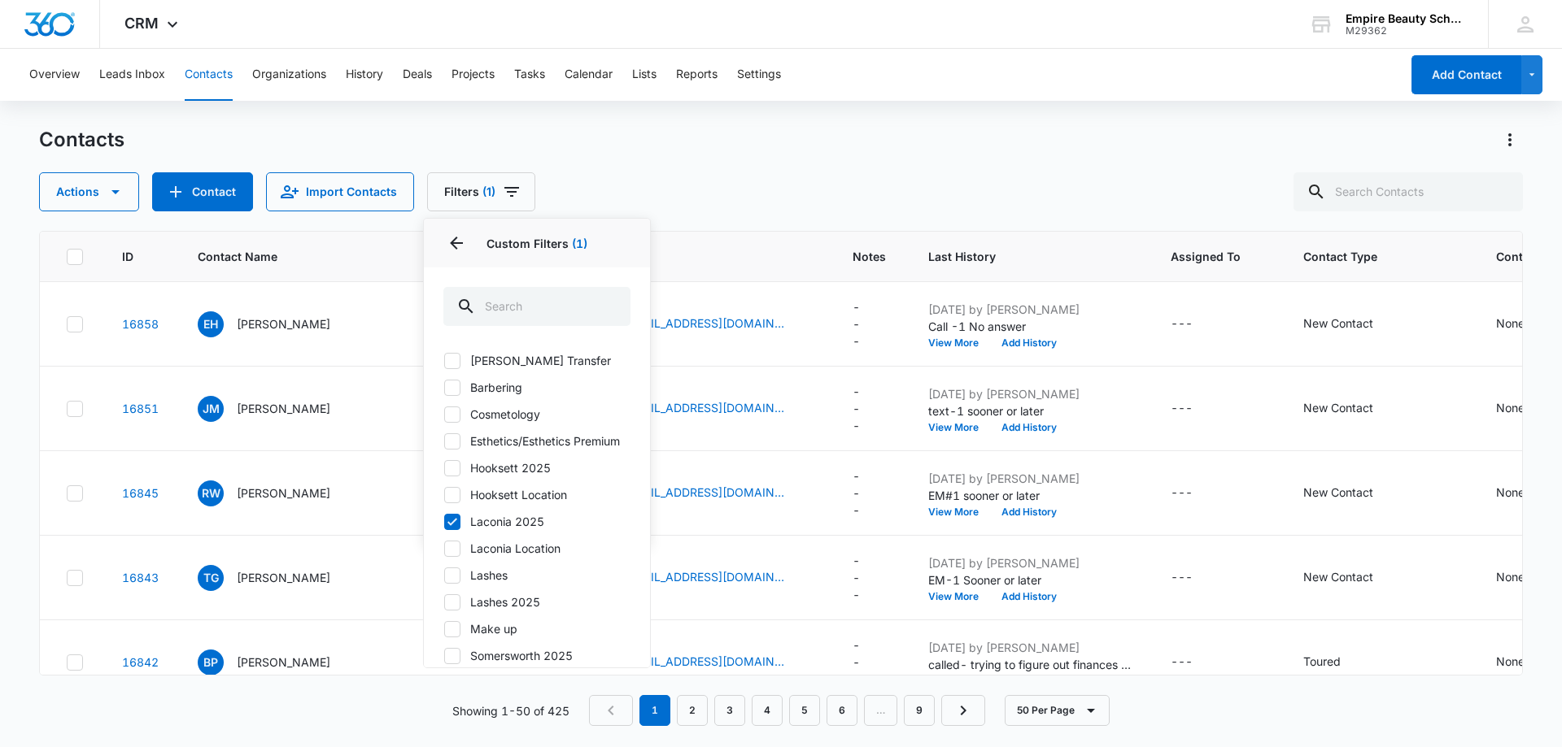
click at [691, 219] on div "Contacts Actions Contact Import Contacts Filters (1) Assigned To Sources Status…" at bounding box center [781, 436] width 1484 height 619
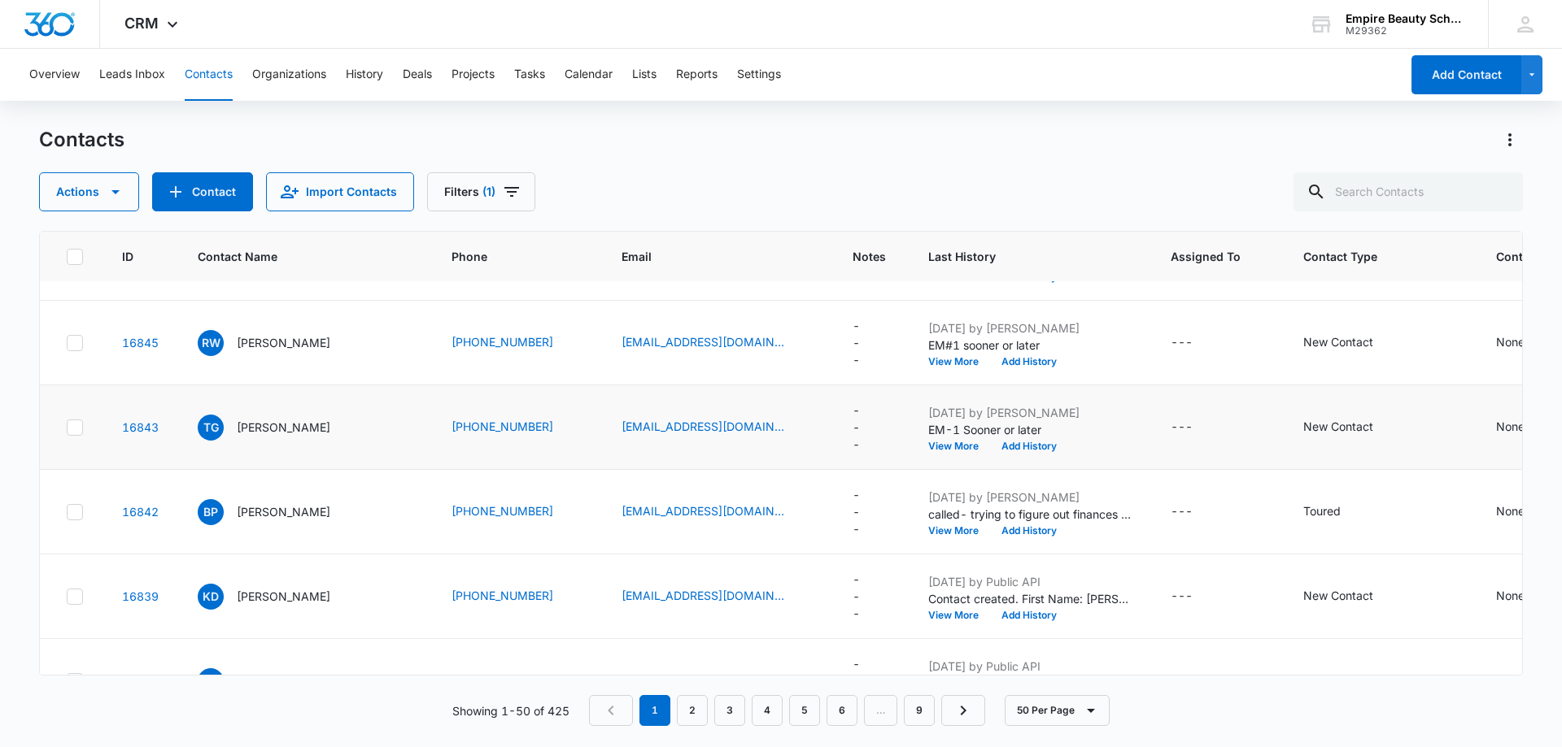
scroll to position [163, 0]
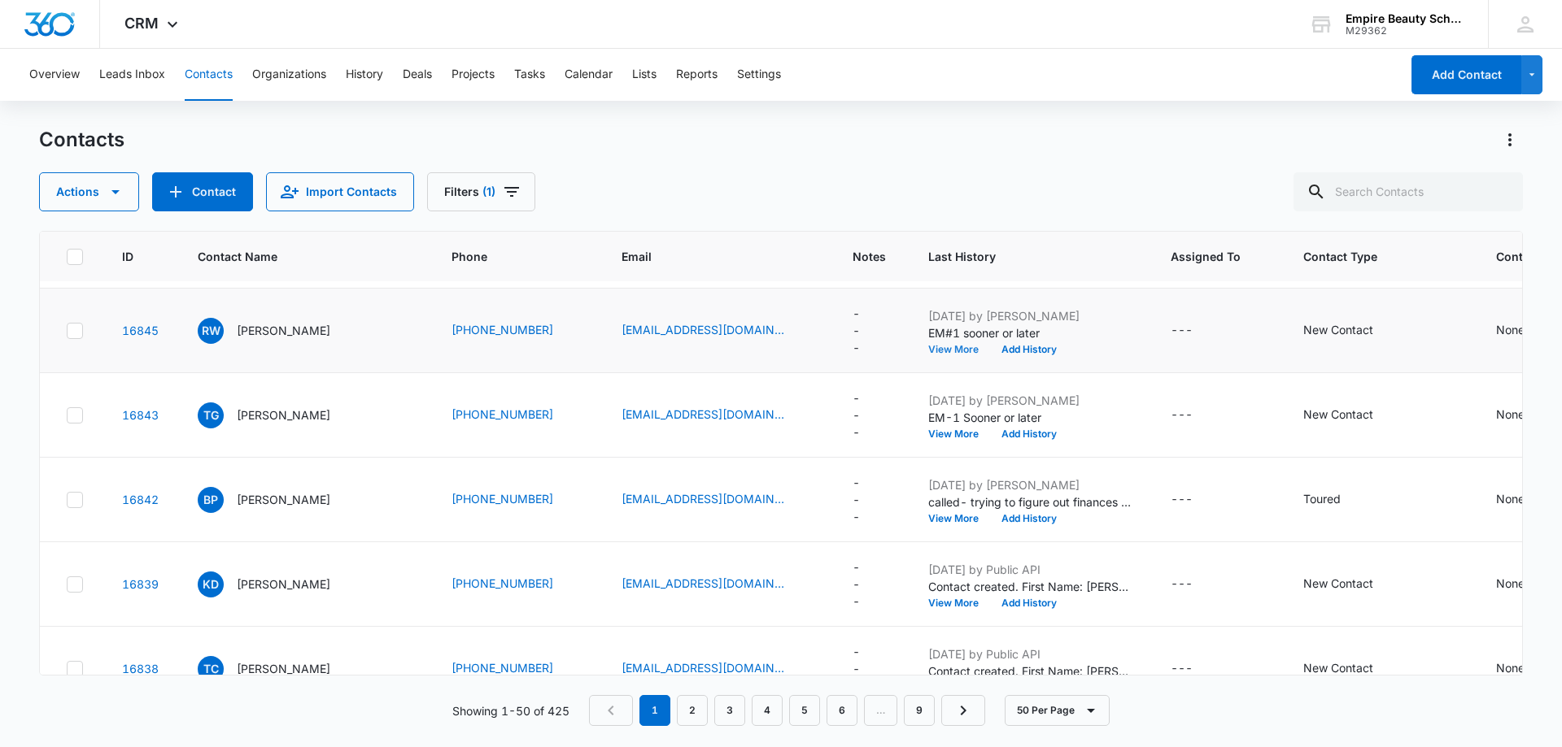
click at [928, 351] on button "View More" at bounding box center [959, 350] width 62 height 10
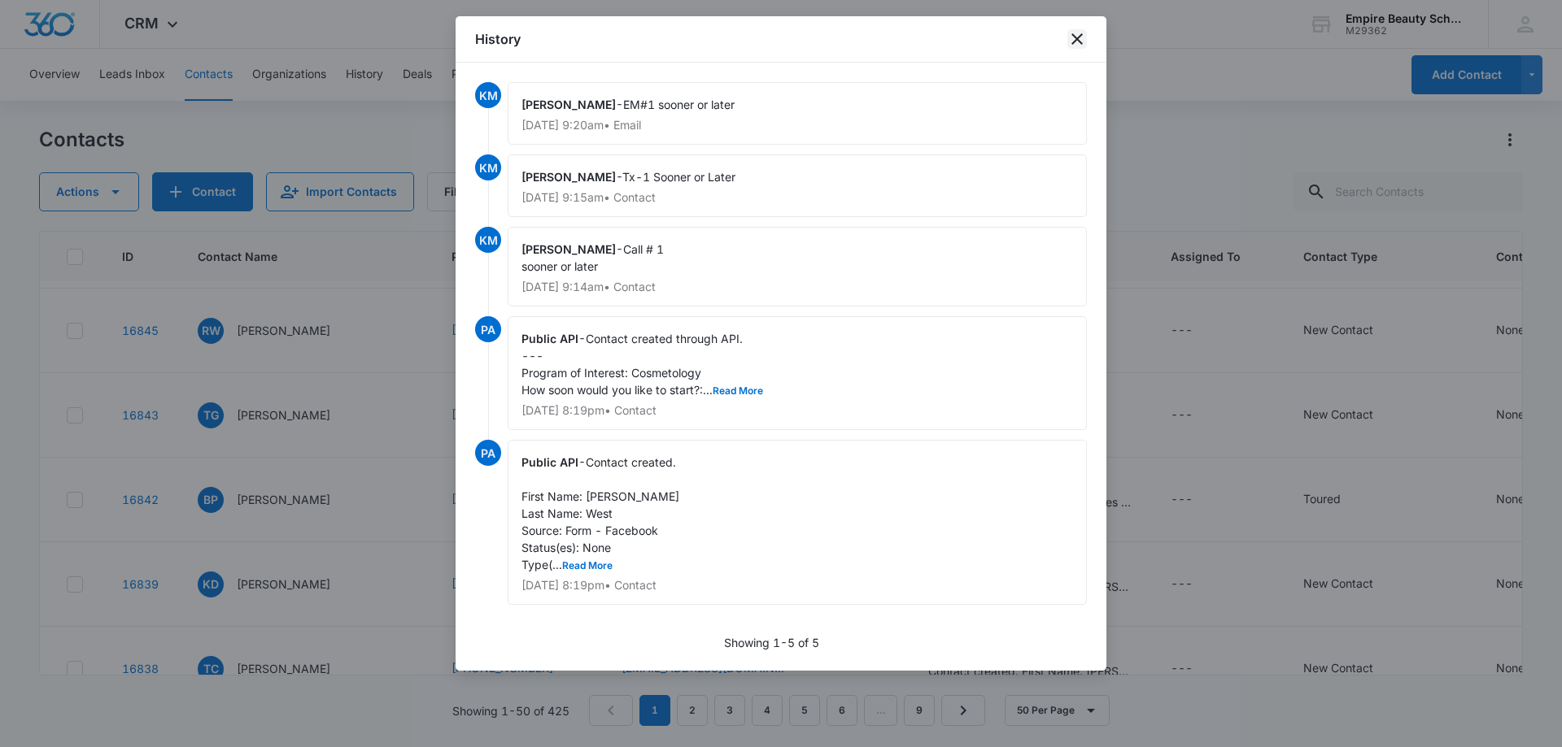
click at [1086, 43] on icon "close" at bounding box center [1077, 39] width 20 height 20
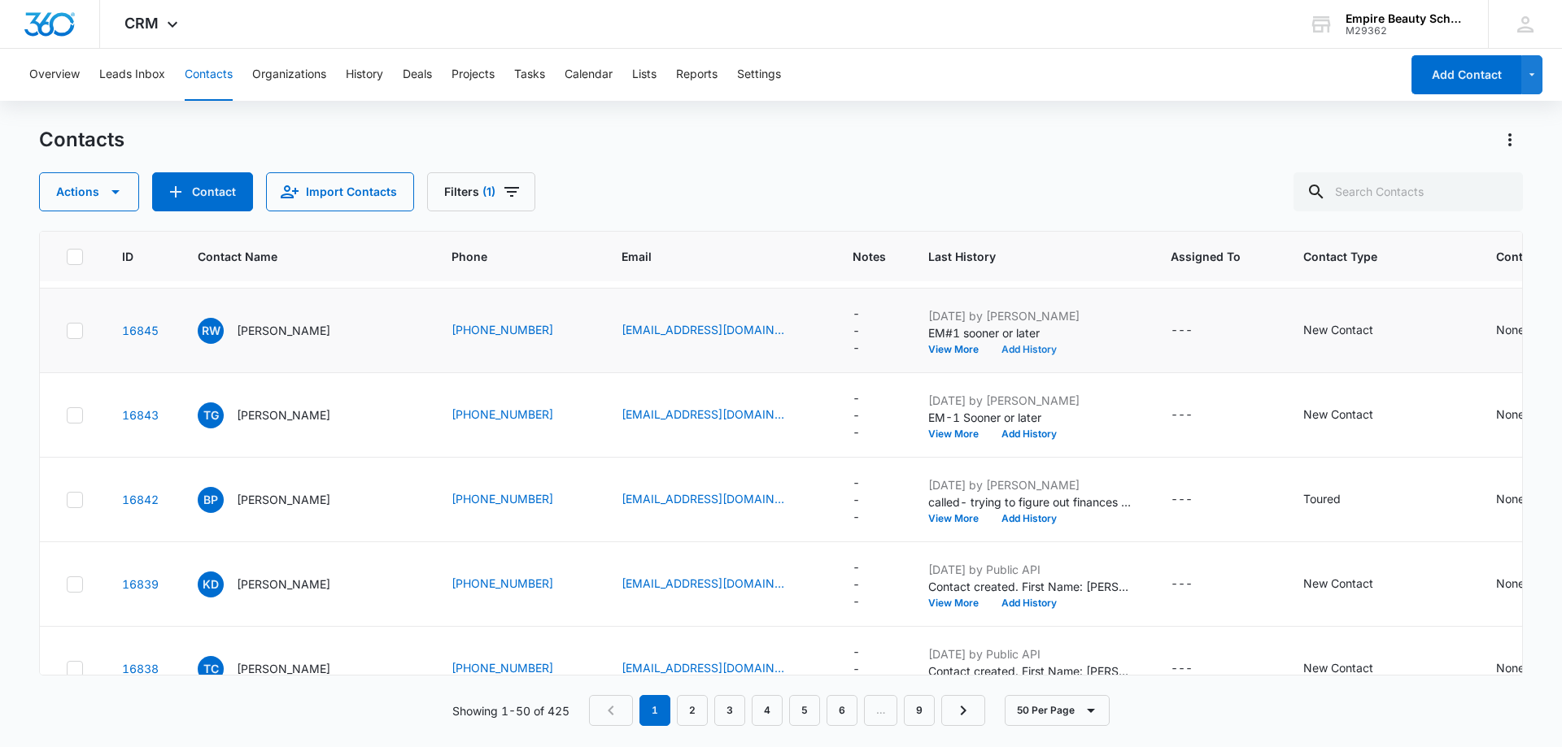
click at [1017, 350] on button "Add History" at bounding box center [1029, 350] width 78 height 10
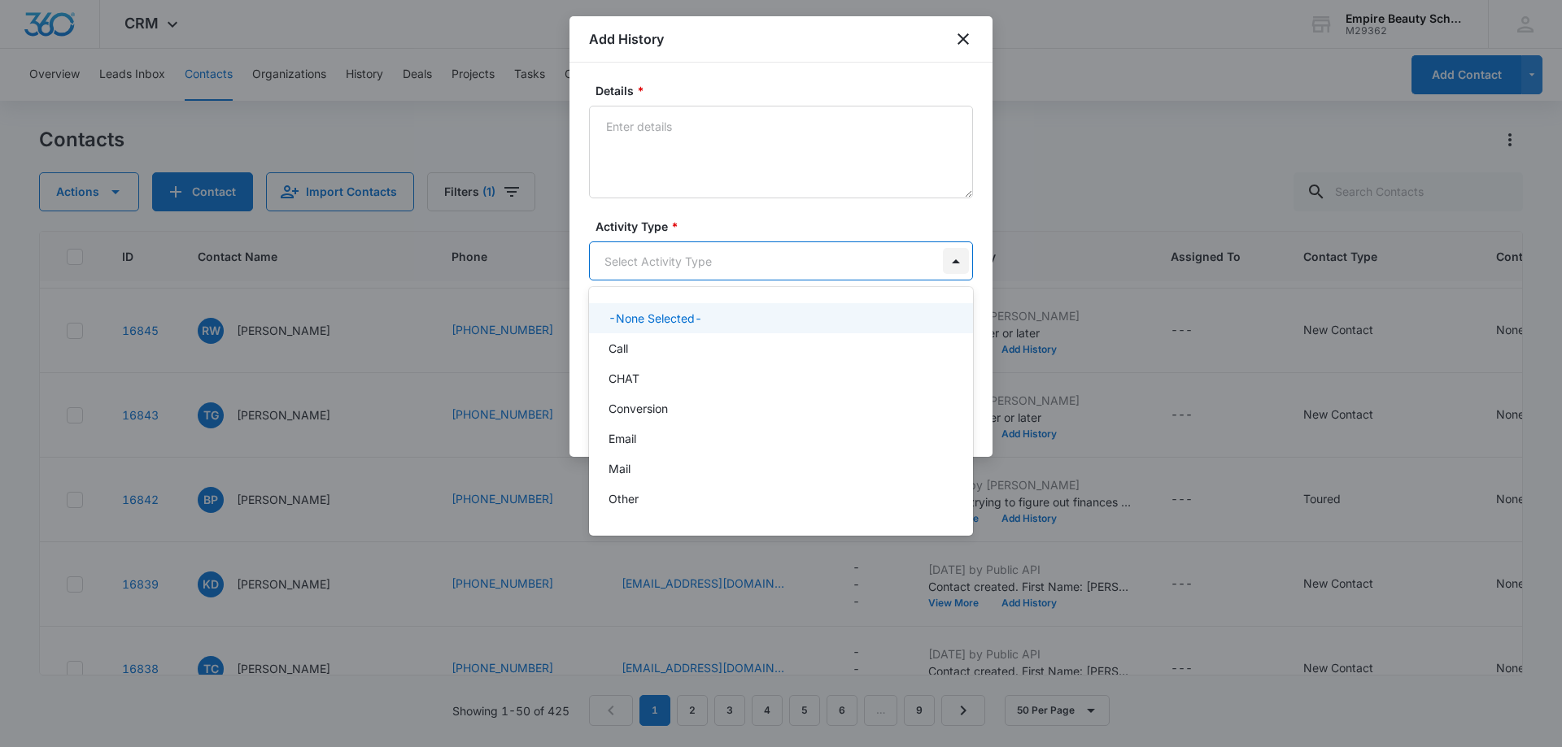
click at [952, 261] on body "CRM Apps Forms CRM Email Shop Payments POS Files Brand Settings Empire Beauty S…" at bounding box center [781, 373] width 1562 height 747
click at [709, 351] on div "Call" at bounding box center [779, 348] width 342 height 17
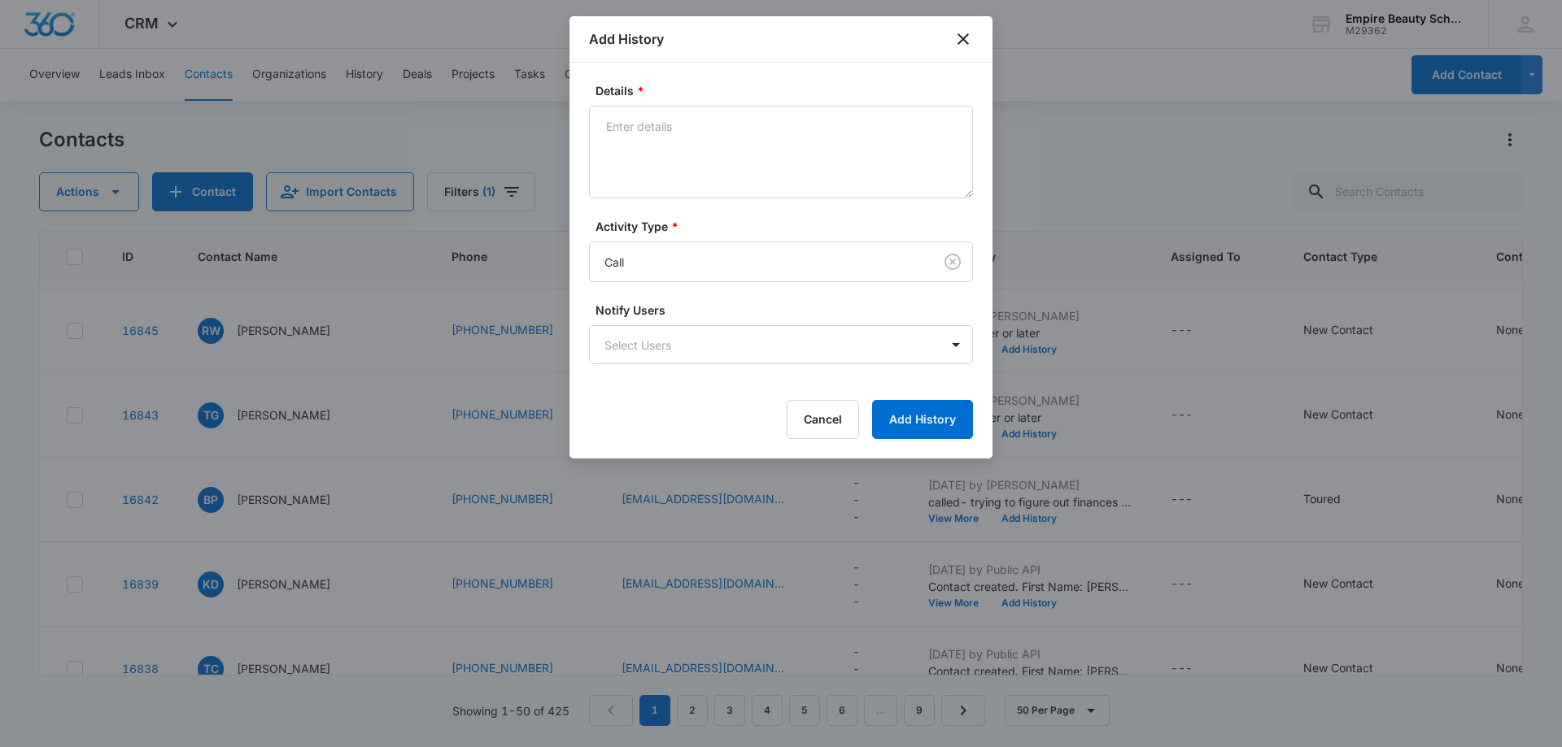
click at [1118, 105] on div at bounding box center [781, 373] width 1562 height 747
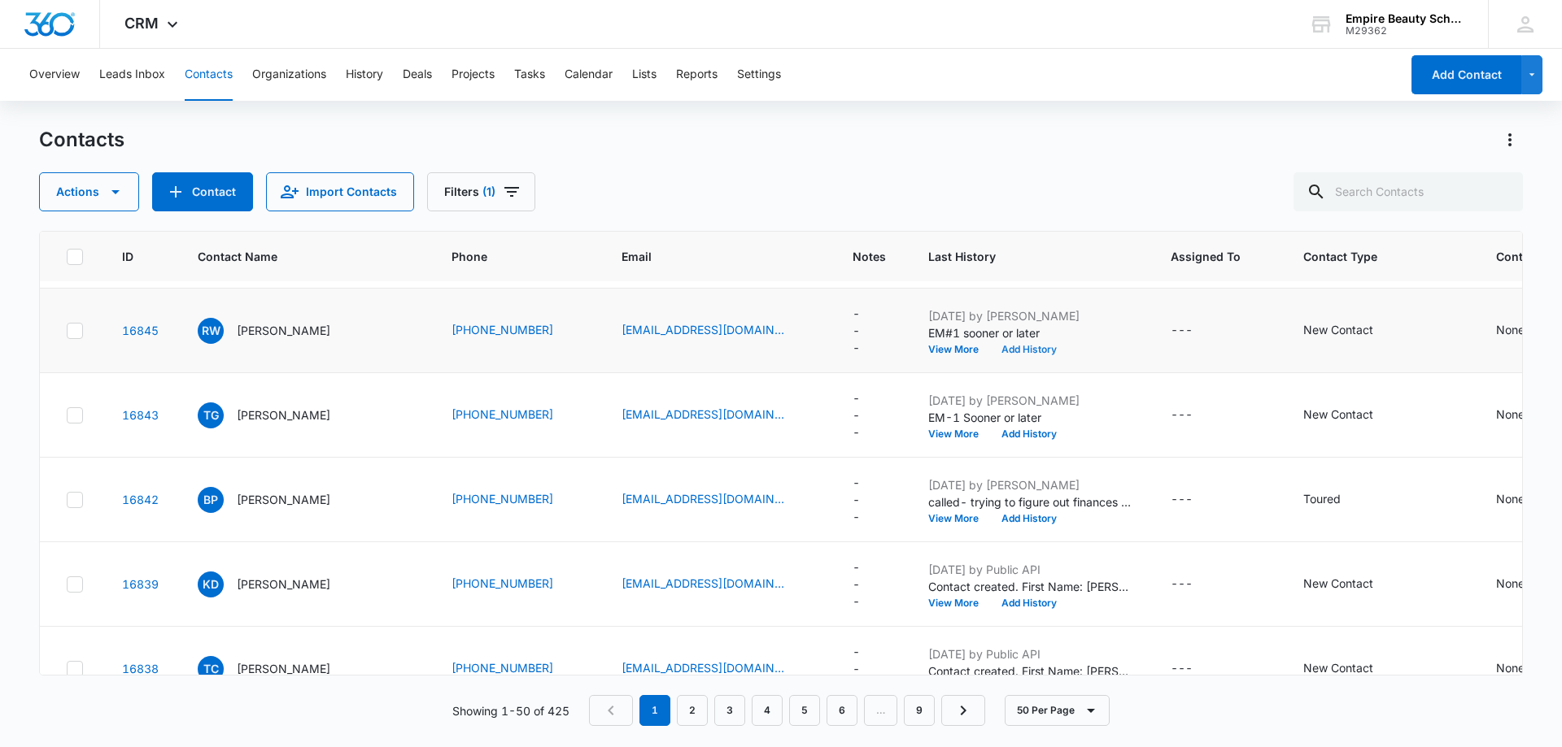
click at [1003, 351] on button "Add History" at bounding box center [1029, 350] width 78 height 10
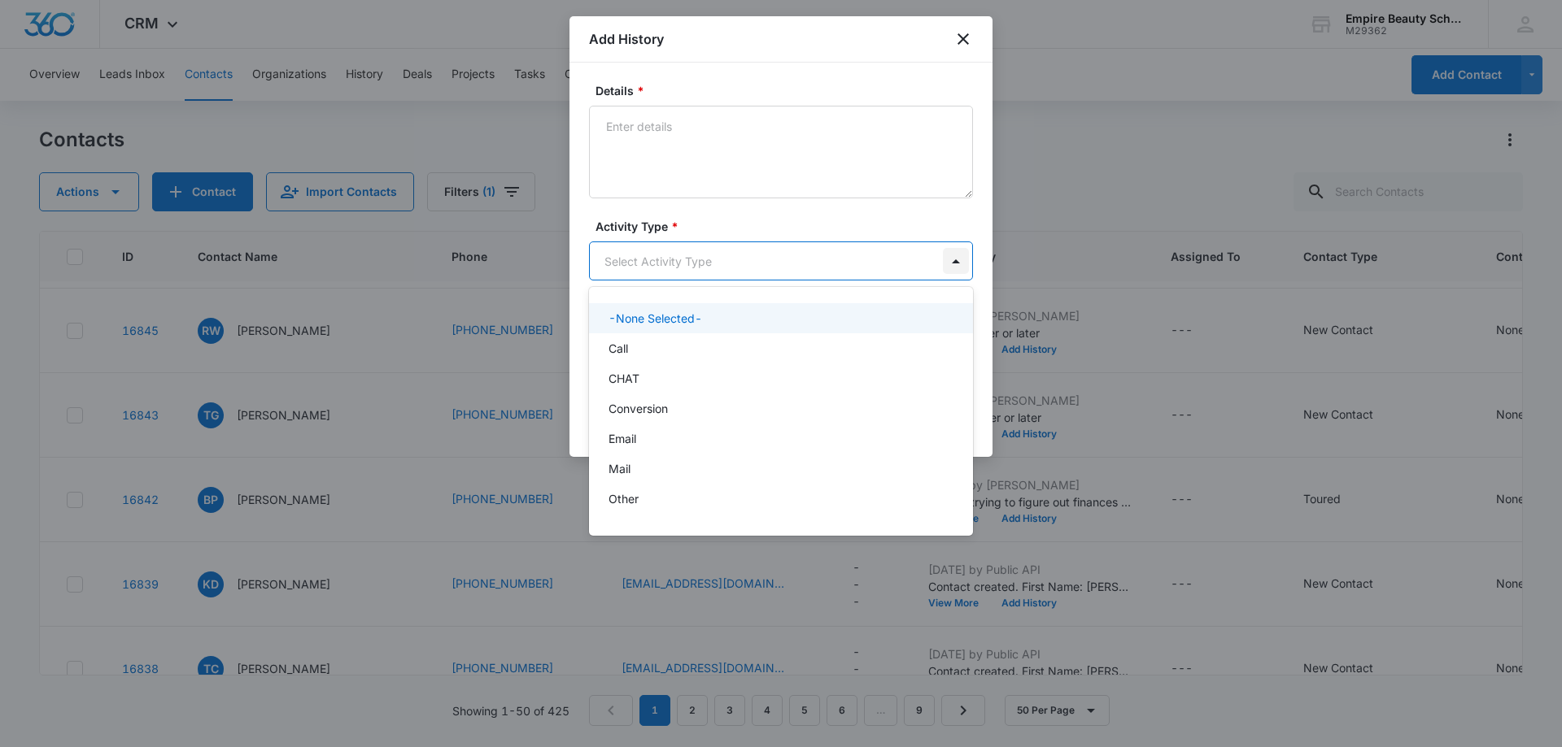
click at [947, 259] on body "CRM Apps Forms CRM Email Shop Payments POS Files Brand Settings Empire Beauty S…" at bounding box center [781, 373] width 1562 height 747
click at [746, 339] on div "Call" at bounding box center [781, 348] width 384 height 30
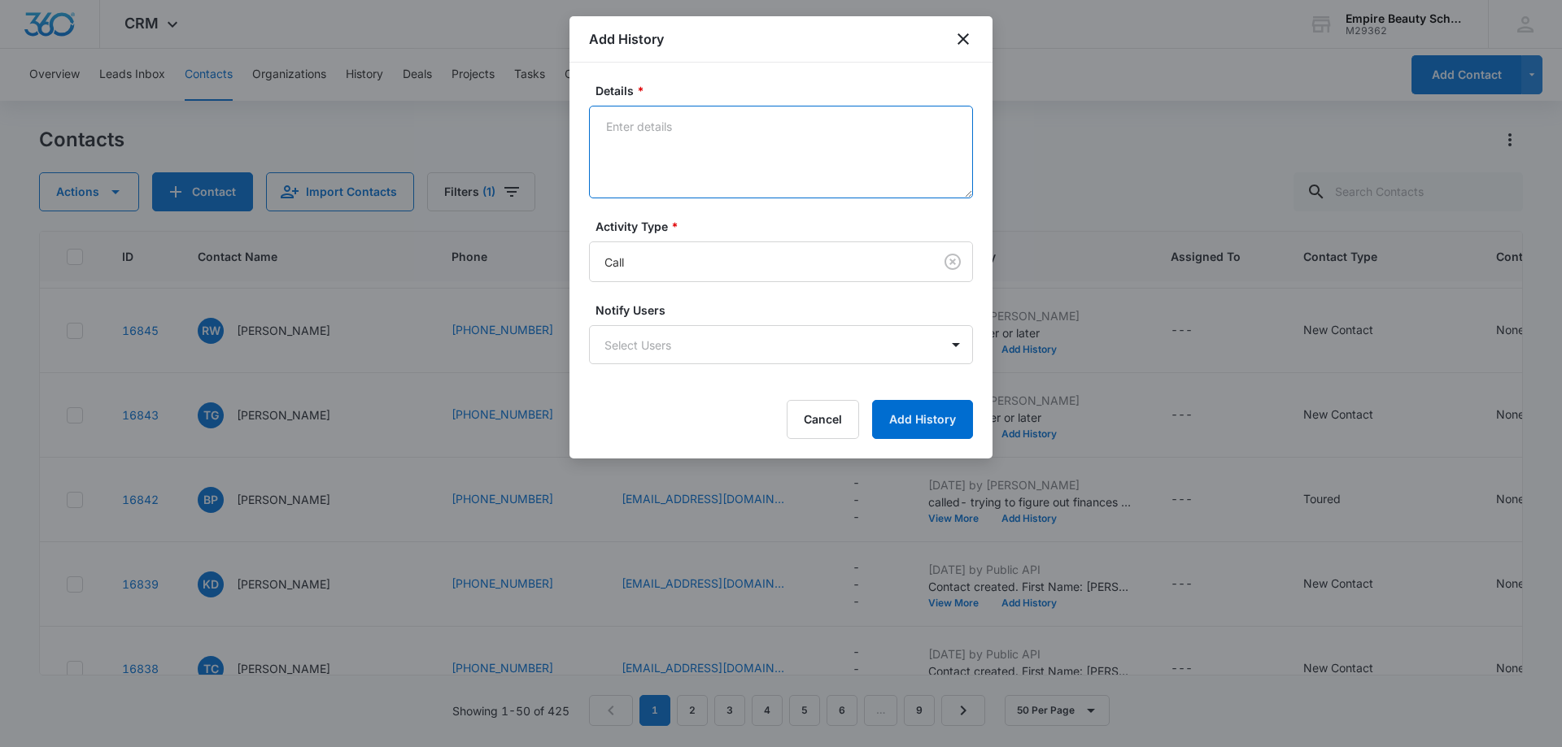
click at [610, 137] on textarea "Details *" at bounding box center [781, 152] width 384 height 93
type textarea "call 2 how long"
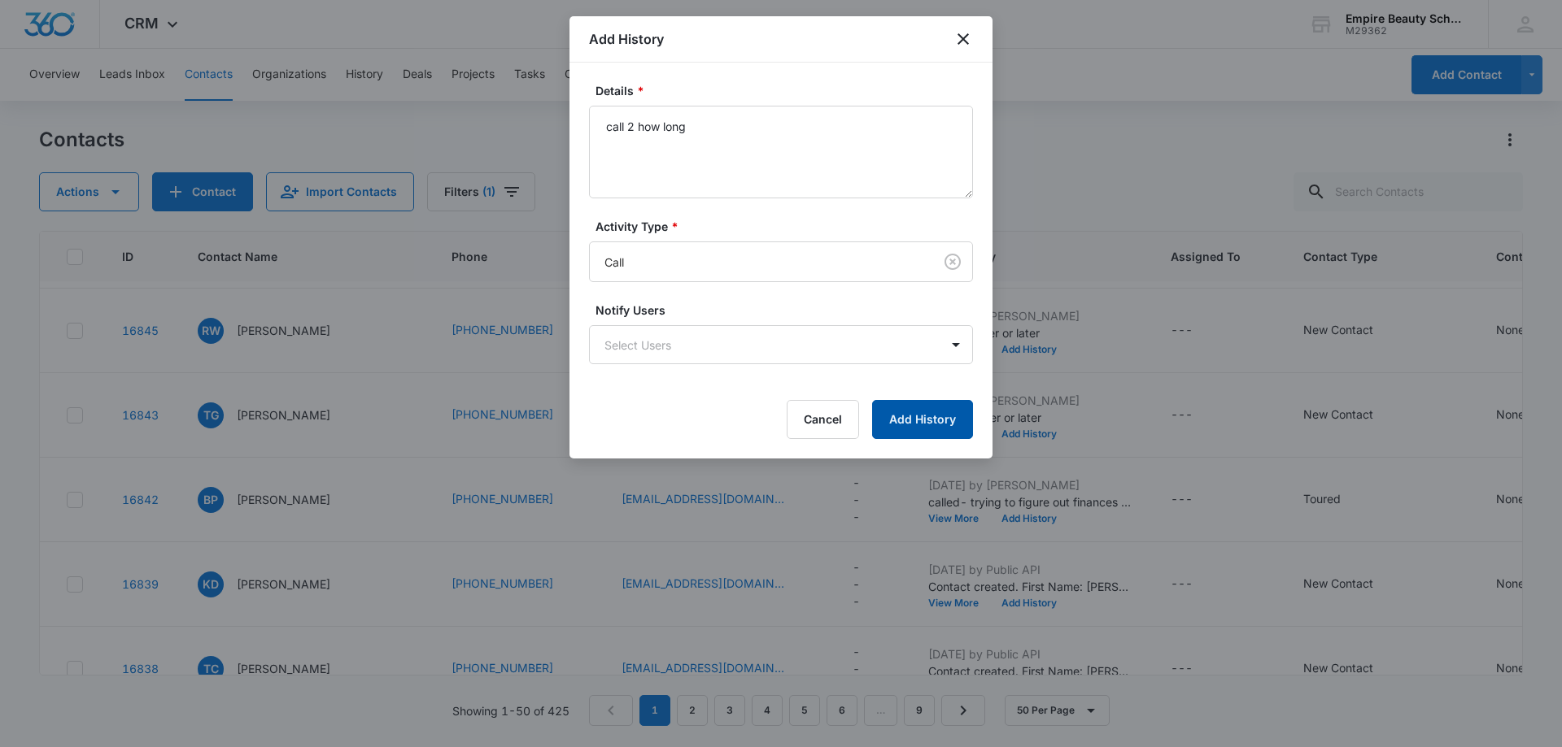
click at [941, 419] on button "Add History" at bounding box center [922, 419] width 101 height 39
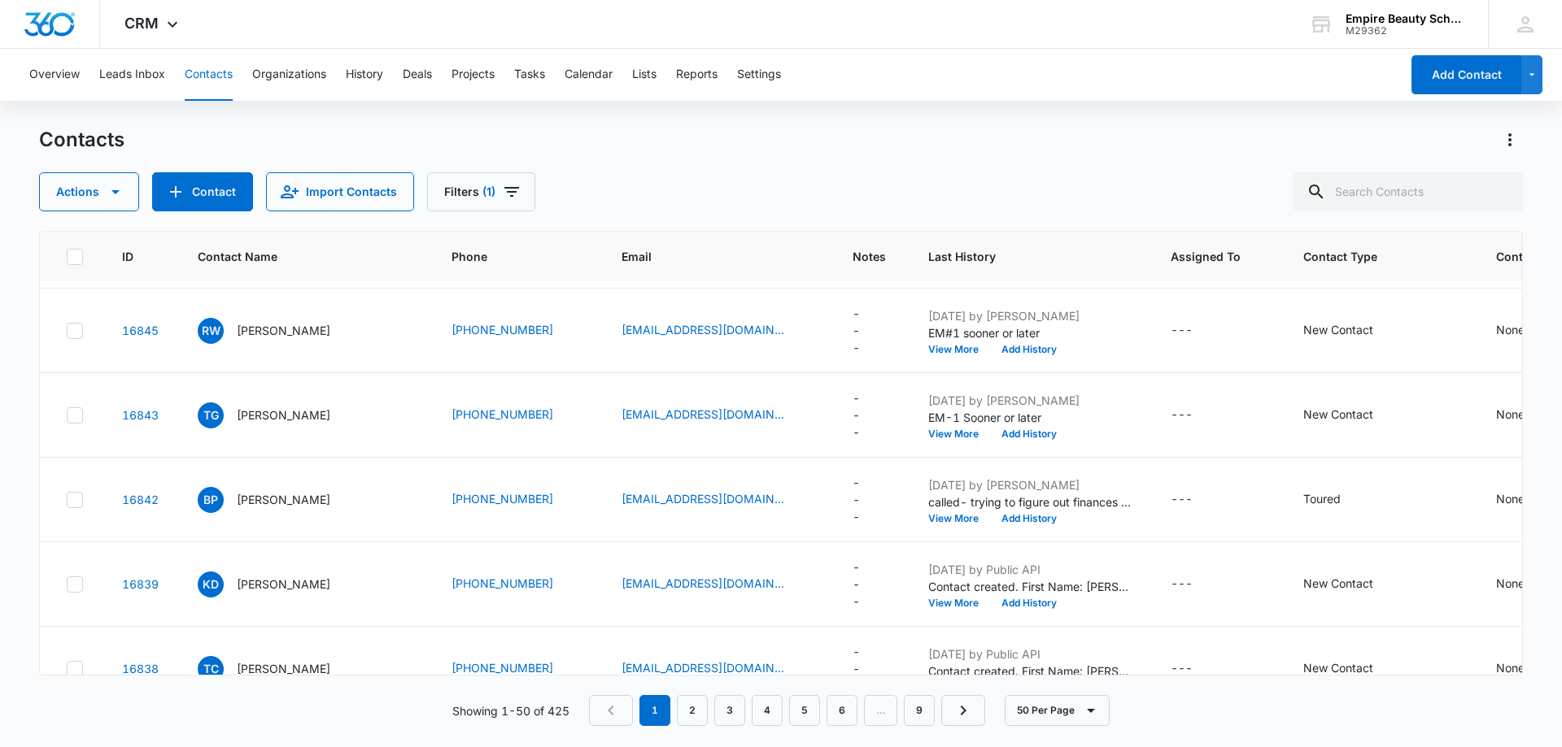
click at [917, 124] on div "Overview Leads Inbox Contacts Organizations History Deals Projects Tasks Calend…" at bounding box center [781, 397] width 1562 height 697
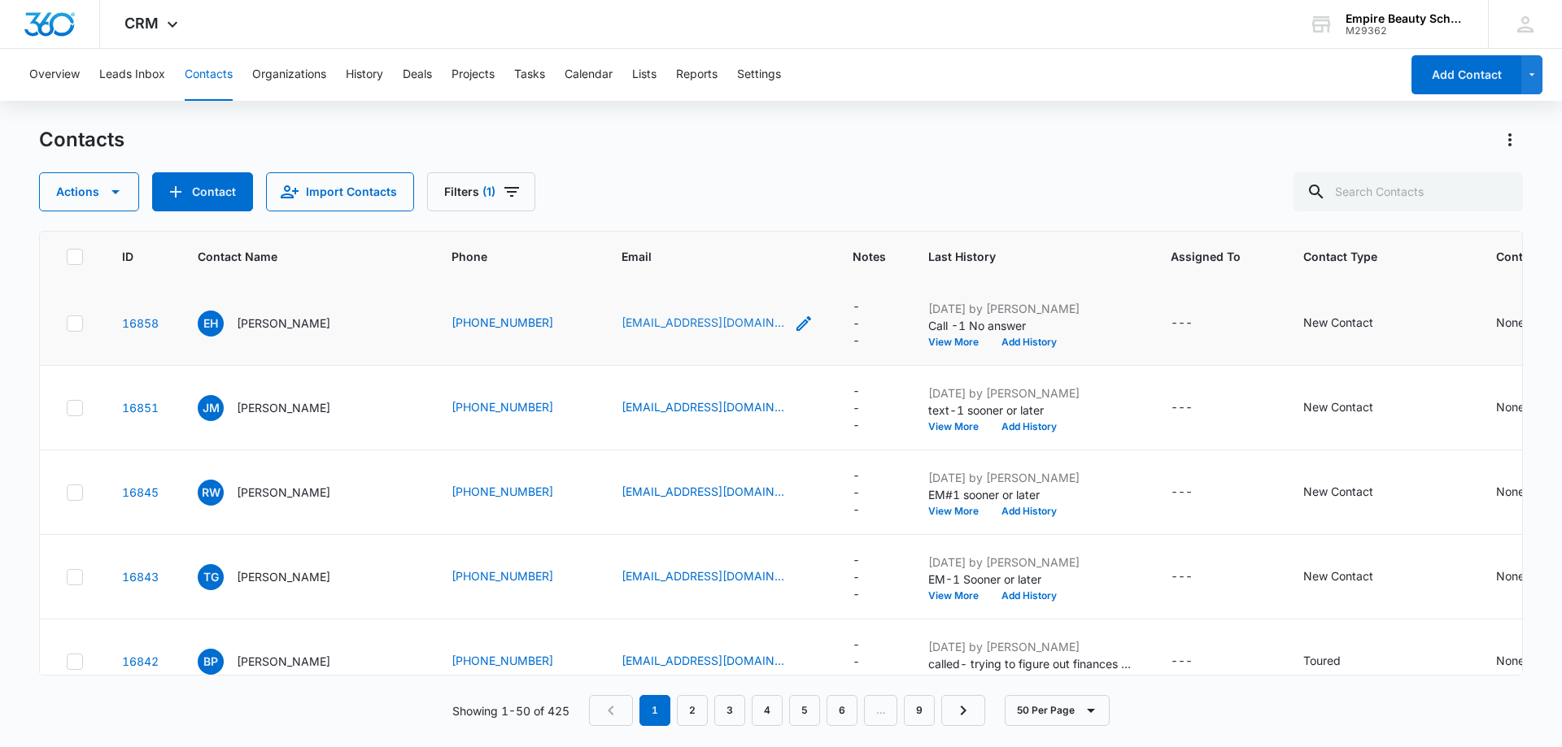
scroll to position [0, 0]
click at [1371, 189] on input "text" at bounding box center [1407, 191] width 229 height 39
type input "3700"
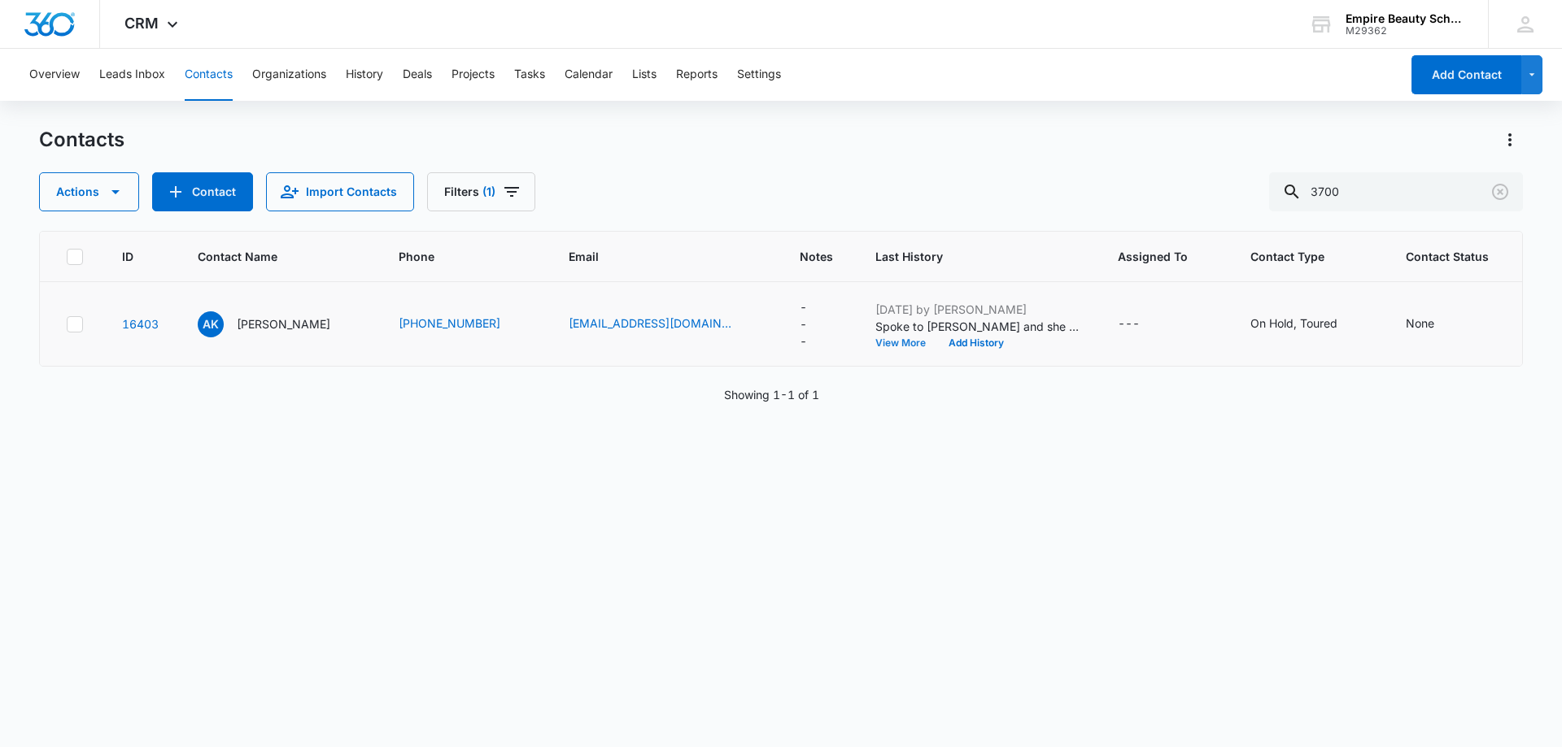
click at [882, 341] on button "View More" at bounding box center [906, 343] width 62 height 10
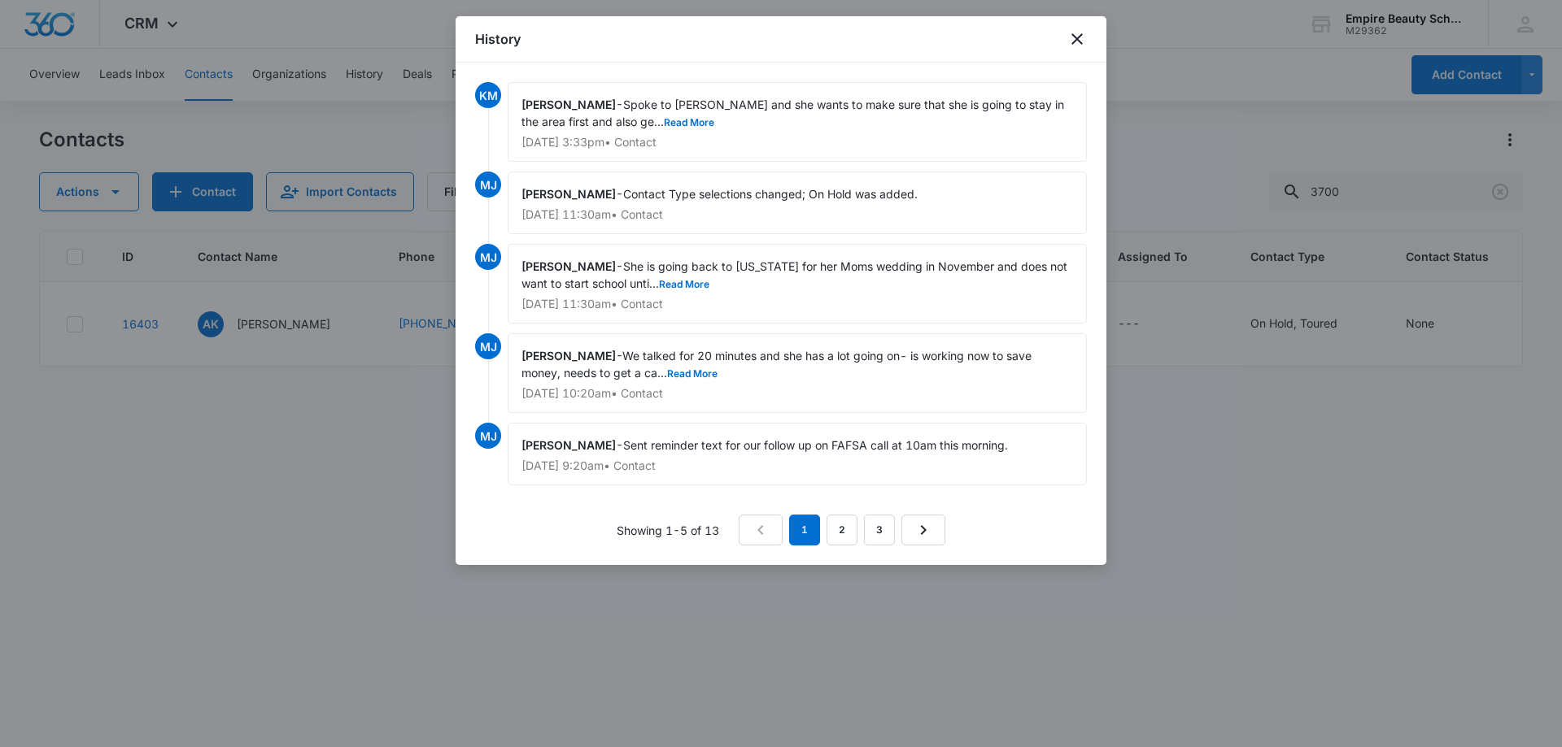
click at [643, 125] on div "Kate Maleski - Spoke to Anjulina and she wants to make sure that she is going t…" at bounding box center [797, 122] width 579 height 80
click at [664, 123] on button "Read More" at bounding box center [689, 123] width 50 height 10
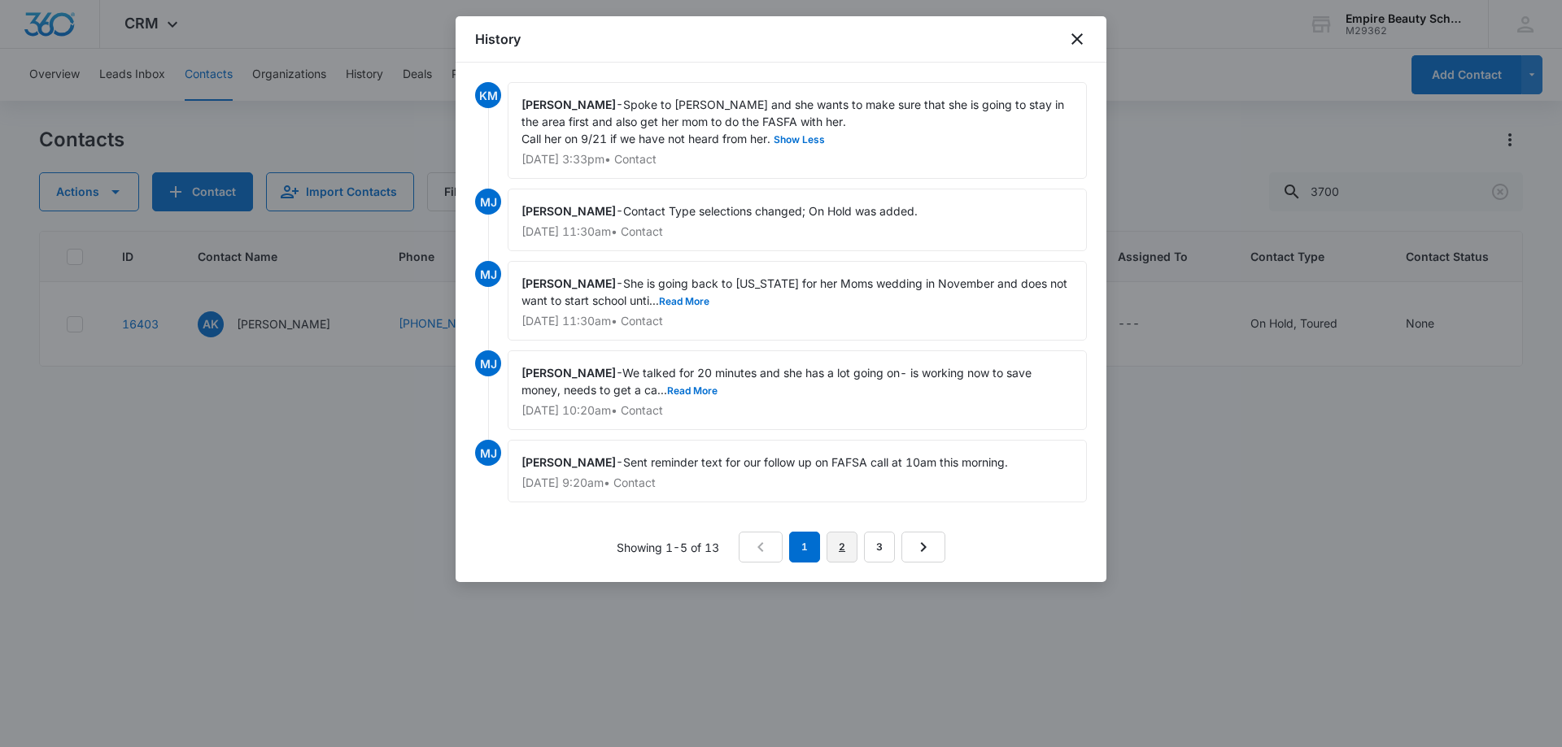
click at [836, 551] on link "2" at bounding box center [841, 547] width 31 height 31
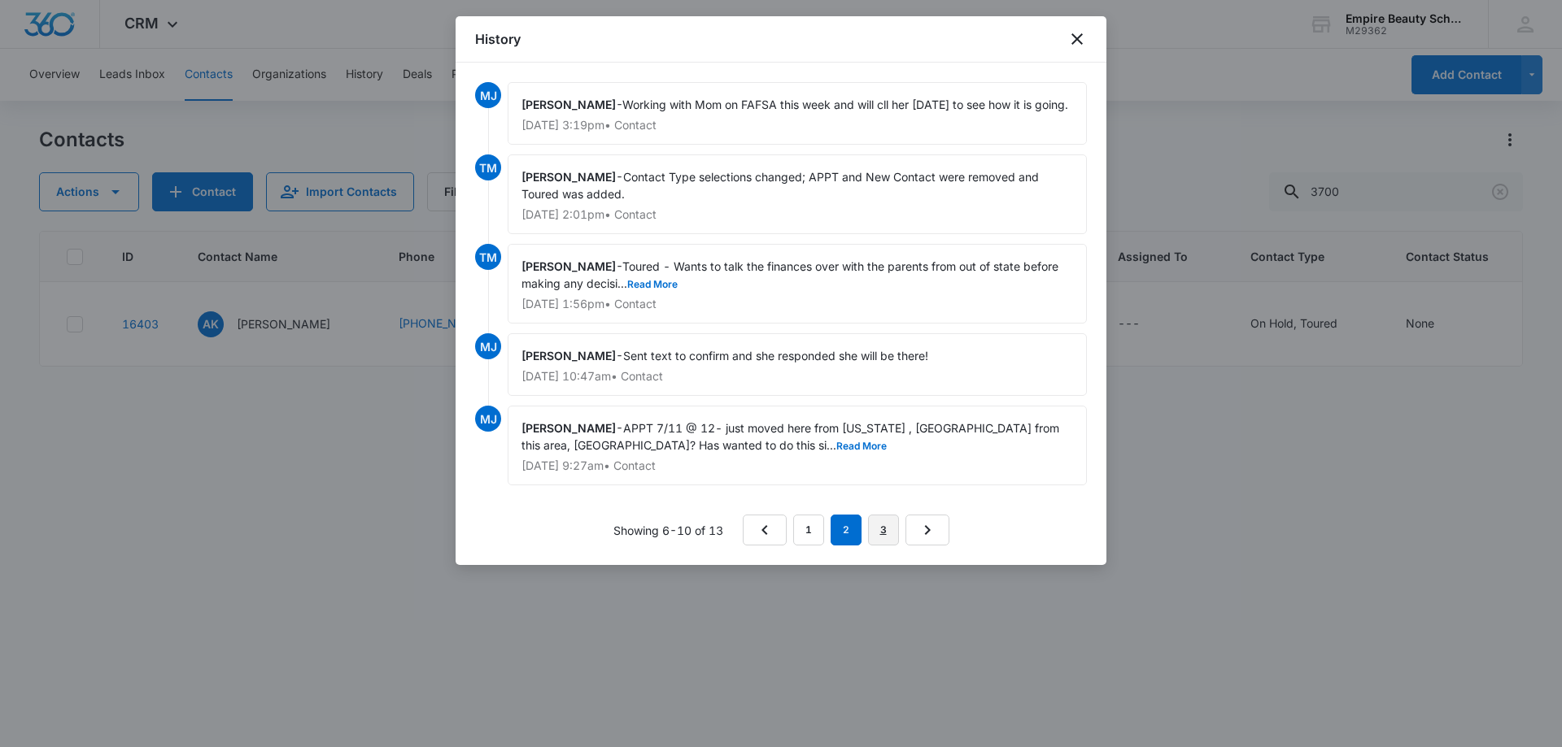
click at [876, 546] on link "3" at bounding box center [883, 530] width 31 height 31
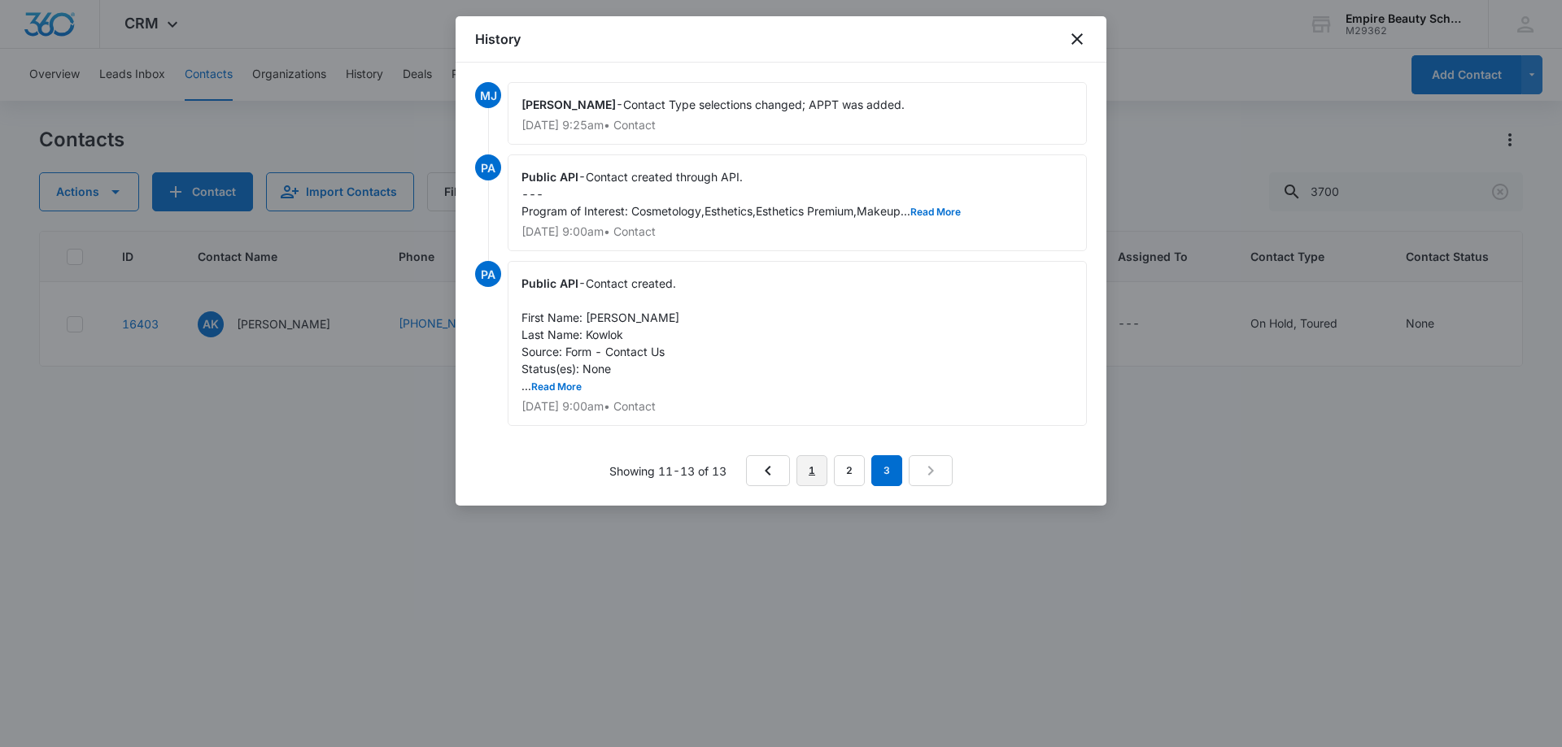
click at [816, 472] on link "1" at bounding box center [811, 470] width 31 height 31
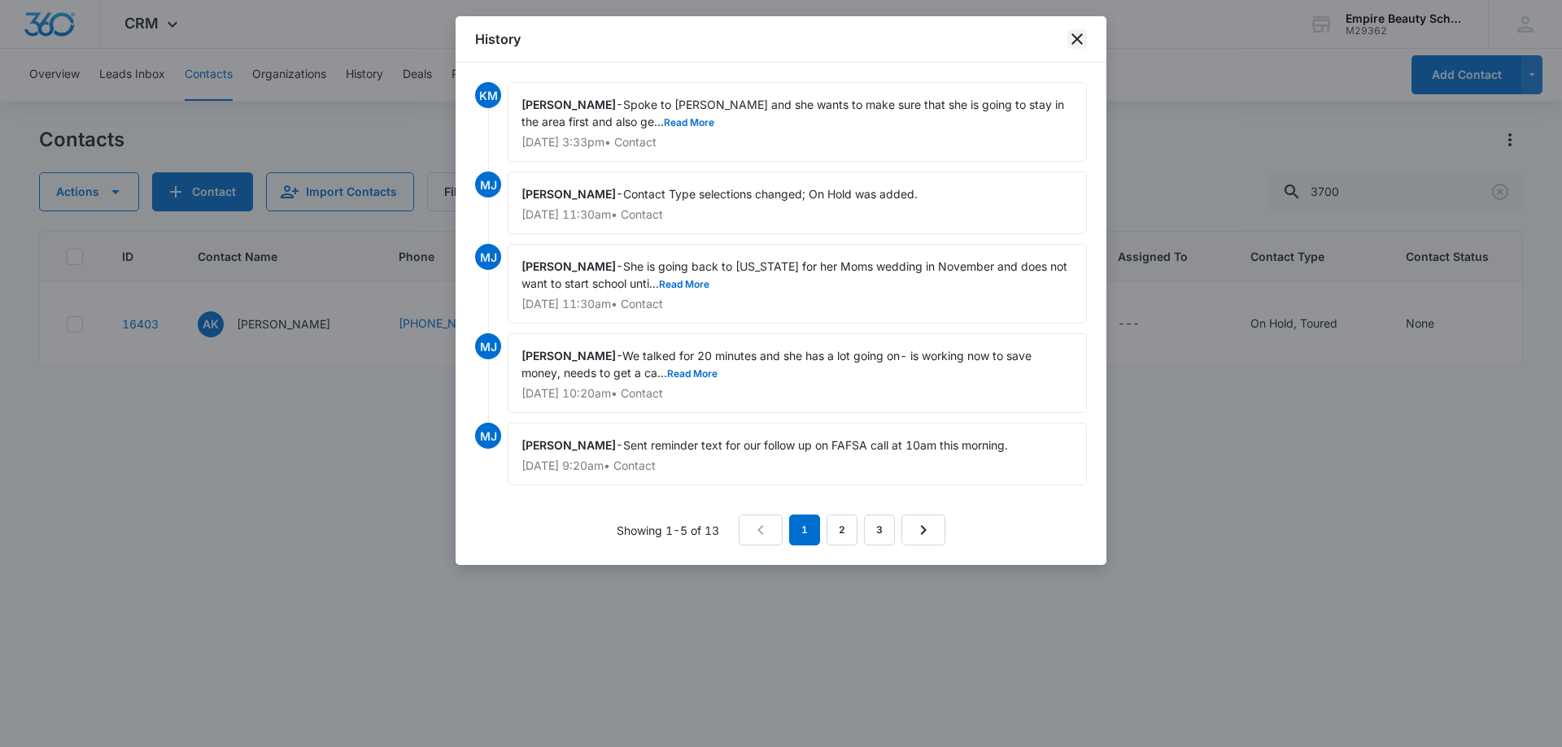
click at [1070, 37] on icon "close" at bounding box center [1077, 39] width 20 height 20
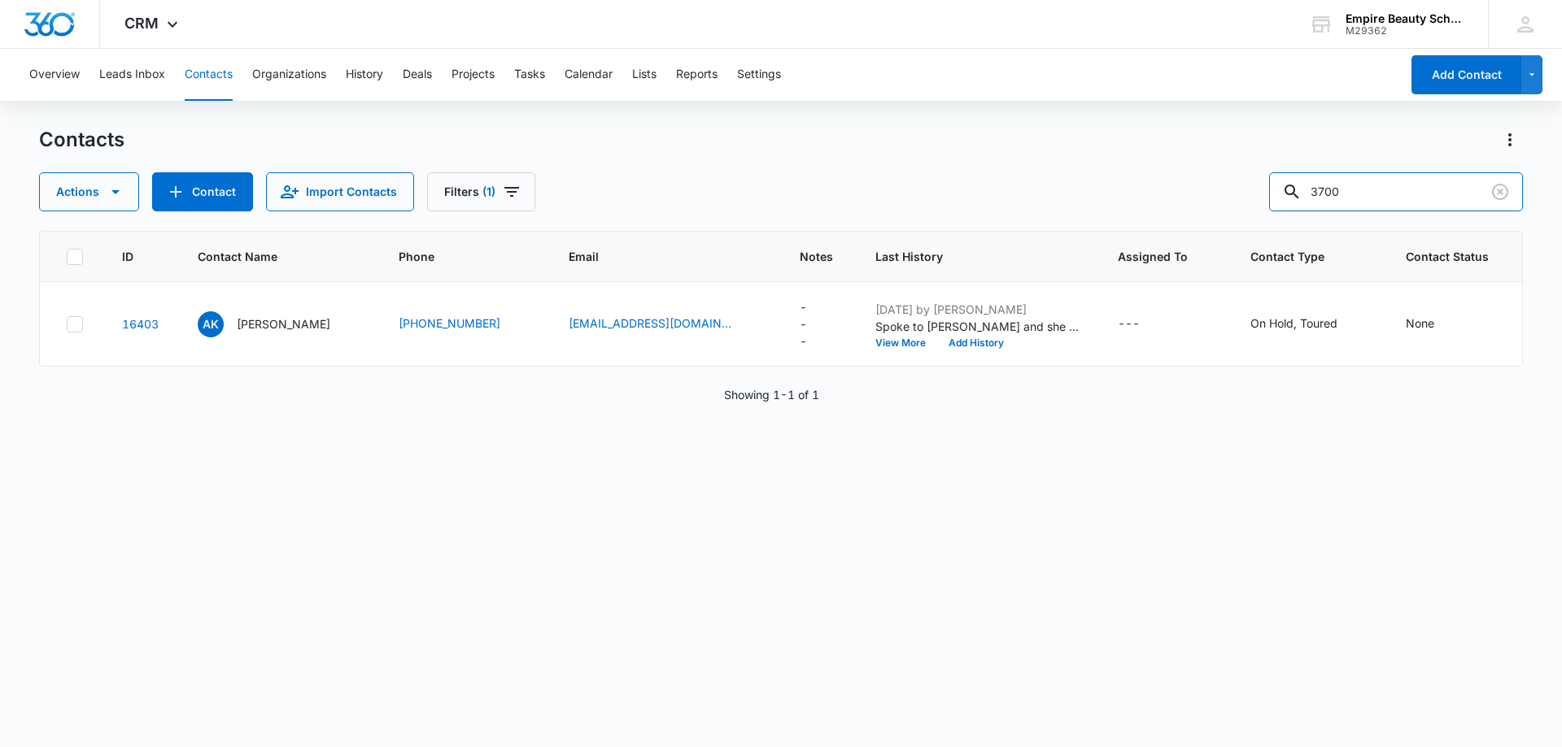
drag, startPoint x: 1384, startPoint y: 189, endPoint x: 1207, endPoint y: 203, distance: 177.8
click at [1207, 203] on div "Actions Contact Import Contacts Filters (1) 3700" at bounding box center [781, 191] width 1484 height 39
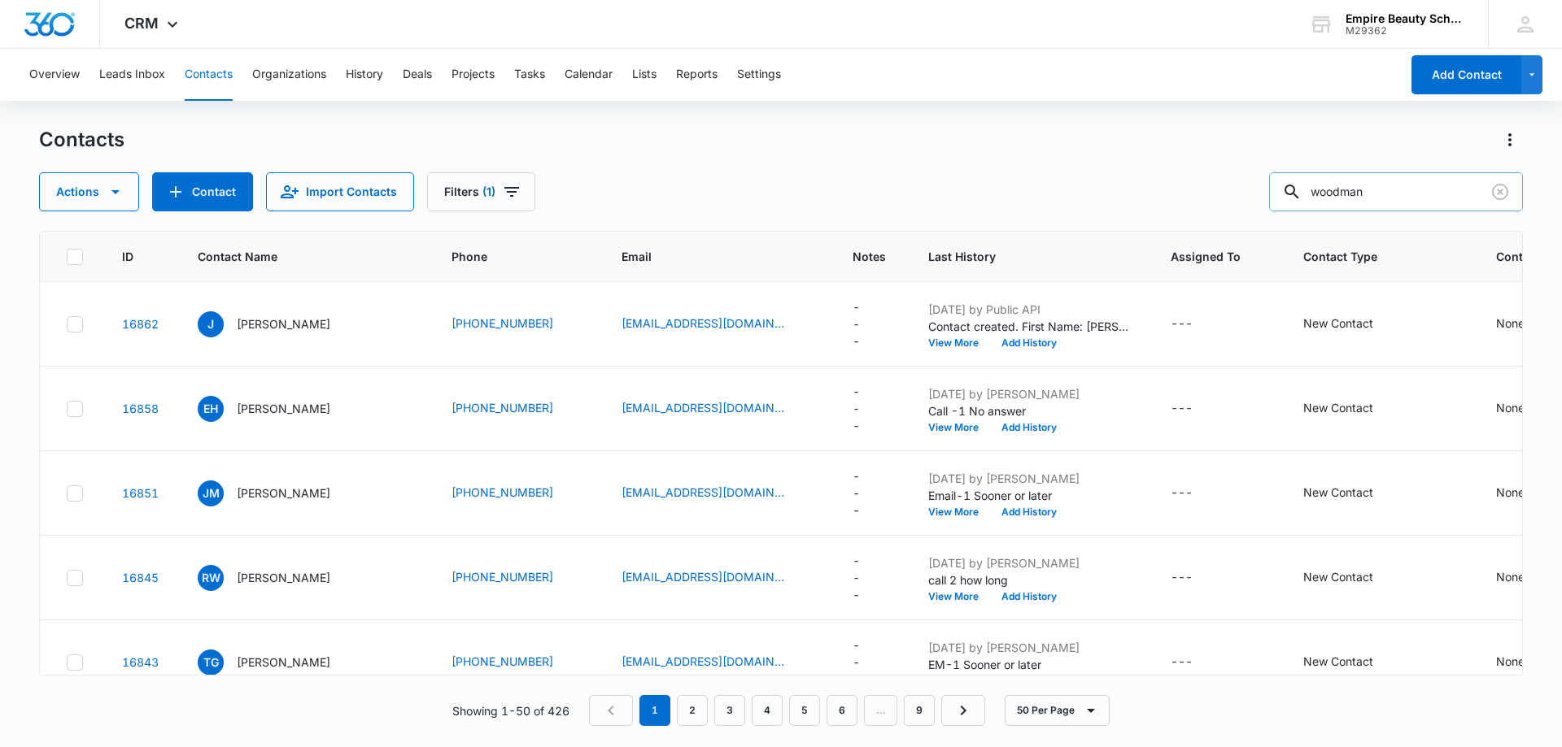
type input "woodman"
